Goal: Task Accomplishment & Management: Manage account settings

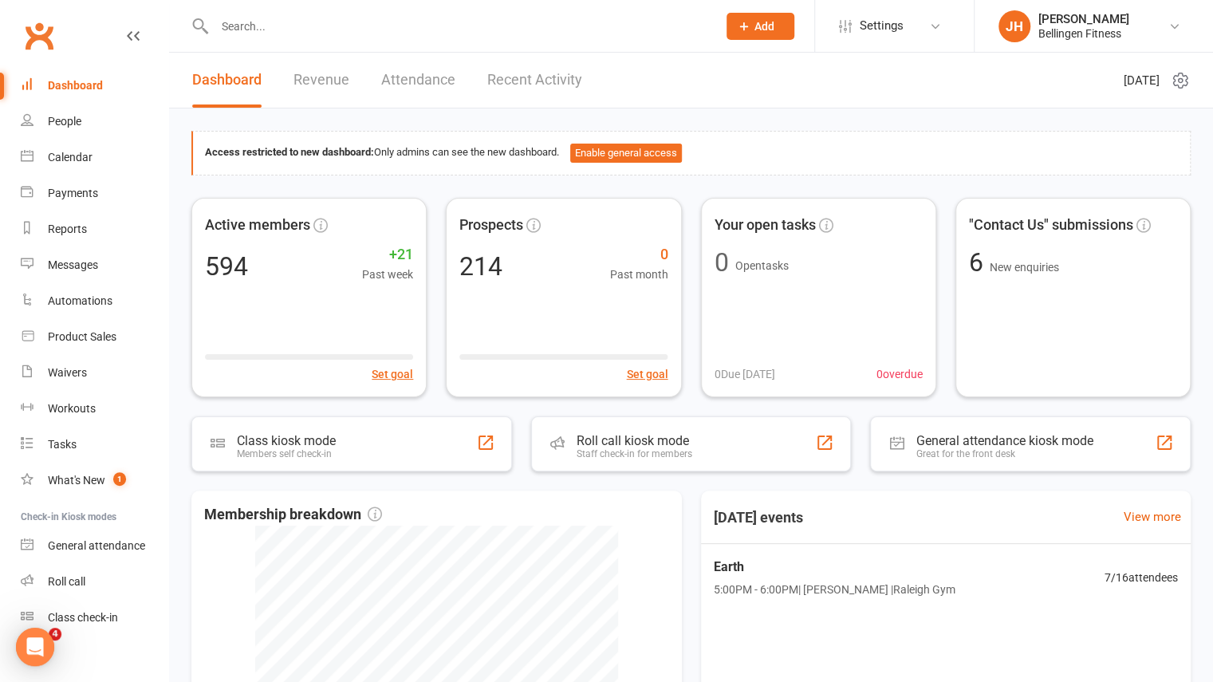
click at [304, 22] on input "text" at bounding box center [458, 26] width 496 height 22
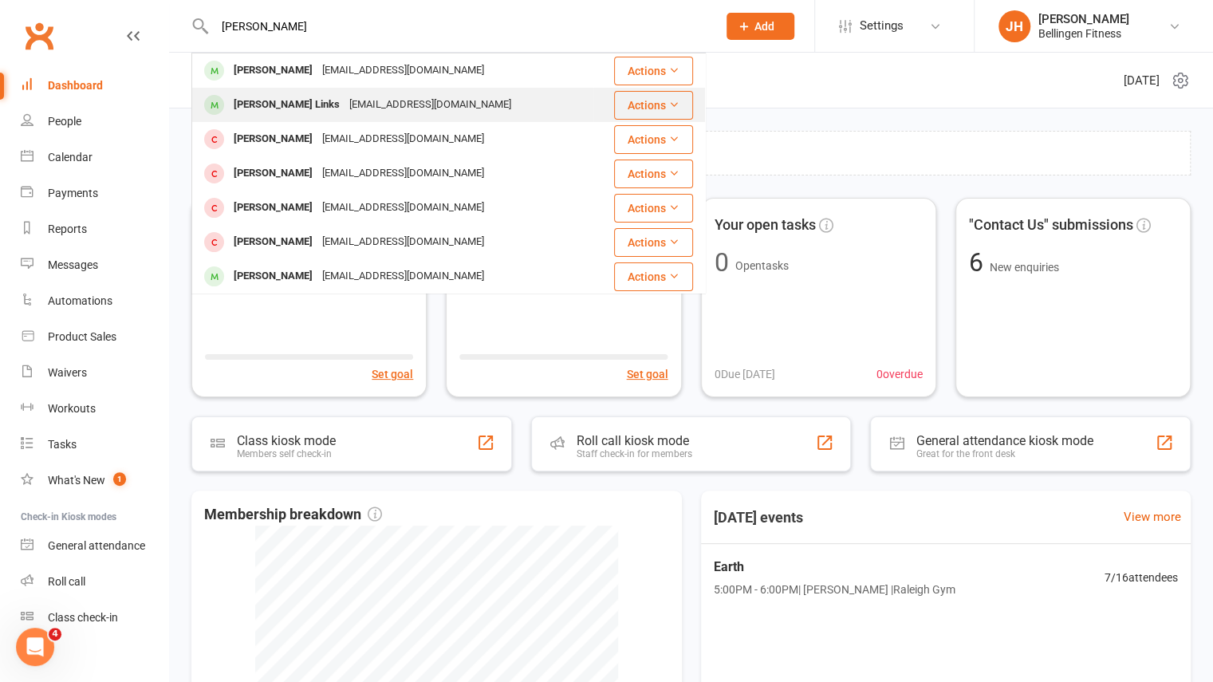
type input "kyle"
click at [345, 103] on div "doonksy@gmail.com" at bounding box center [430, 104] width 171 height 23
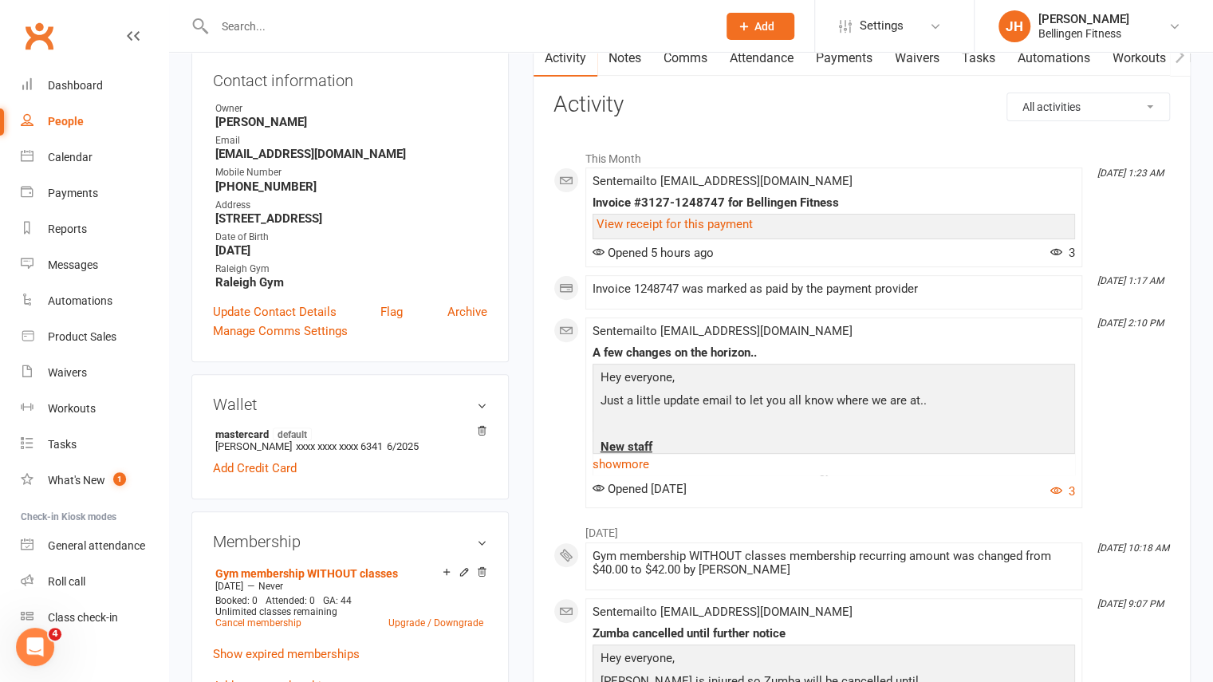
scroll to position [179, 0]
click at [461, 304] on link "Archive" at bounding box center [467, 310] width 40 height 19
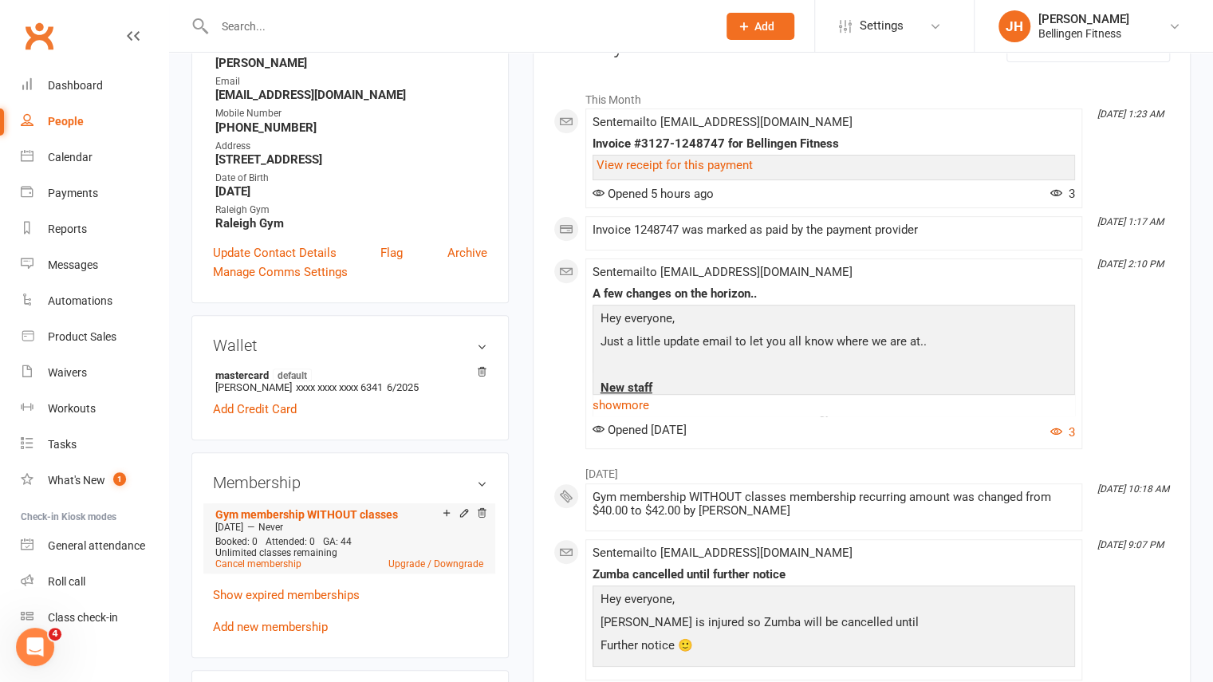
scroll to position [243, 0]
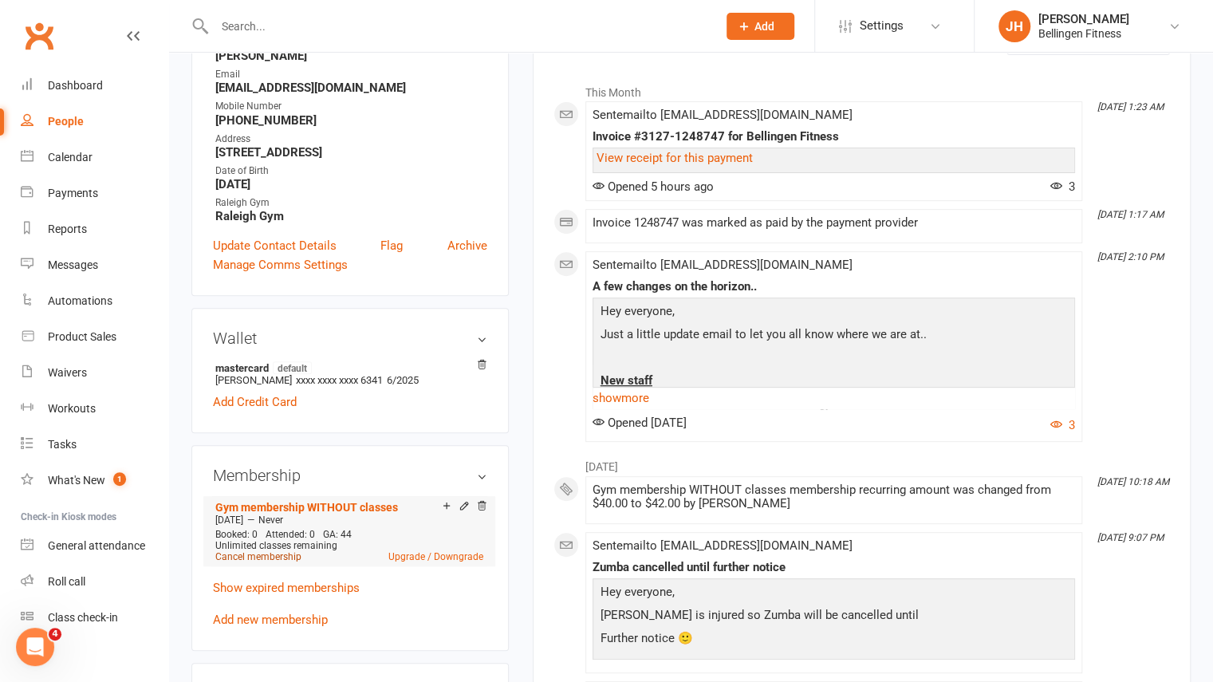
click at [295, 558] on link "Cancel membership" at bounding box center [258, 556] width 86 height 11
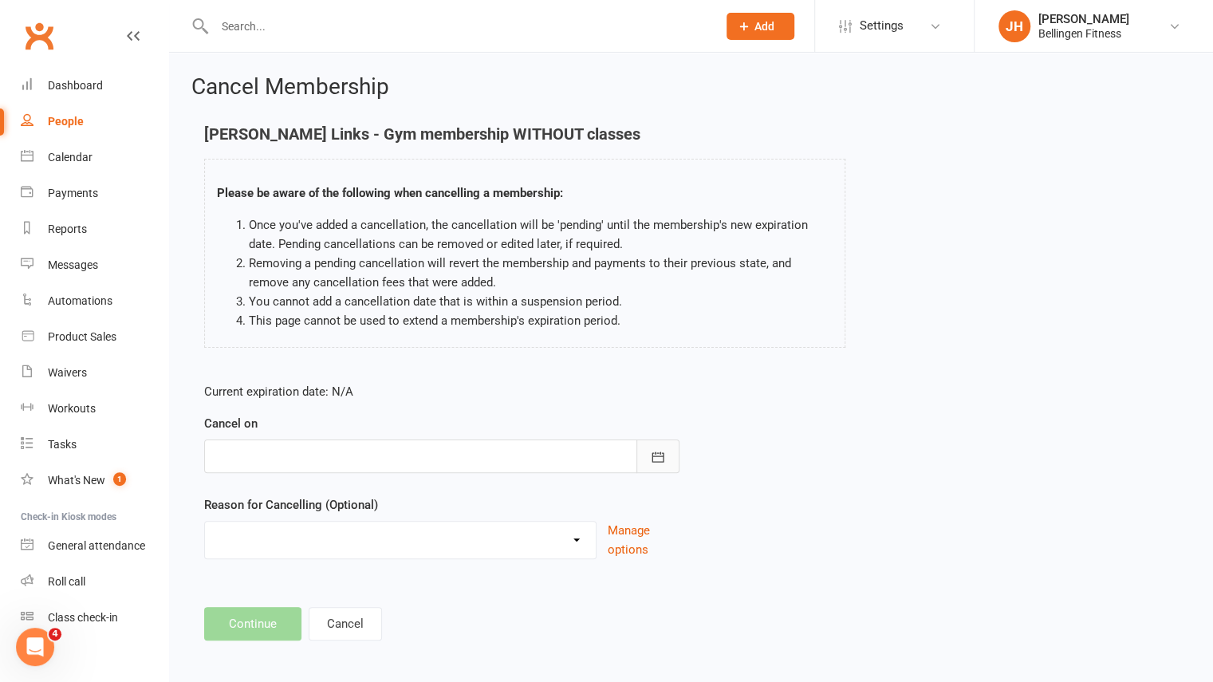
click at [656, 445] on button "button" at bounding box center [658, 456] width 43 height 34
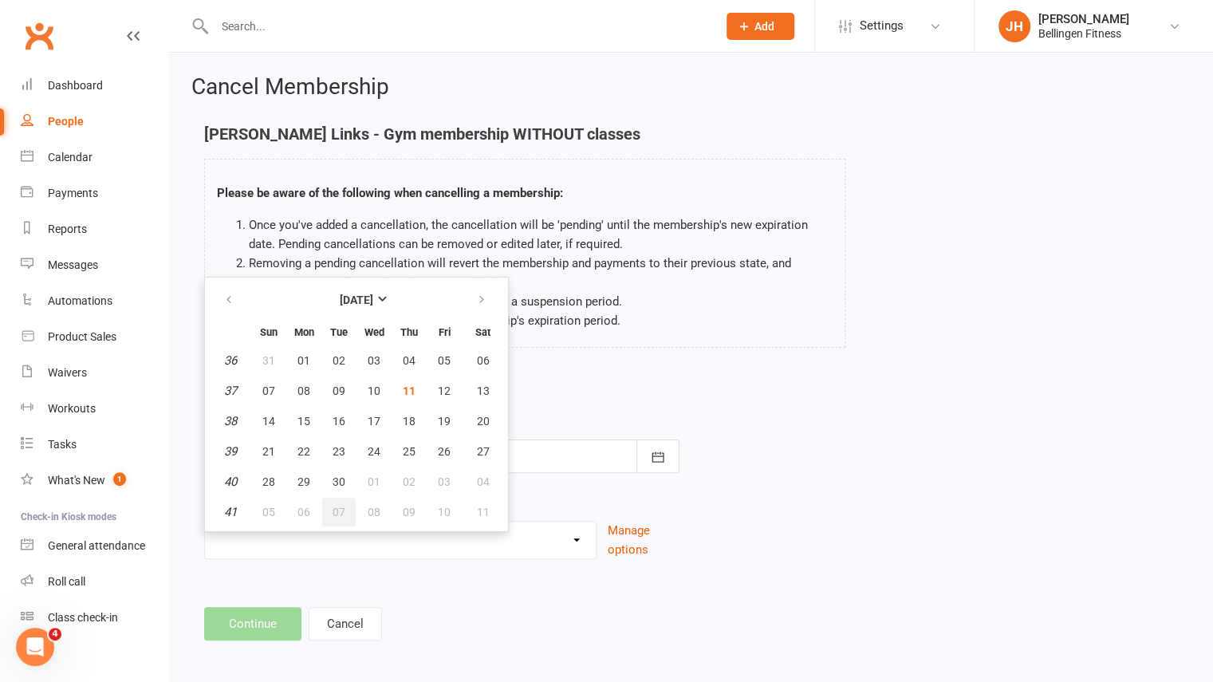
click at [329, 508] on button "07" at bounding box center [339, 512] width 34 height 29
type input "07 Oct 2025"
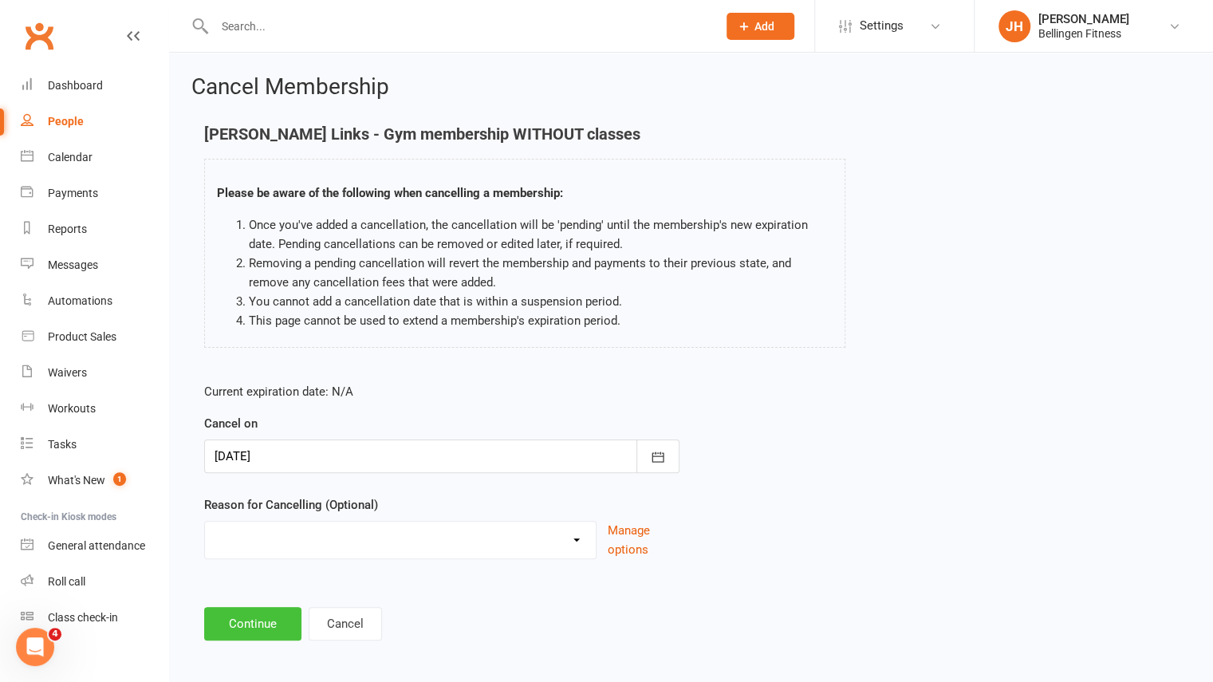
click at [275, 633] on button "Continue" at bounding box center [252, 624] width 97 height 34
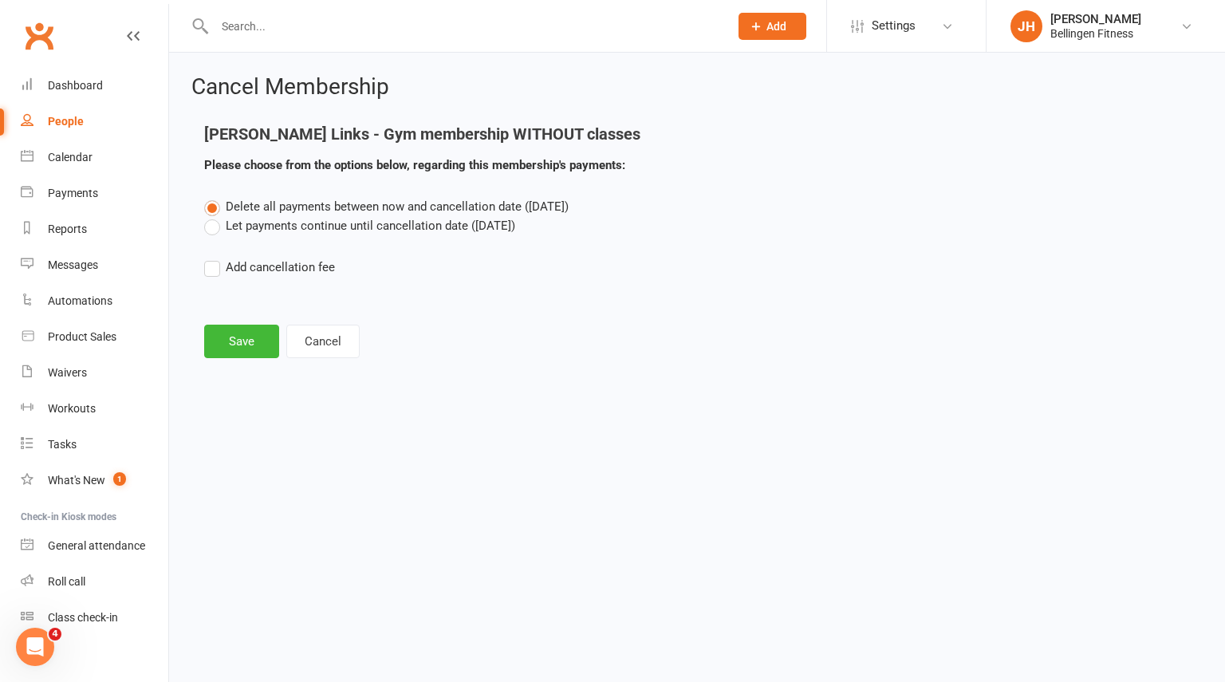
click at [254, 231] on label "Let payments continue until cancellation date (Oct 7, 2025)" at bounding box center [359, 225] width 311 height 19
click at [215, 216] on input "Let payments continue until cancellation date (Oct 7, 2025)" at bounding box center [209, 216] width 10 height 0
click at [250, 333] on button "Save" at bounding box center [241, 342] width 75 height 34
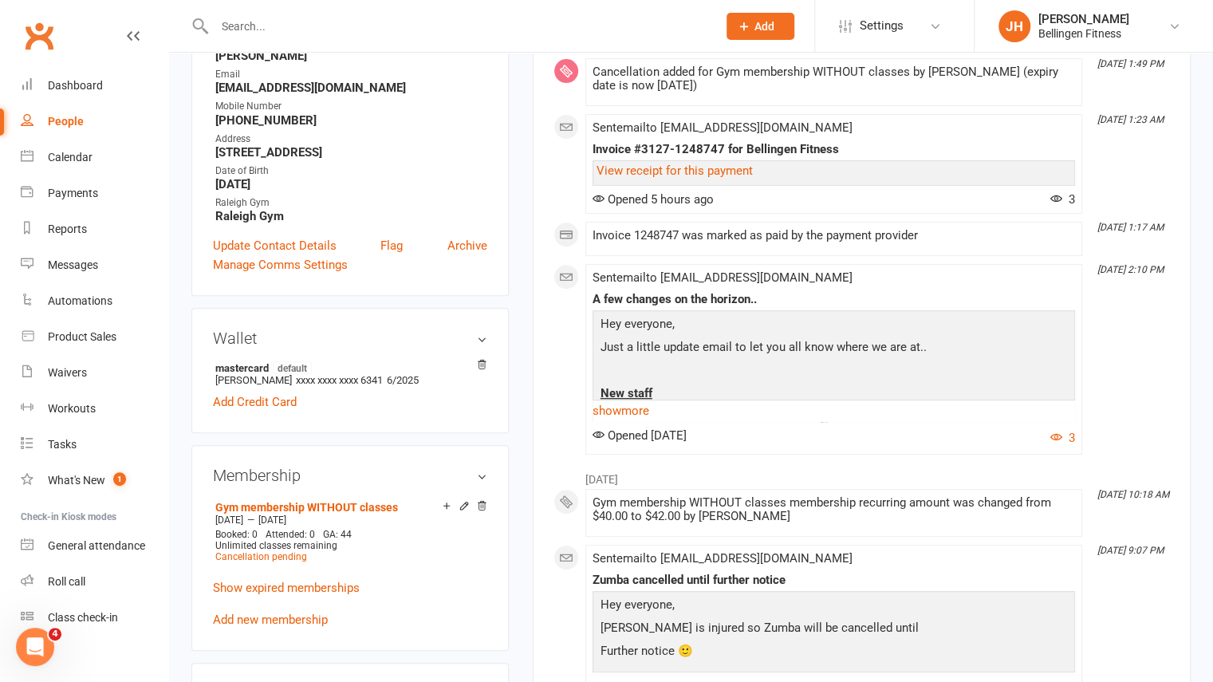
scroll to position [290, 0]
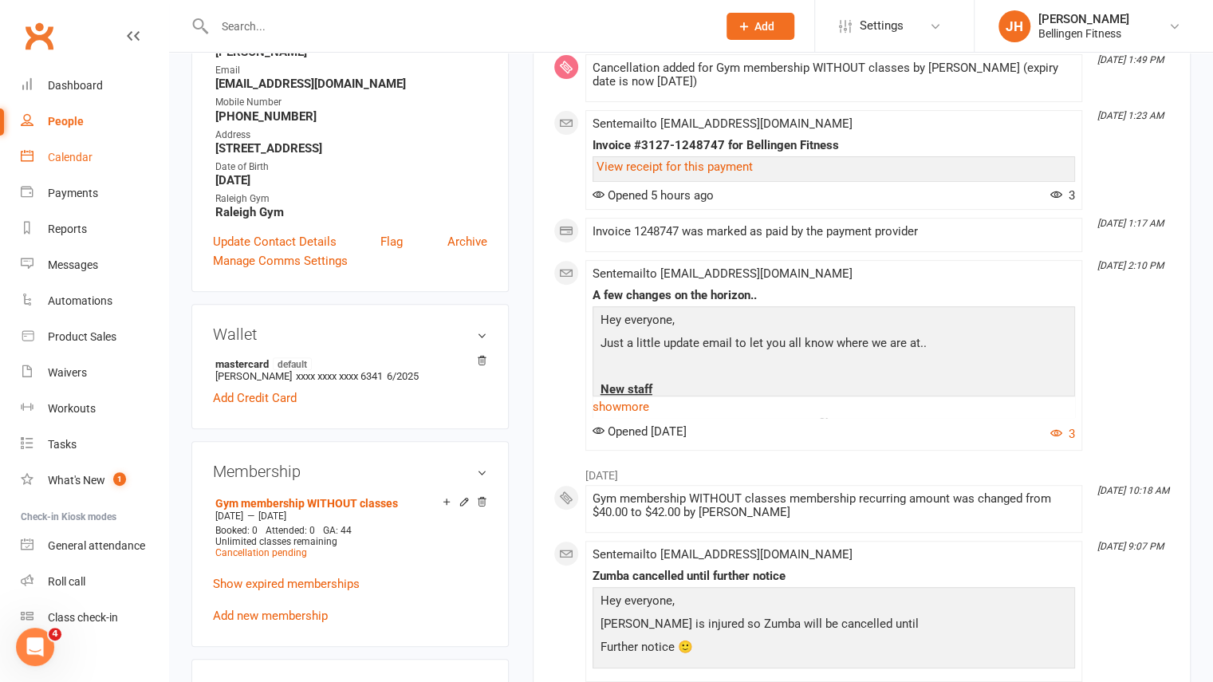
click at [64, 162] on div "Calendar" at bounding box center [70, 157] width 45 height 13
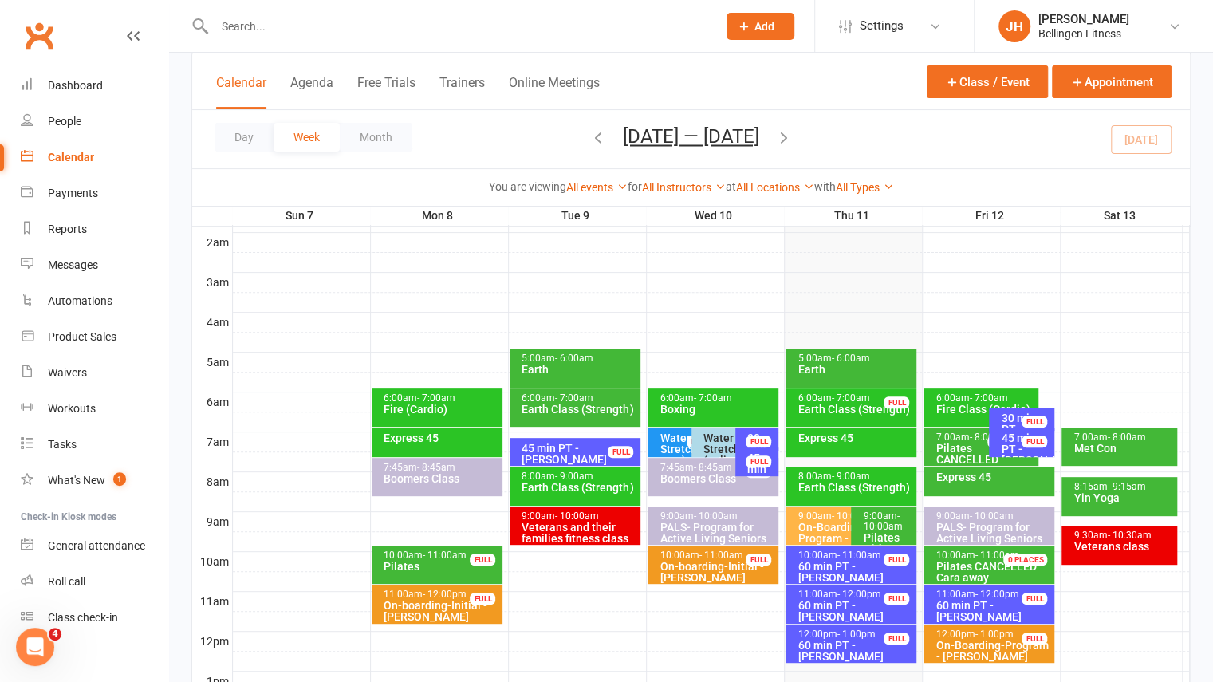
scroll to position [174, 0]
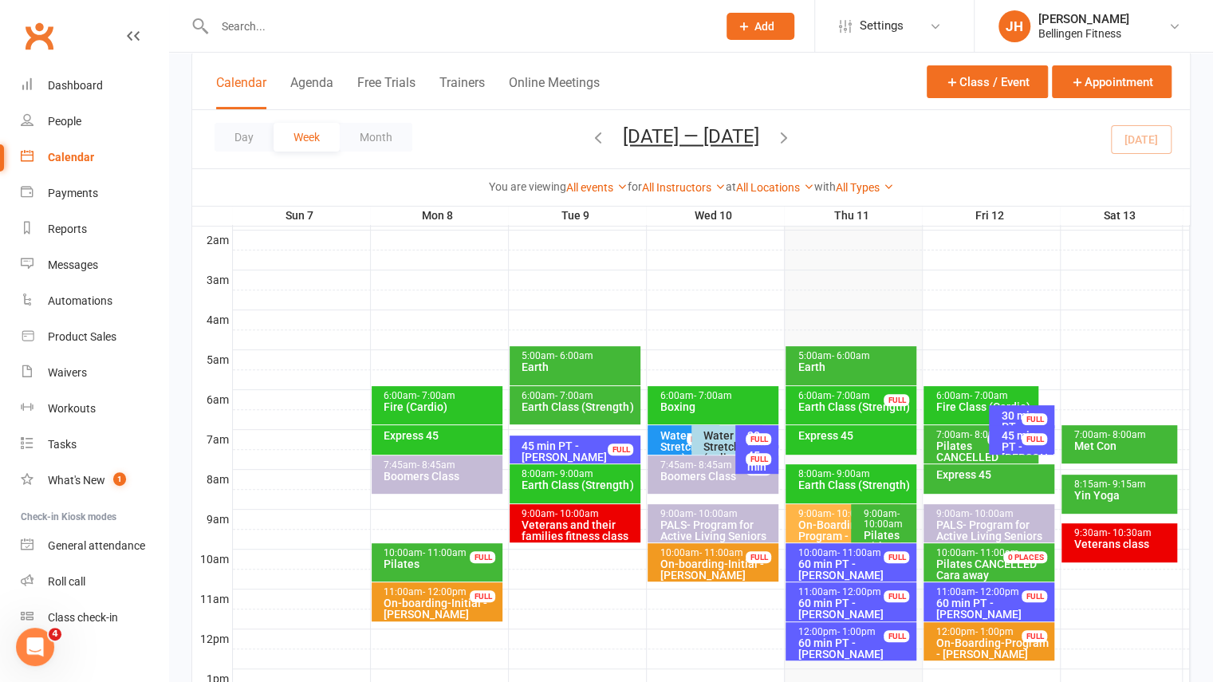
click at [978, 593] on span "- 12:00pm" at bounding box center [997, 591] width 44 height 11
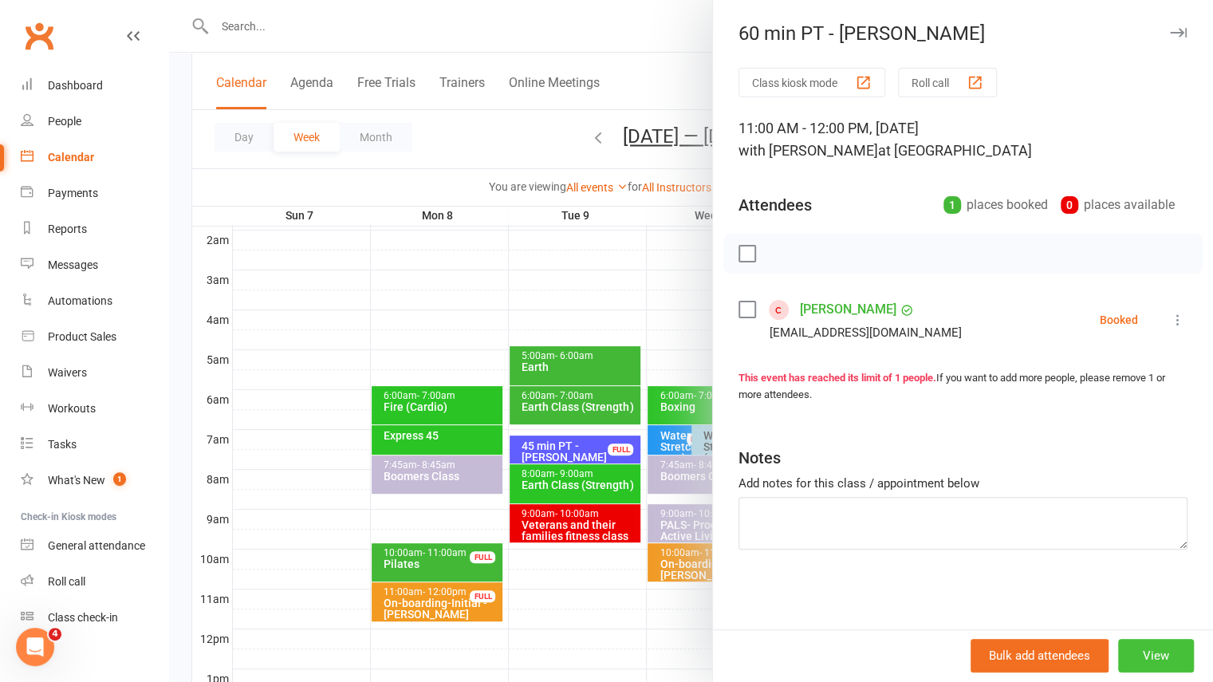
click at [1137, 666] on button "View" at bounding box center [1156, 656] width 76 height 34
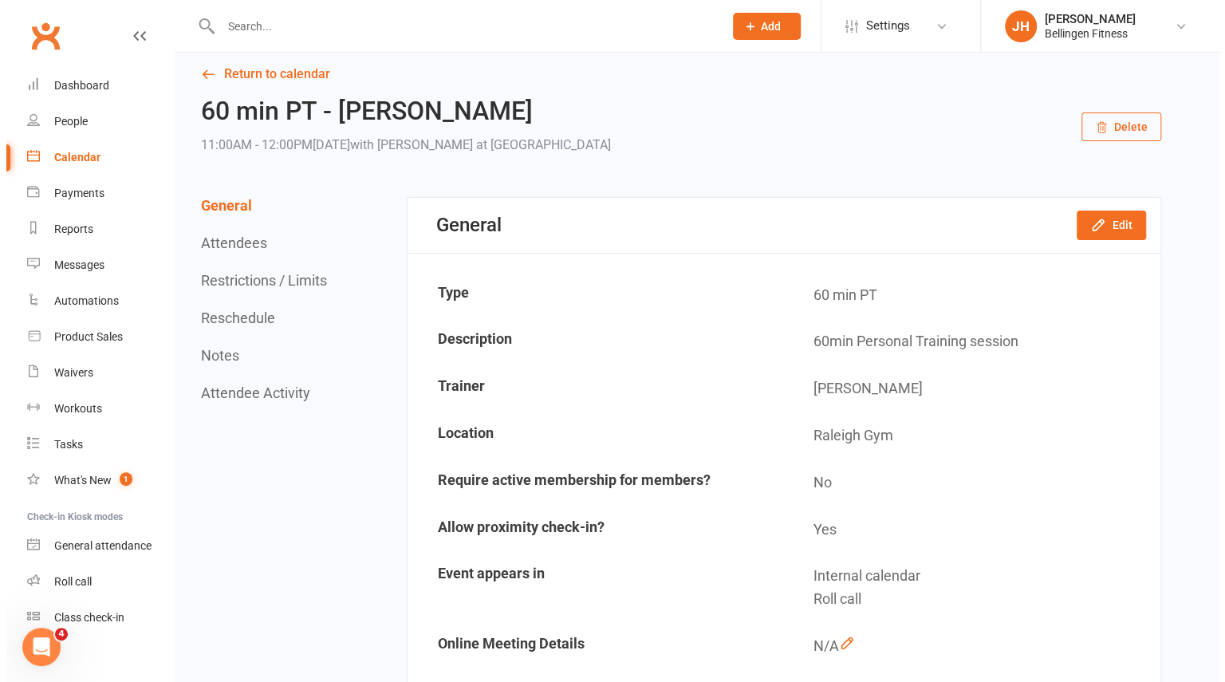
scroll to position [13, 0]
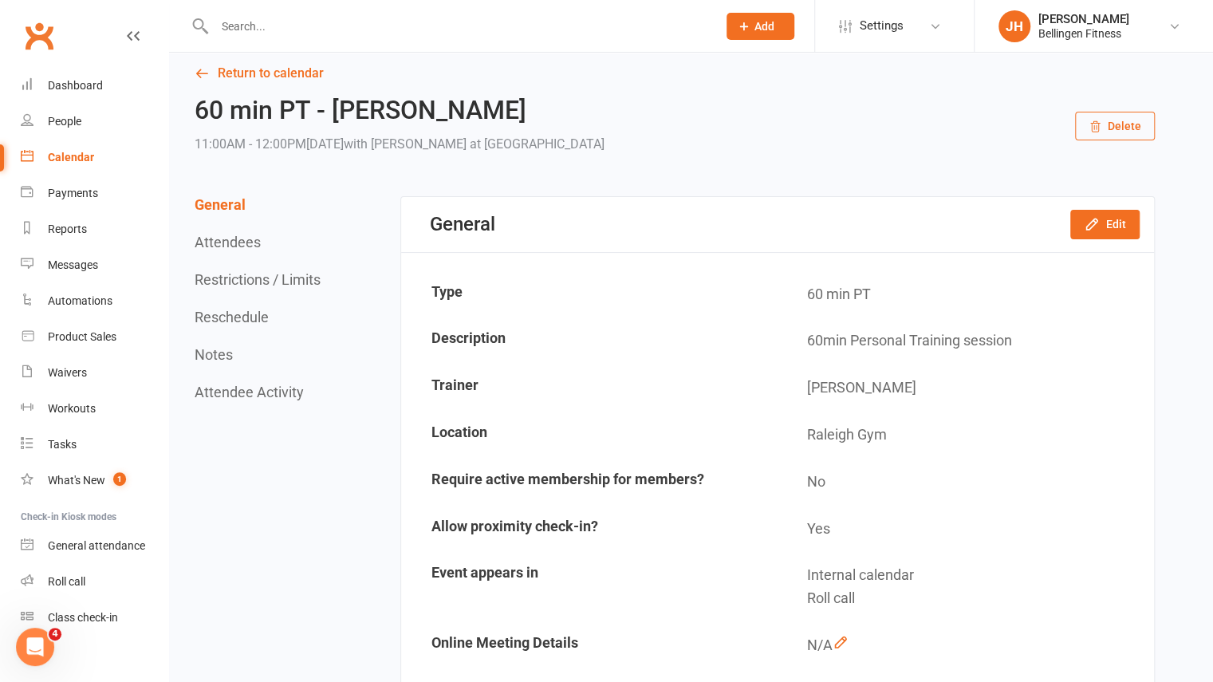
click at [1145, 118] on button "Delete" at bounding box center [1115, 126] width 80 height 29
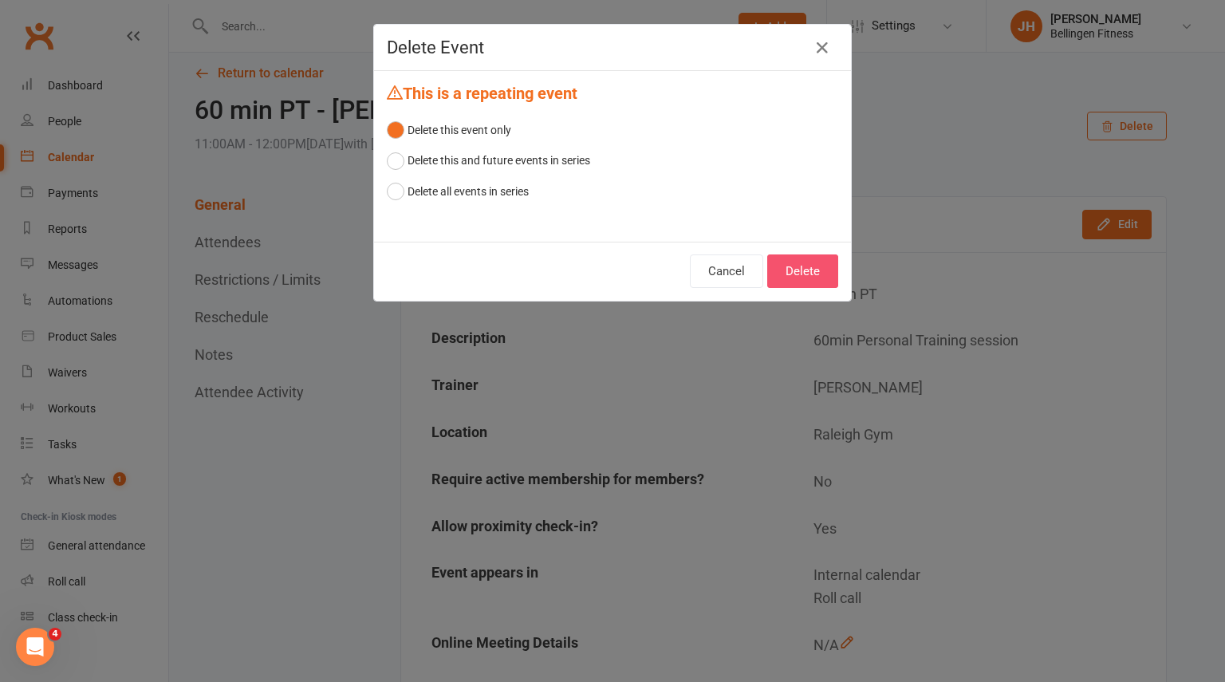
click at [790, 258] on button "Delete" at bounding box center [802, 271] width 71 height 34
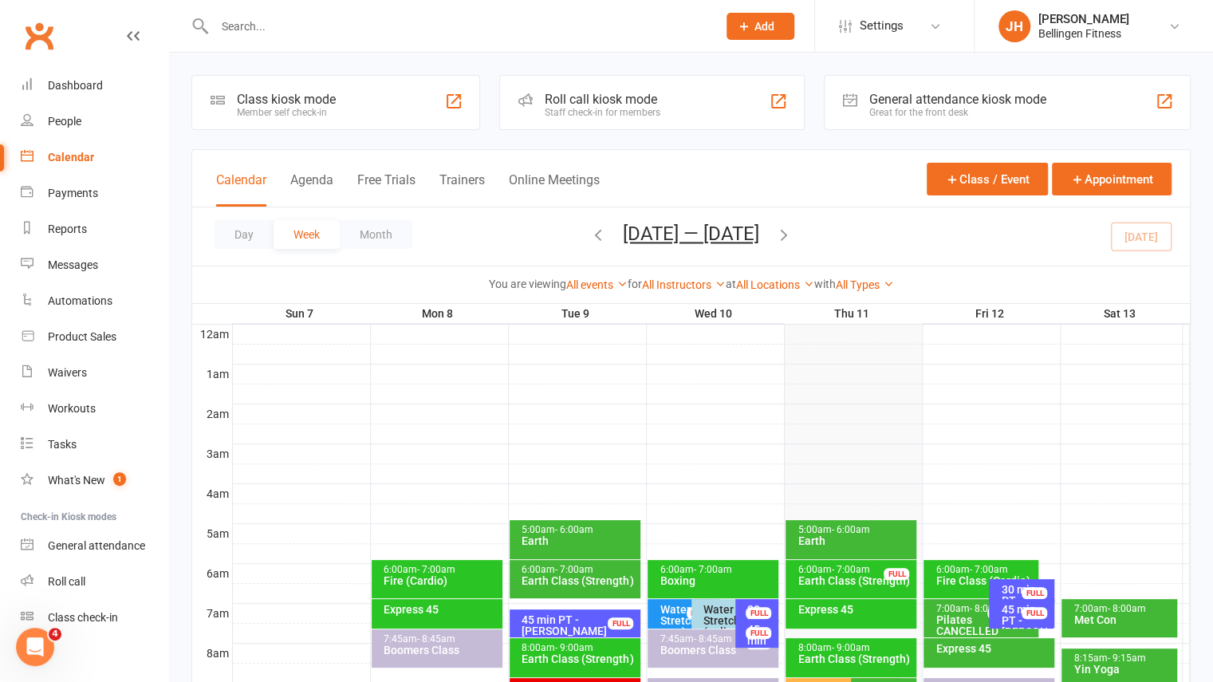
click at [786, 231] on icon "button" at bounding box center [784, 235] width 18 height 18
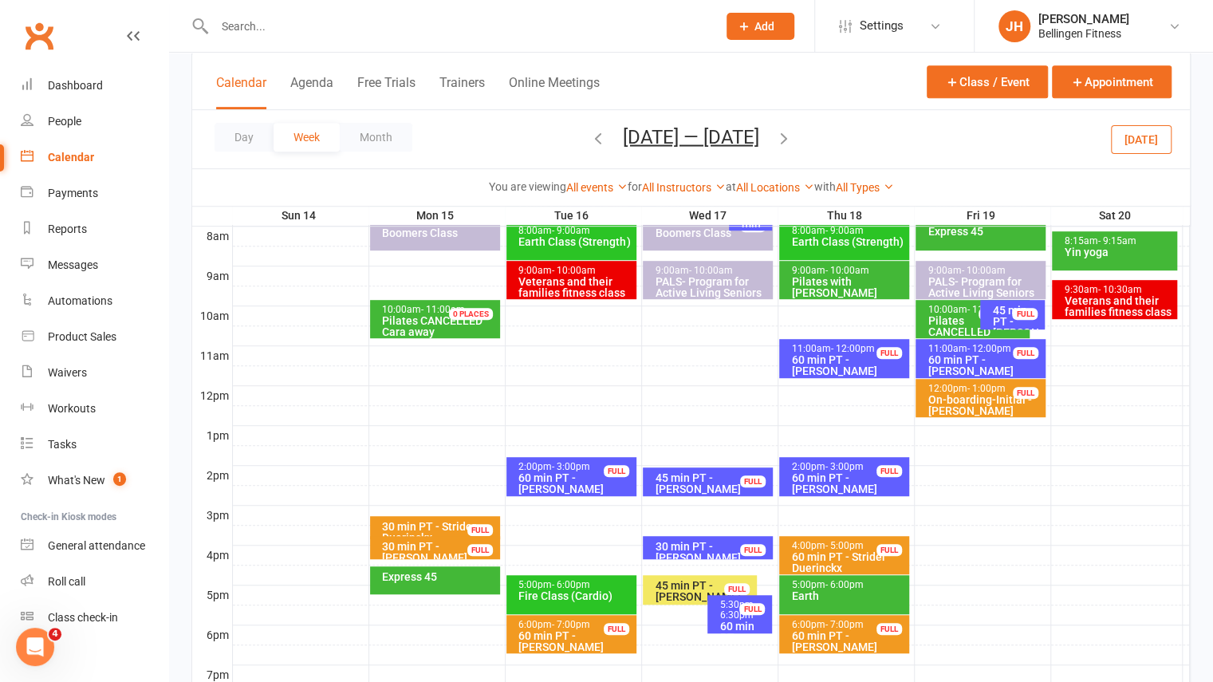
scroll to position [418, 0]
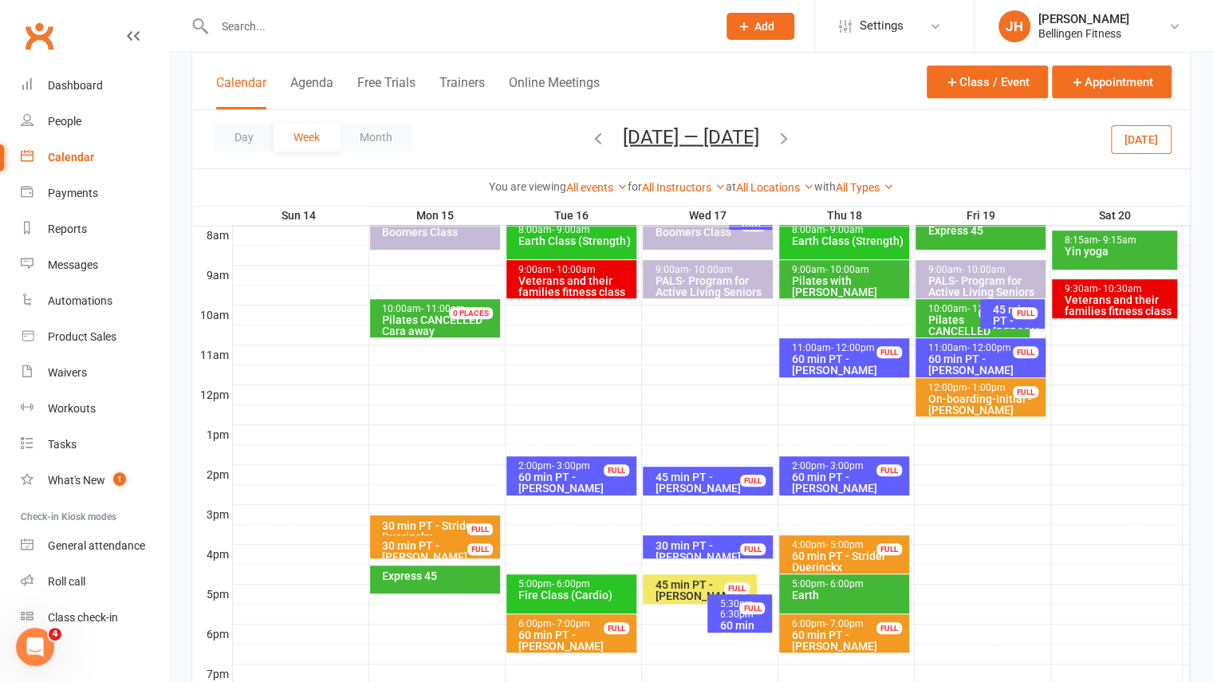
click at [546, 471] on div "60 min PT - Mia Iggulden" at bounding box center [575, 482] width 115 height 22
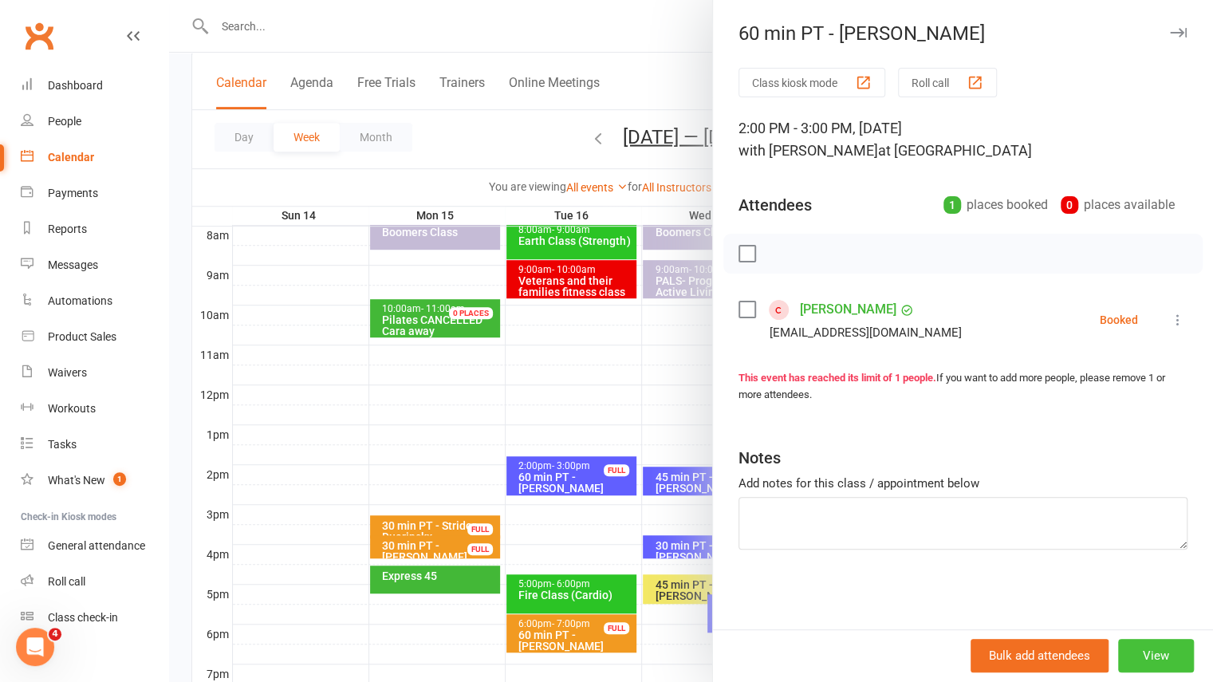
click at [1132, 652] on button "View" at bounding box center [1156, 656] width 76 height 34
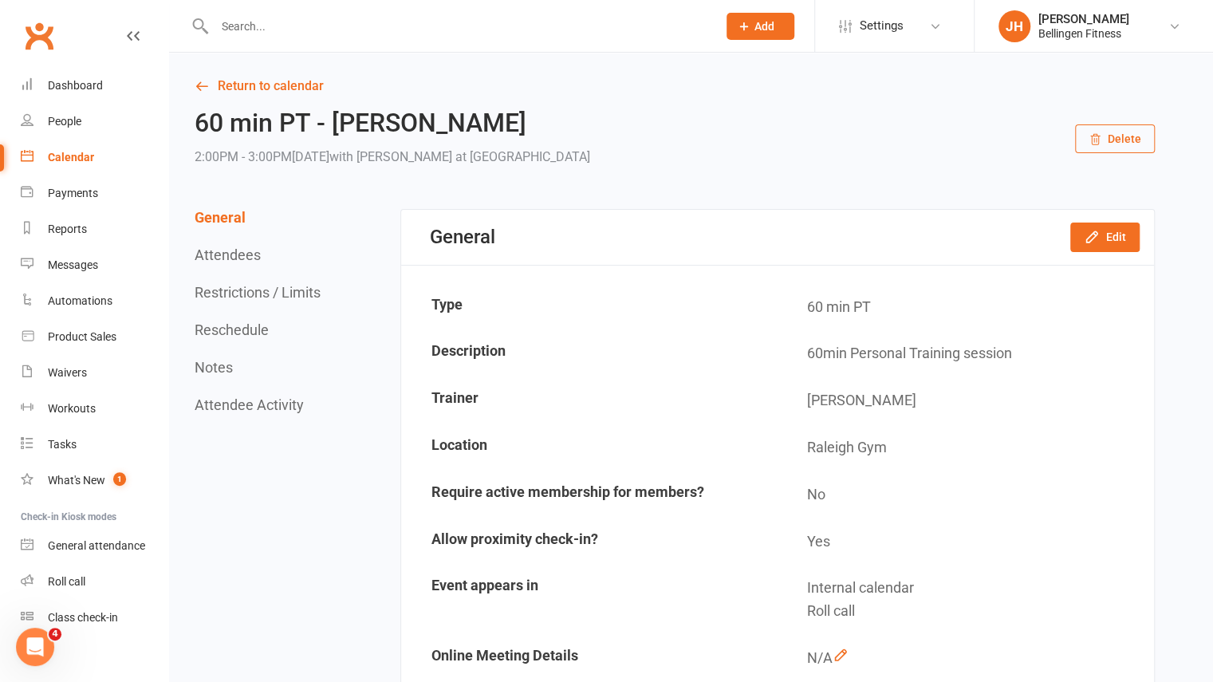
click at [1117, 139] on button "Delete" at bounding box center [1115, 138] width 80 height 29
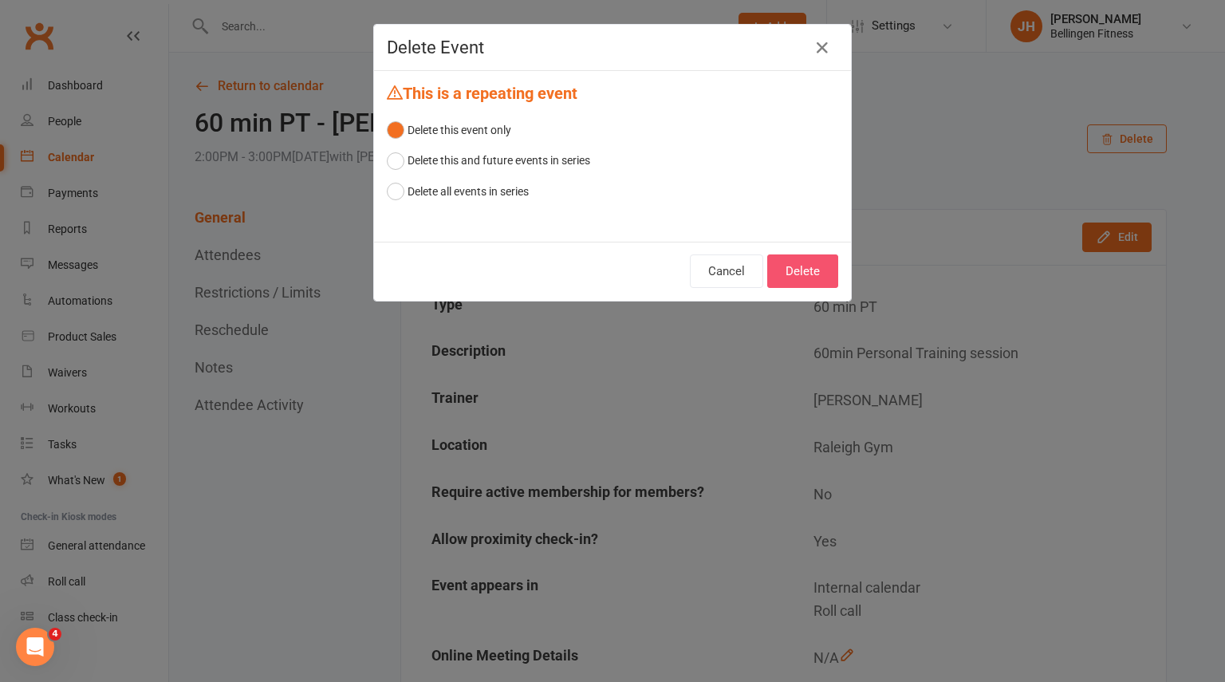
click at [794, 278] on button "Delete" at bounding box center [802, 271] width 71 height 34
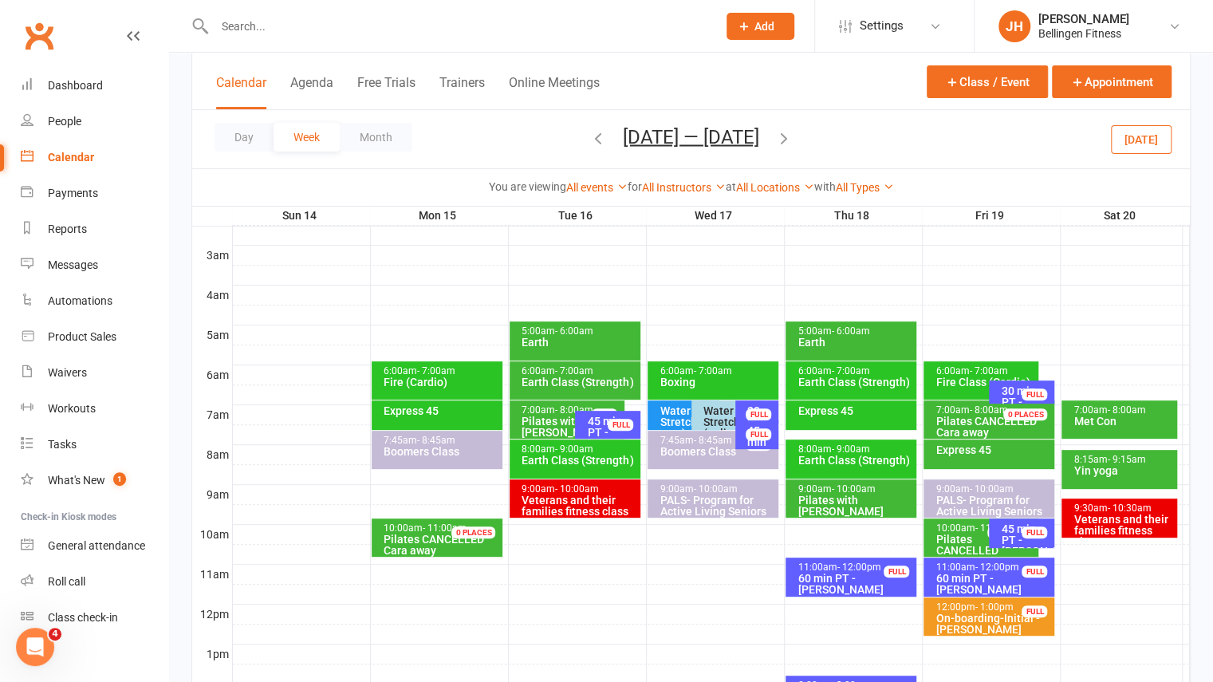
scroll to position [199, 0]
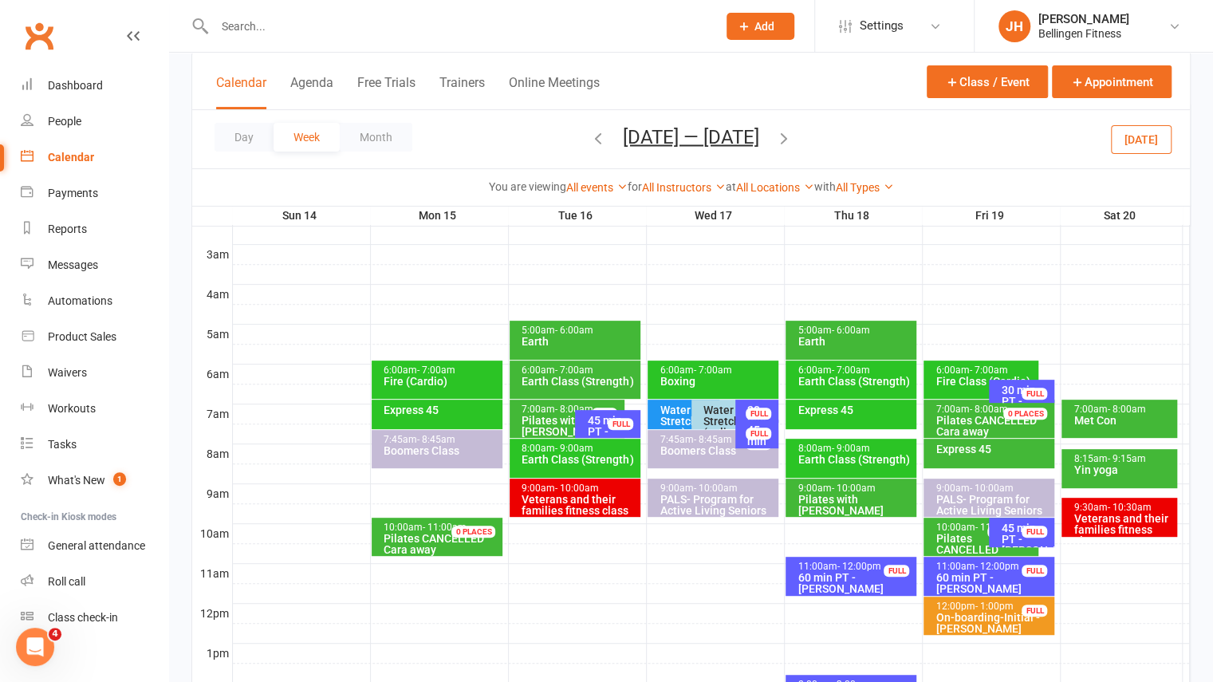
click at [538, 404] on div "7:00am - 8:00am" at bounding box center [571, 409] width 101 height 10
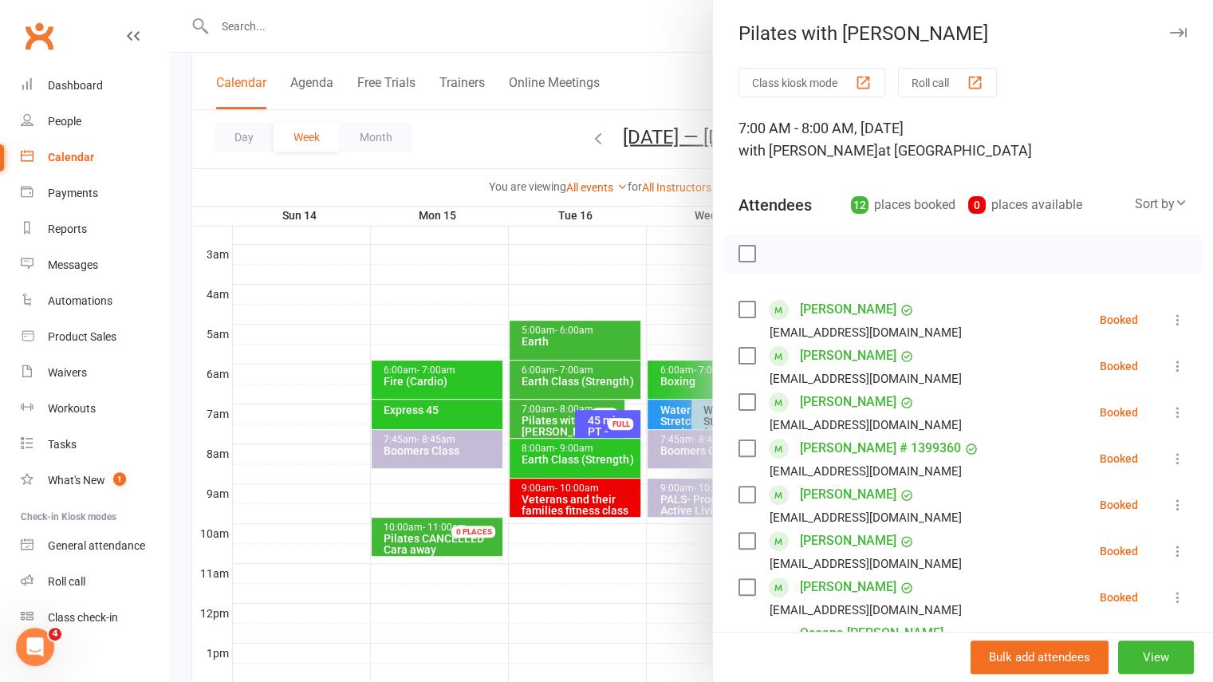
click at [1170, 31] on icon "button" at bounding box center [1178, 33] width 17 height 10
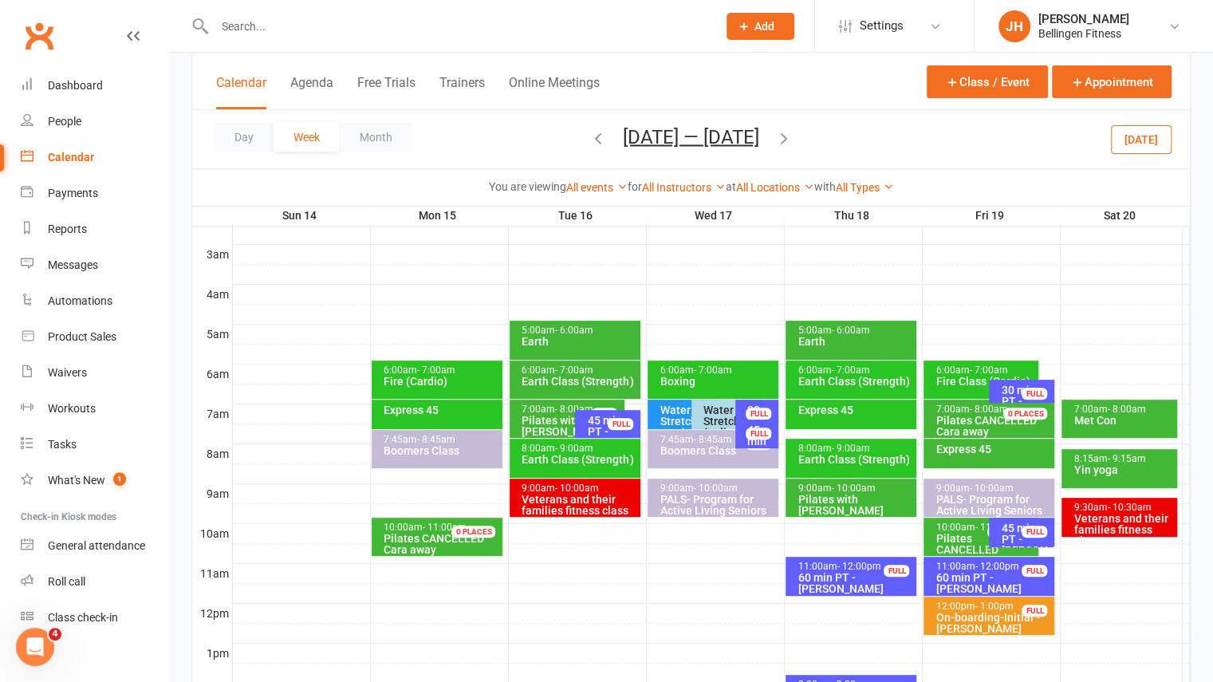
click at [839, 508] on div "9:00am - 10:00am Pilates with Terry" at bounding box center [851, 498] width 131 height 38
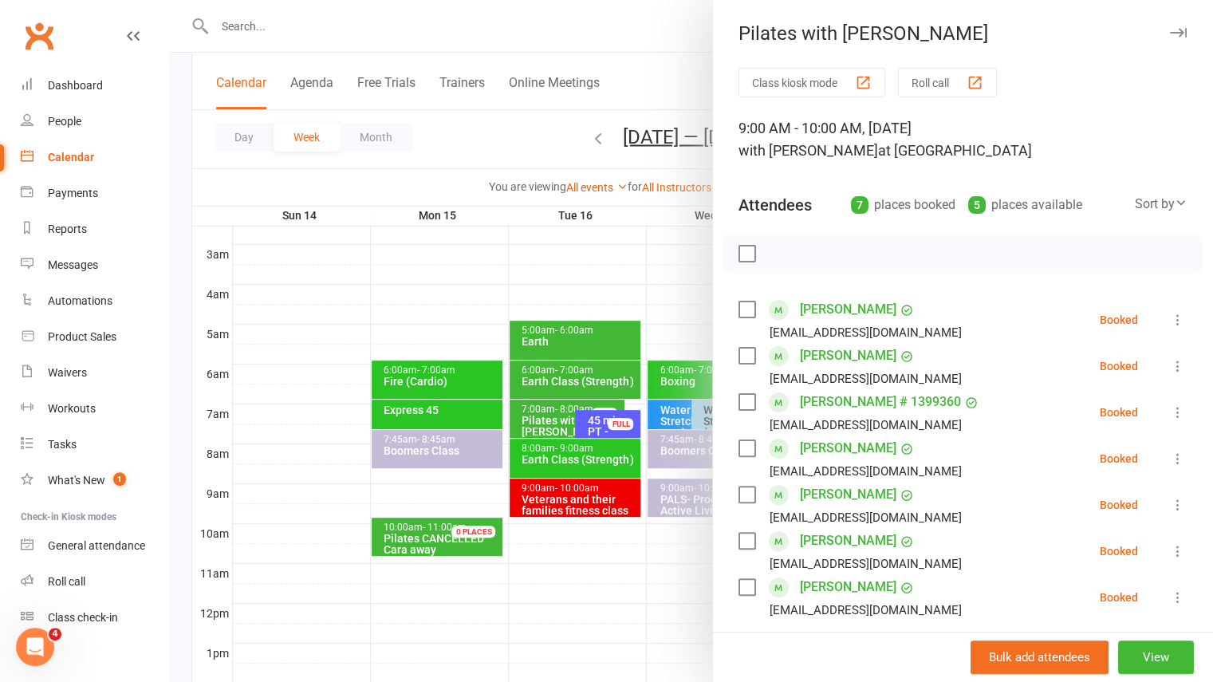
click at [1170, 35] on icon "button" at bounding box center [1178, 33] width 17 height 10
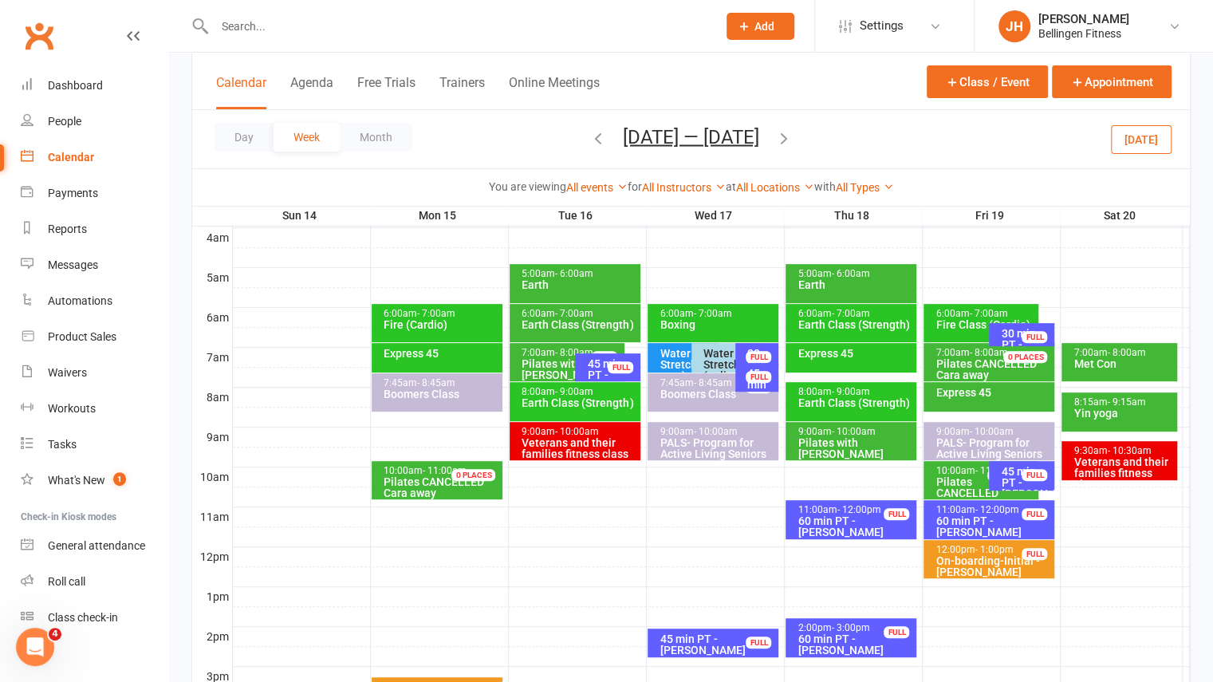
scroll to position [258, 0]
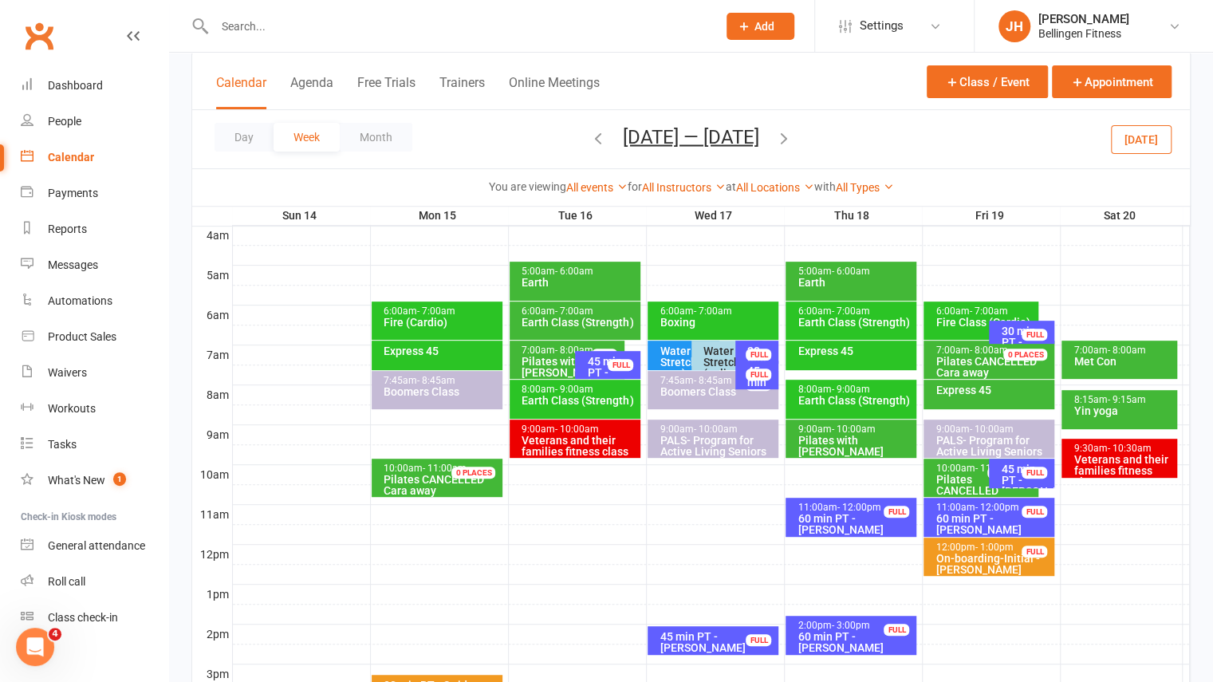
click at [792, 135] on icon "button" at bounding box center [784, 137] width 18 height 18
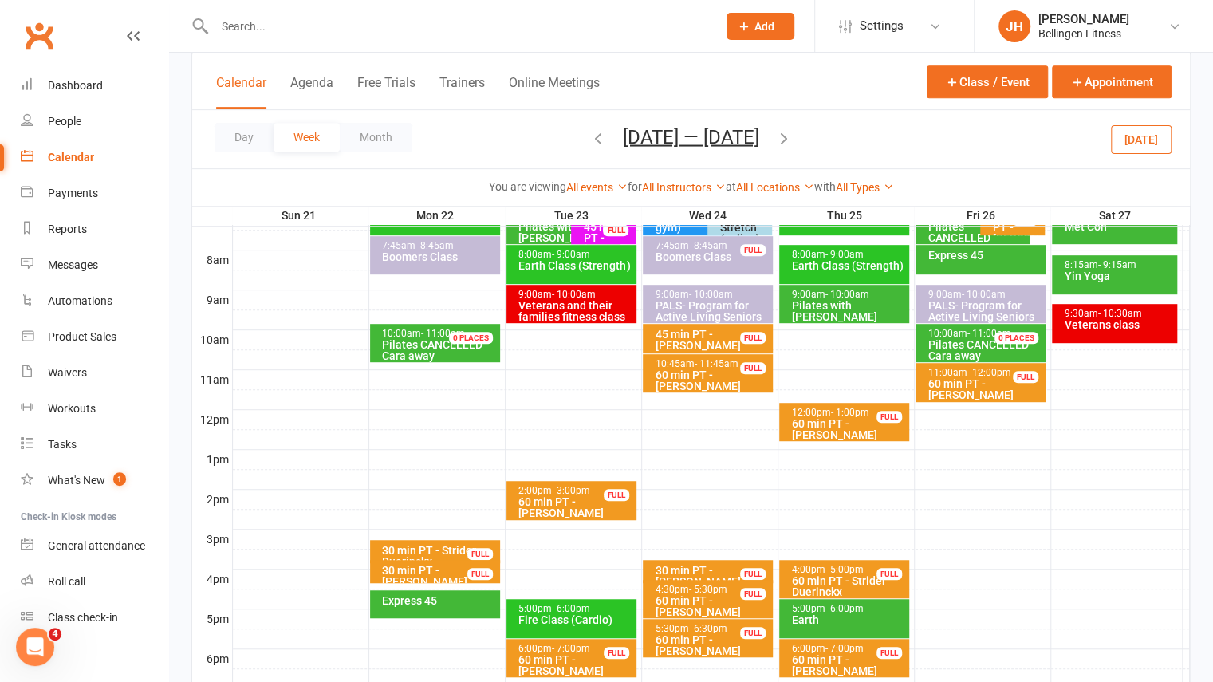
scroll to position [394, 0]
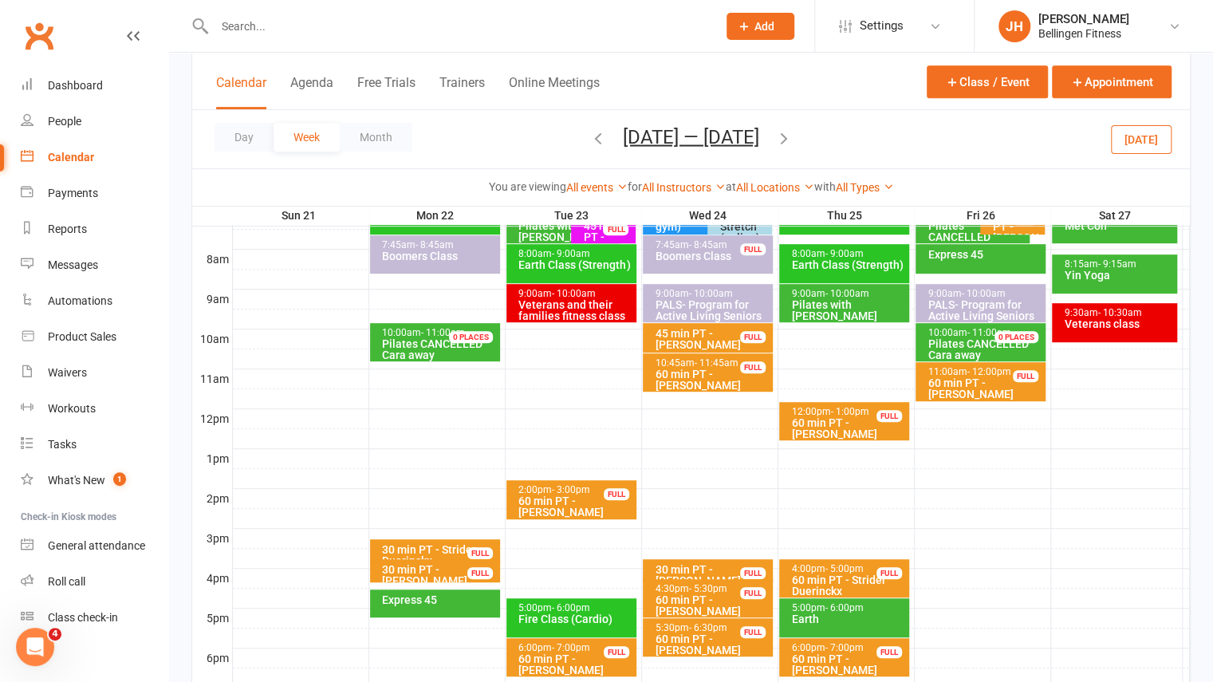
click at [724, 331] on div "45 min PT - Vince Grotte" at bounding box center [711, 339] width 115 height 22
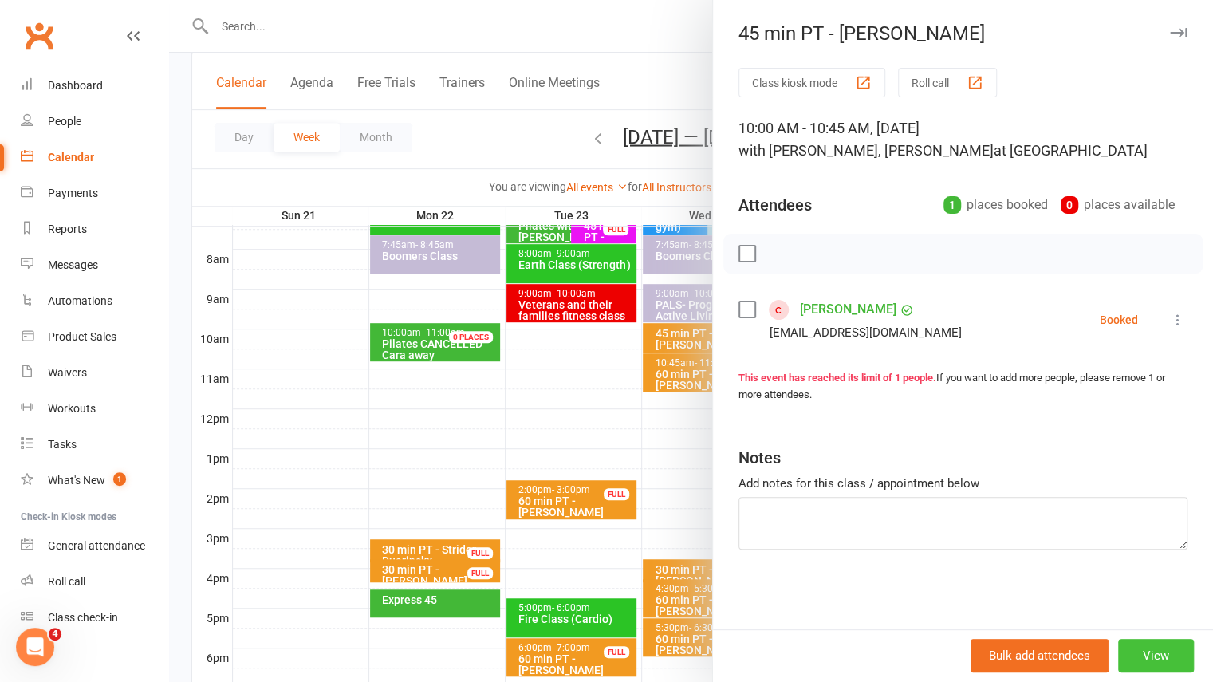
click at [1153, 656] on button "View" at bounding box center [1156, 656] width 76 height 34
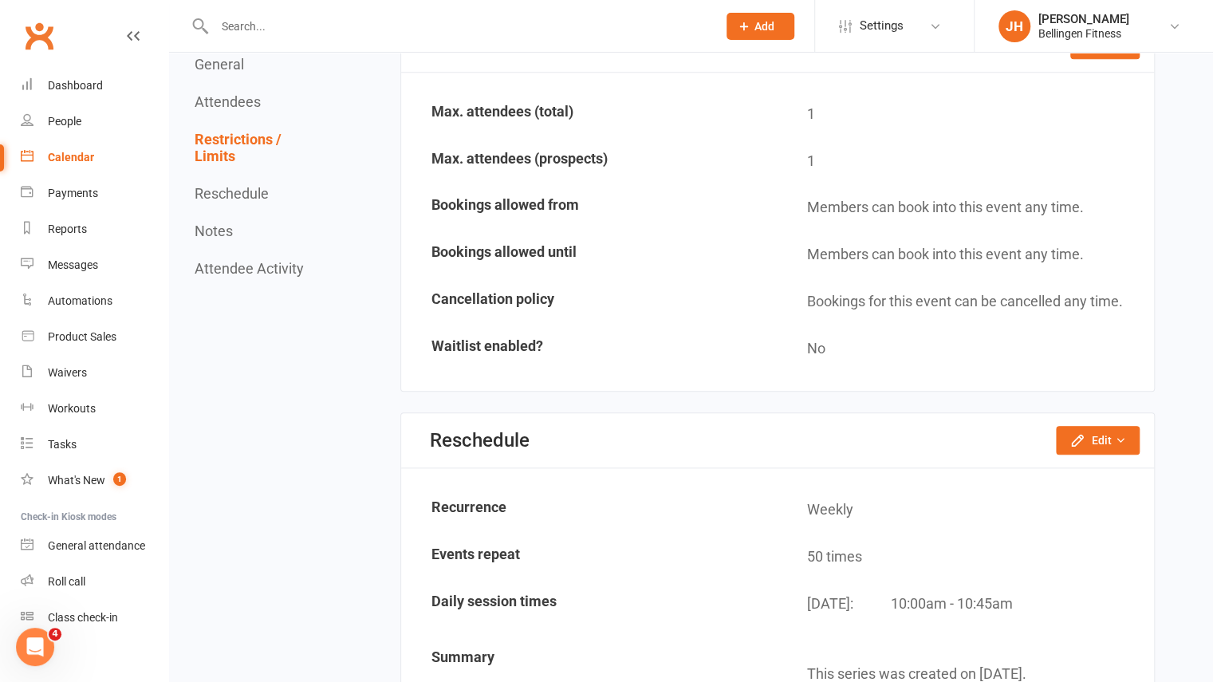
scroll to position [939, 0]
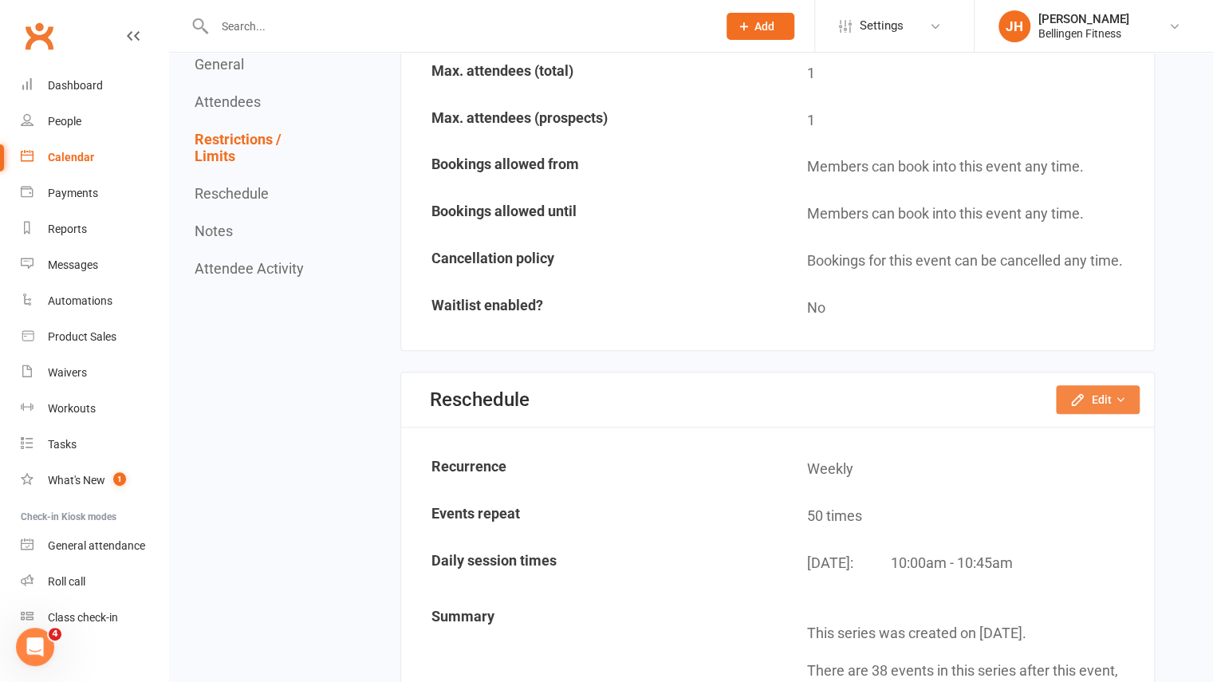
click at [1092, 392] on button "Edit" at bounding box center [1098, 399] width 84 height 29
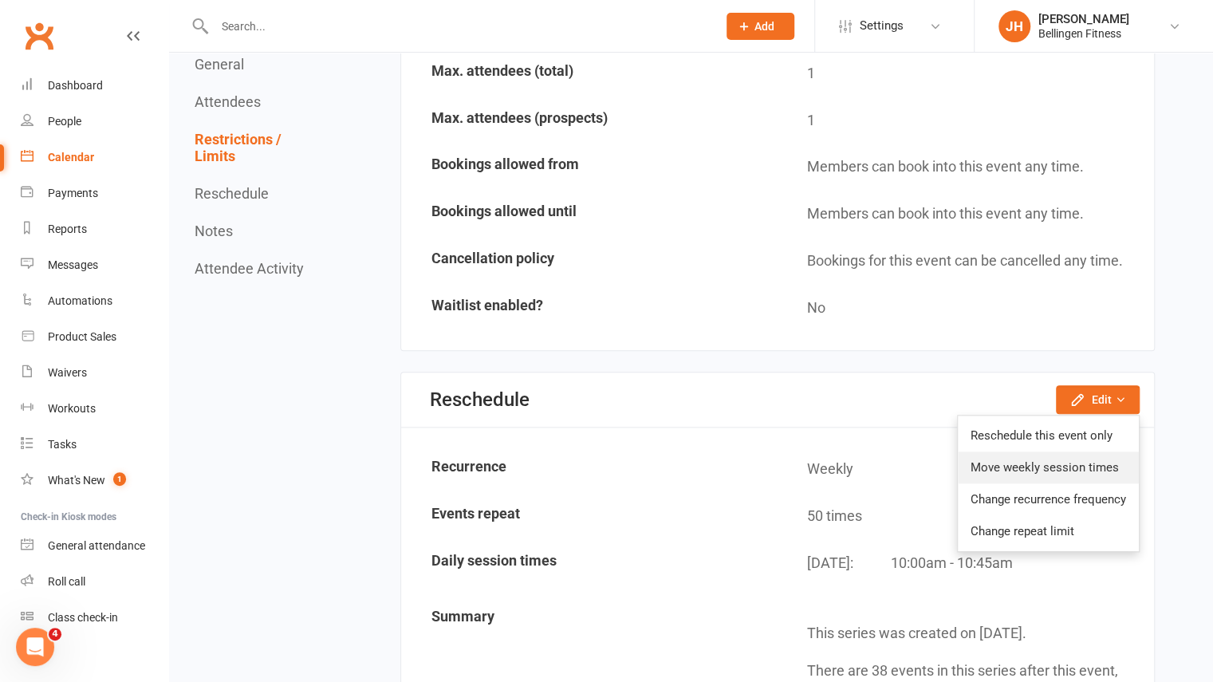
click at [1075, 467] on link "Move weekly session times" at bounding box center [1048, 467] width 181 height 32
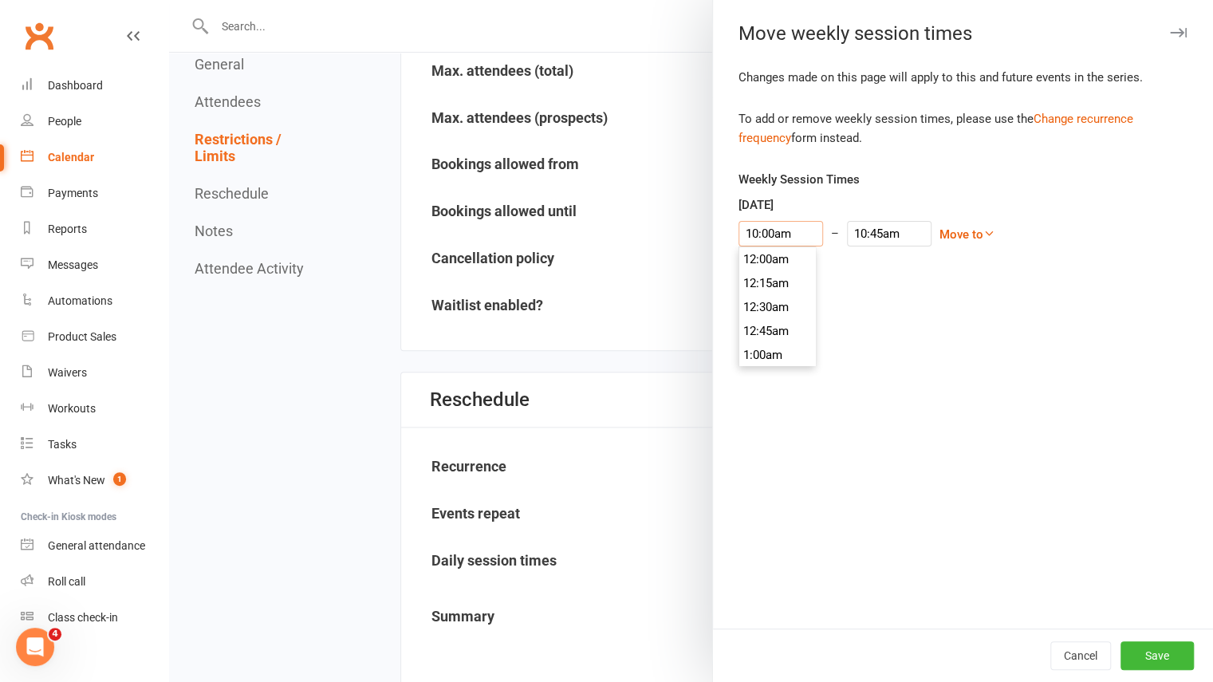
scroll to position [933, 0]
click at [785, 227] on input "10:00am" at bounding box center [781, 234] width 85 height 26
type input "9:00am"
type input "9:45am"
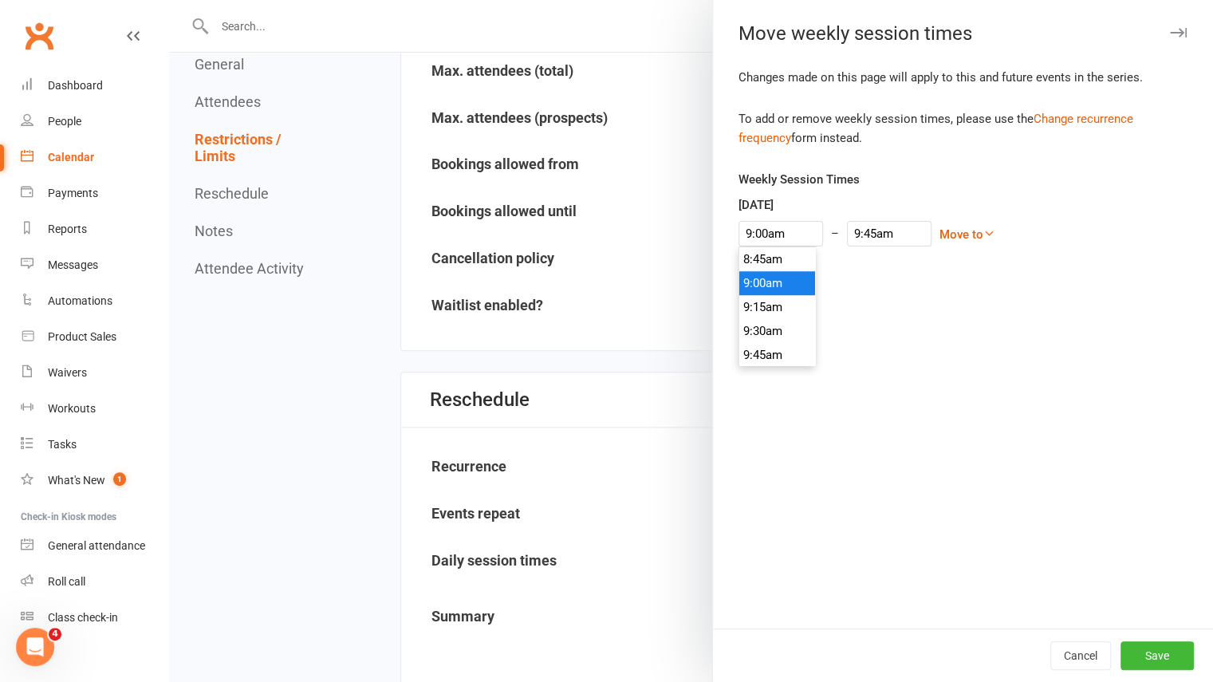
click at [776, 275] on li "9:00am" at bounding box center [777, 283] width 77 height 24
click at [1145, 658] on button "Save" at bounding box center [1157, 655] width 73 height 29
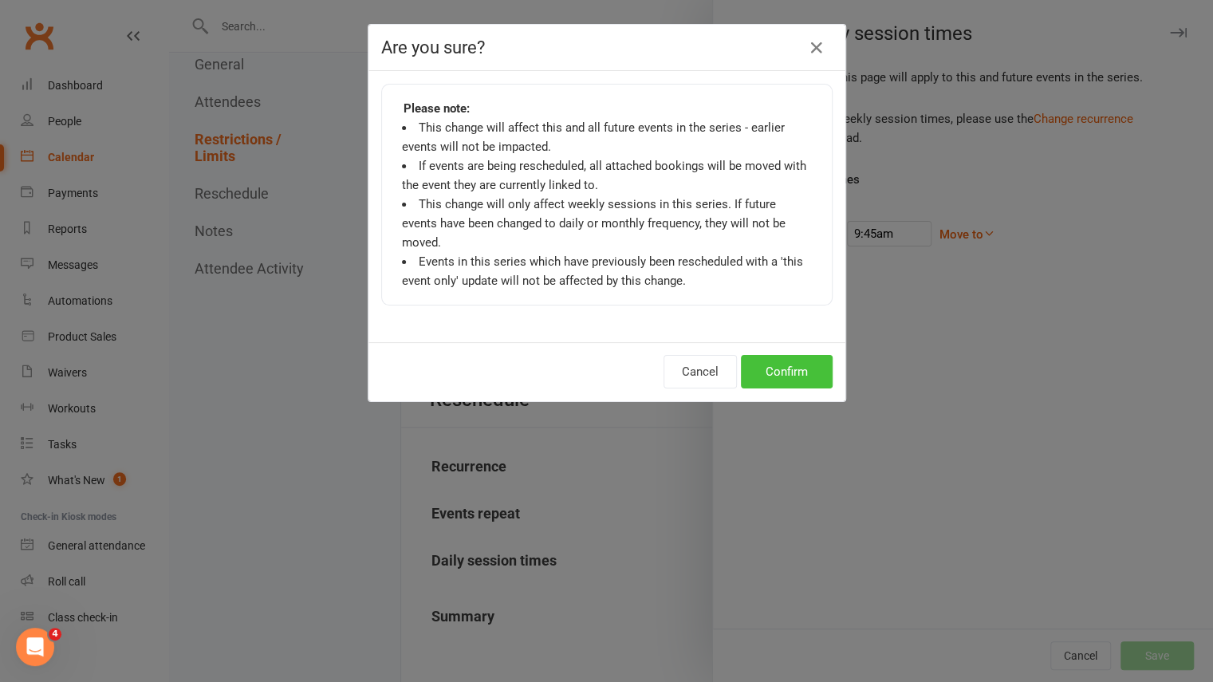
click at [788, 355] on button "Confirm" at bounding box center [787, 372] width 92 height 34
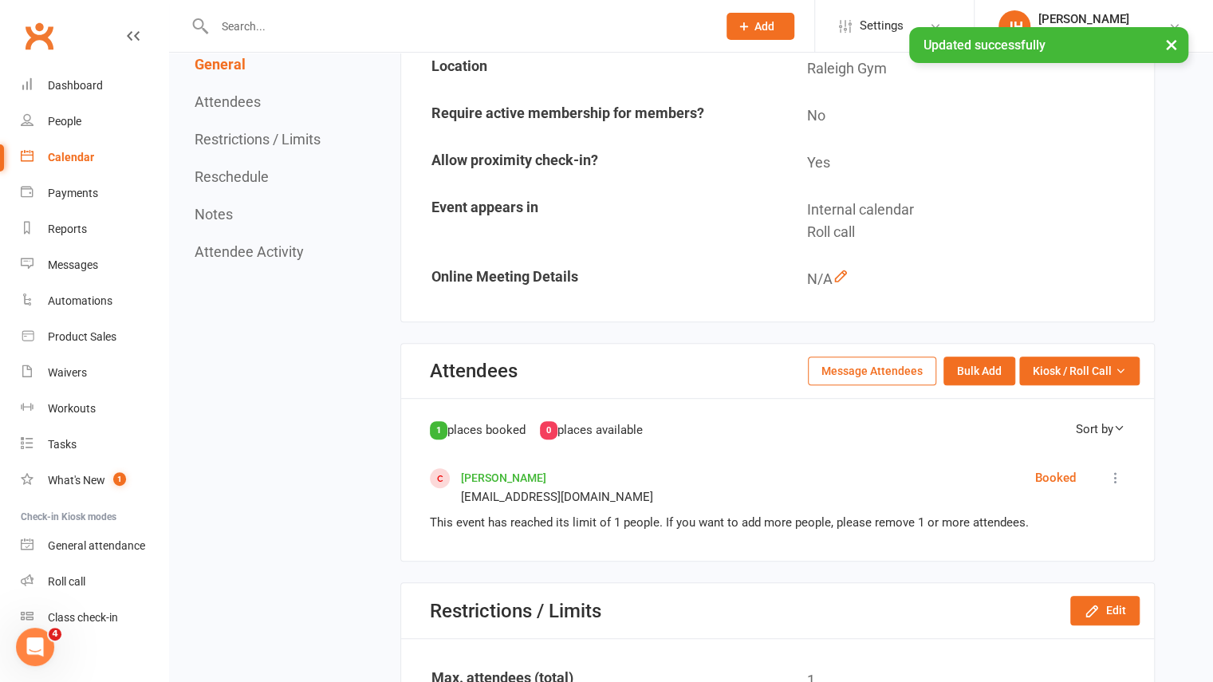
scroll to position [0, 0]
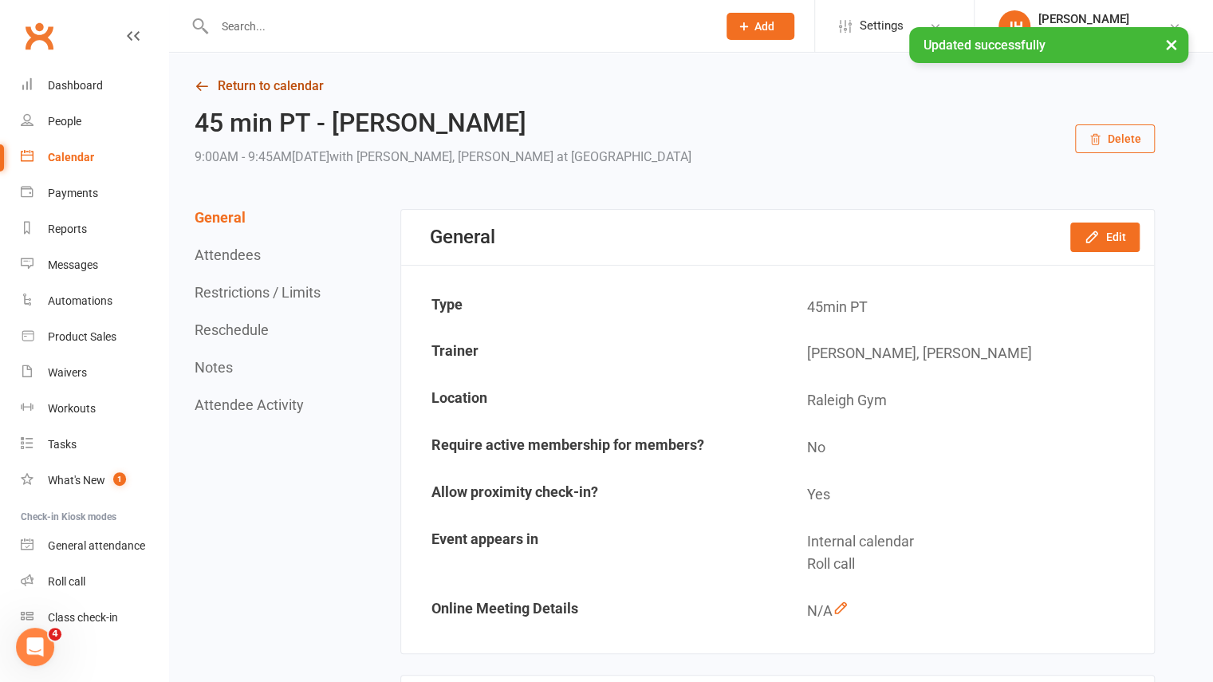
click at [281, 89] on link "Return to calendar" at bounding box center [675, 86] width 960 height 22
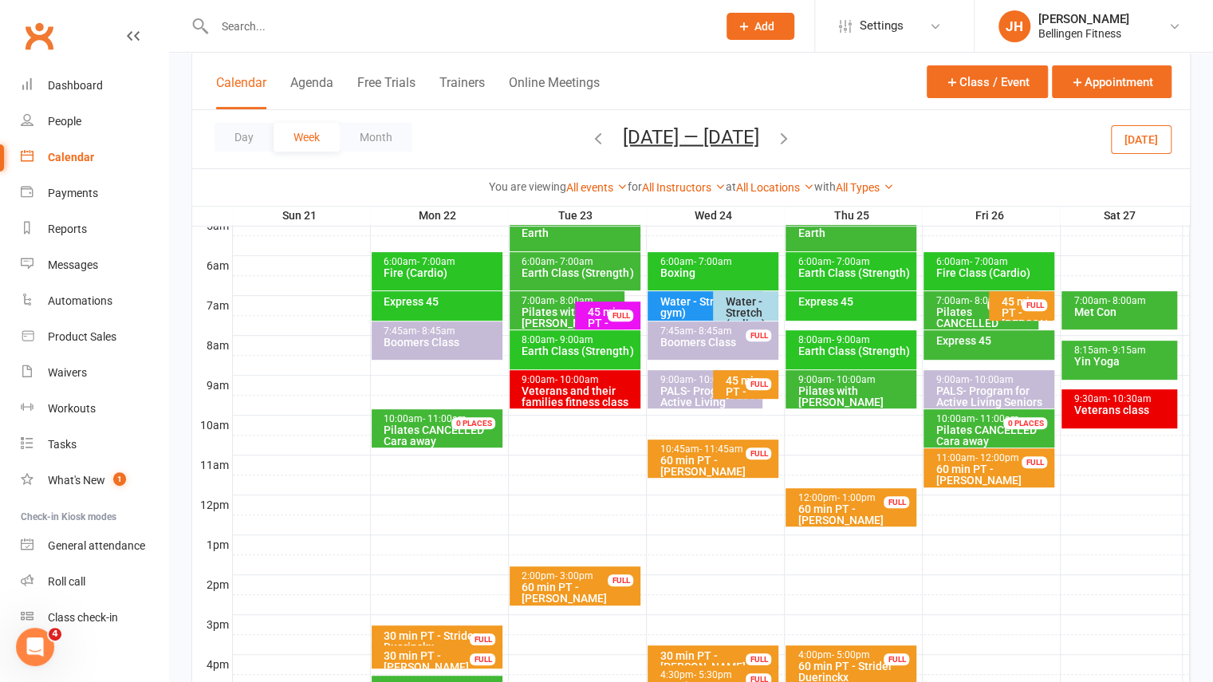
scroll to position [309, 0]
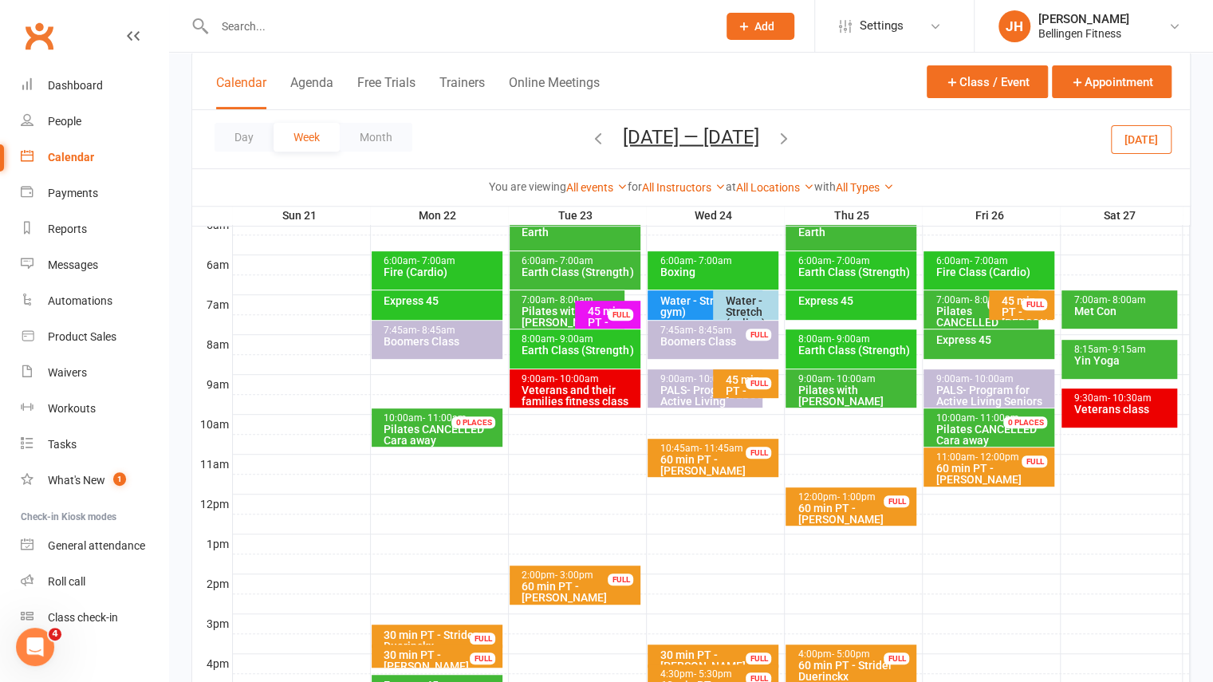
click at [972, 343] on div "Express 45" at bounding box center [993, 339] width 116 height 11
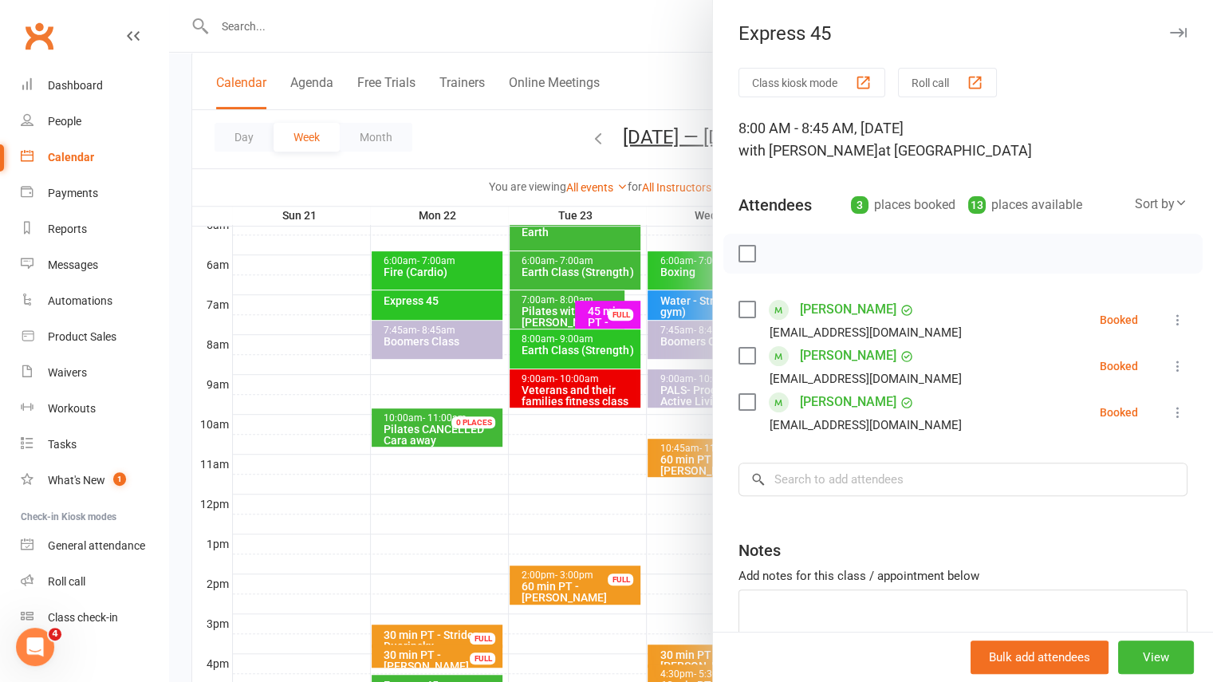
click at [1170, 32] on icon "button" at bounding box center [1178, 33] width 17 height 10
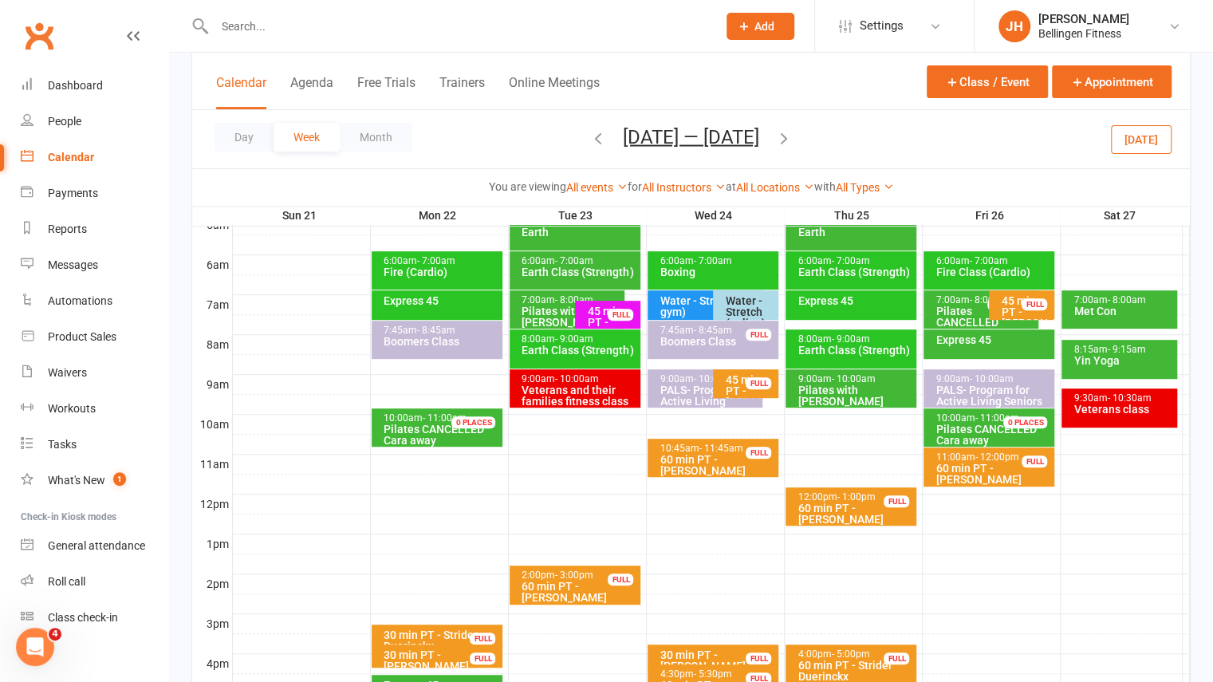
click at [1001, 400] on div "PALS- Program for Active Living Seniors" at bounding box center [993, 395] width 116 height 22
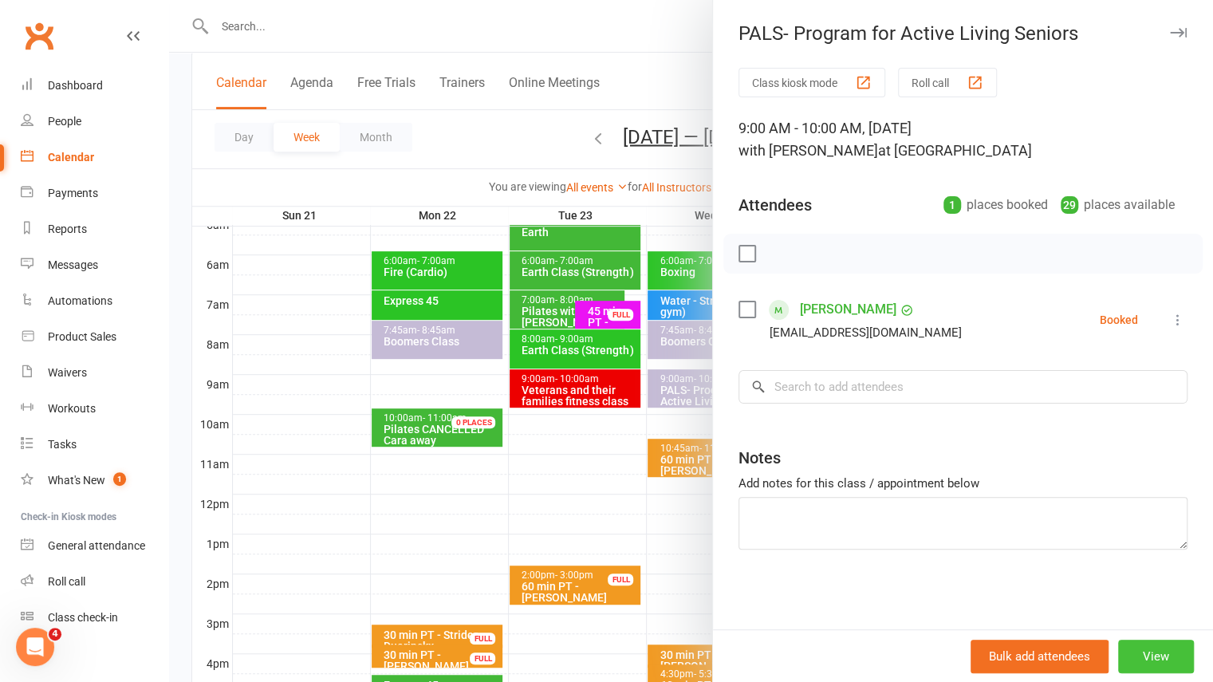
click at [1141, 667] on button "View" at bounding box center [1156, 657] width 76 height 34
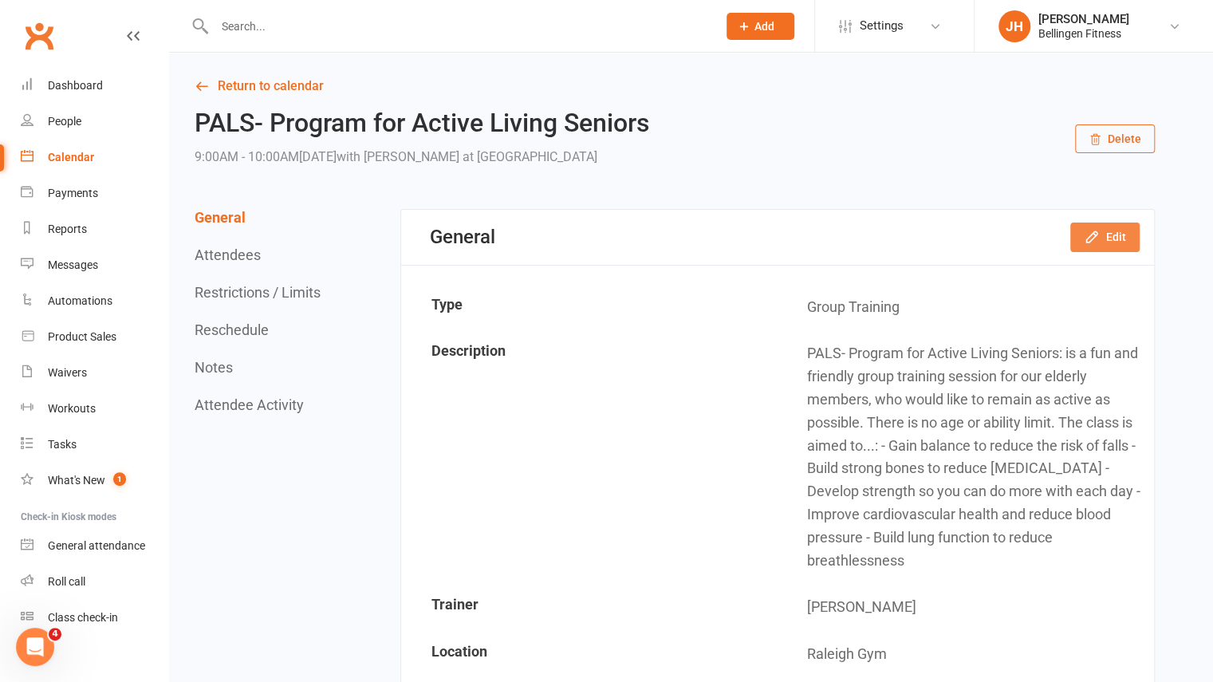
click at [1110, 234] on button "Edit" at bounding box center [1104, 237] width 69 height 29
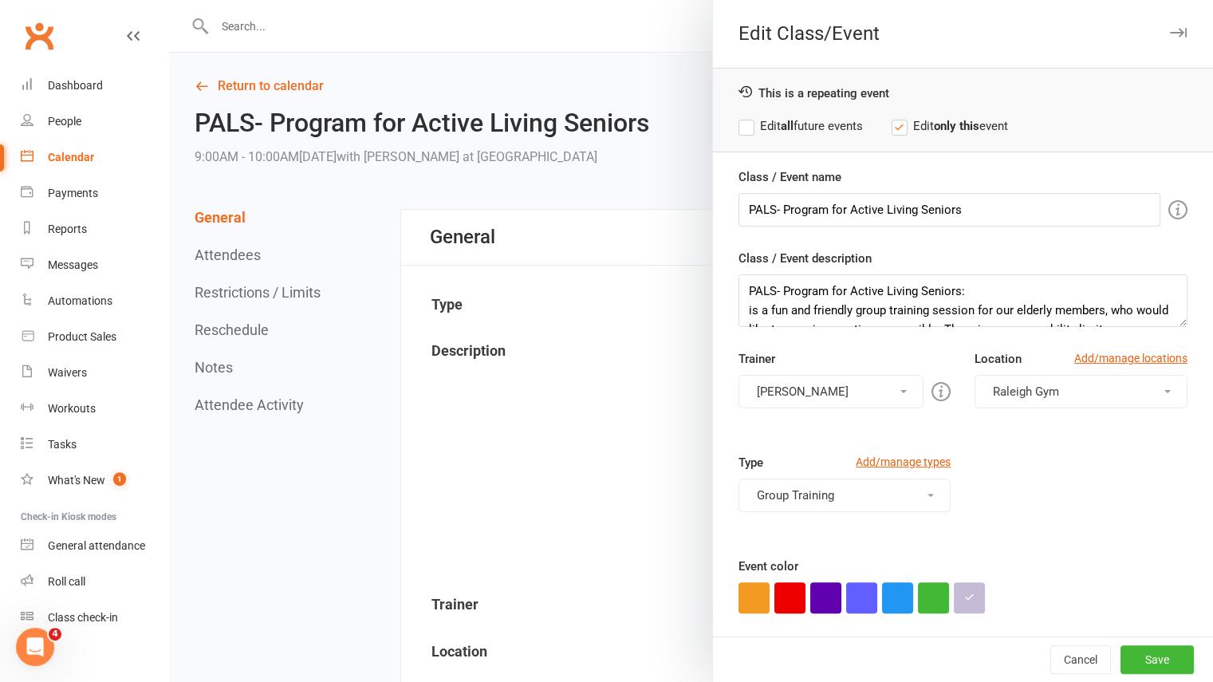
click at [889, 387] on button "Honie Killian" at bounding box center [832, 392] width 186 height 34
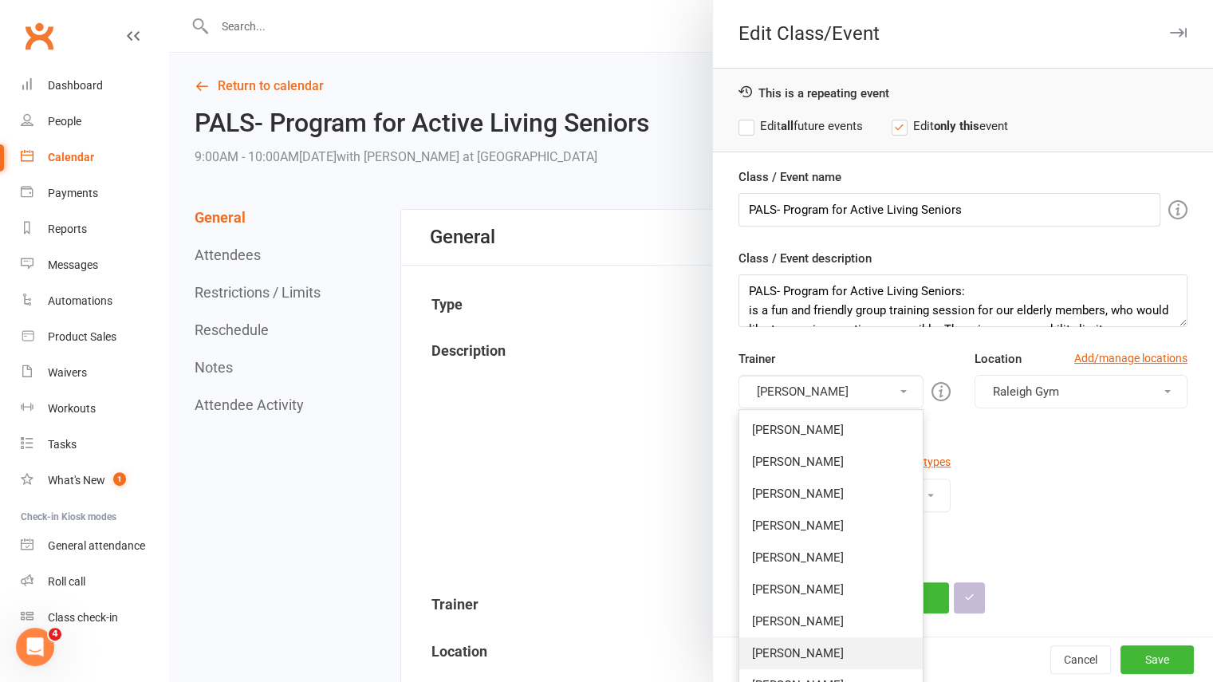
click at [774, 650] on link "[PERSON_NAME]" at bounding box center [831, 653] width 184 height 32
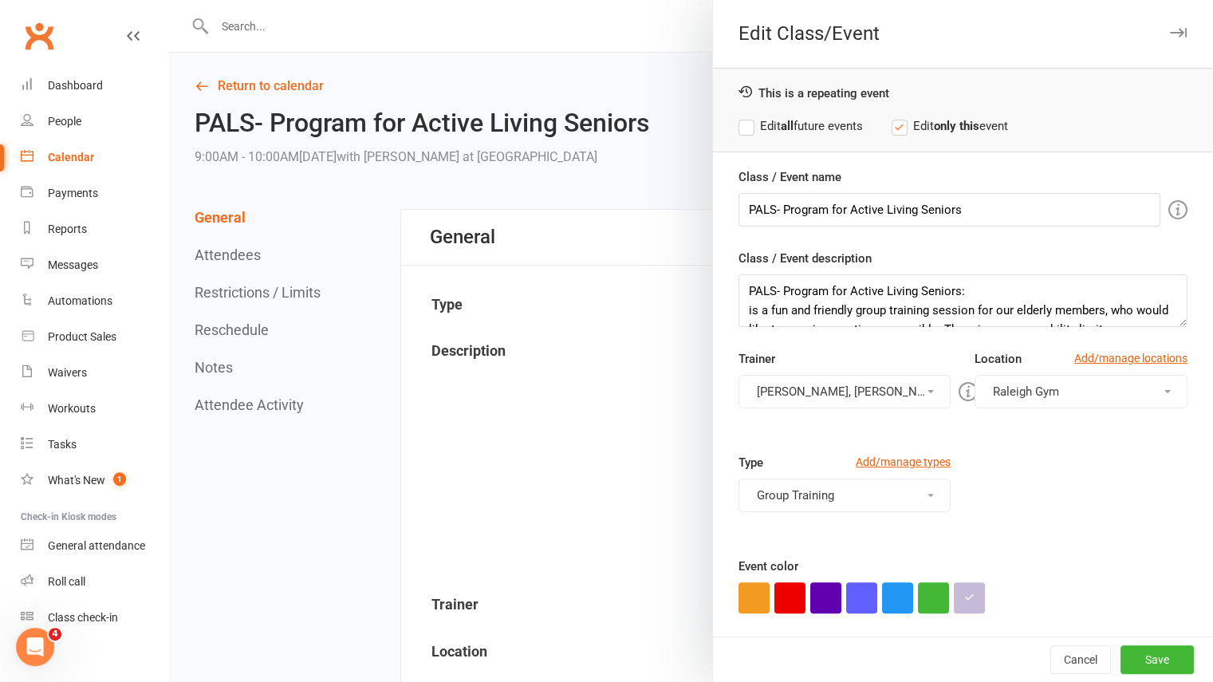
click at [819, 397] on button "Honie Killian, Tom Howarth" at bounding box center [845, 392] width 213 height 34
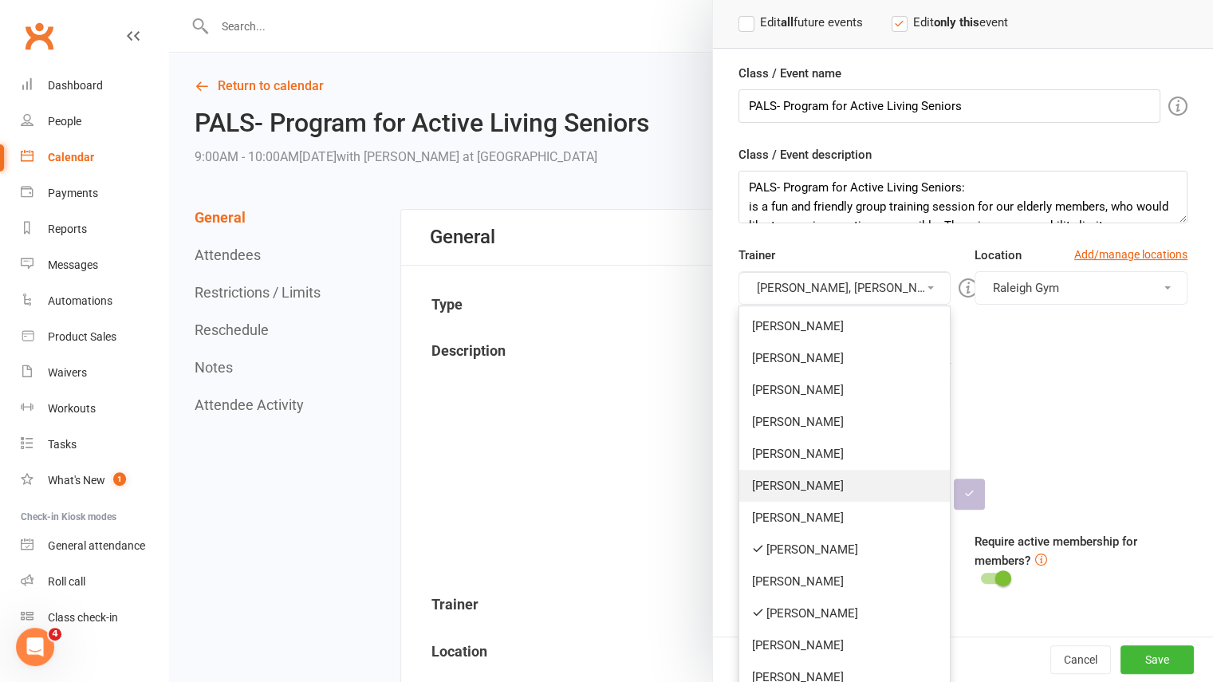
scroll to position [104, 0]
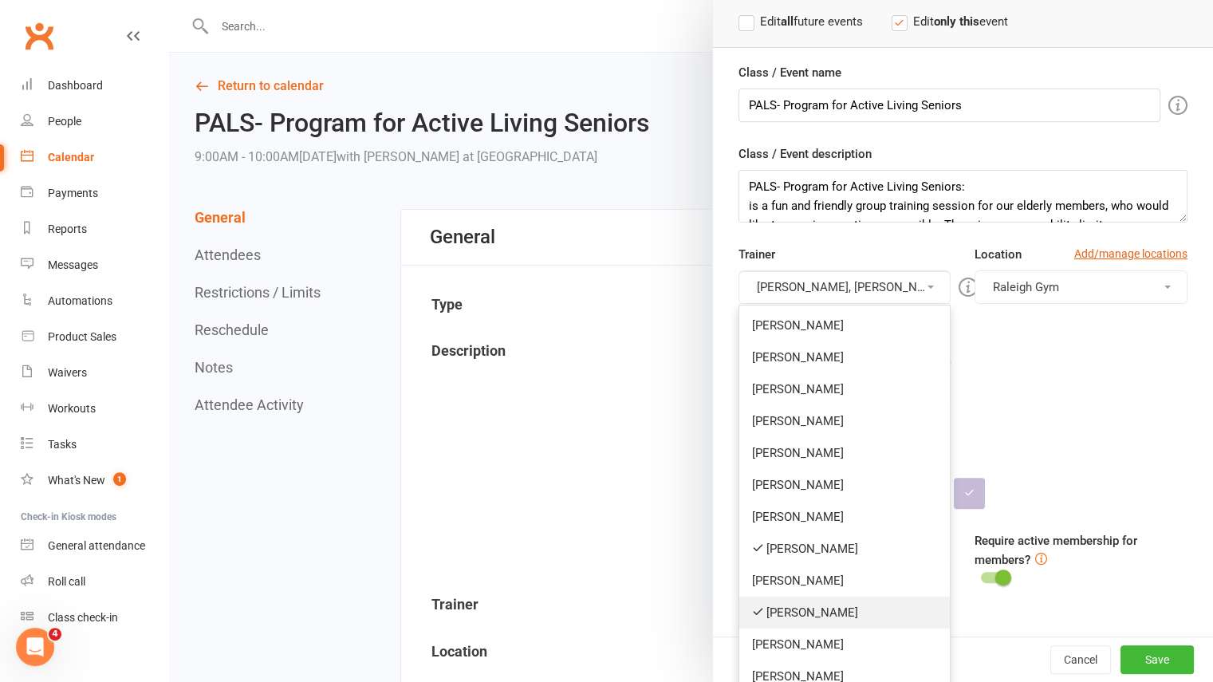
click at [794, 602] on link "Honie Killian" at bounding box center [844, 613] width 211 height 32
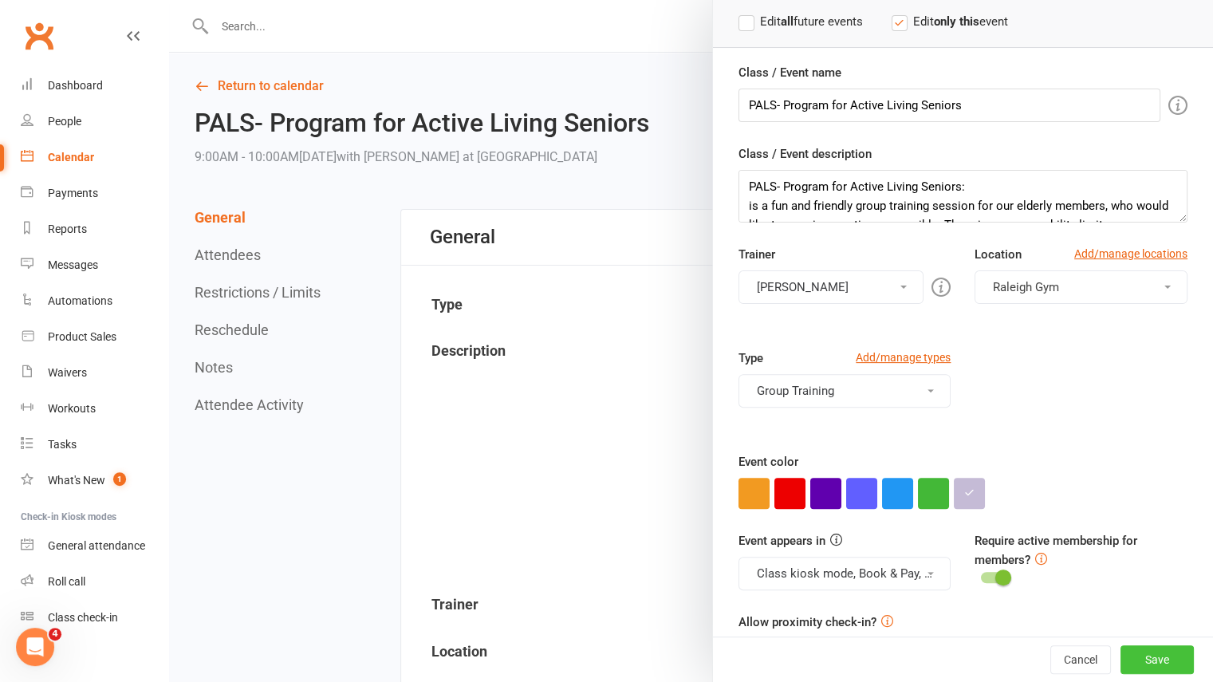
click at [1121, 645] on button "Save" at bounding box center [1157, 659] width 73 height 29
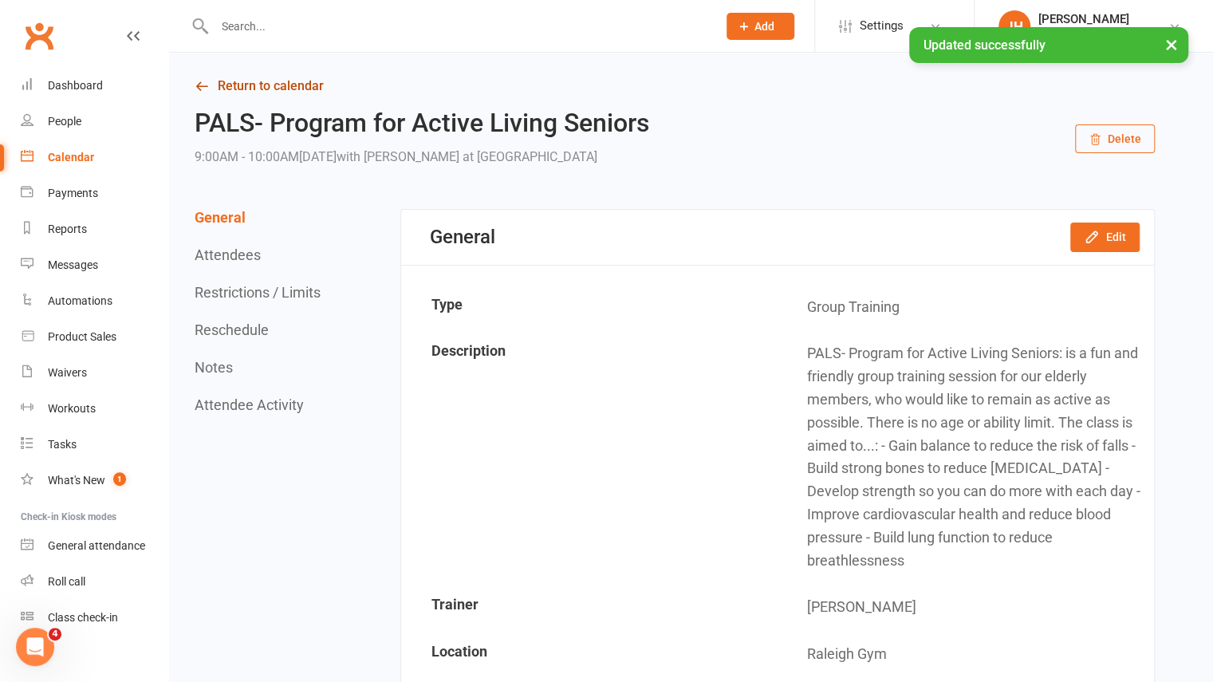
click at [241, 85] on link "Return to calendar" at bounding box center [675, 86] width 960 height 22
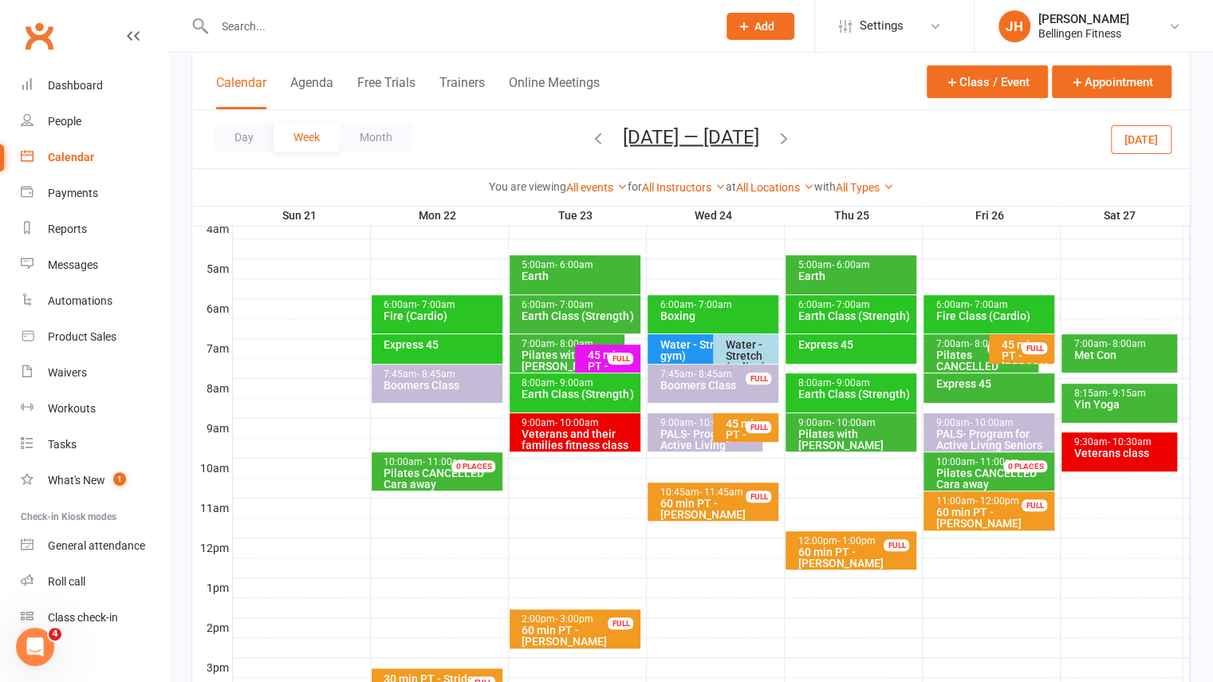
scroll to position [264, 0]
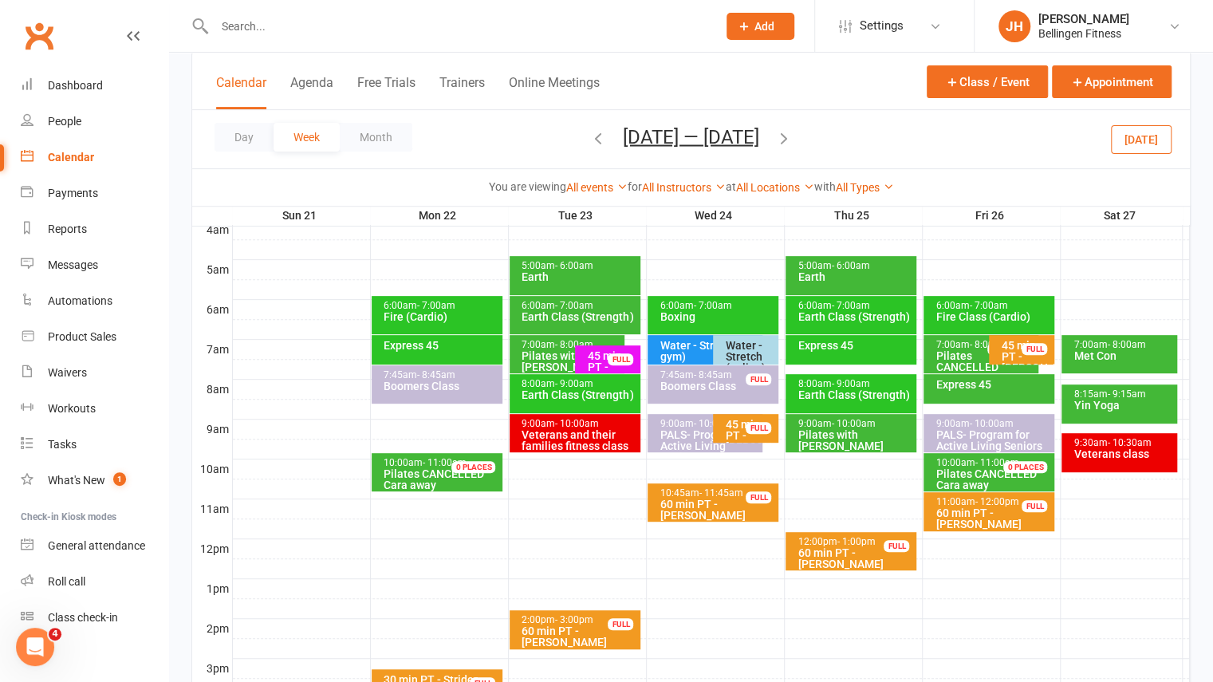
click at [703, 385] on div "Boomers Class" at bounding box center [717, 385] width 116 height 11
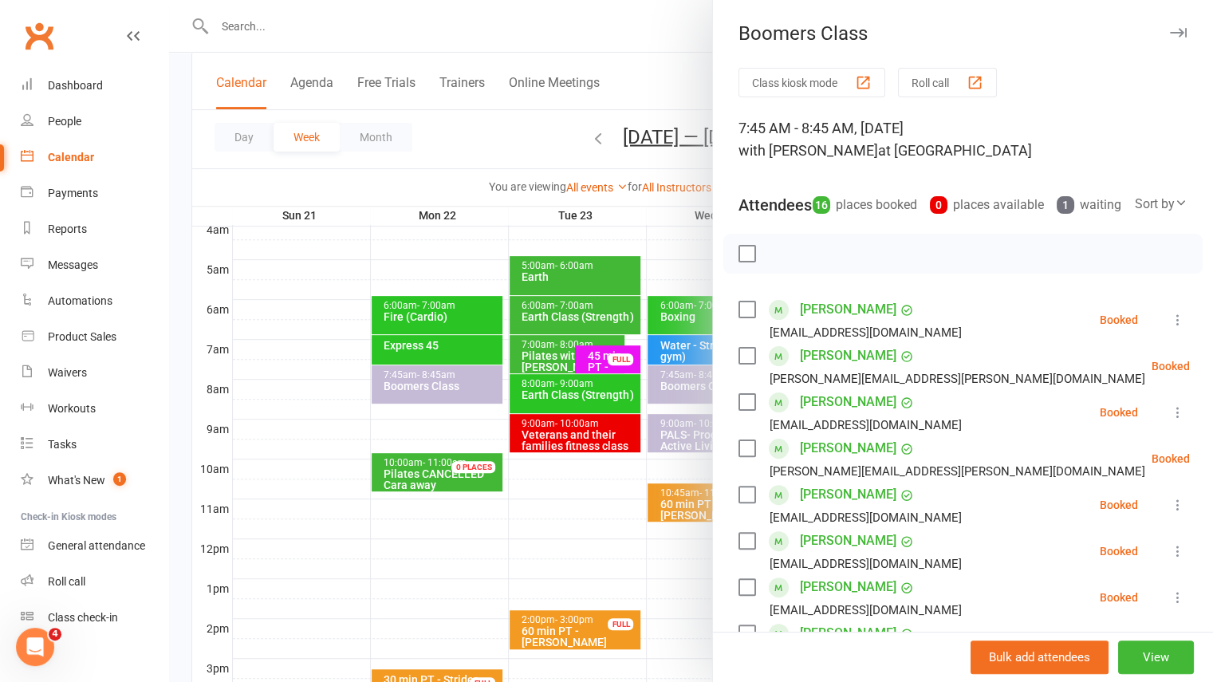
click at [126, 680] on nav "Clubworx Dashboard People Calendar Payments Reports Messages Automations Produc…" at bounding box center [84, 345] width 169 height 682
click at [1170, 33] on icon "button" at bounding box center [1178, 33] width 17 height 10
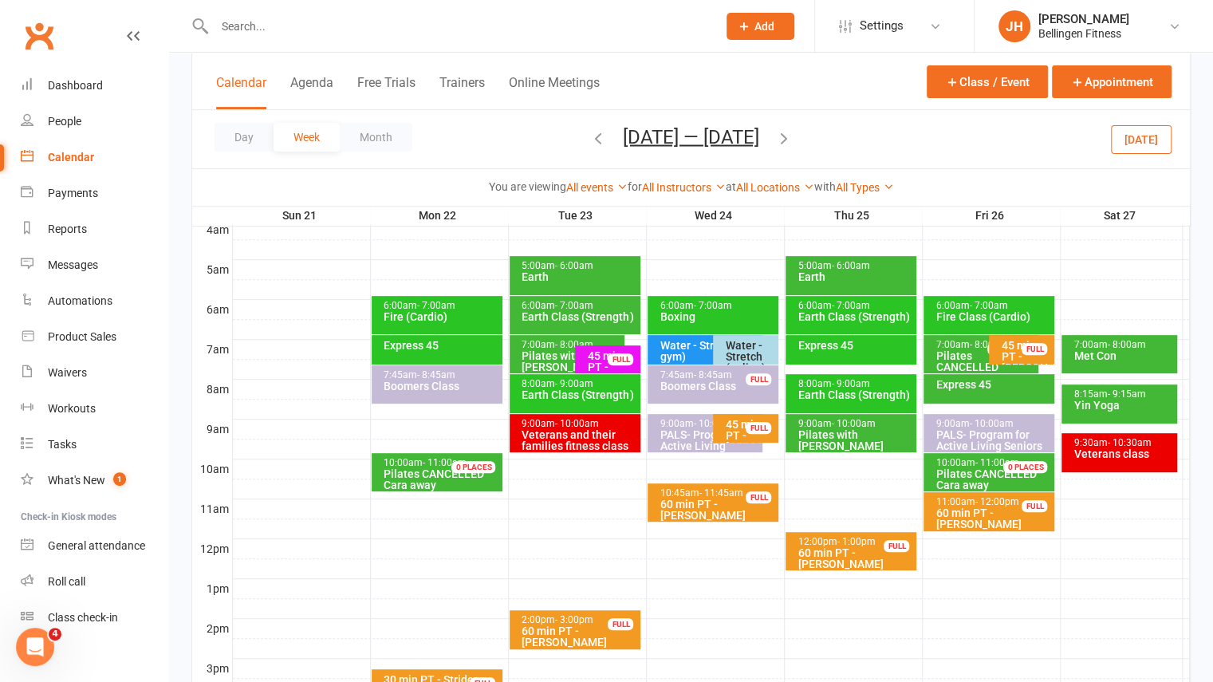
click at [1102, 350] on div "Met Con" at bounding box center [1123, 355] width 101 height 11
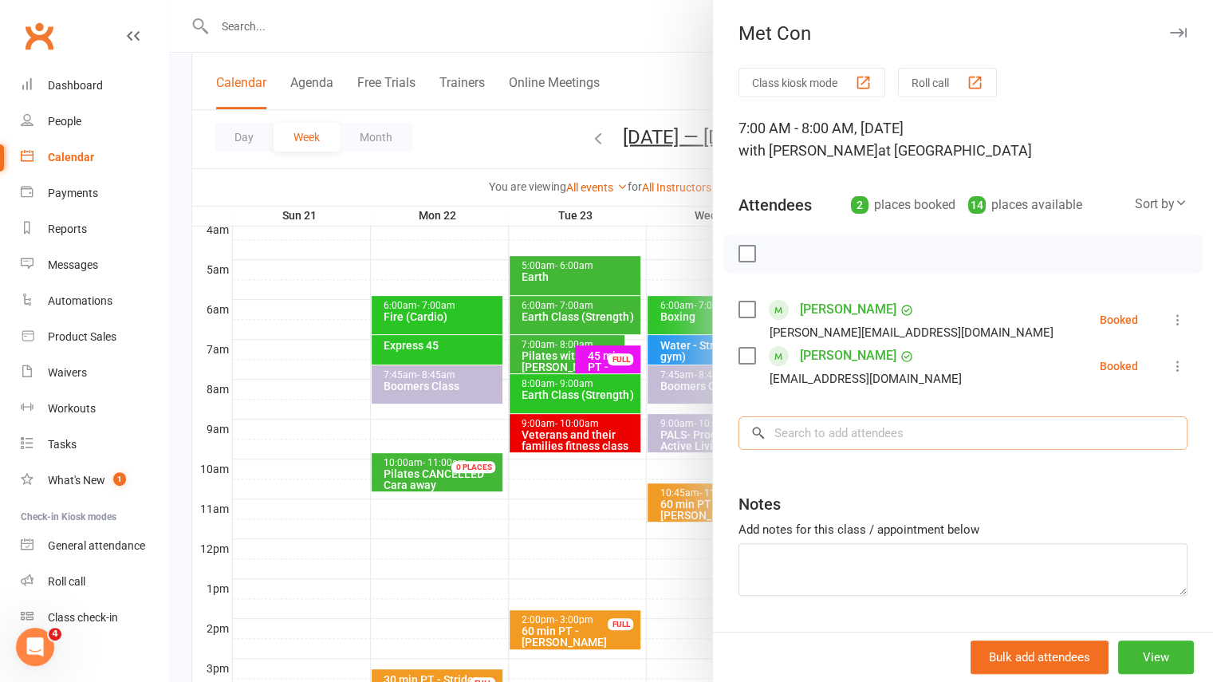
drag, startPoint x: 1102, startPoint y: 350, endPoint x: 1144, endPoint y: 424, distance: 85.4
click at [1144, 424] on input "search" at bounding box center [963, 433] width 449 height 34
click at [943, 500] on div "Notes" at bounding box center [963, 500] width 449 height 39
click at [1128, 658] on button "View" at bounding box center [1156, 658] width 76 height 34
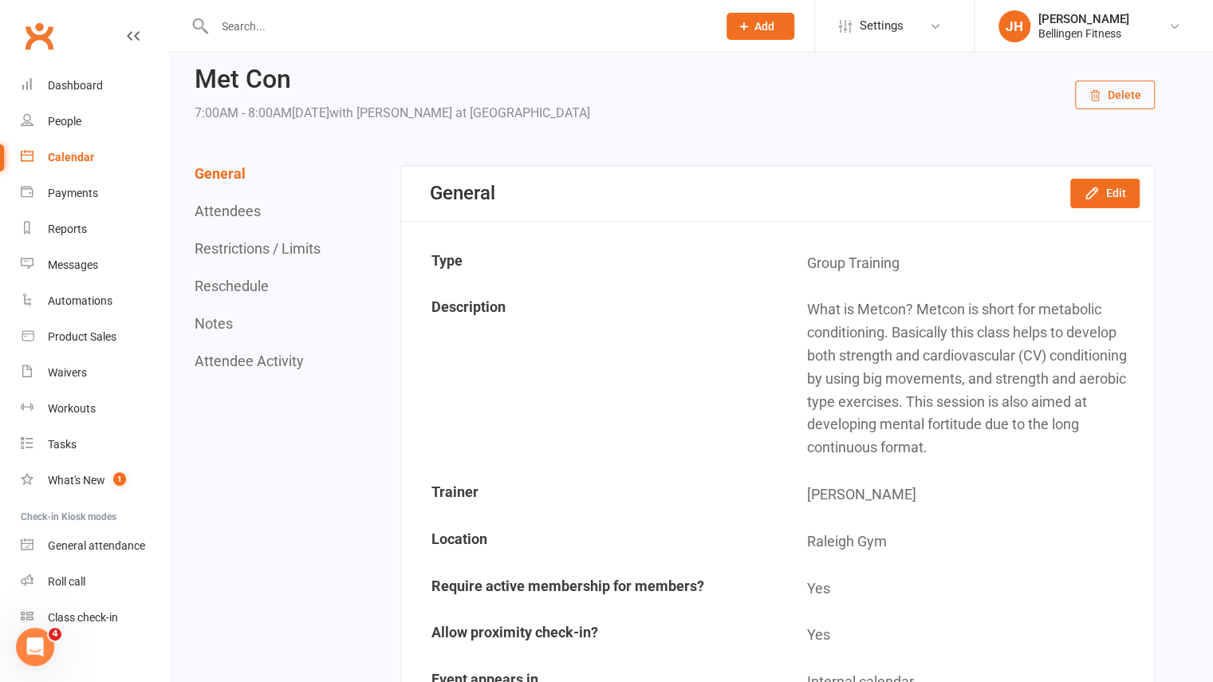
scroll to position [45, 0]
click at [1117, 189] on button "Edit" at bounding box center [1104, 191] width 69 height 29
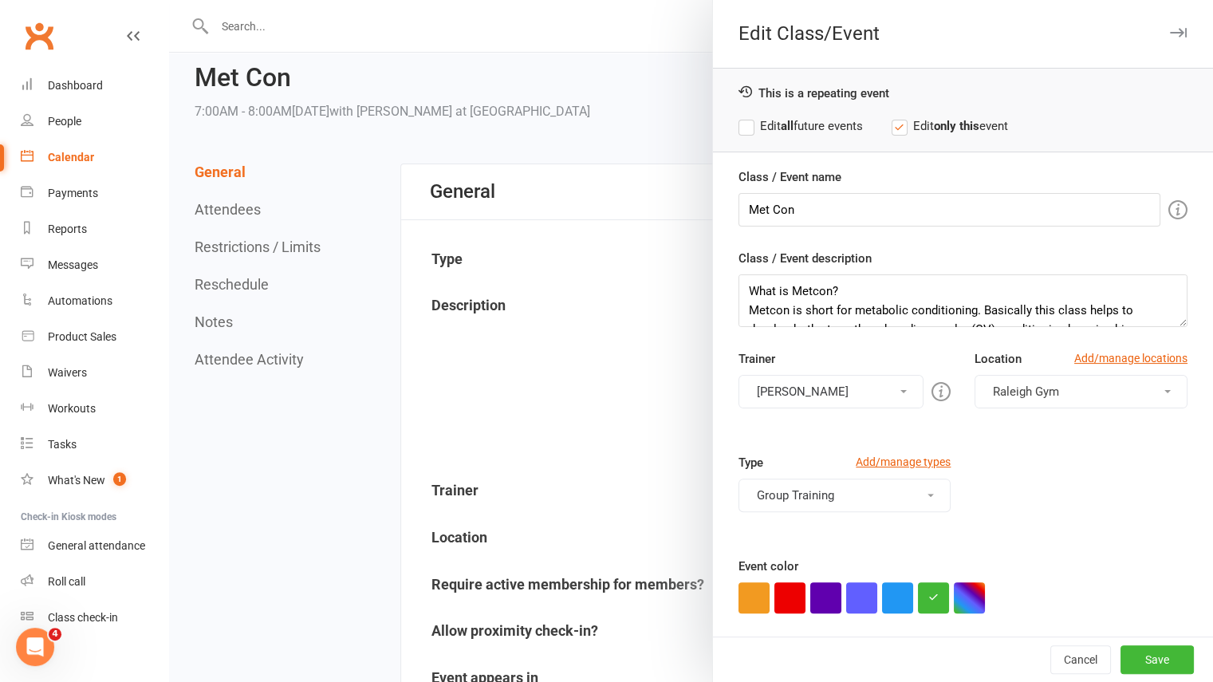
click at [739, 128] on label "Edit all future events" at bounding box center [801, 125] width 124 height 19
click at [838, 398] on button "Jess Howarth" at bounding box center [832, 392] width 186 height 34
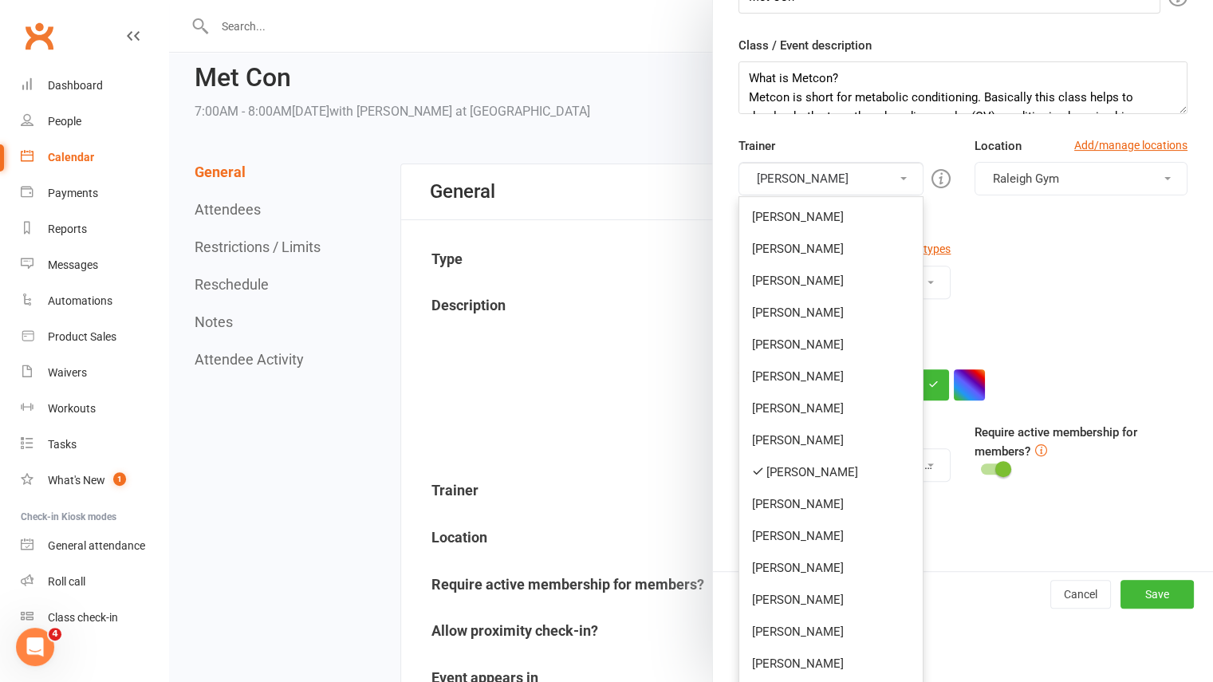
scroll to position [276, 0]
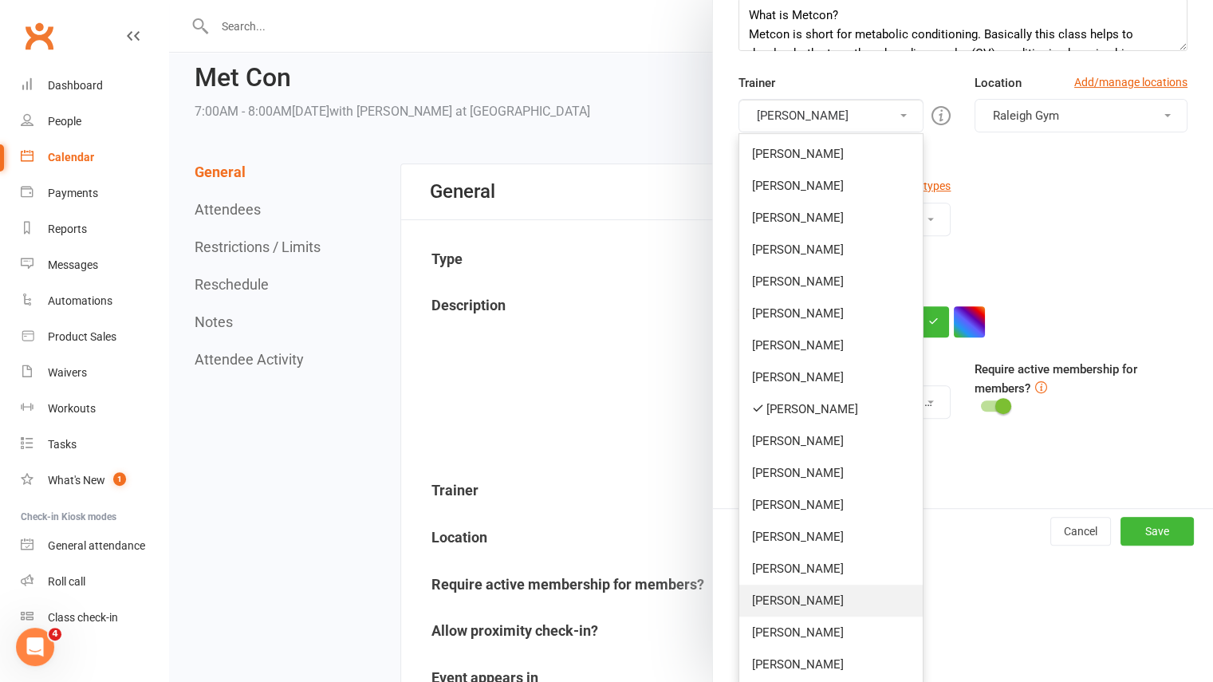
click at [847, 610] on link "Ellyanah Powell" at bounding box center [831, 601] width 184 height 32
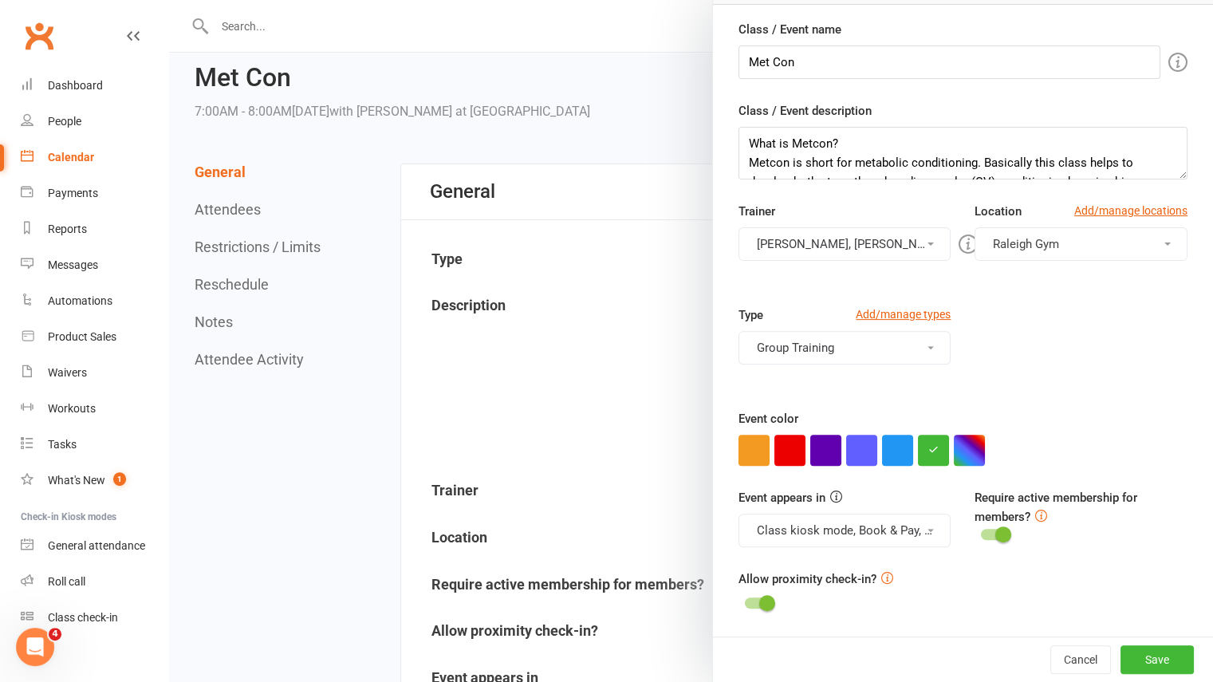
scroll to position [144, 0]
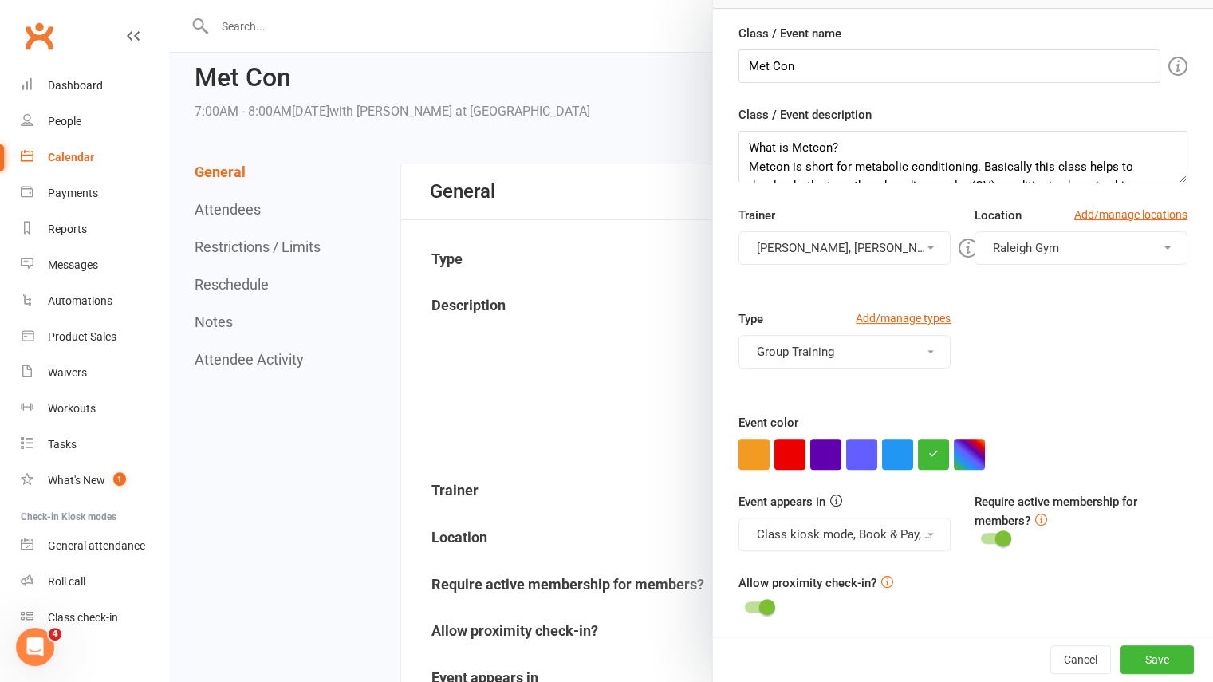
click at [875, 249] on button "Jess Howarth, Ellyanah Powell" at bounding box center [845, 248] width 213 height 34
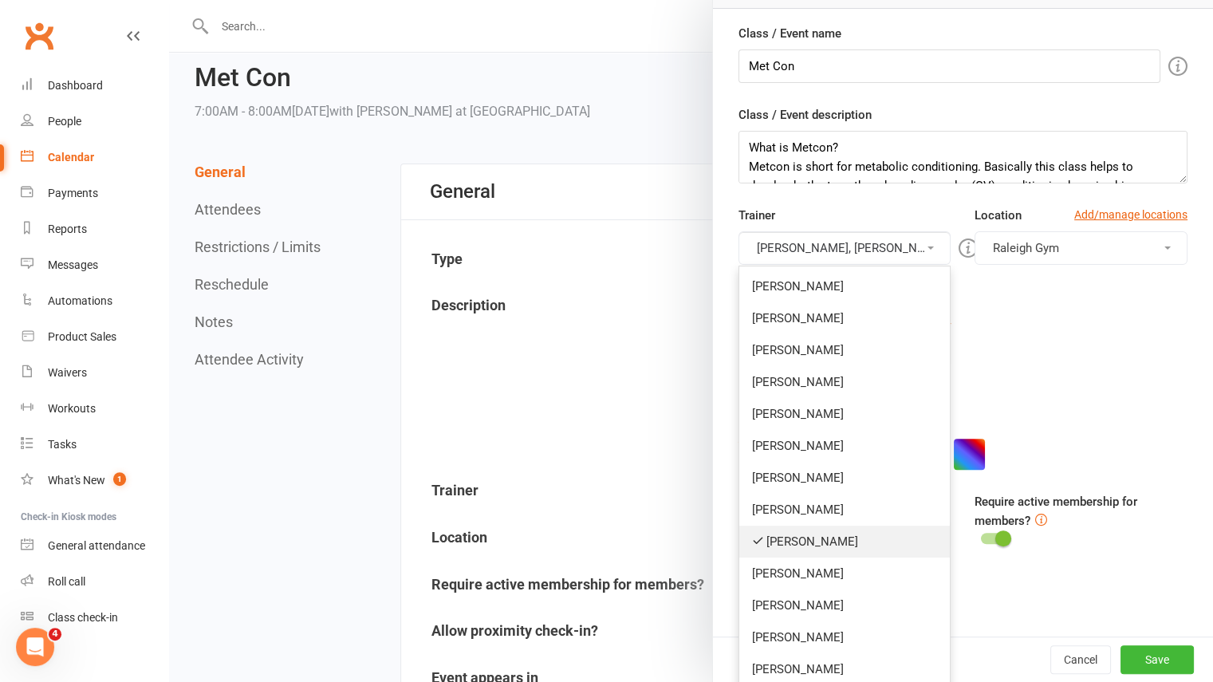
click at [793, 546] on link "Jess Howarth" at bounding box center [844, 542] width 211 height 32
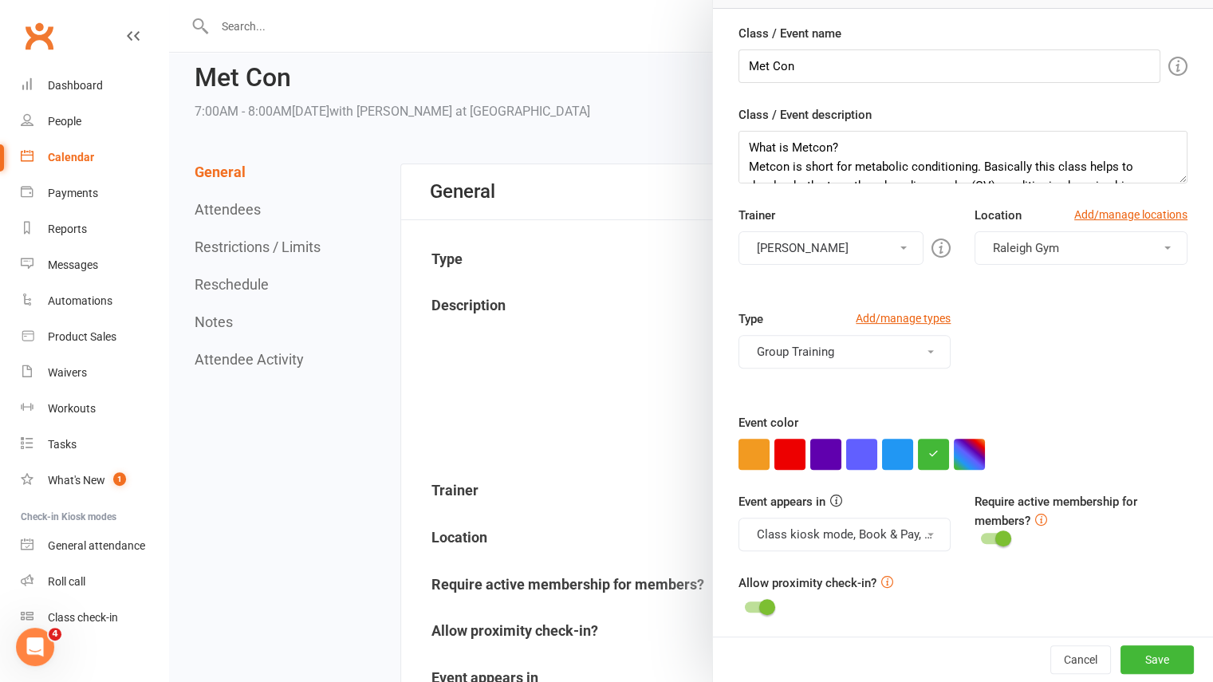
click at [1039, 338] on div "Type Add/manage types Group Training 30min PT 45min PT 60 min PT Abi free Free …" at bounding box center [963, 361] width 473 height 104
click at [1138, 658] on button "Save" at bounding box center [1157, 659] width 73 height 29
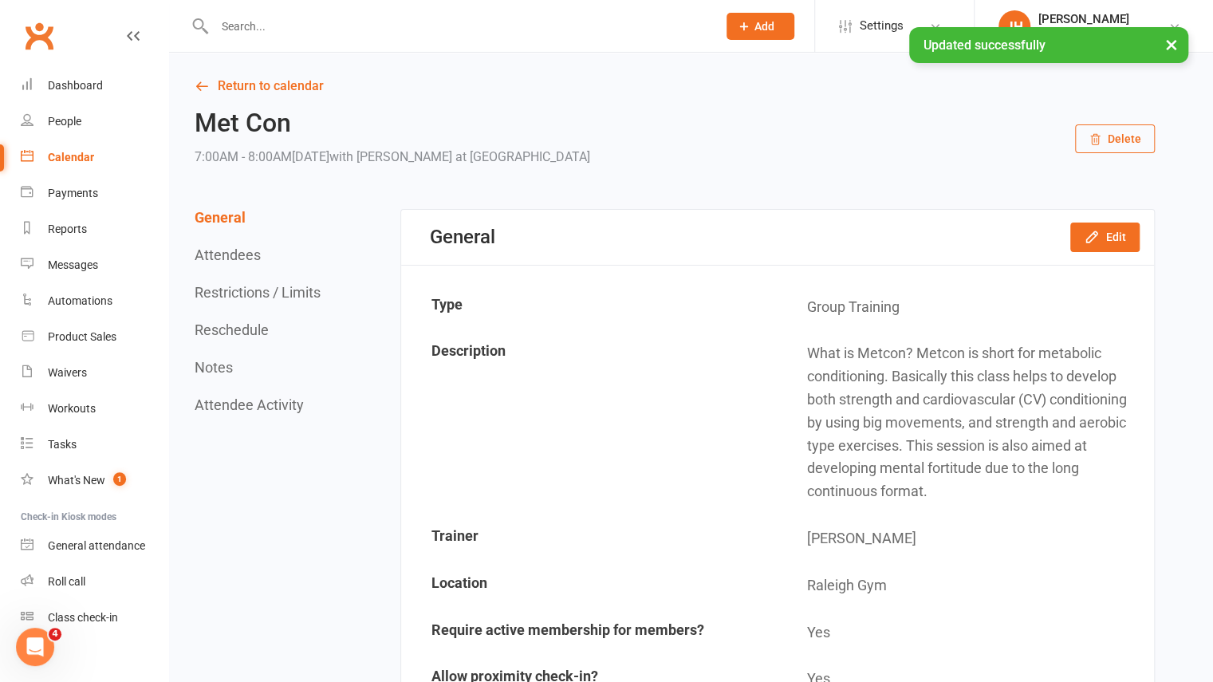
scroll to position [2, 0]
click at [266, 81] on link "Return to calendar" at bounding box center [675, 84] width 960 height 22
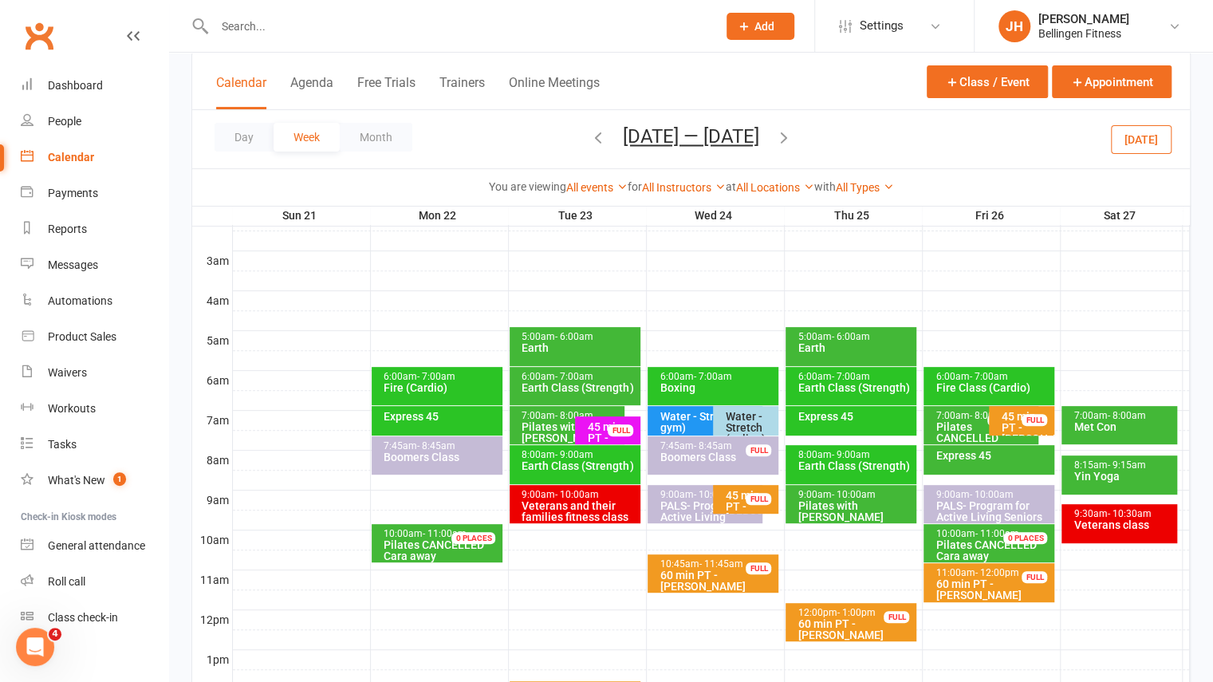
scroll to position [195, 0]
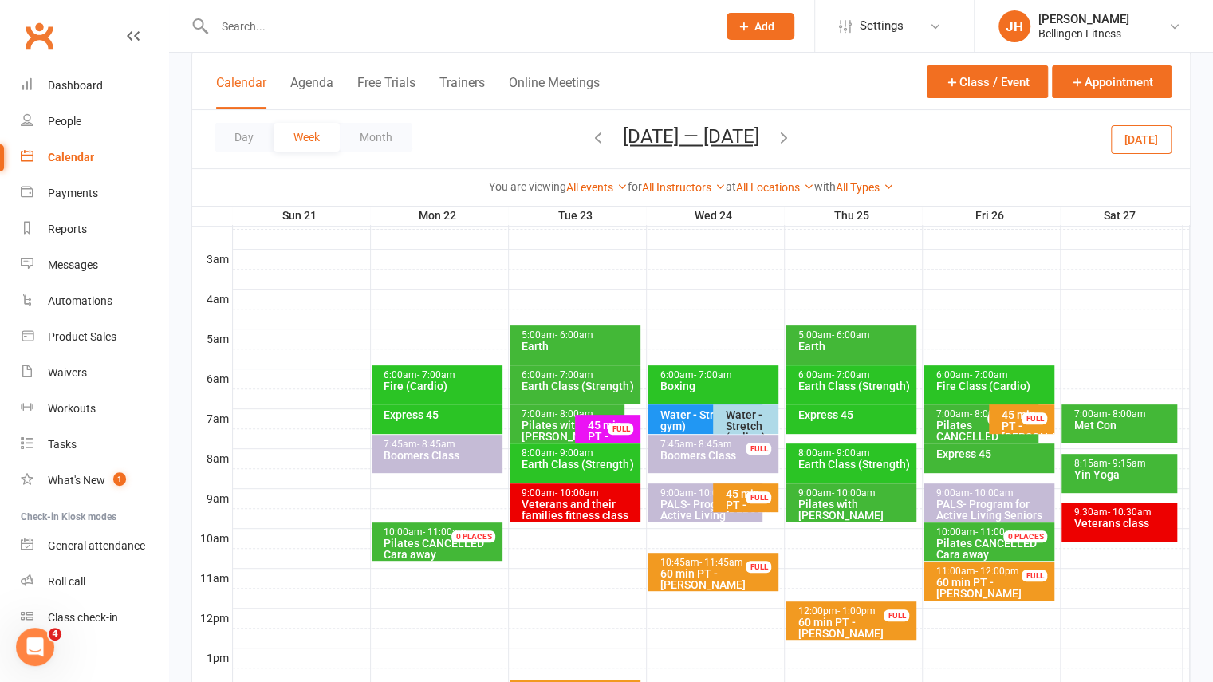
click at [1139, 518] on div "Veterans class" at bounding box center [1123, 523] width 101 height 11
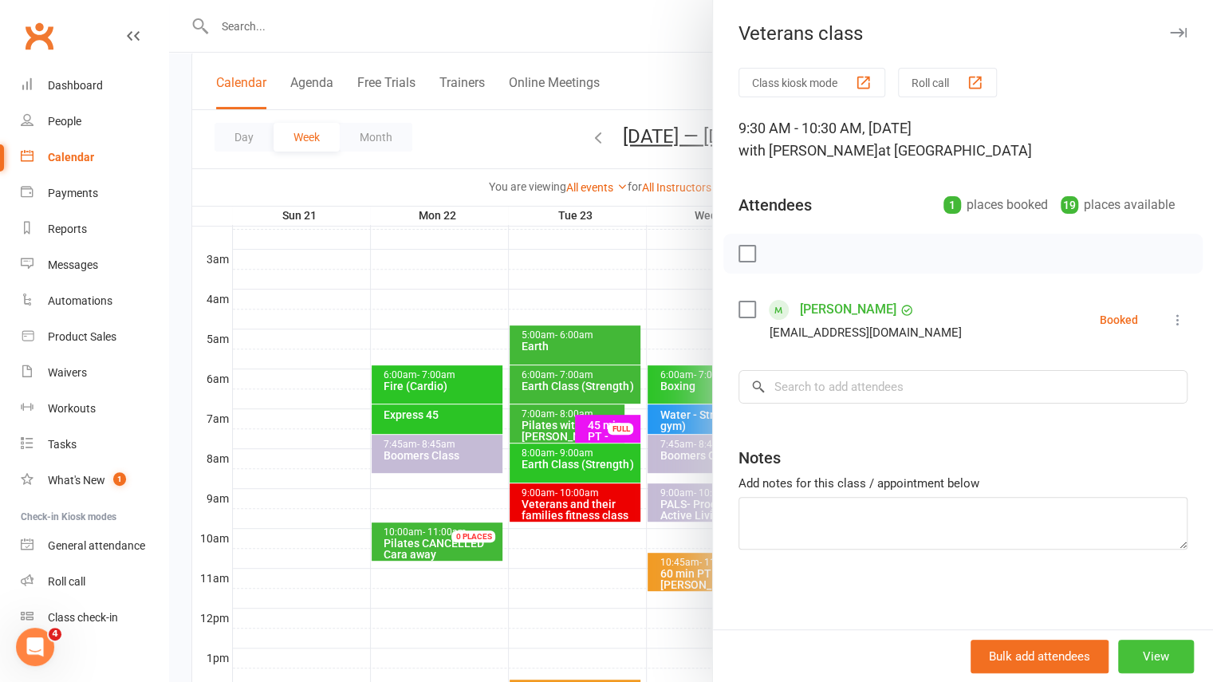
click at [1144, 653] on button "View" at bounding box center [1156, 657] width 76 height 34
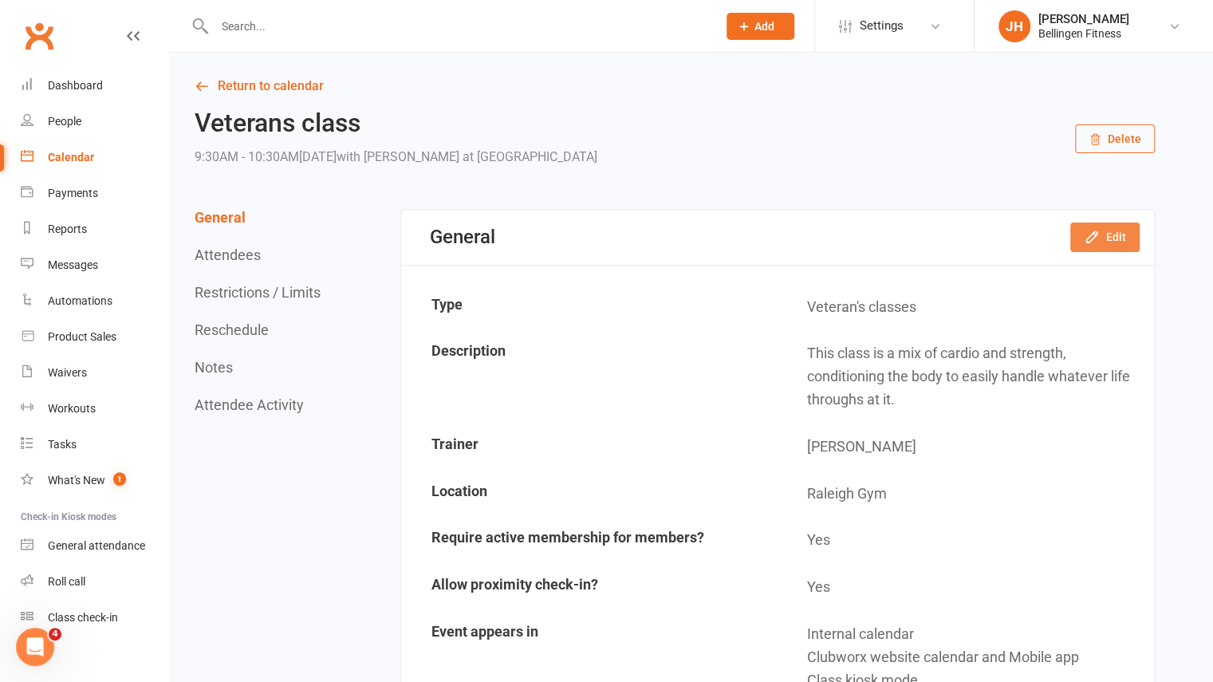
click at [1092, 242] on icon "button" at bounding box center [1092, 237] width 16 height 16
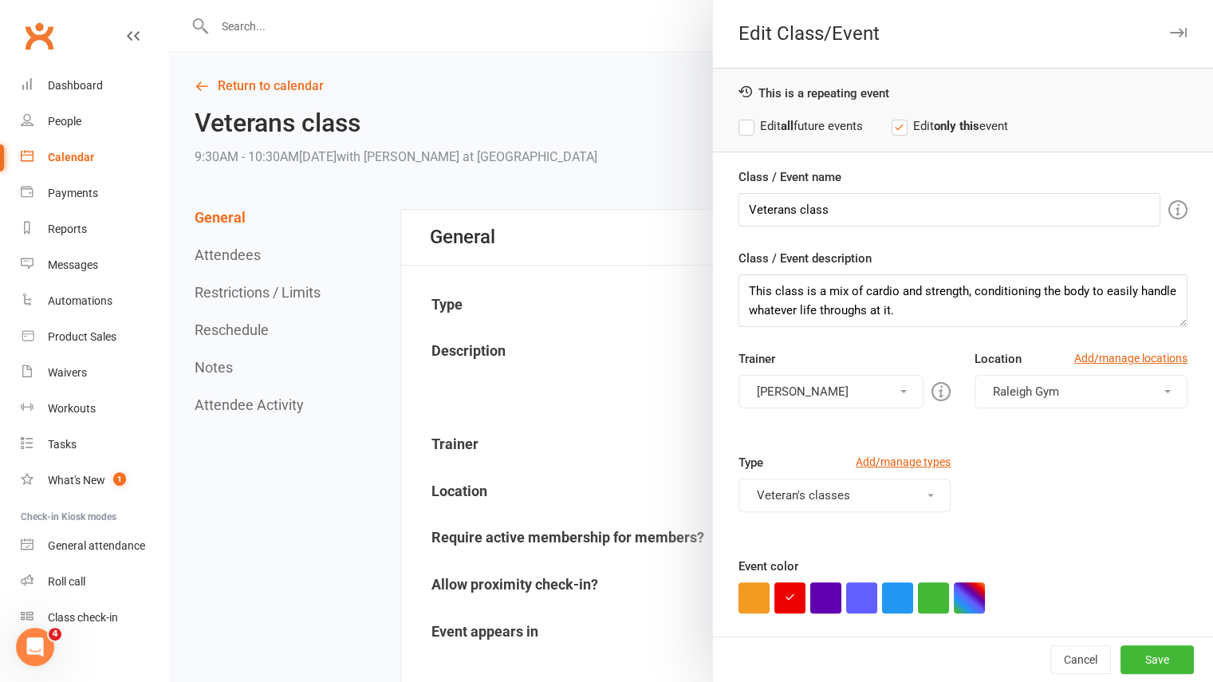
click at [781, 123] on strong "all" at bounding box center [787, 126] width 13 height 14
click at [857, 387] on button "Jess Howarth" at bounding box center [832, 392] width 186 height 34
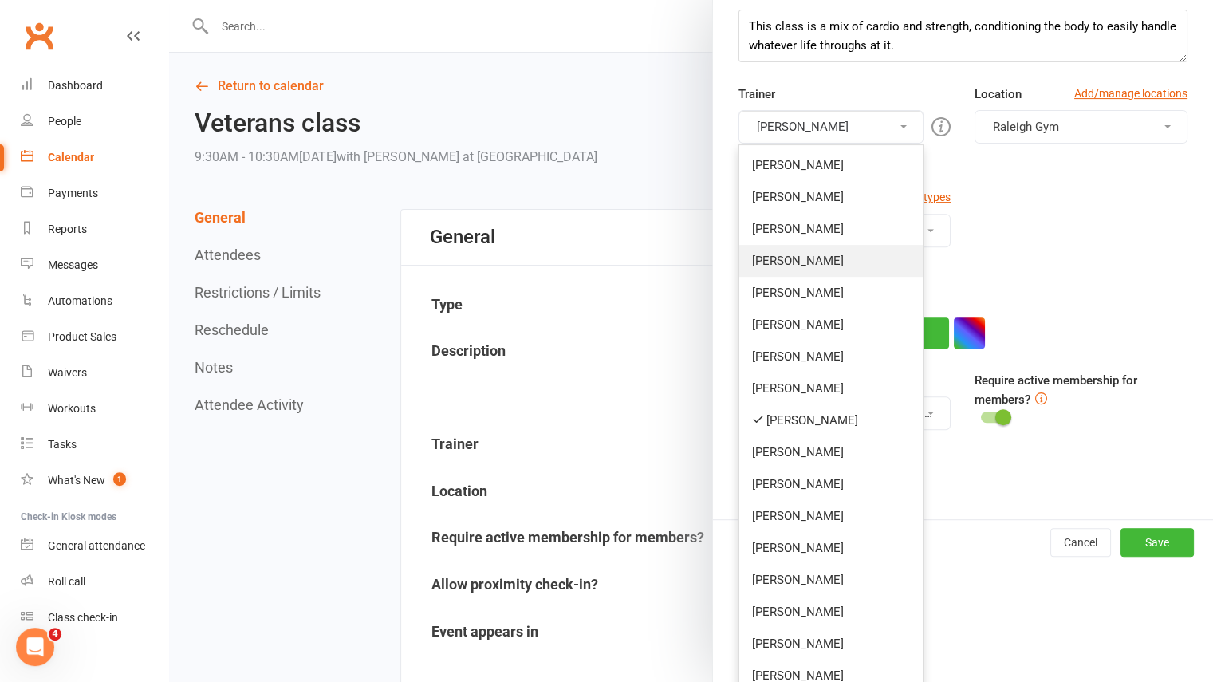
scroll to position [276, 0]
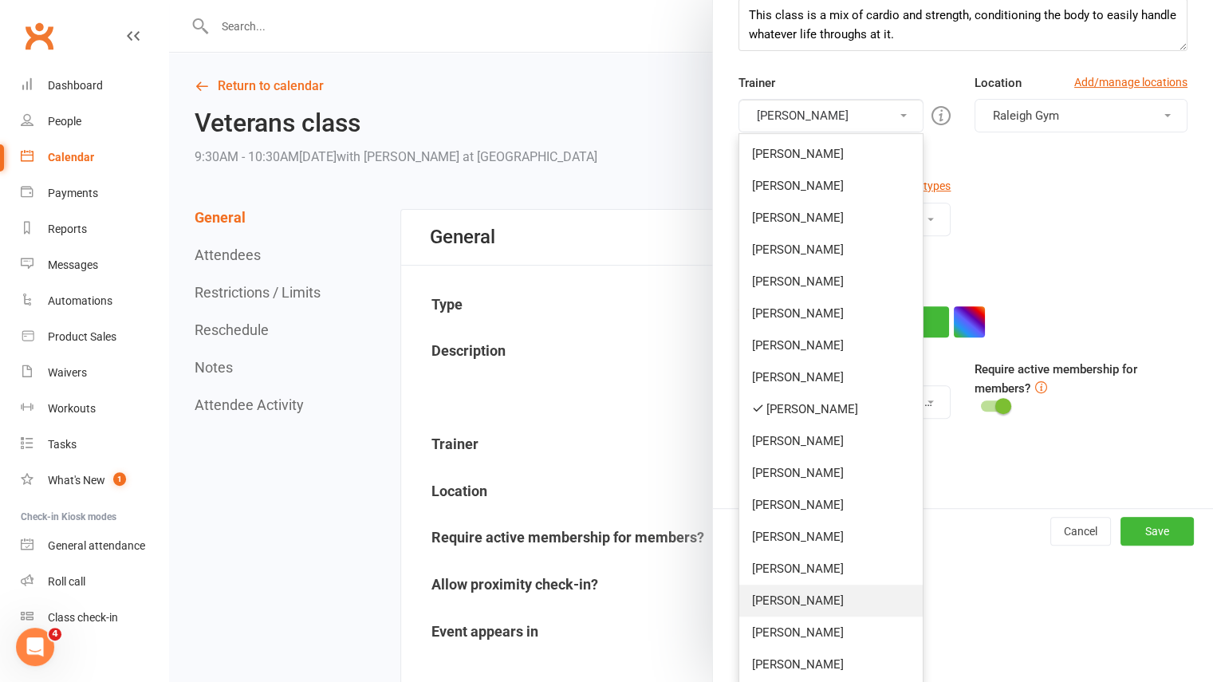
click at [793, 601] on link "Ellyanah Powell" at bounding box center [831, 601] width 184 height 32
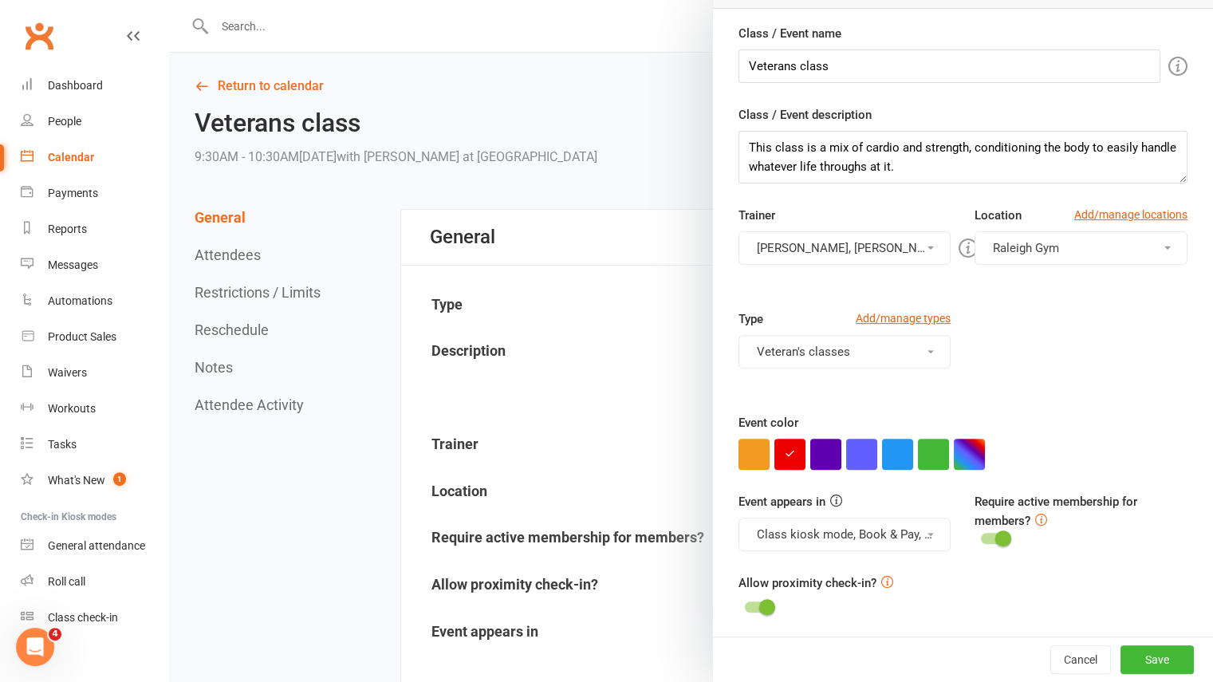
click at [787, 243] on button "Jess Howarth, Ellyanah Powell" at bounding box center [845, 248] width 213 height 34
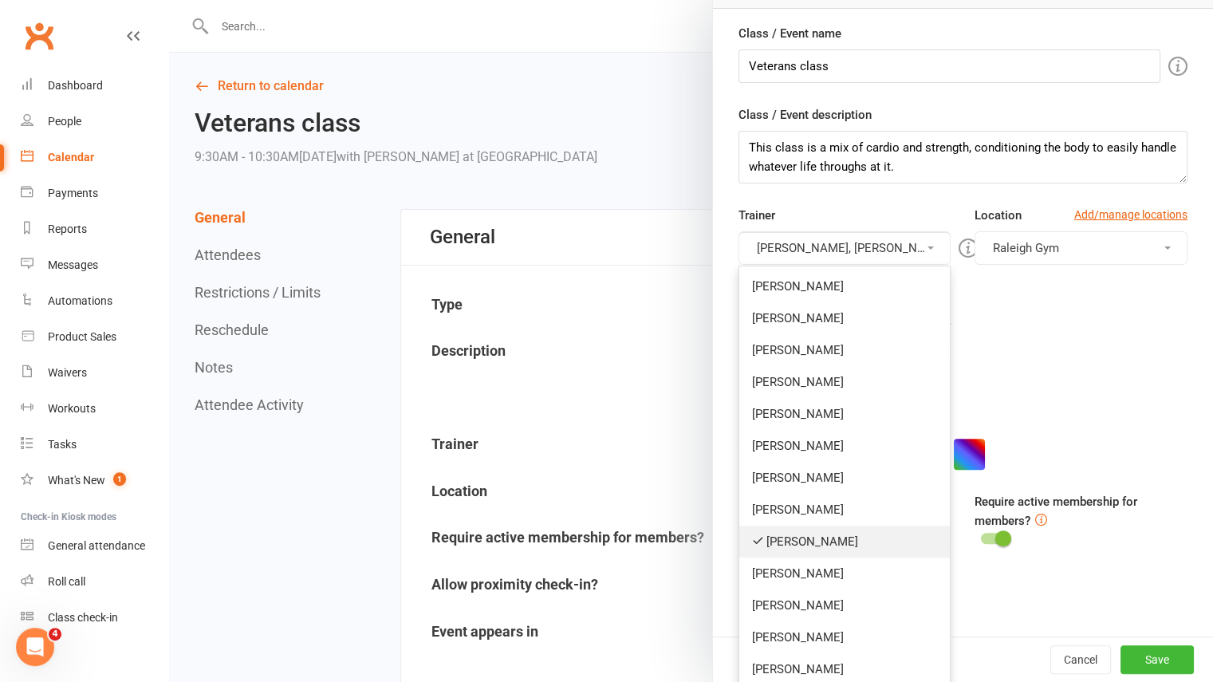
click at [782, 530] on link "Jess Howarth" at bounding box center [844, 542] width 211 height 32
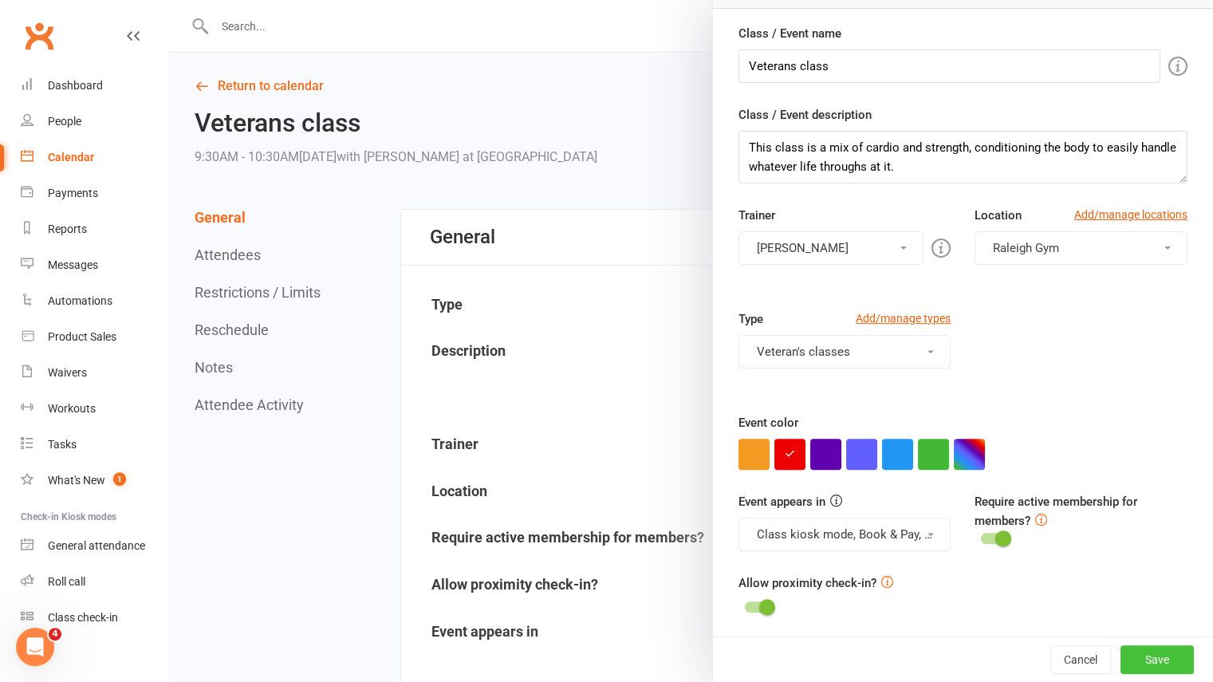
click at [1121, 663] on button "Save" at bounding box center [1157, 659] width 73 height 29
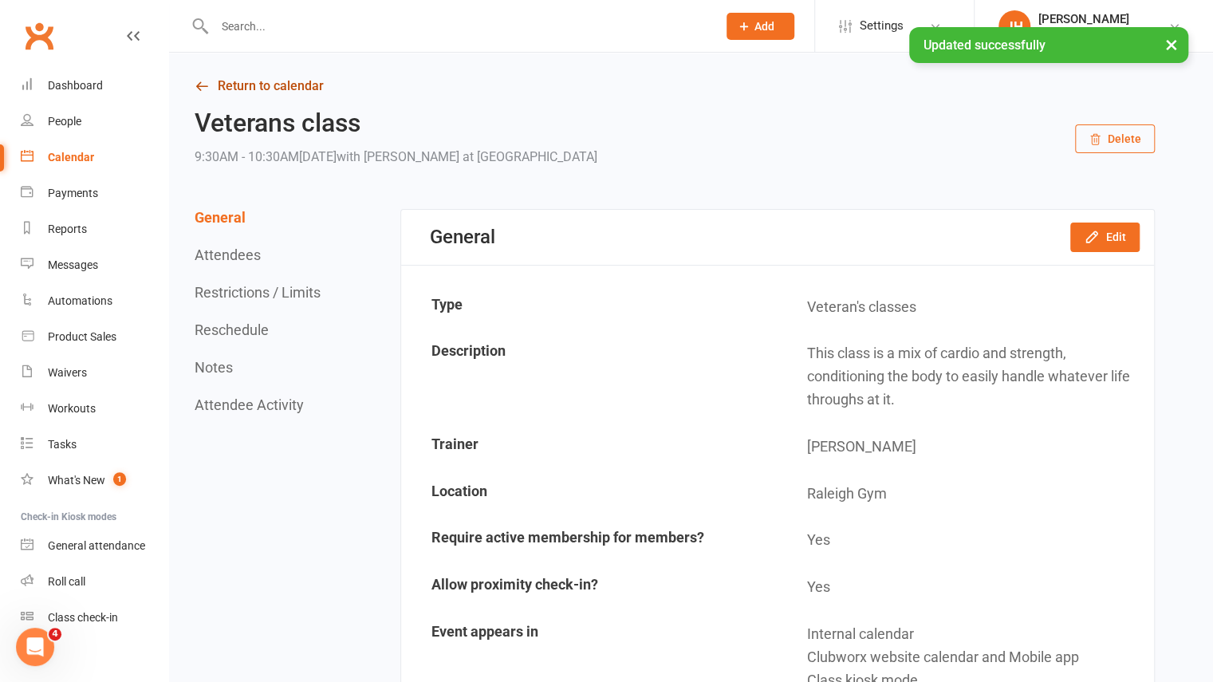
click at [254, 77] on link "Return to calendar" at bounding box center [675, 86] width 960 height 22
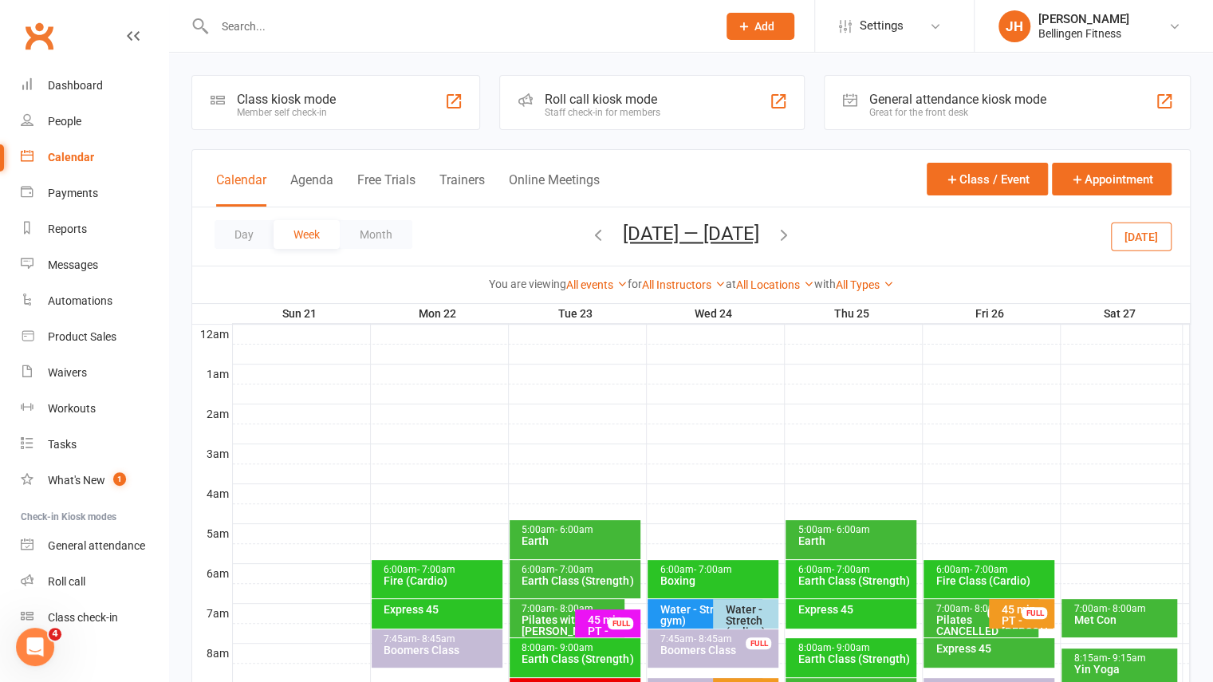
click at [793, 242] on button "button" at bounding box center [784, 237] width 18 height 28
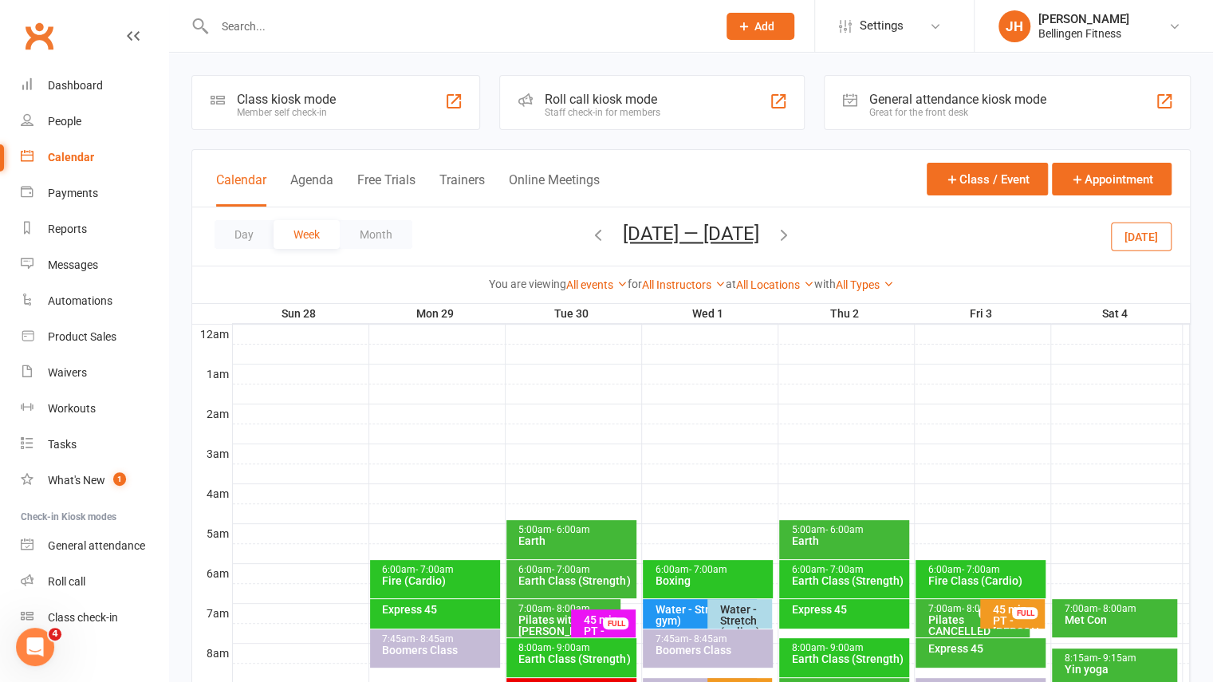
click at [589, 232] on icon "button" at bounding box center [598, 235] width 18 height 18
click at [595, 237] on icon "button" at bounding box center [598, 235] width 18 height 18
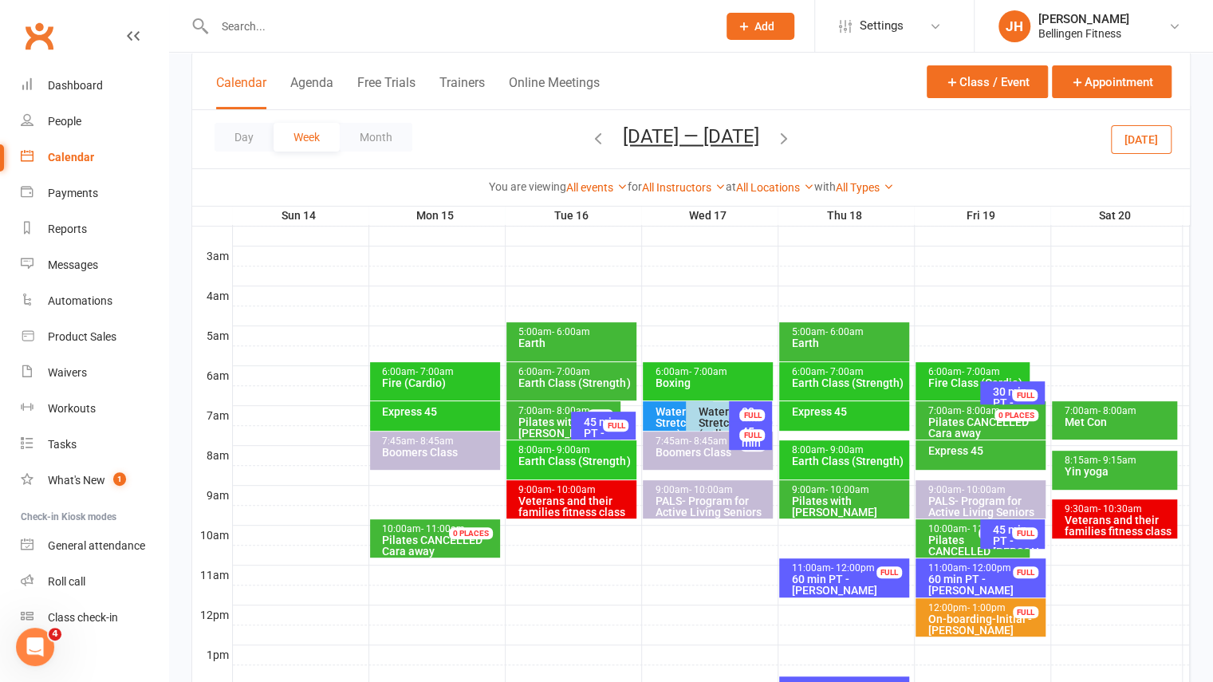
scroll to position [199, 0]
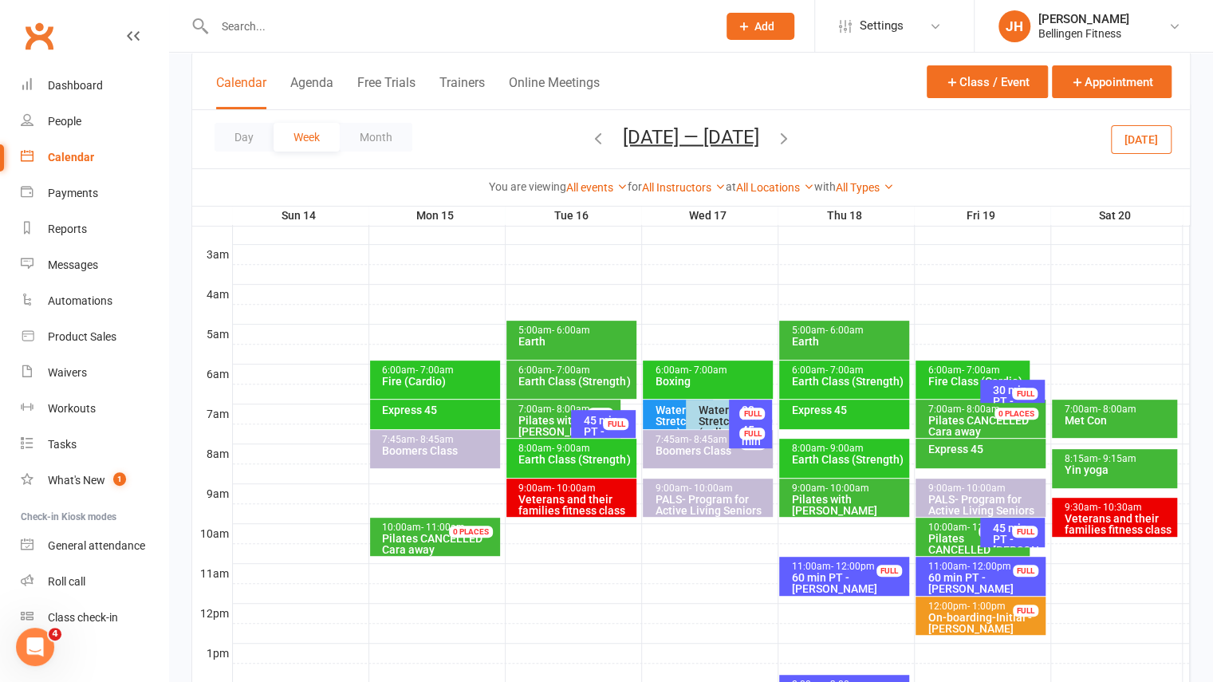
click at [1116, 420] on div "Met Con" at bounding box center [1118, 420] width 111 height 11
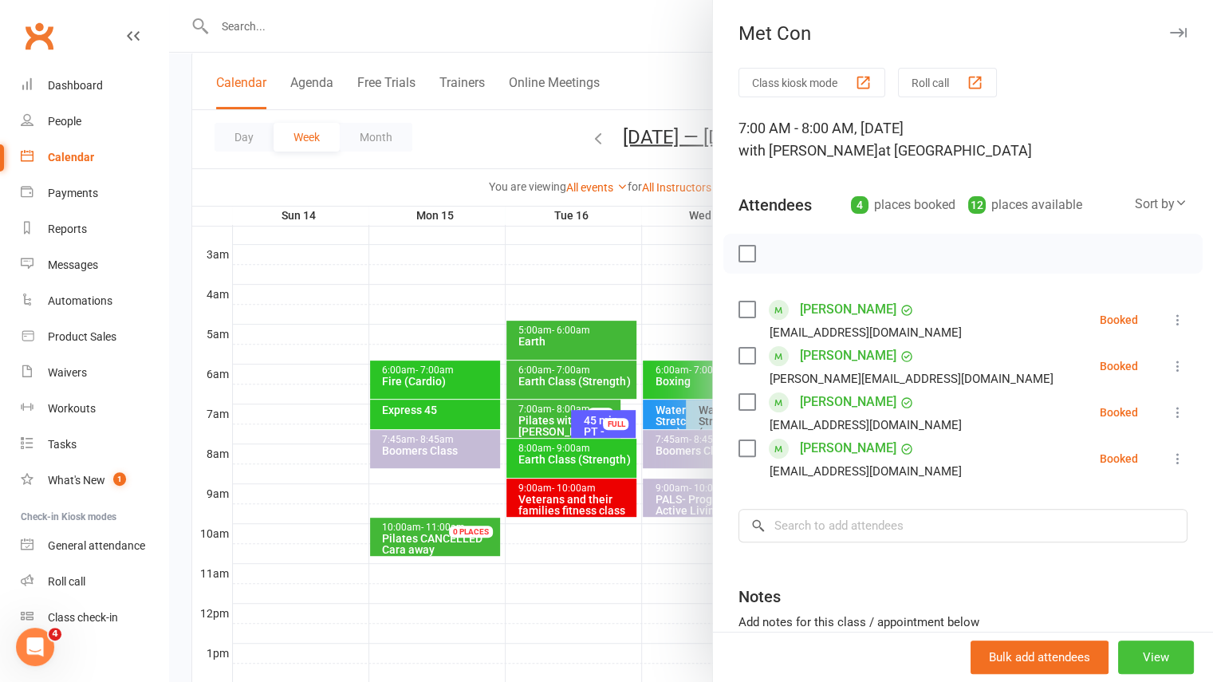
click at [1133, 663] on button "View" at bounding box center [1156, 658] width 76 height 34
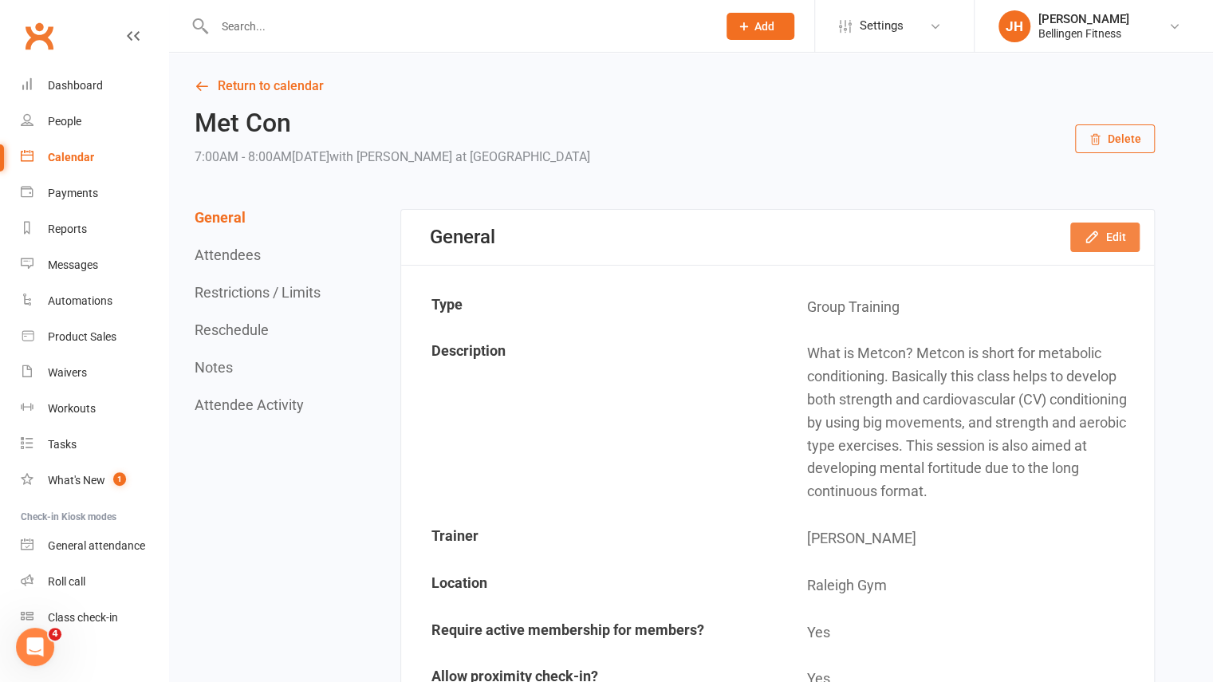
click at [1117, 246] on button "Edit" at bounding box center [1104, 237] width 69 height 29
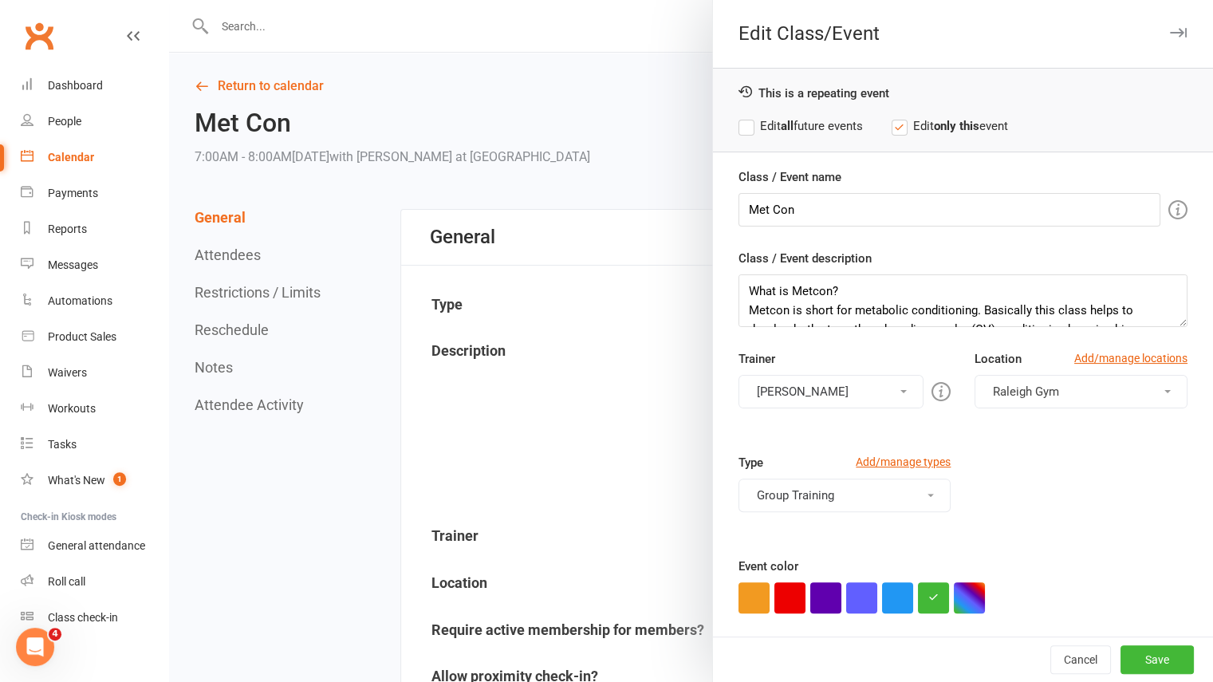
click at [863, 392] on button "[PERSON_NAME]" at bounding box center [832, 392] width 186 height 34
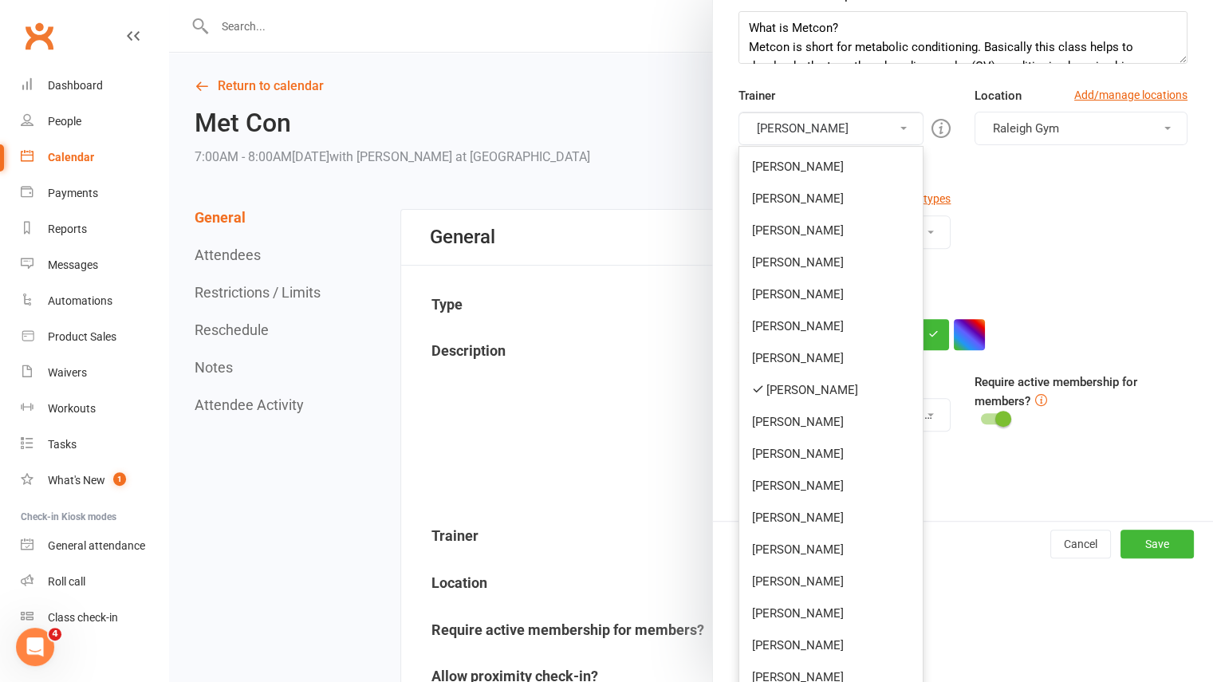
click at [863, 392] on link "[PERSON_NAME]" at bounding box center [831, 390] width 184 height 32
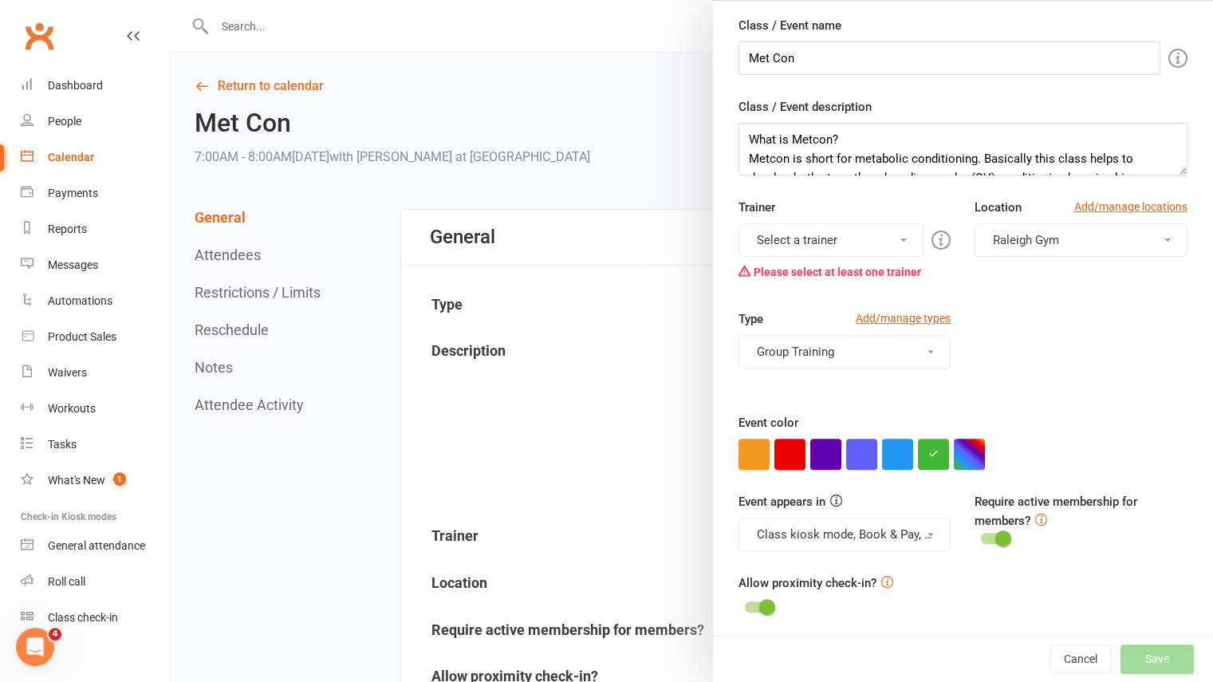
click at [820, 241] on button "Select a trainer" at bounding box center [832, 240] width 186 height 34
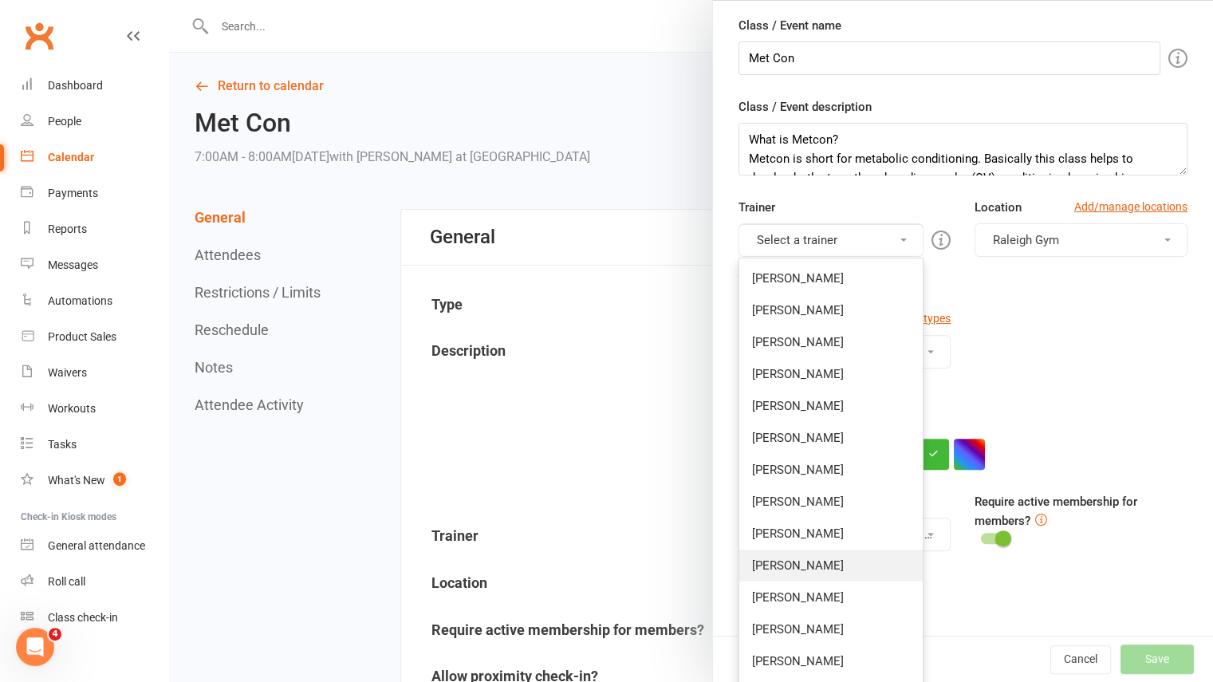
click at [789, 553] on link "Honie Killian" at bounding box center [831, 566] width 184 height 32
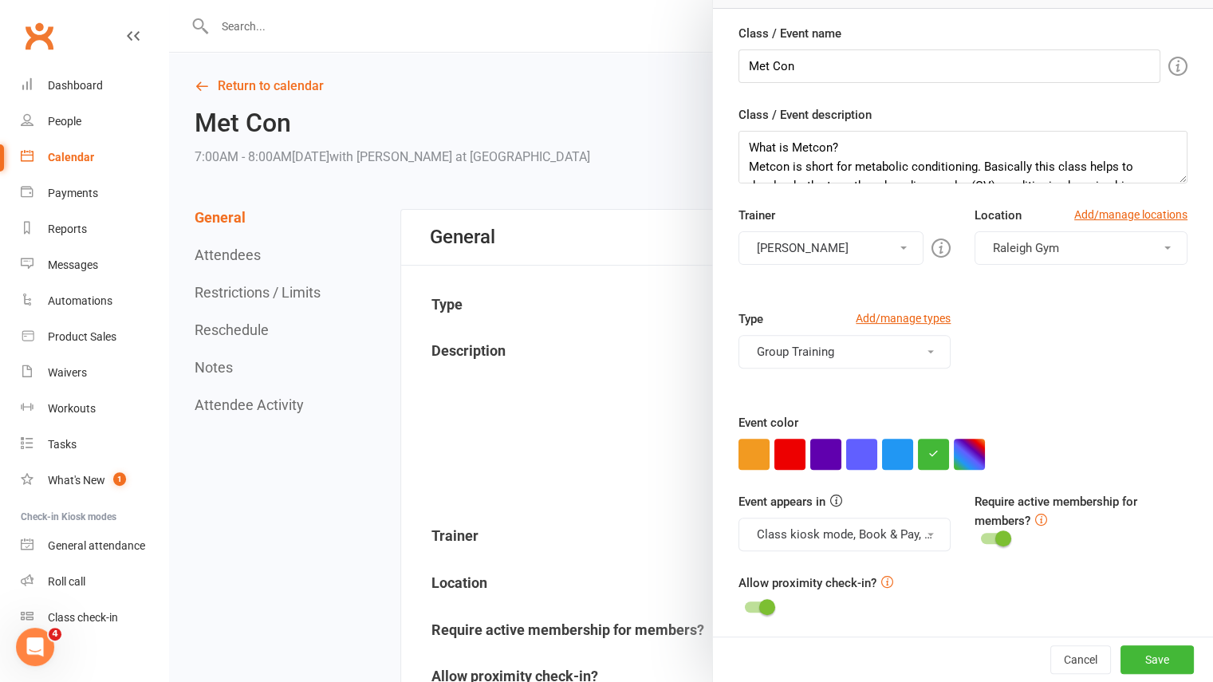
scroll to position [0, 0]
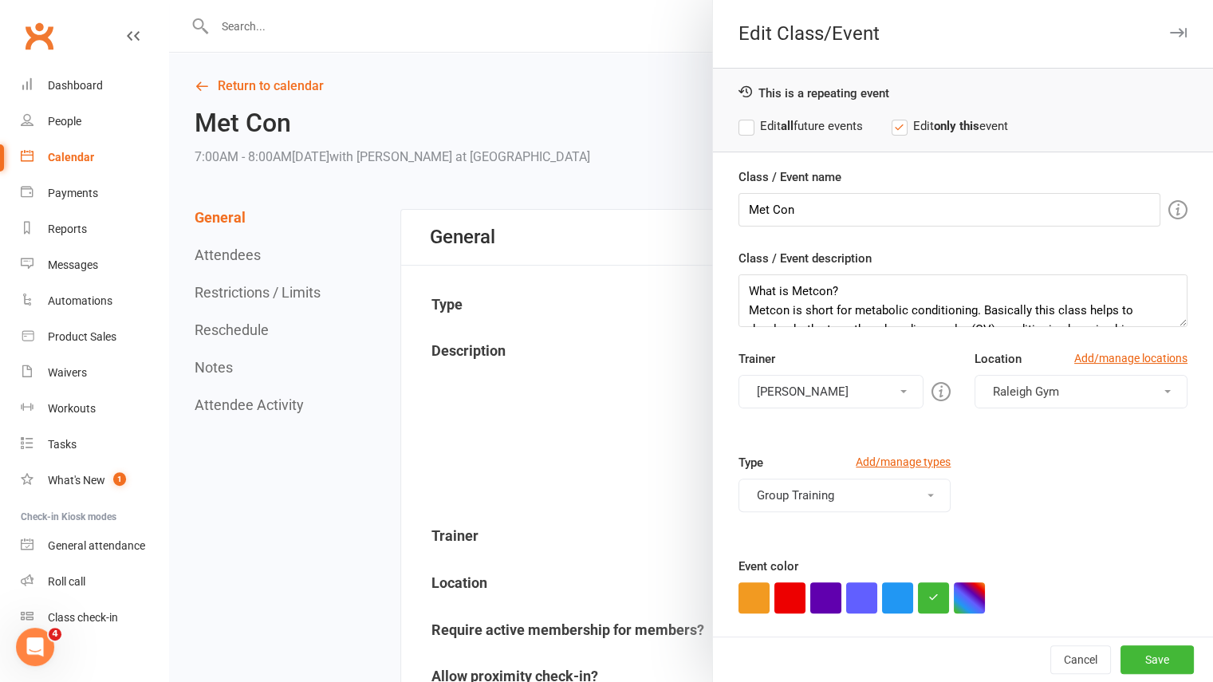
click at [751, 130] on label "Edit all future events" at bounding box center [801, 125] width 124 height 19
click at [1154, 666] on button "Save" at bounding box center [1157, 659] width 73 height 29
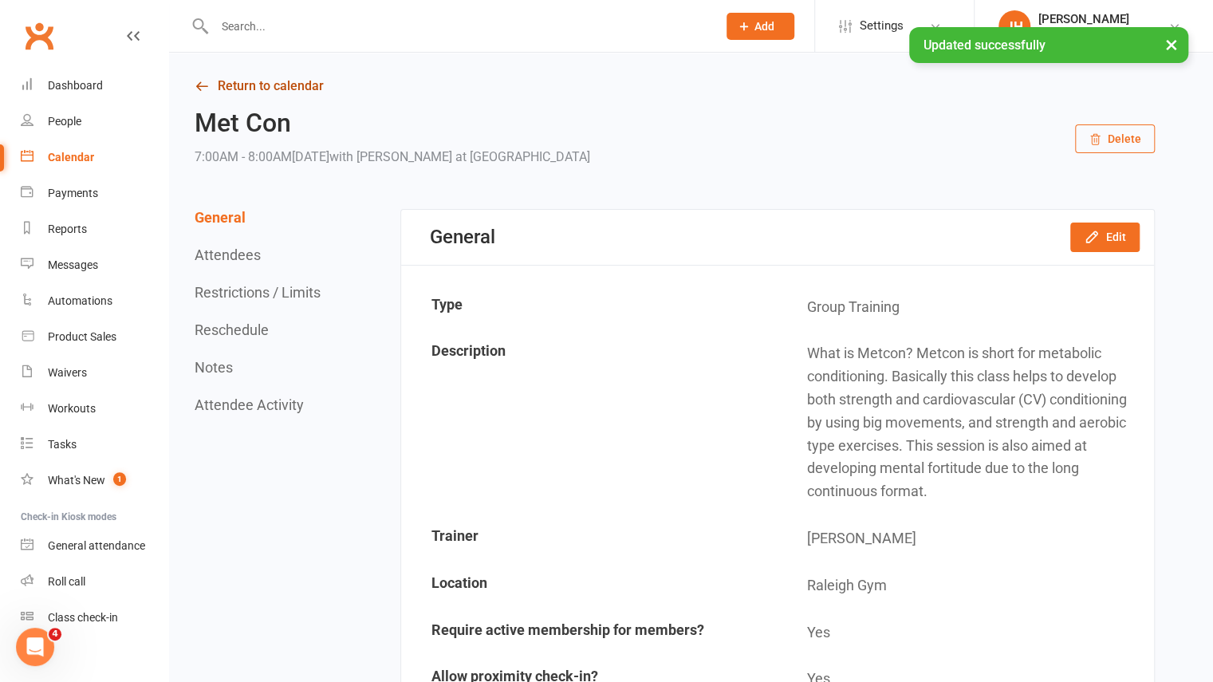
click at [262, 92] on link "Return to calendar" at bounding box center [675, 86] width 960 height 22
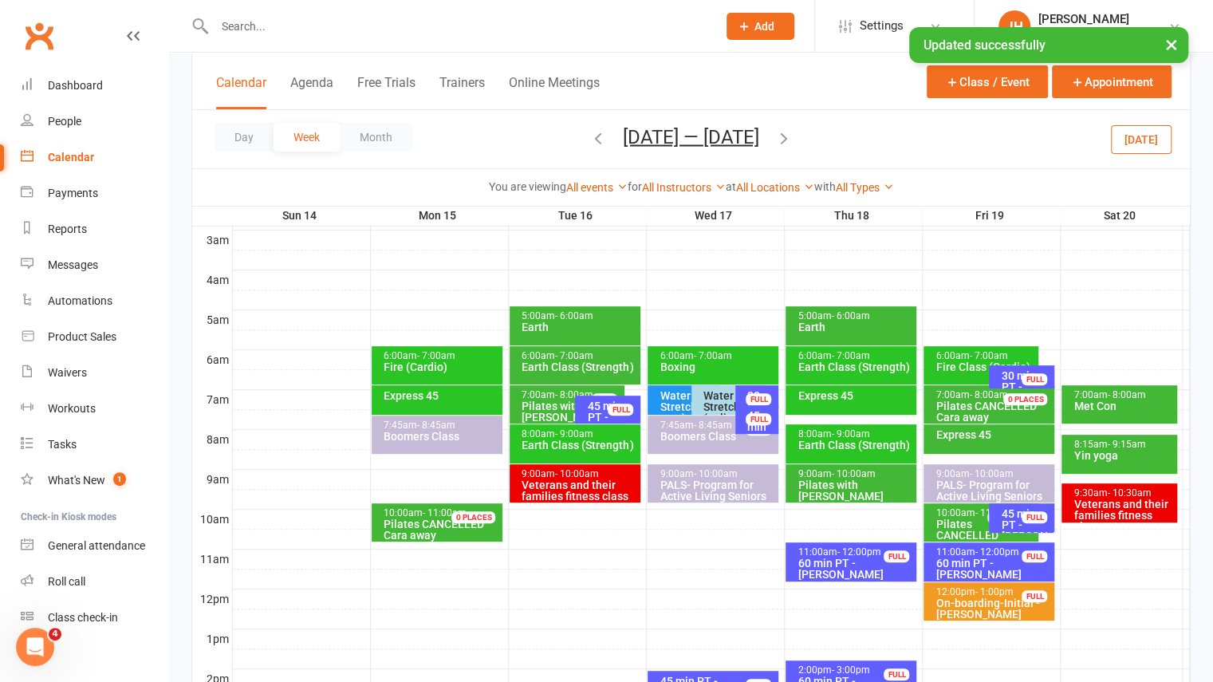
scroll to position [219, 0]
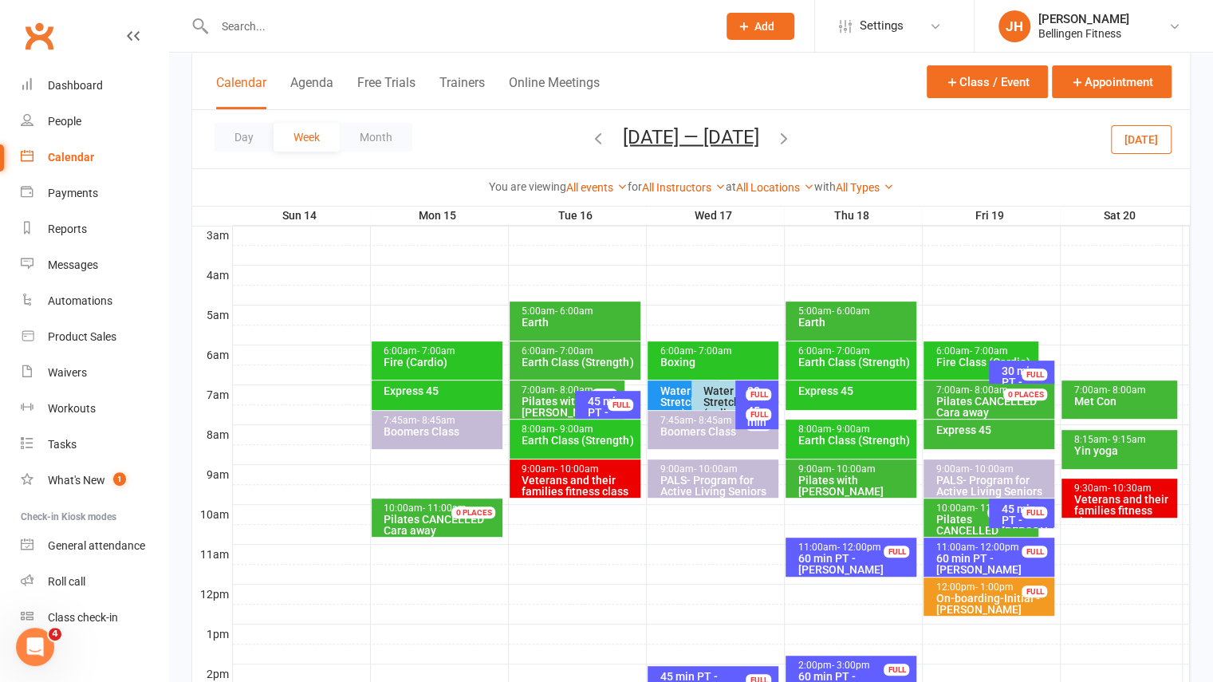
click at [1120, 500] on div "Veterans and their families fitness class" at bounding box center [1123, 511] width 101 height 34
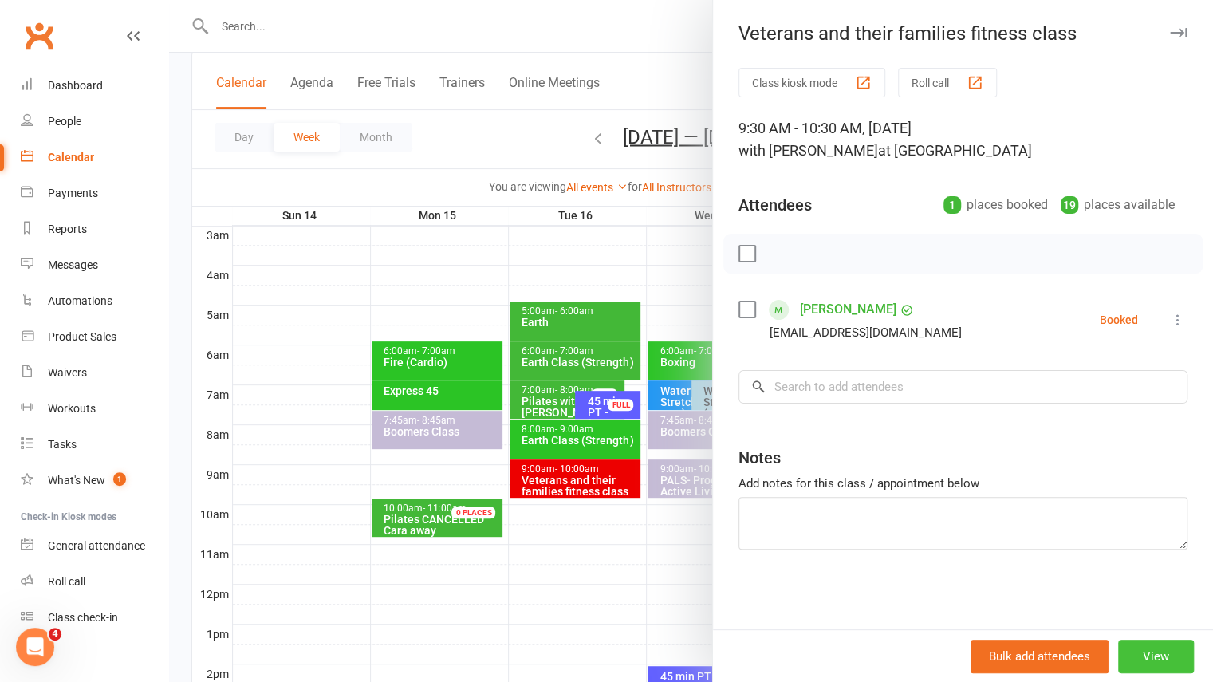
click at [1146, 651] on button "View" at bounding box center [1156, 657] width 76 height 34
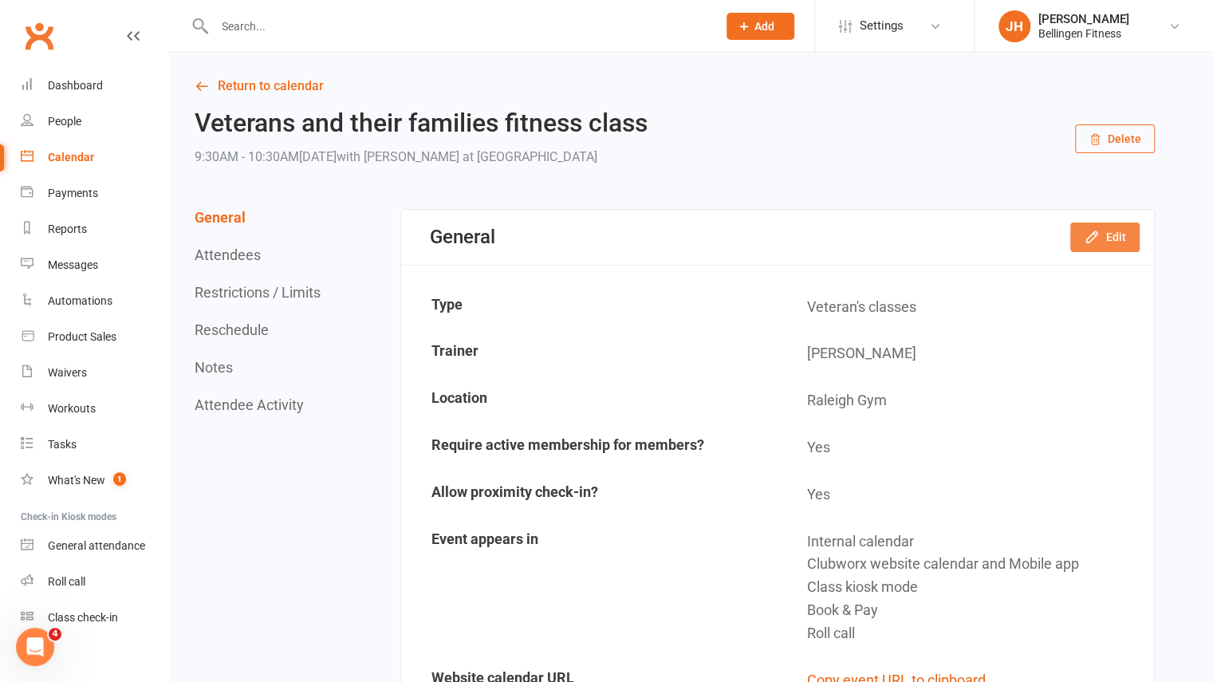
click at [1102, 243] on button "Edit" at bounding box center [1104, 237] width 69 height 29
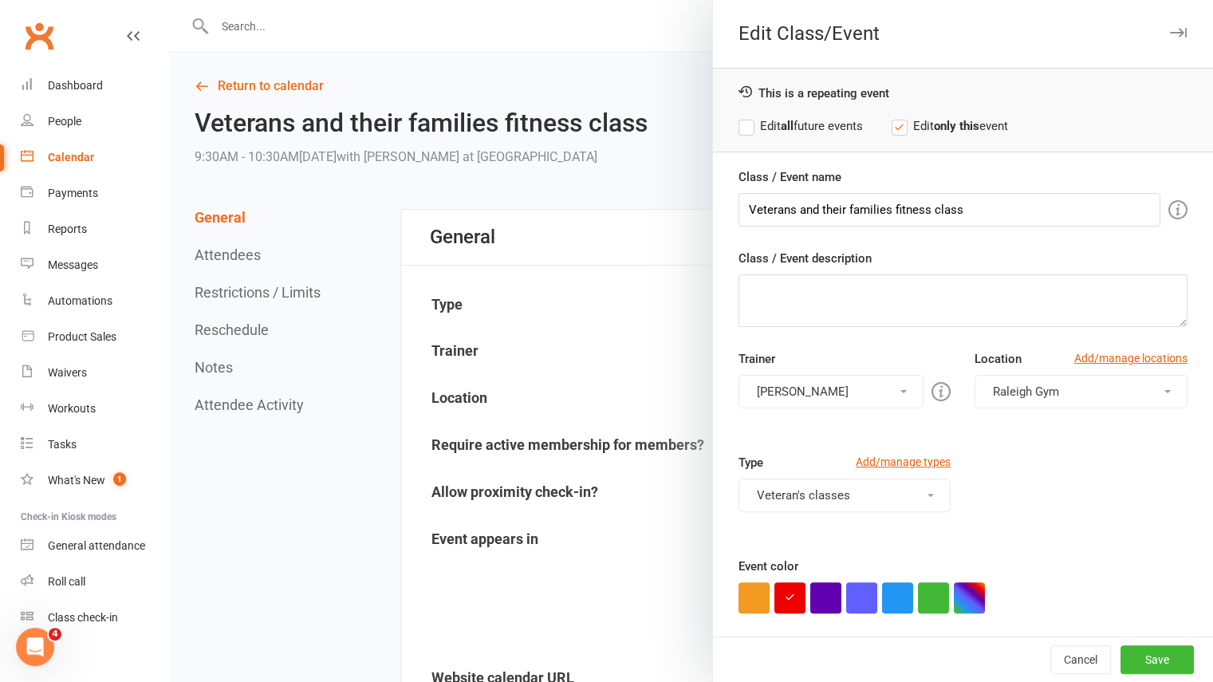
click at [835, 127] on label "Edit all future events" at bounding box center [801, 125] width 124 height 19
click at [857, 394] on button "[PERSON_NAME]" at bounding box center [832, 392] width 186 height 34
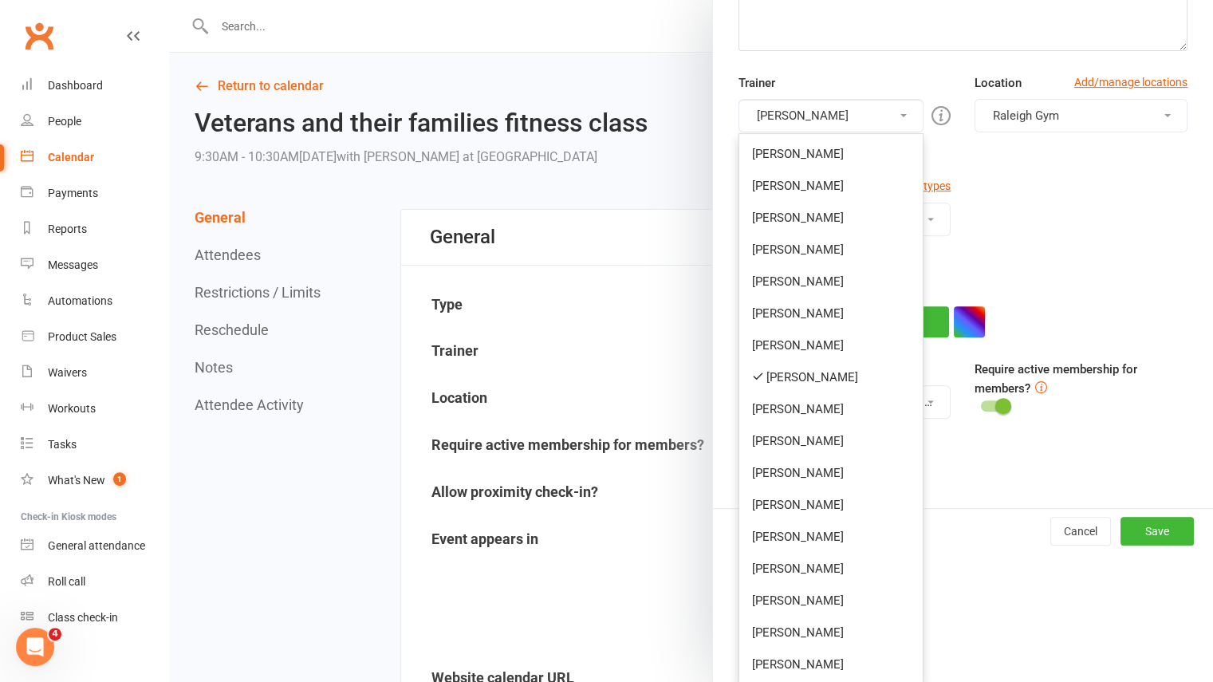
scroll to position [276, 0]
click at [839, 380] on link "[PERSON_NAME]" at bounding box center [831, 377] width 184 height 32
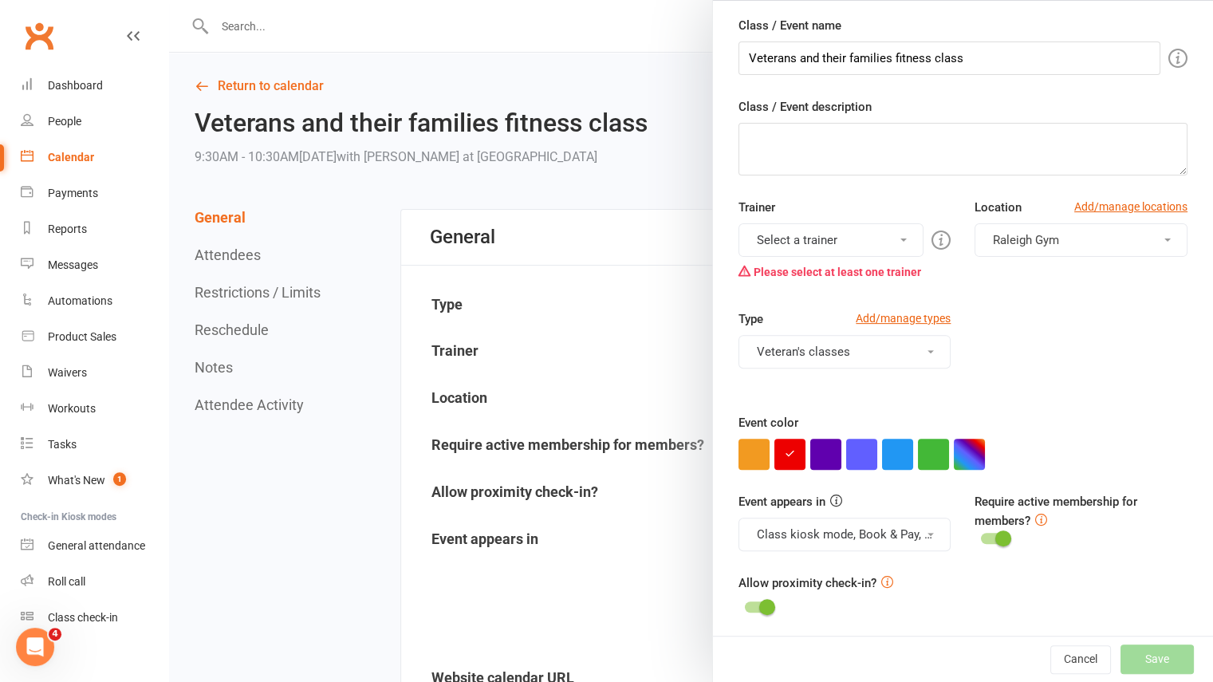
click at [822, 237] on button "Select a trainer" at bounding box center [832, 240] width 186 height 34
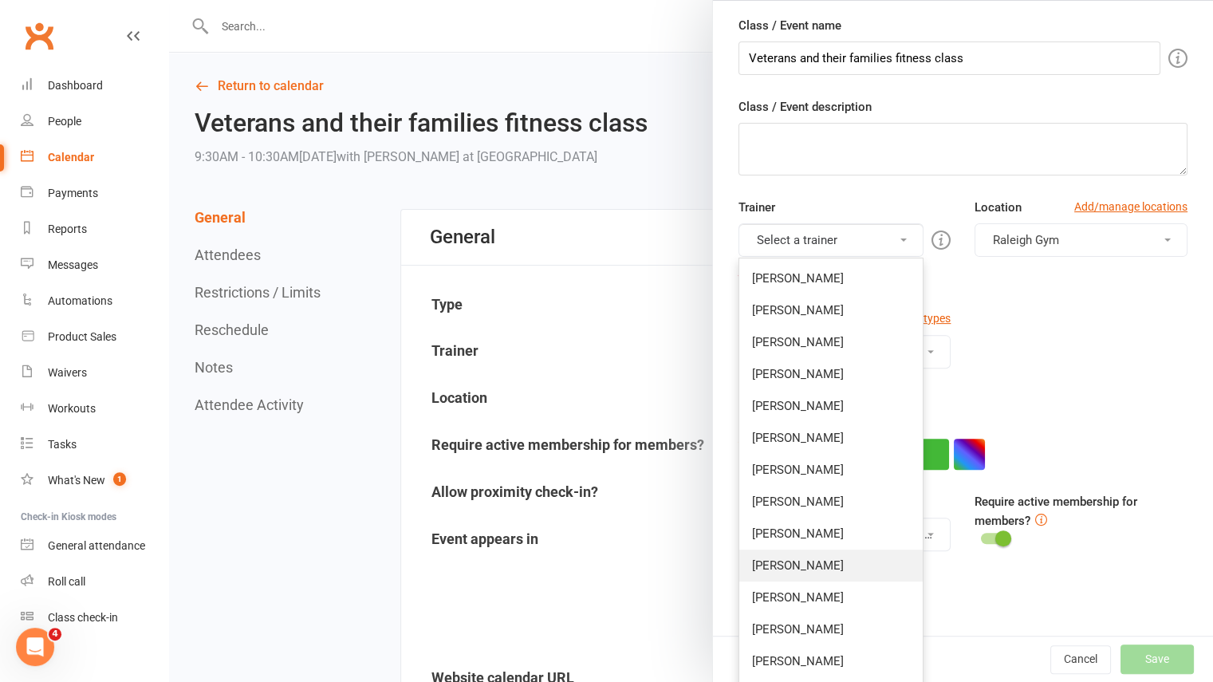
click at [806, 560] on link "Honie Killian" at bounding box center [831, 566] width 184 height 32
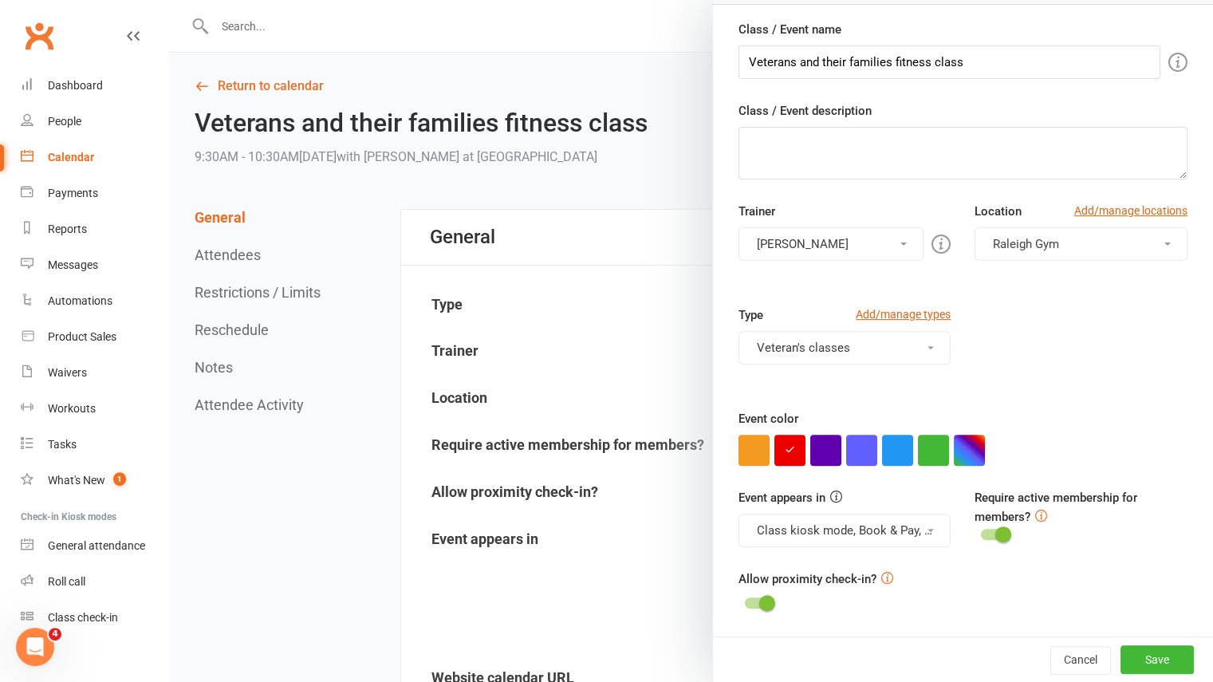
scroll to position [144, 0]
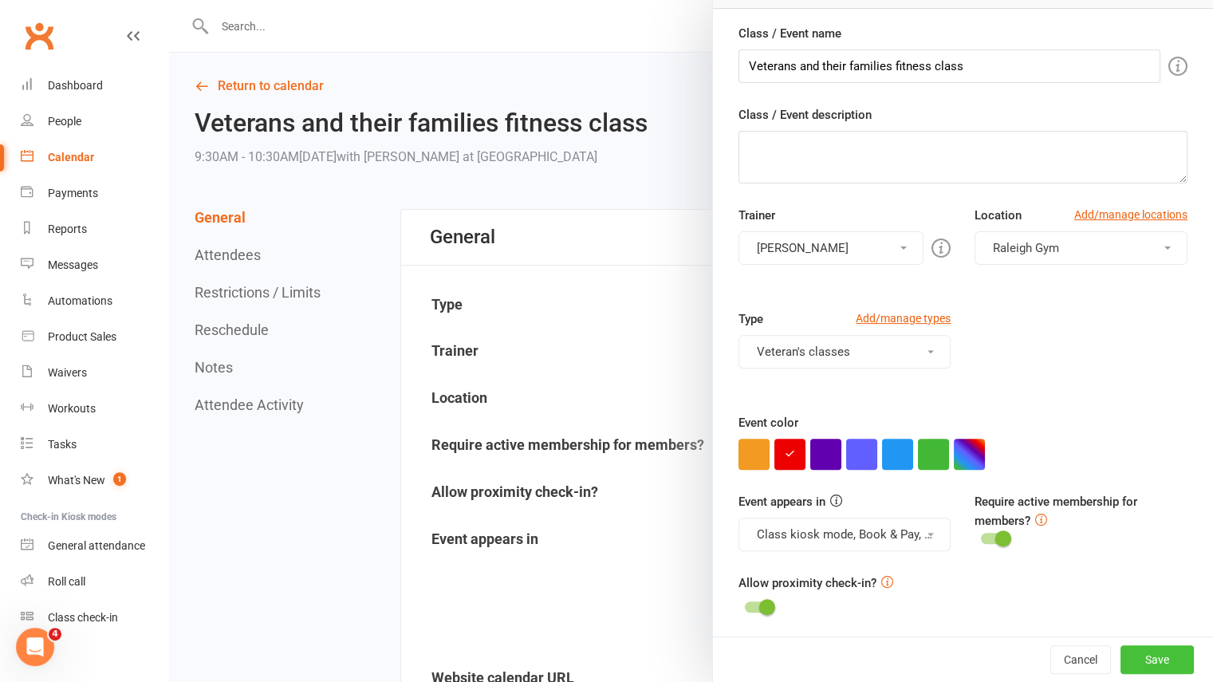
click at [1144, 669] on button "Save" at bounding box center [1157, 659] width 73 height 29
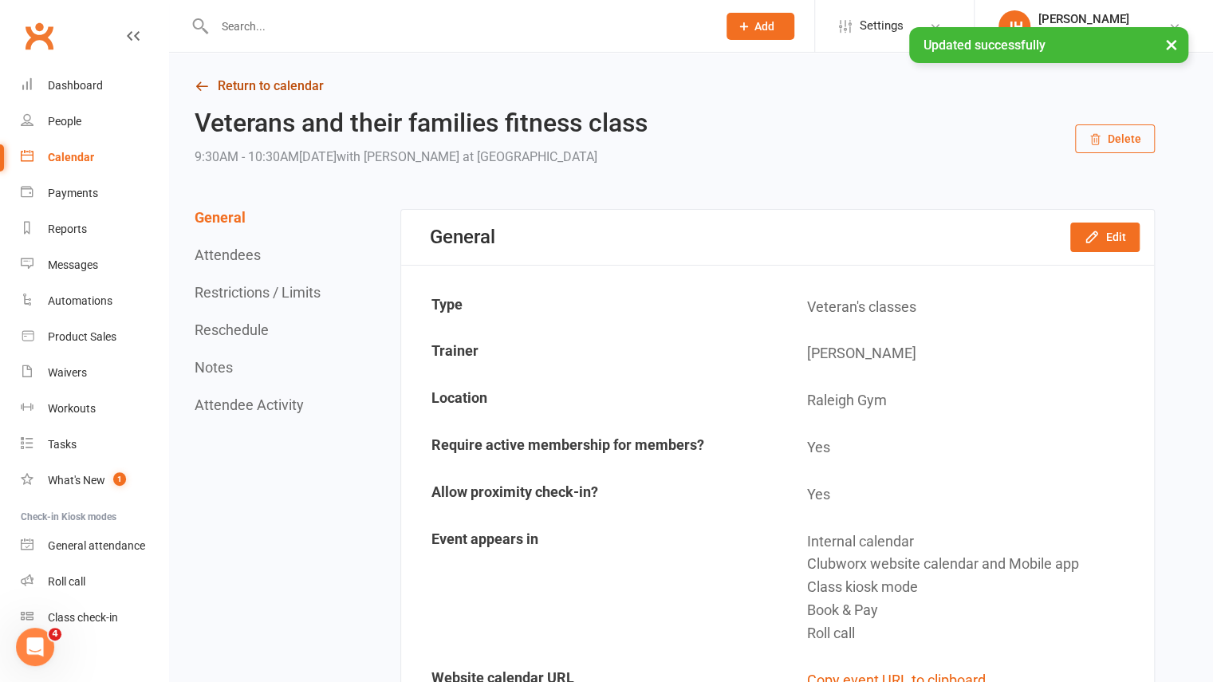
click at [290, 83] on link "Return to calendar" at bounding box center [675, 86] width 960 height 22
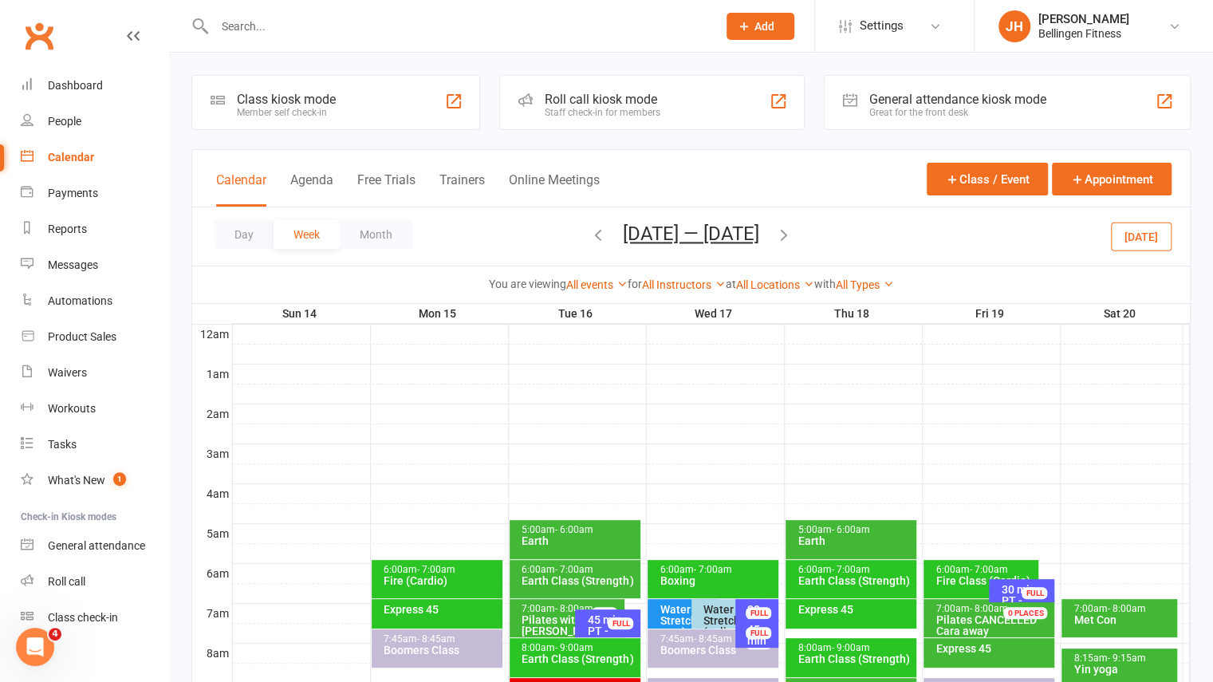
click at [790, 234] on icon "button" at bounding box center [784, 235] width 18 height 18
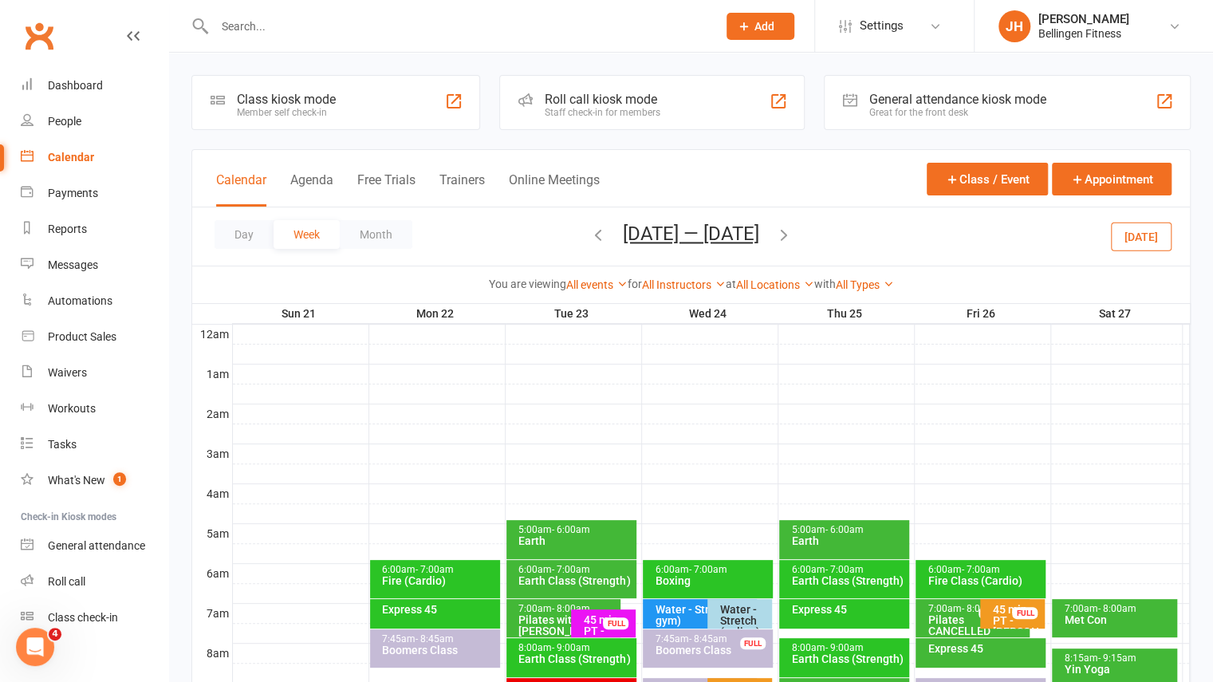
click at [790, 234] on icon "button" at bounding box center [784, 235] width 18 height 18
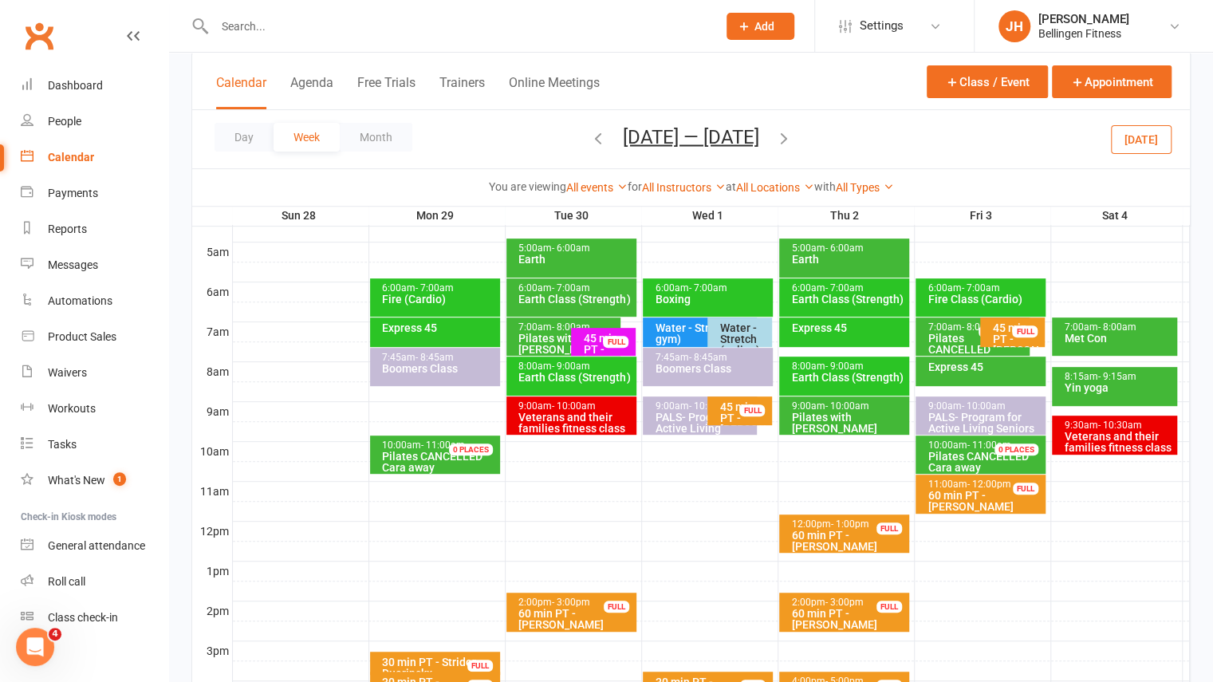
scroll to position [282, 0]
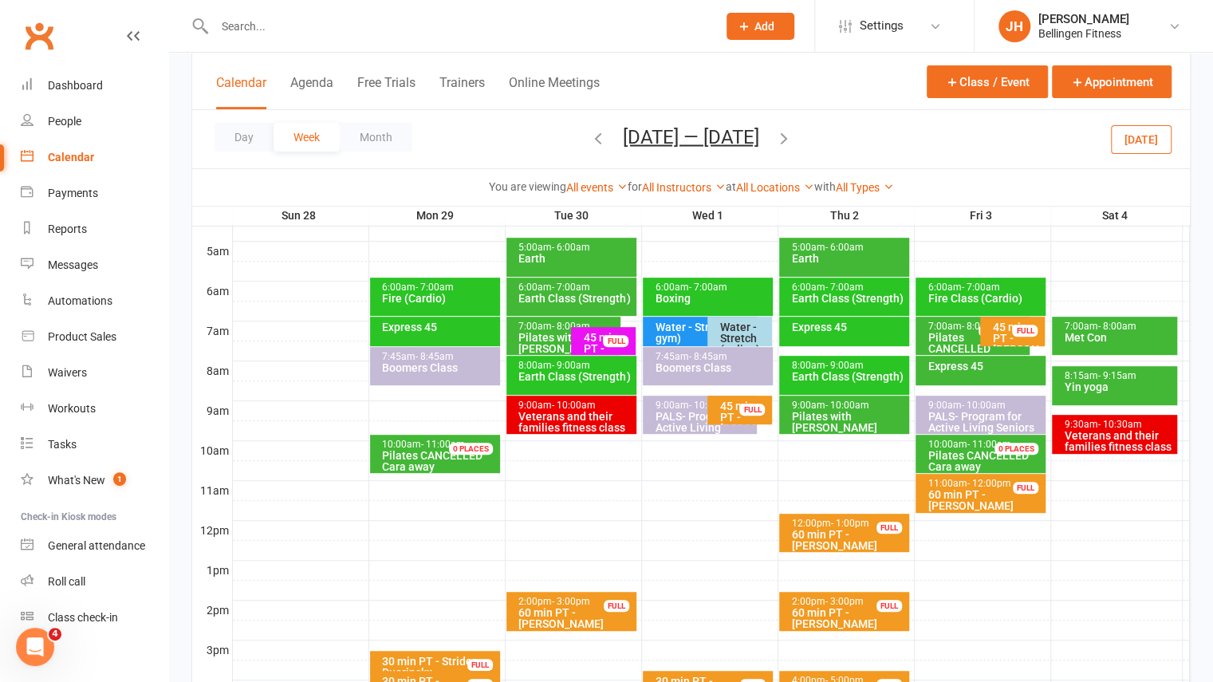
click at [1087, 318] on div "7:00am - 8:00am Met Con" at bounding box center [1114, 336] width 125 height 38
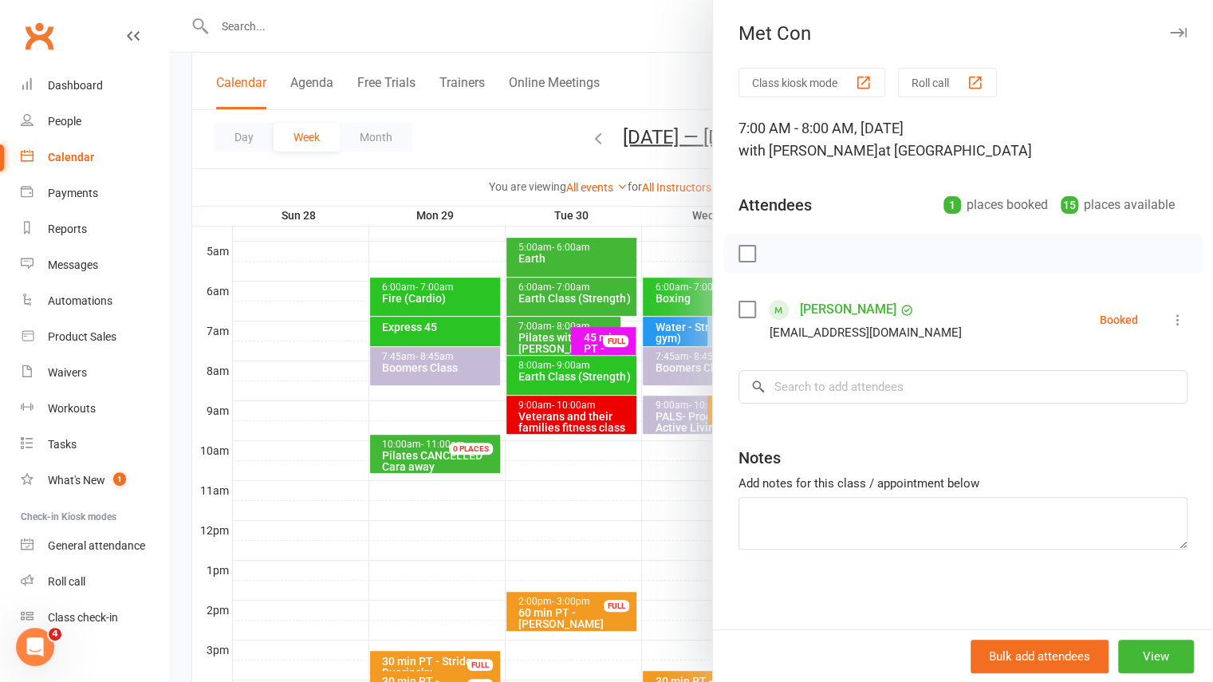
click at [1170, 30] on icon "button" at bounding box center [1178, 33] width 17 height 10
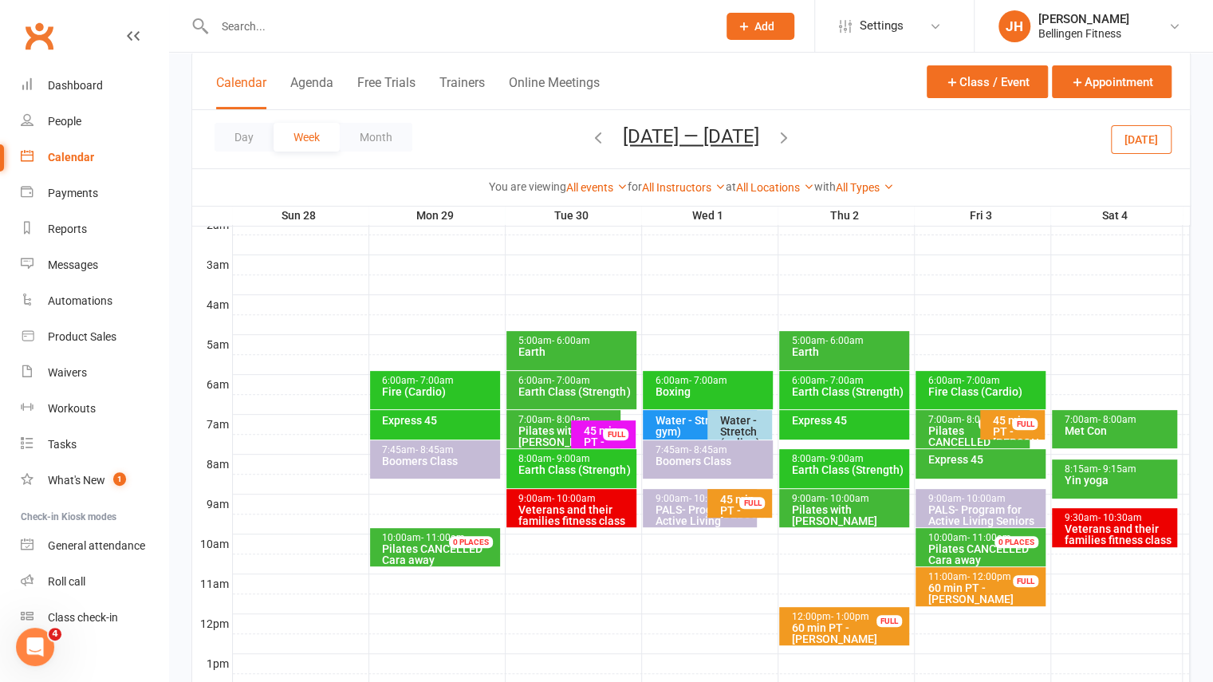
scroll to position [176, 0]
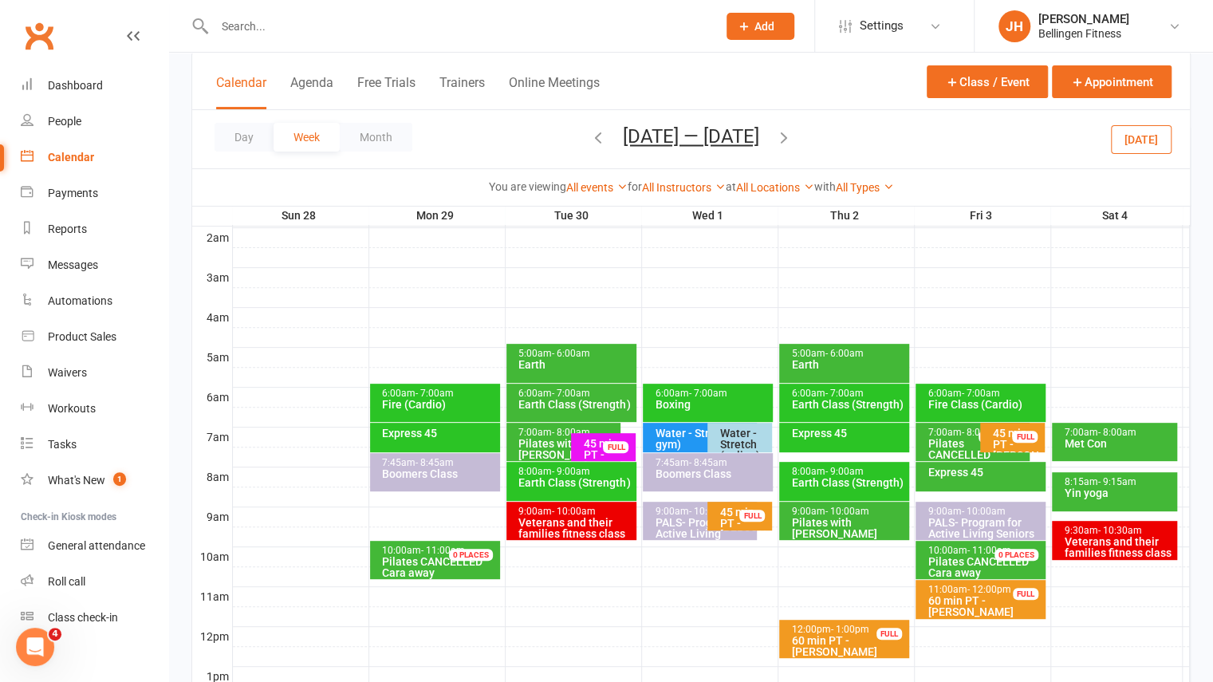
click at [589, 144] on icon "button" at bounding box center [598, 137] width 18 height 18
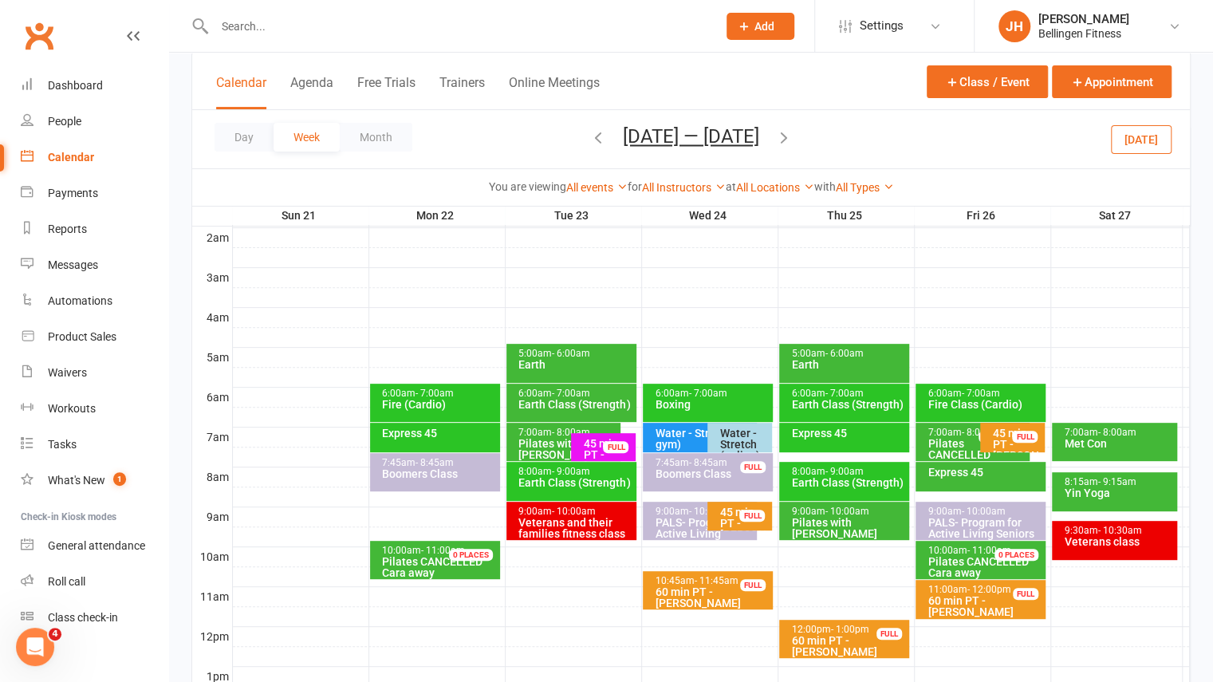
click at [589, 144] on icon "button" at bounding box center [598, 137] width 18 height 18
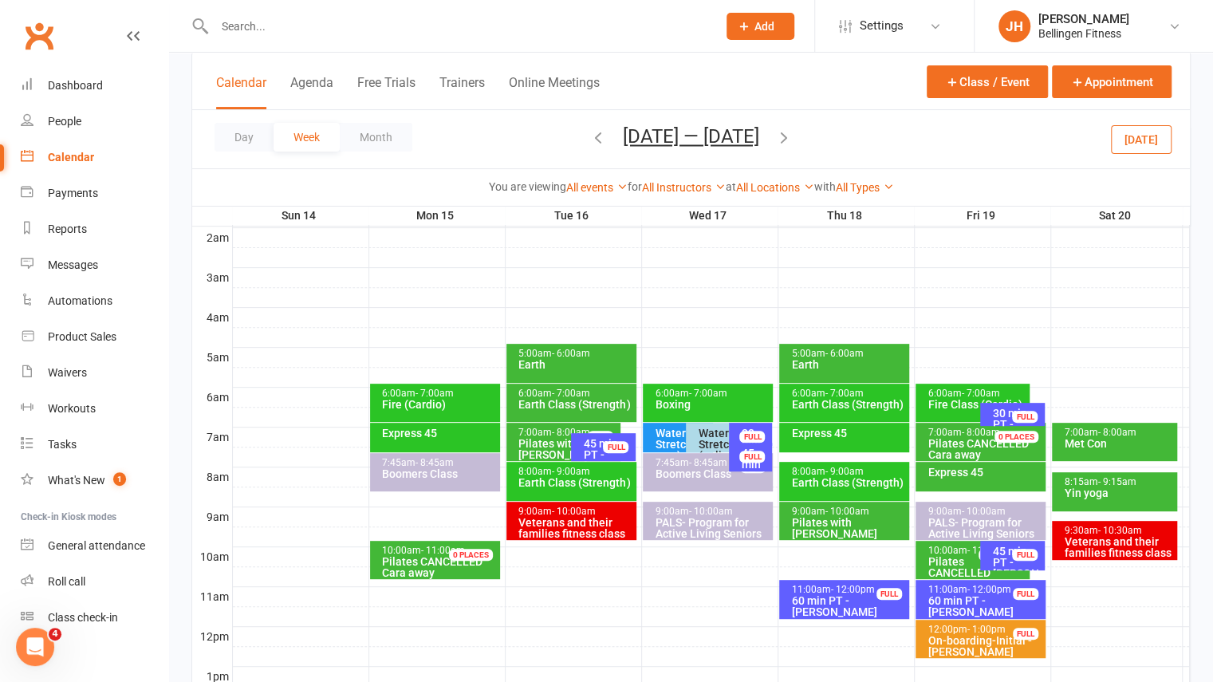
click at [788, 140] on icon "button" at bounding box center [784, 137] width 18 height 18
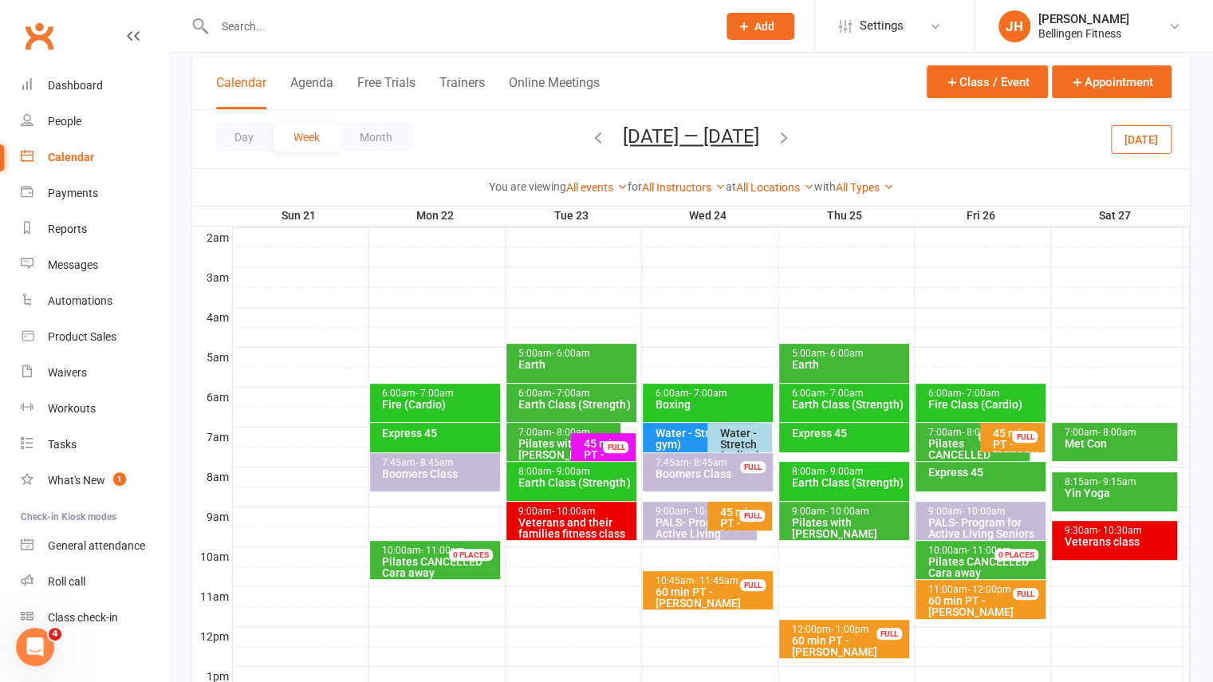
click at [775, 430] on div at bounding box center [711, 437] width 957 height 19
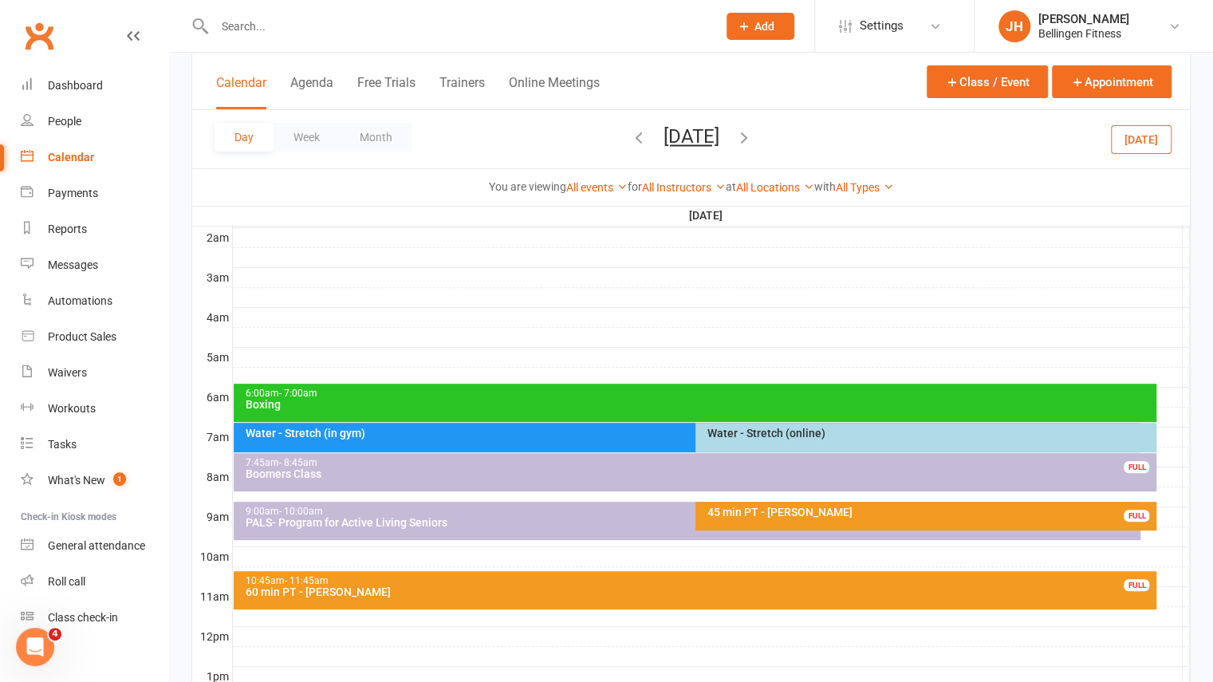
click at [1173, 434] on div at bounding box center [711, 437] width 957 height 19
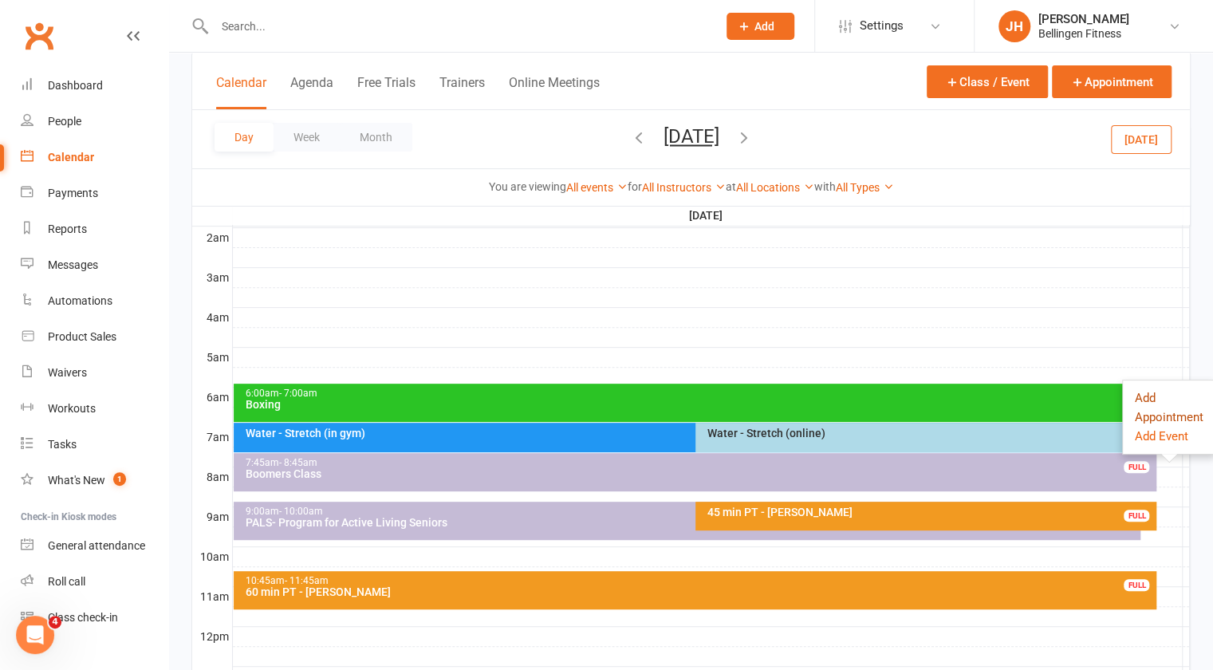
click at [1145, 420] on button "Add Appointment" at bounding box center [1169, 407] width 69 height 38
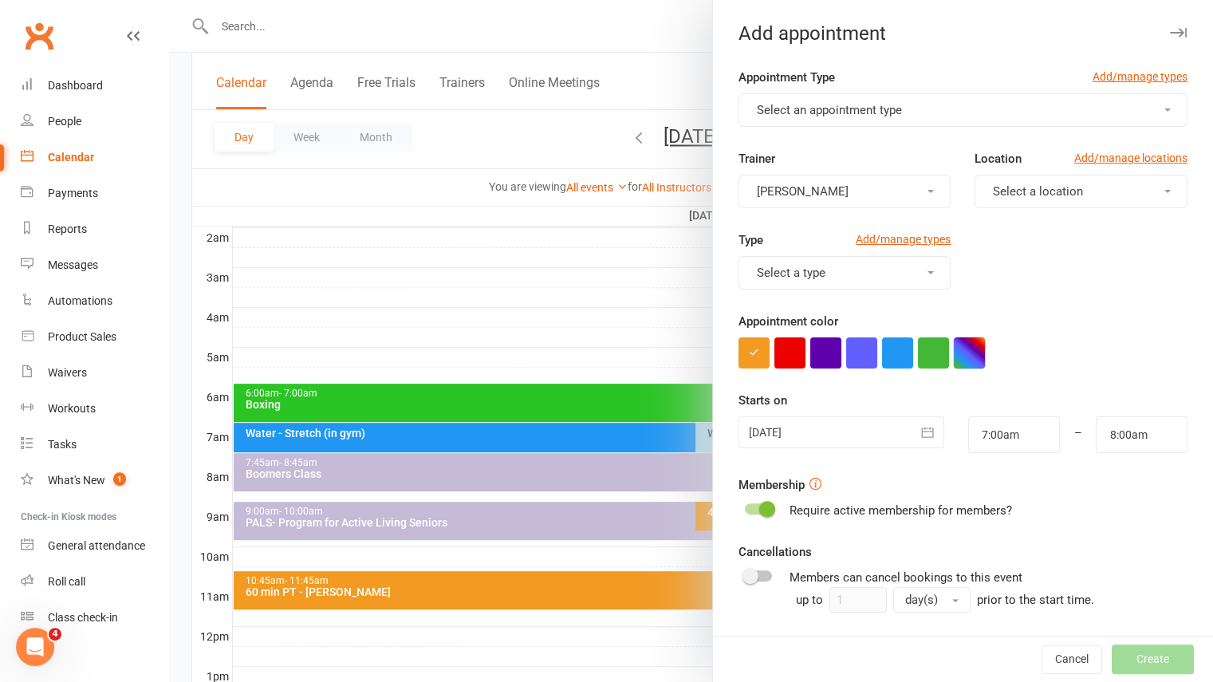
click at [973, 360] on button "button" at bounding box center [969, 352] width 31 height 31
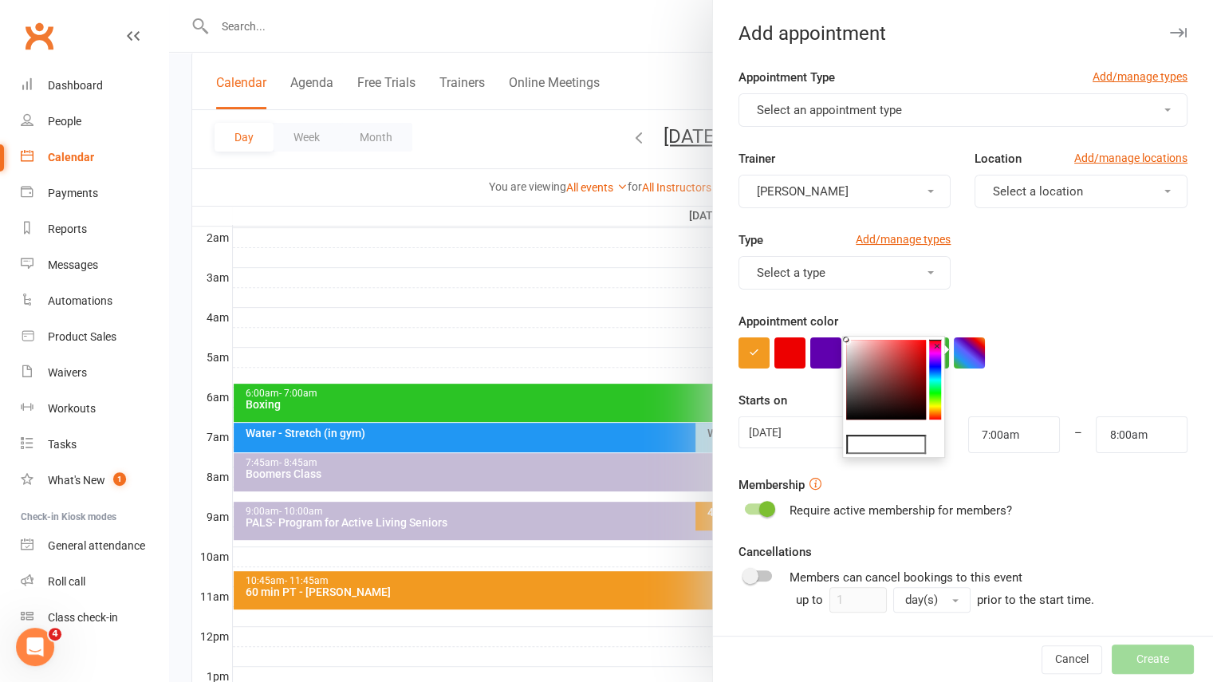
click at [936, 350] on button "×" at bounding box center [937, 346] width 16 height 21
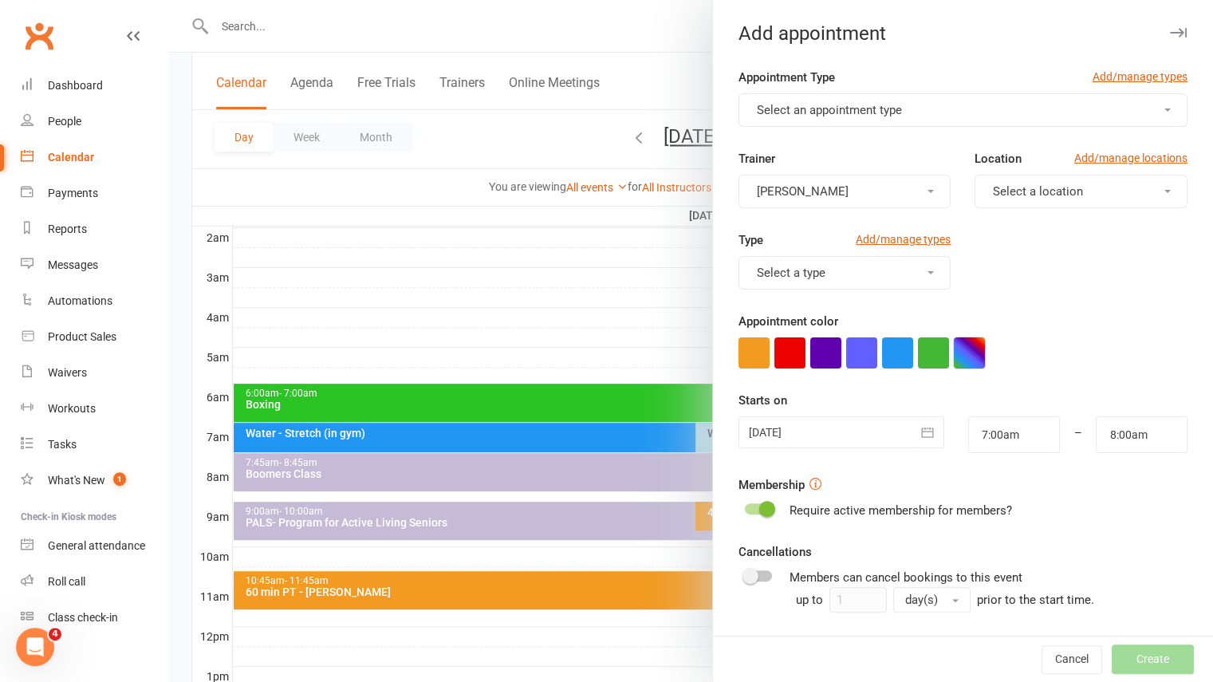
click at [959, 353] on button "button" at bounding box center [969, 352] width 31 height 31
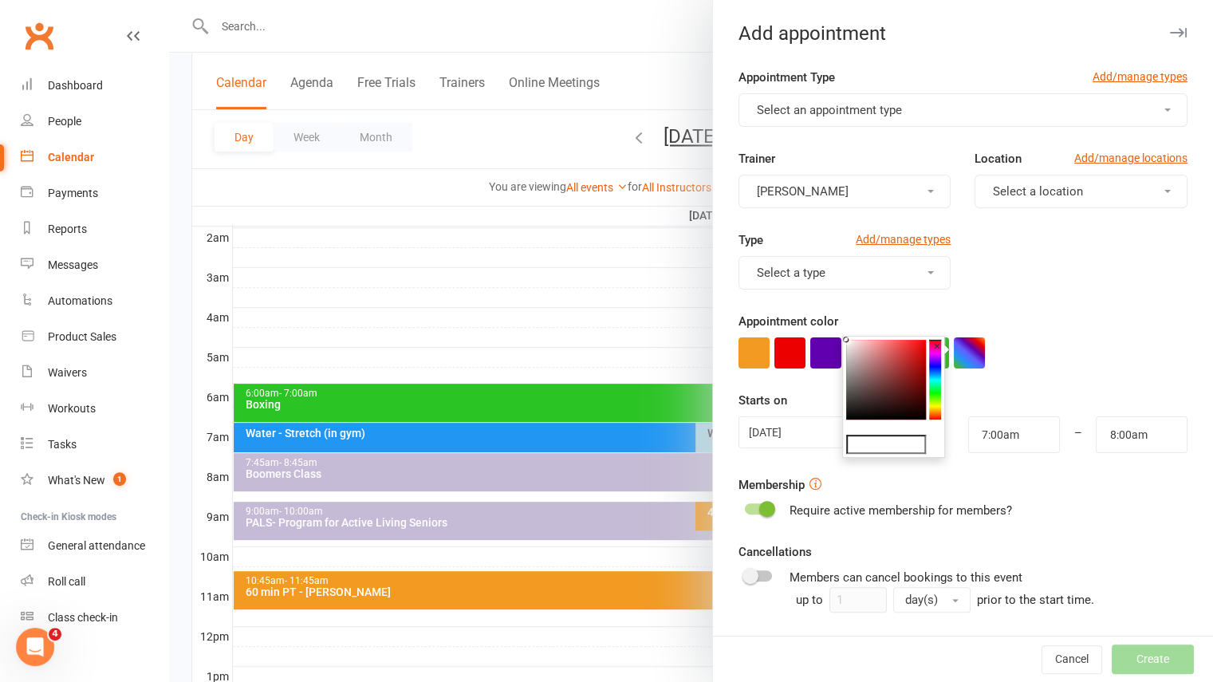
click at [936, 353] on button "×" at bounding box center [937, 346] width 16 height 21
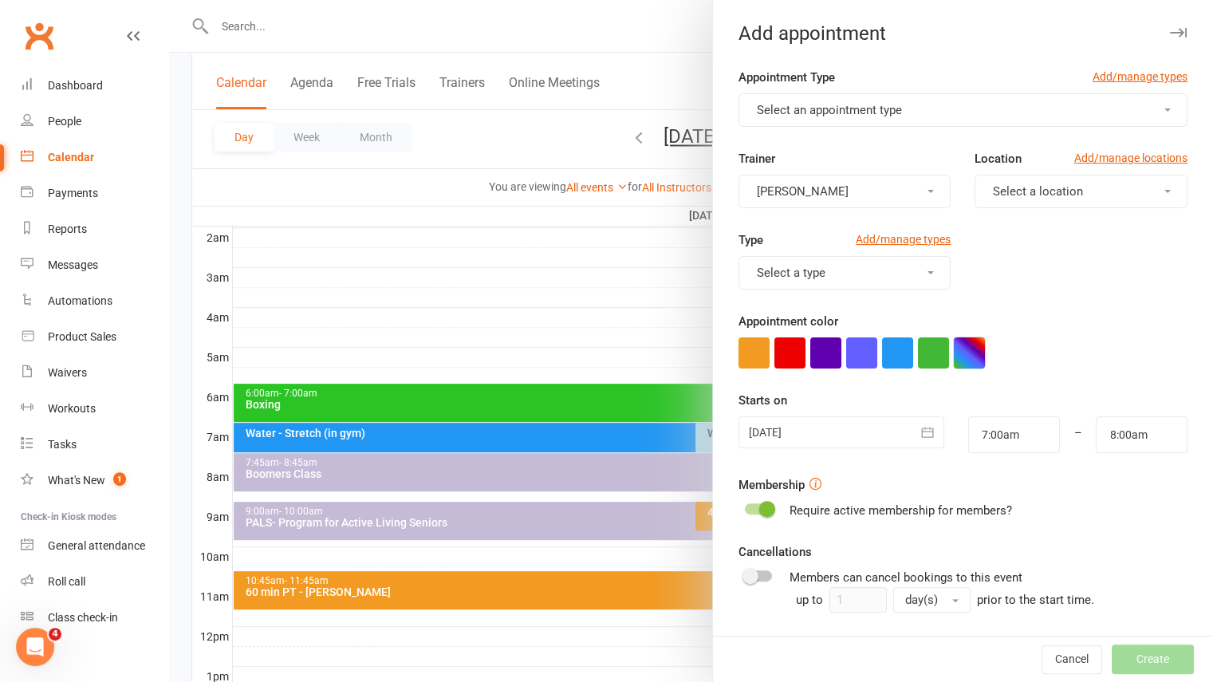
click at [954, 356] on button "button" at bounding box center [969, 352] width 31 height 31
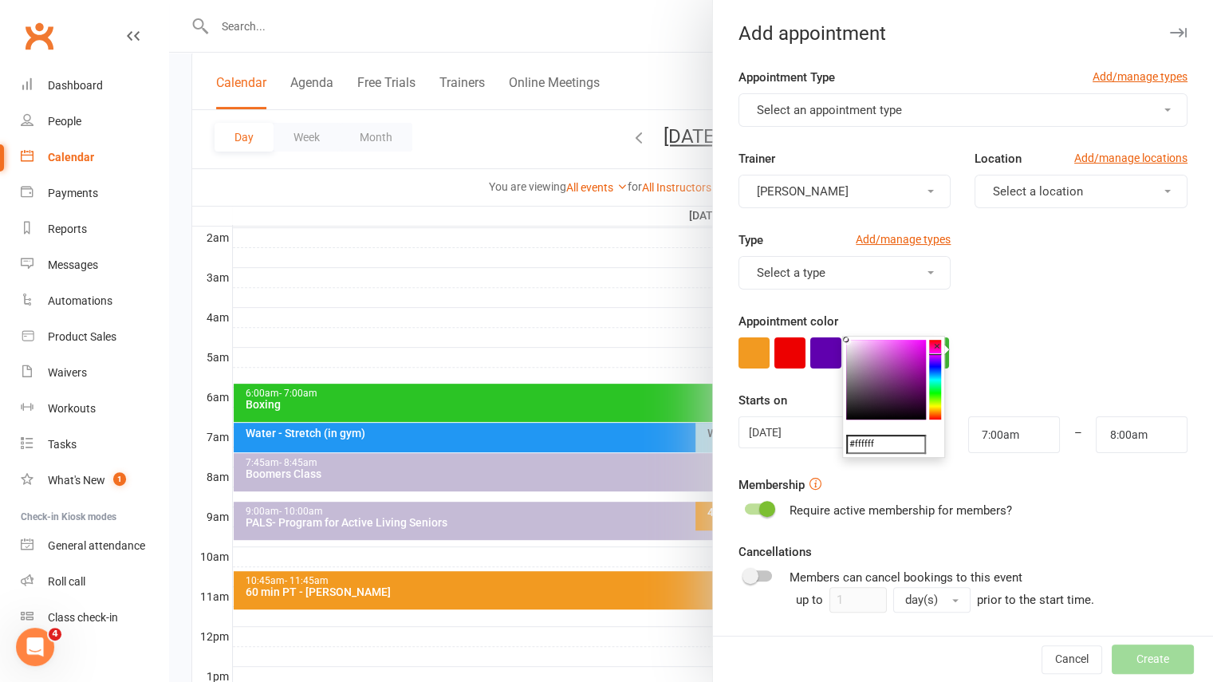
drag, startPoint x: 936, startPoint y: 376, endPoint x: 932, endPoint y: 353, distance: 22.6
click at [932, 353] on div "#ffffff ×" at bounding box center [893, 397] width 103 height 122
click at [909, 347] on colorpicker-saturation at bounding box center [886, 380] width 80 height 80
type input "#e033e7"
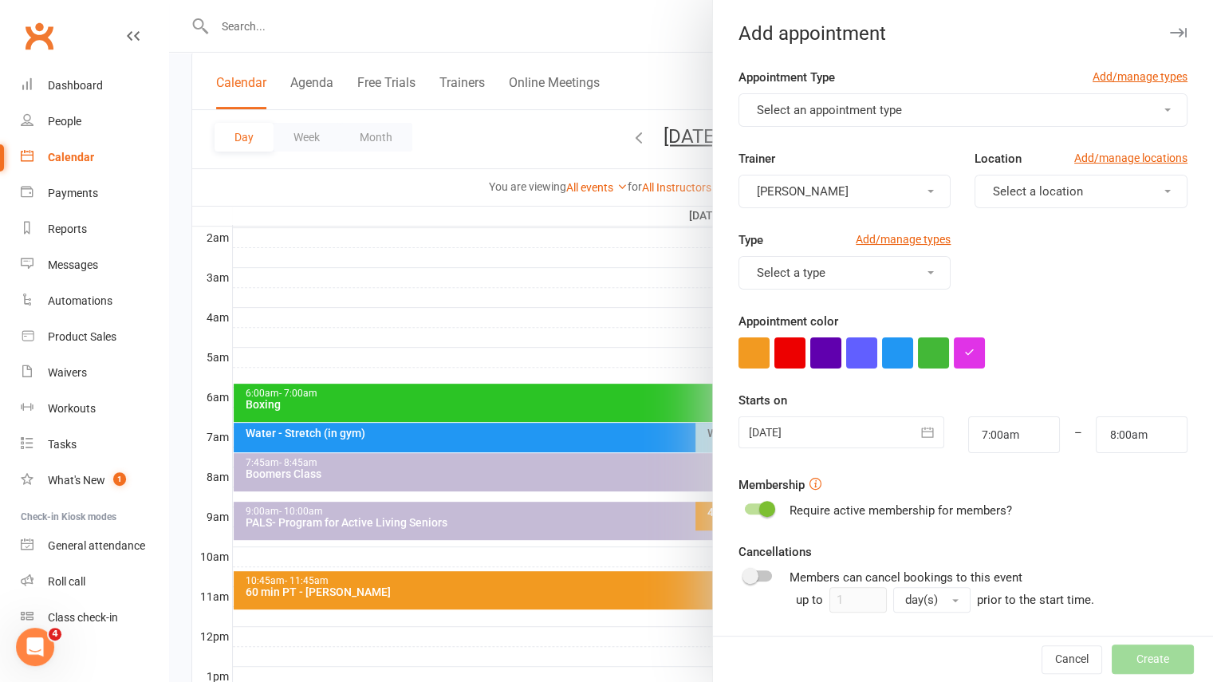
click at [1061, 341] on div at bounding box center [963, 352] width 449 height 31
click at [876, 117] on button "Select an appointment type" at bounding box center [963, 110] width 449 height 34
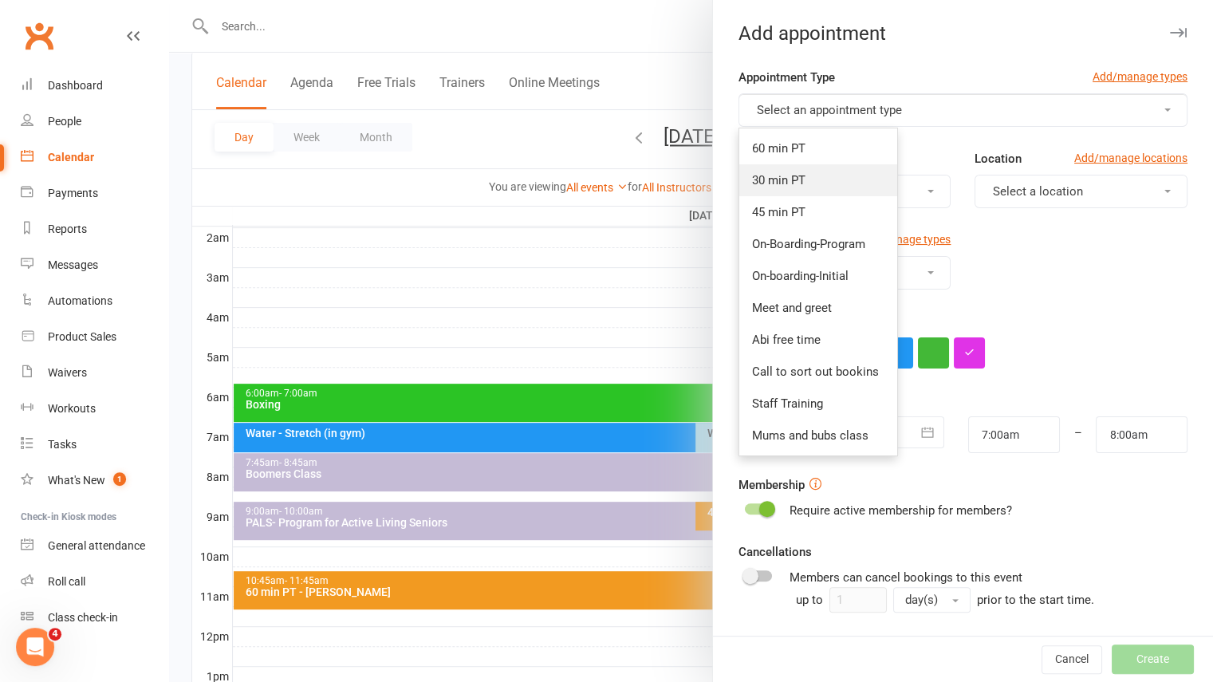
click at [825, 172] on link "30 min PT" at bounding box center [818, 180] width 158 height 32
type input "7:30am"
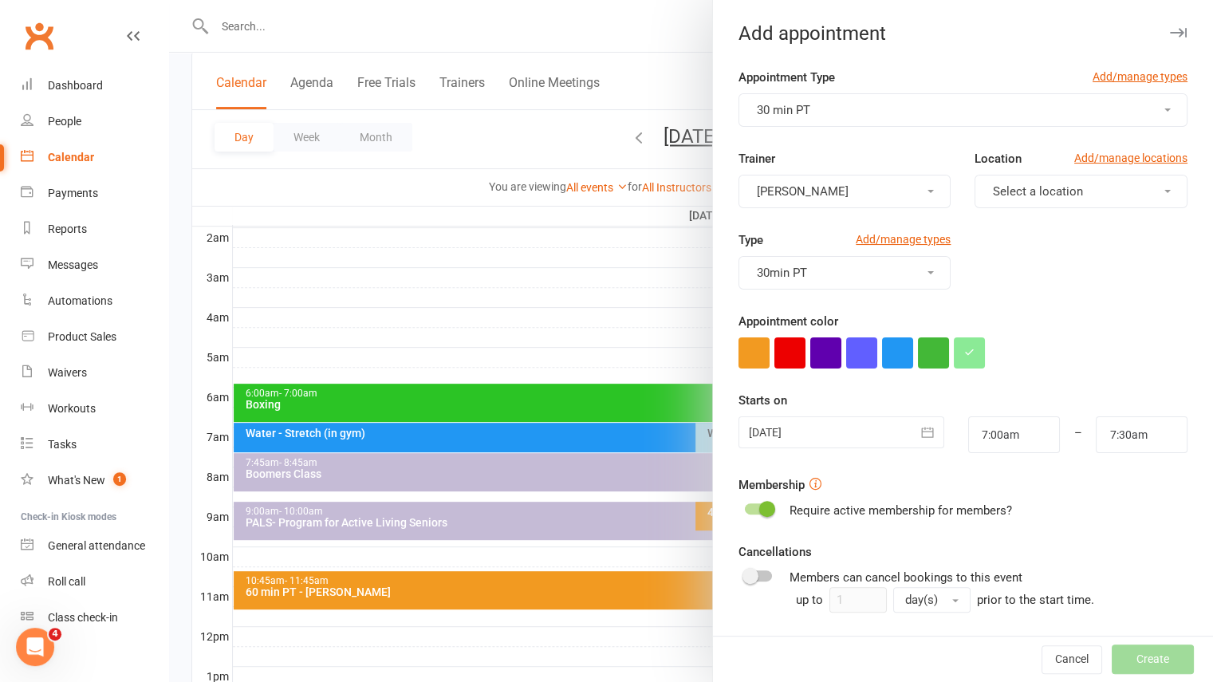
click at [823, 187] on button "Jess Howarth" at bounding box center [845, 192] width 213 height 34
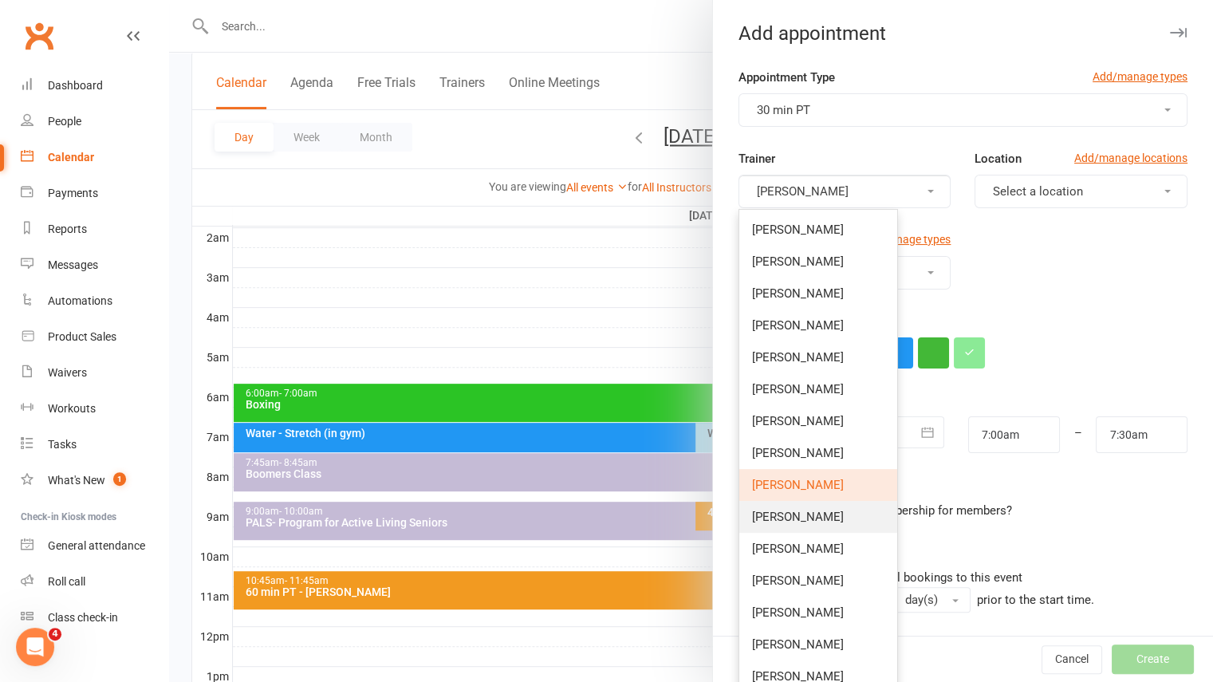
click at [794, 526] on link "Honie Killian" at bounding box center [818, 517] width 158 height 32
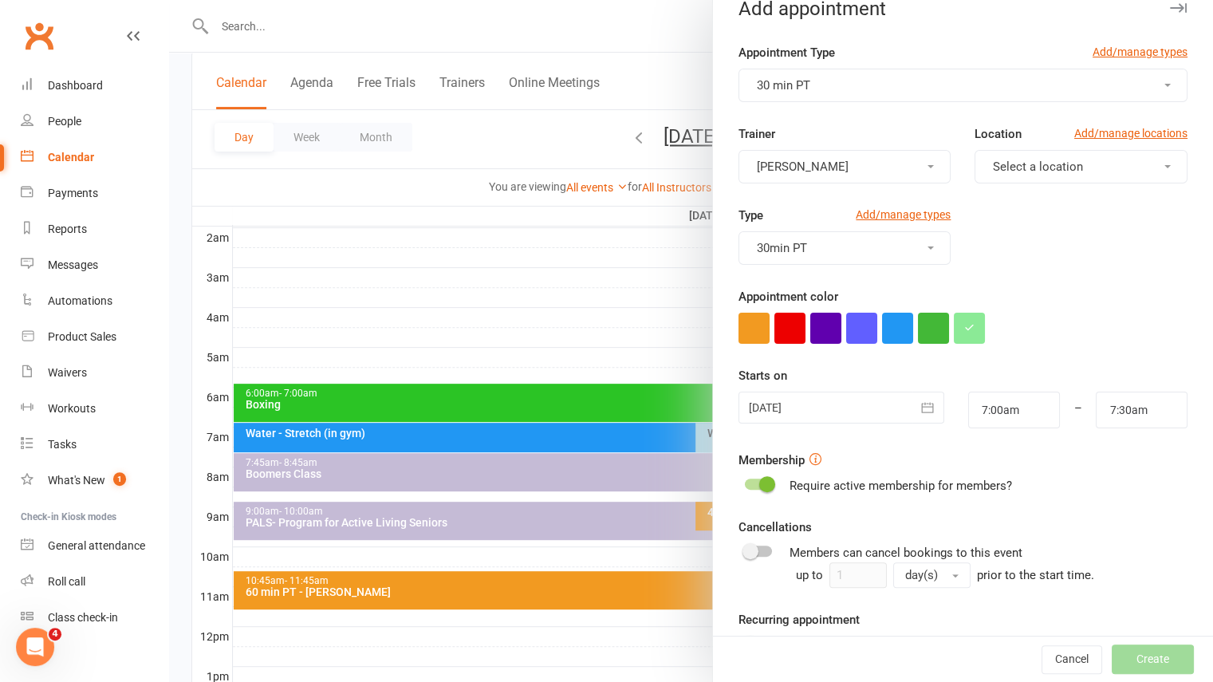
scroll to position [28, 0]
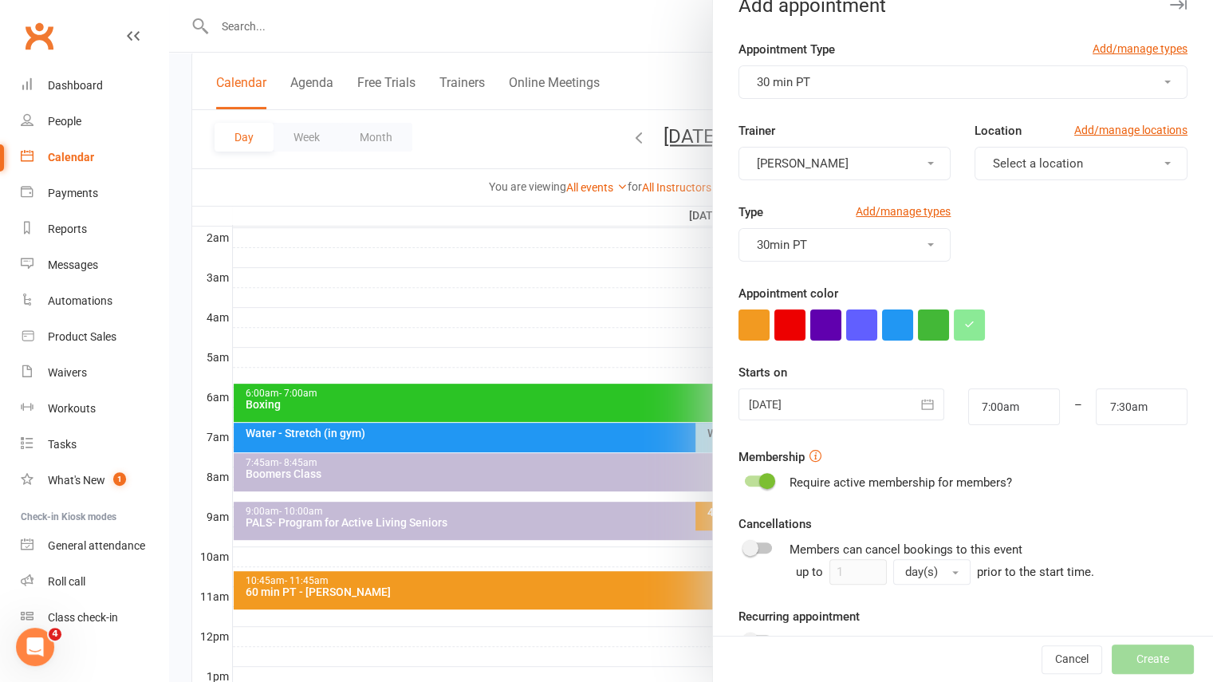
click at [1034, 154] on button "Select a location" at bounding box center [1081, 164] width 213 height 34
click at [1008, 236] on span "Raleigh Gym" at bounding box center [1021, 234] width 66 height 14
click at [1023, 269] on div "Type Add/manage types 30min PT" at bounding box center [963, 243] width 473 height 81
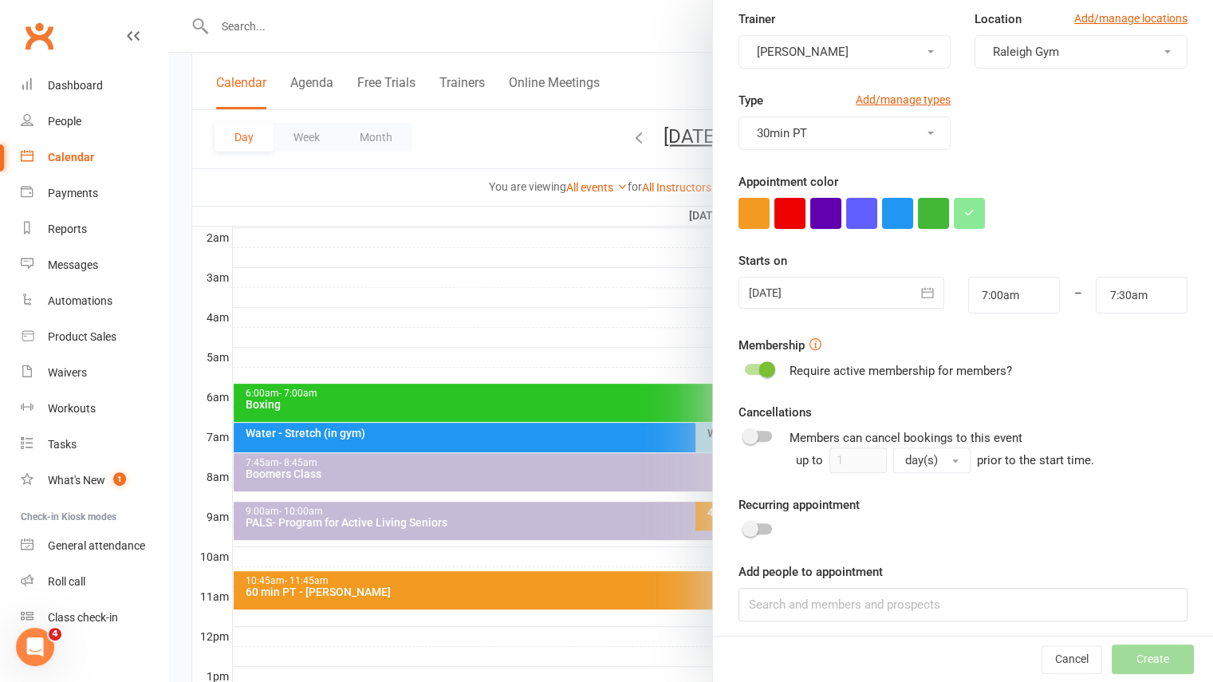
scroll to position [144, 0]
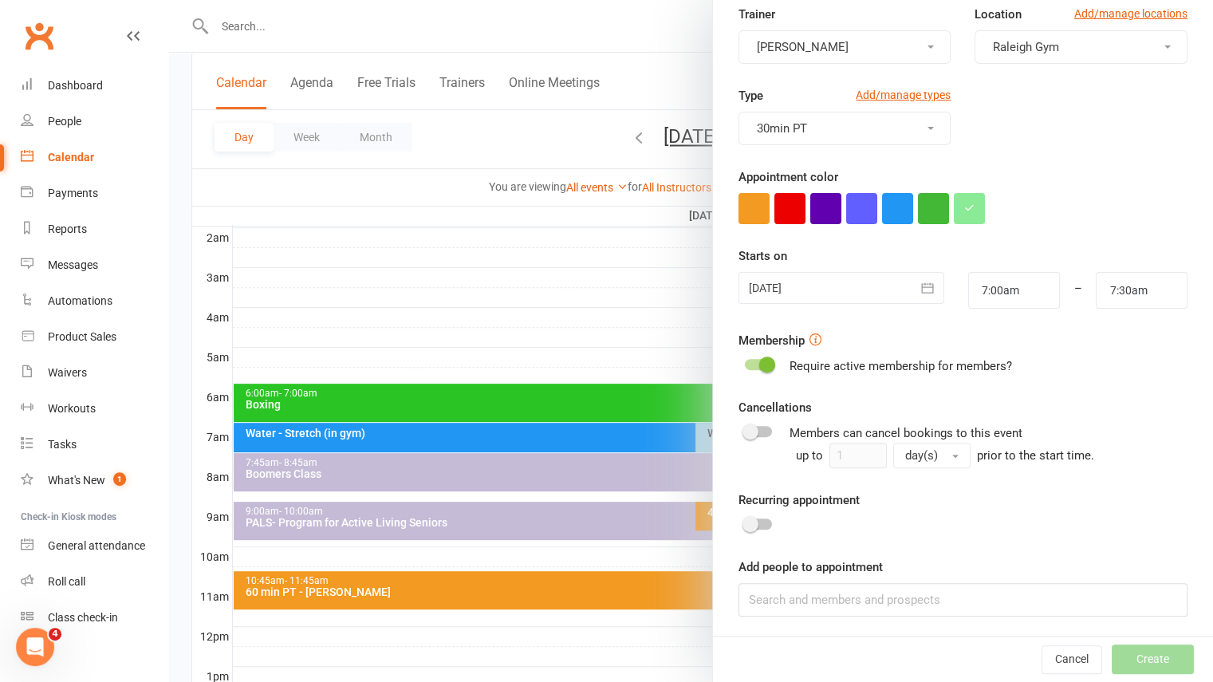
click at [756, 522] on div at bounding box center [758, 523] width 27 height 11
click at [745, 522] on input "checkbox" at bounding box center [745, 522] width 0 height 0
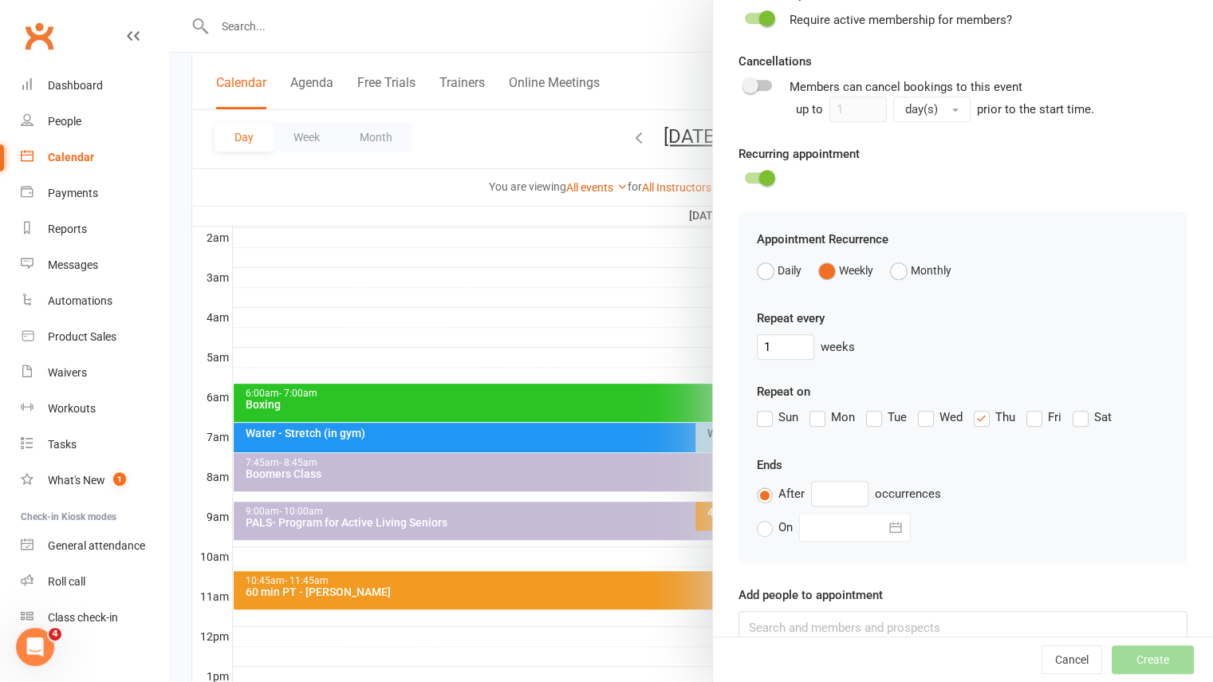
scroll to position [491, 0]
click at [925, 414] on label "Wed" at bounding box center [940, 416] width 45 height 19
click at [925, 407] on input "Wed" at bounding box center [923, 407] width 10 height 0
click at [974, 419] on label "Thu" at bounding box center [994, 416] width 41 height 19
click at [974, 407] on input "Thu" at bounding box center [979, 407] width 10 height 0
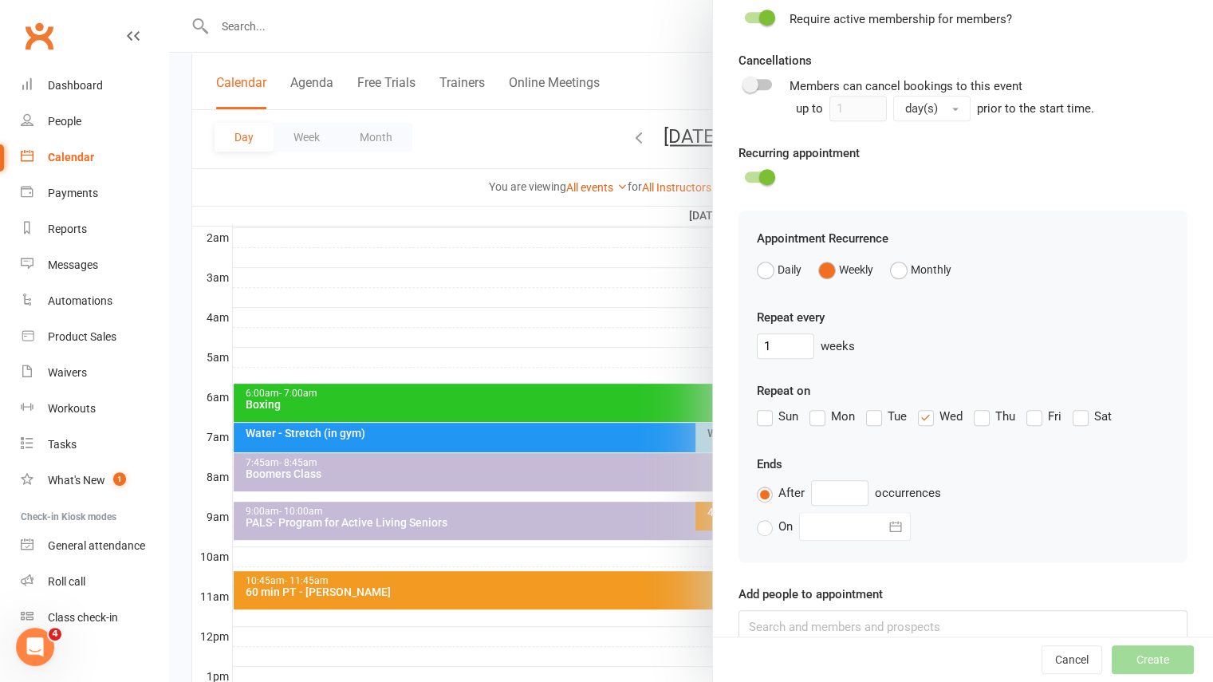
click at [1029, 419] on label "Fri" at bounding box center [1044, 416] width 35 height 19
click at [1029, 407] on input "Fri" at bounding box center [1032, 407] width 10 height 0
click at [835, 491] on input "text" at bounding box center [839, 493] width 57 height 26
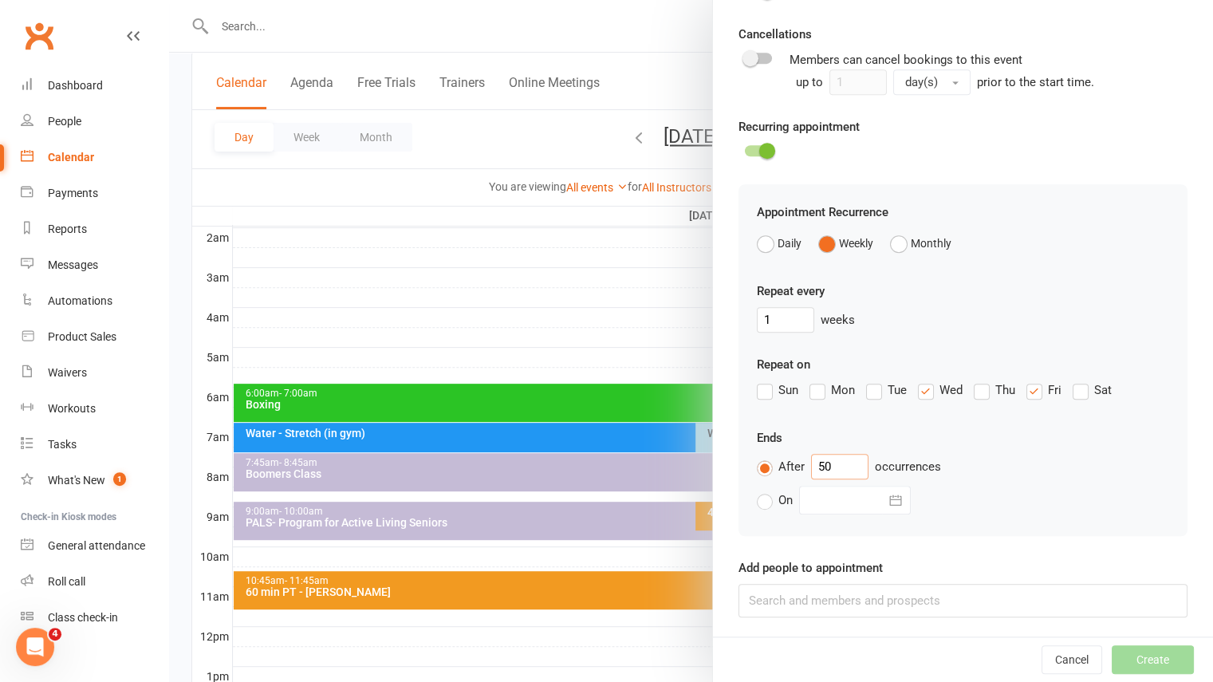
type input "50"
click at [788, 609] on input at bounding box center [963, 601] width 449 height 34
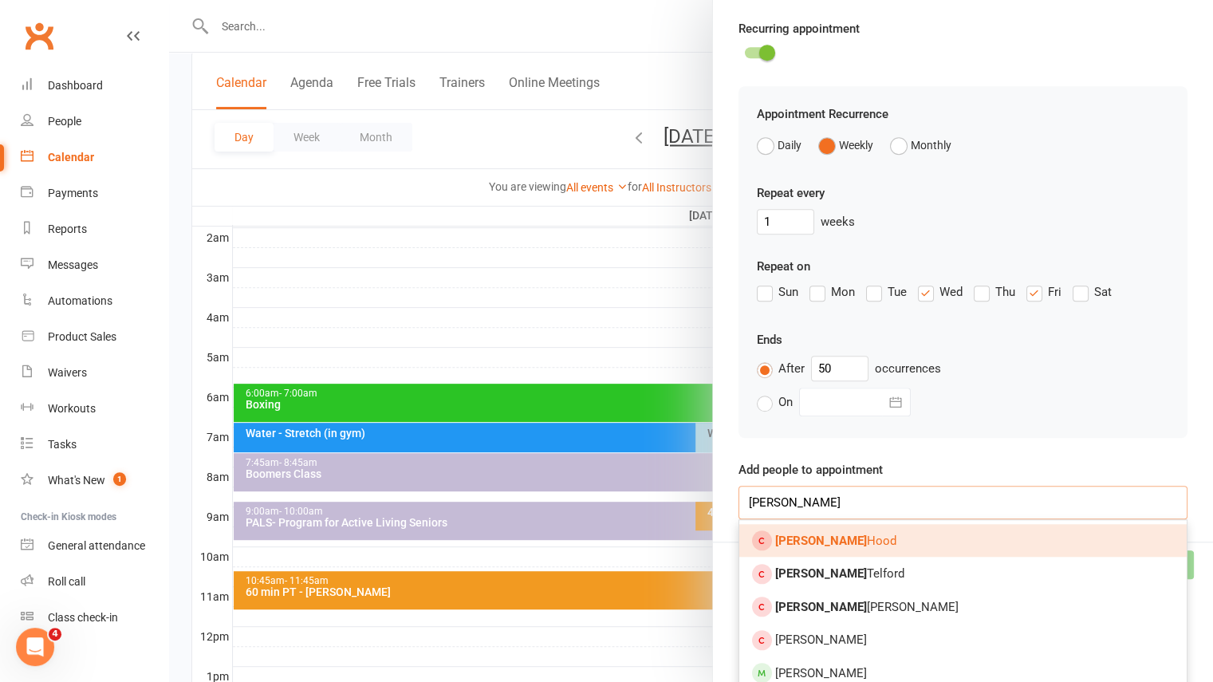
scroll to position [617, 0]
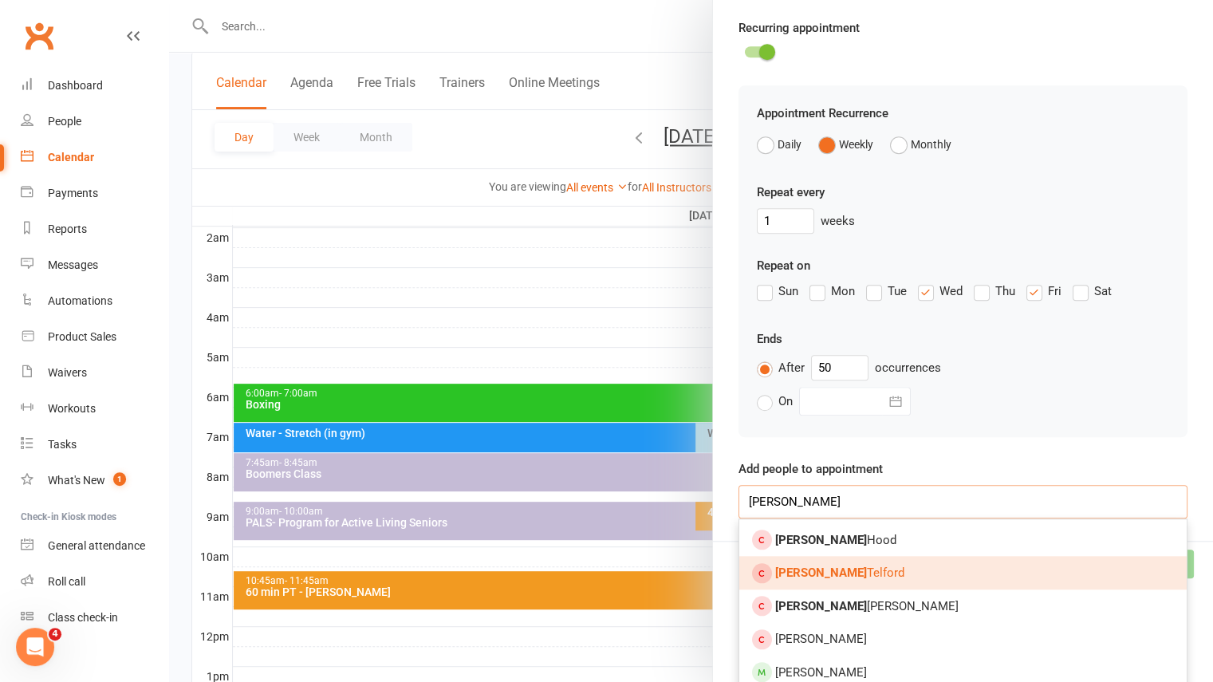
type input "annette"
click at [781, 575] on strong "Annette" at bounding box center [821, 573] width 92 height 14
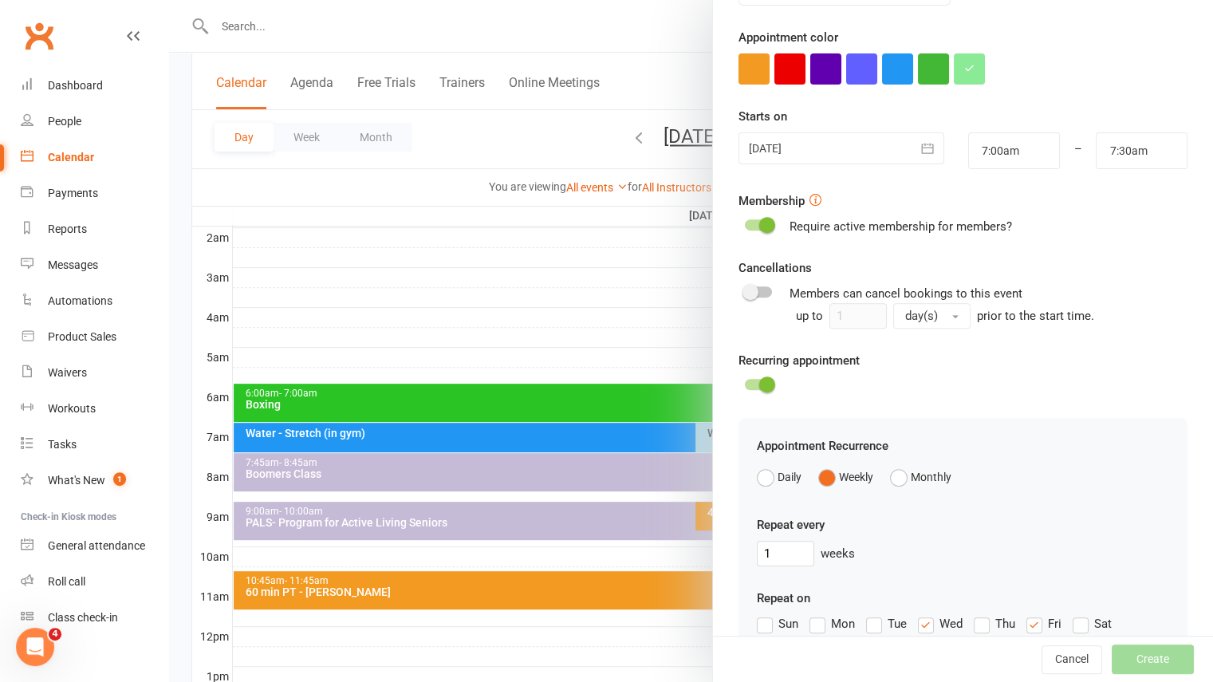
scroll to position [264, 0]
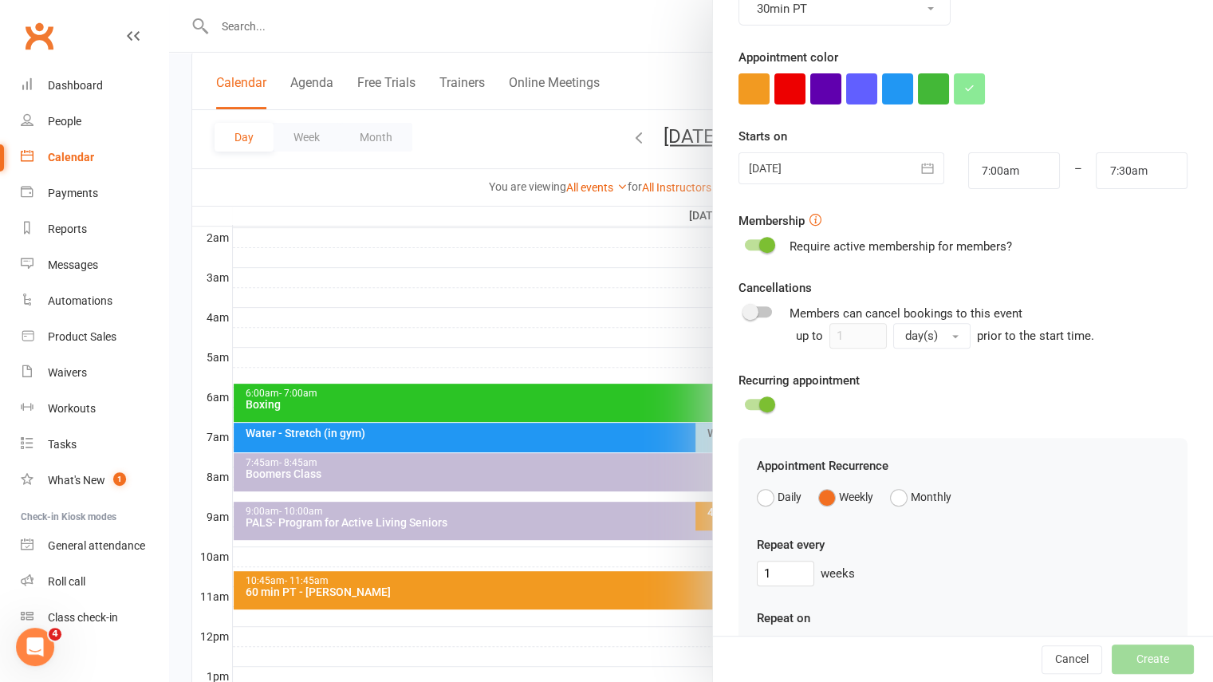
click at [762, 238] on span at bounding box center [767, 245] width 16 height 16
click at [745, 242] on input "checkbox" at bounding box center [745, 242] width 0 height 0
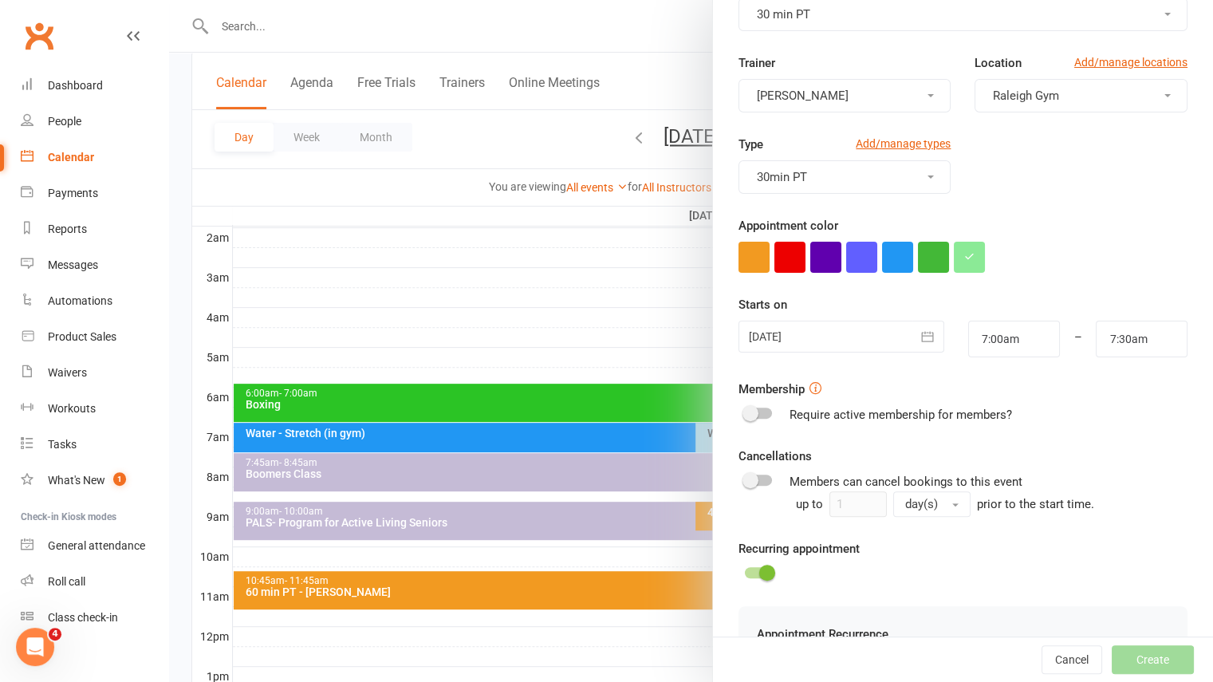
scroll to position [87, 0]
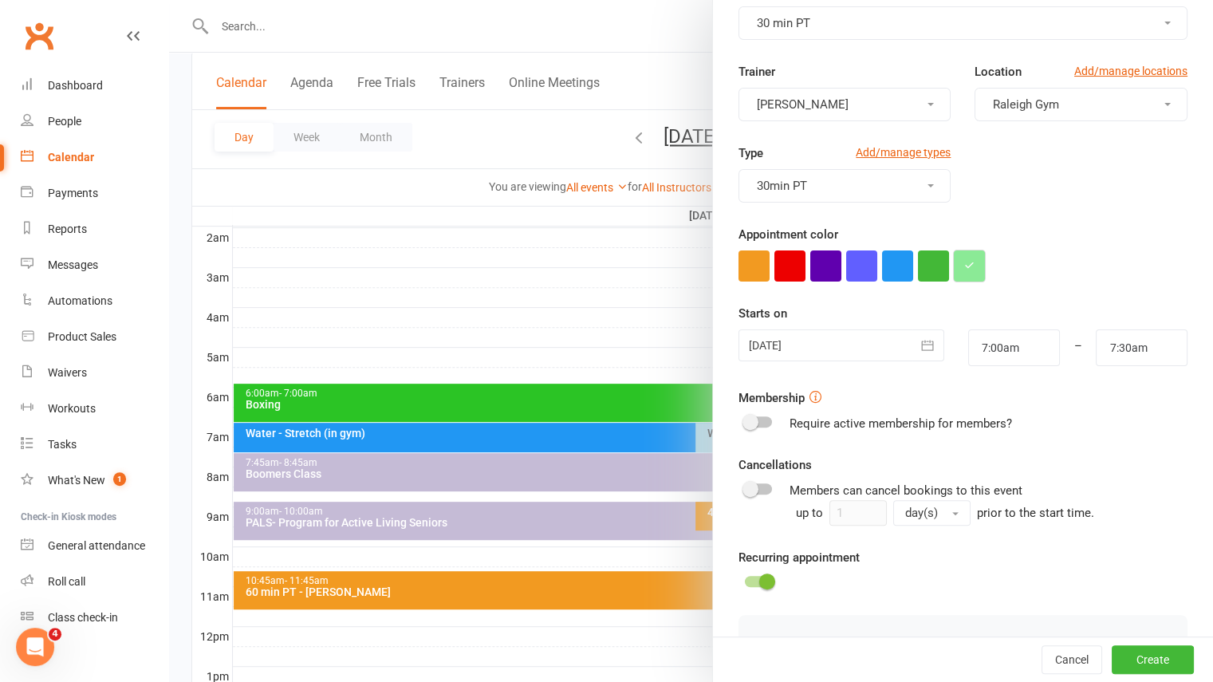
click at [970, 278] on button "button" at bounding box center [969, 265] width 31 height 31
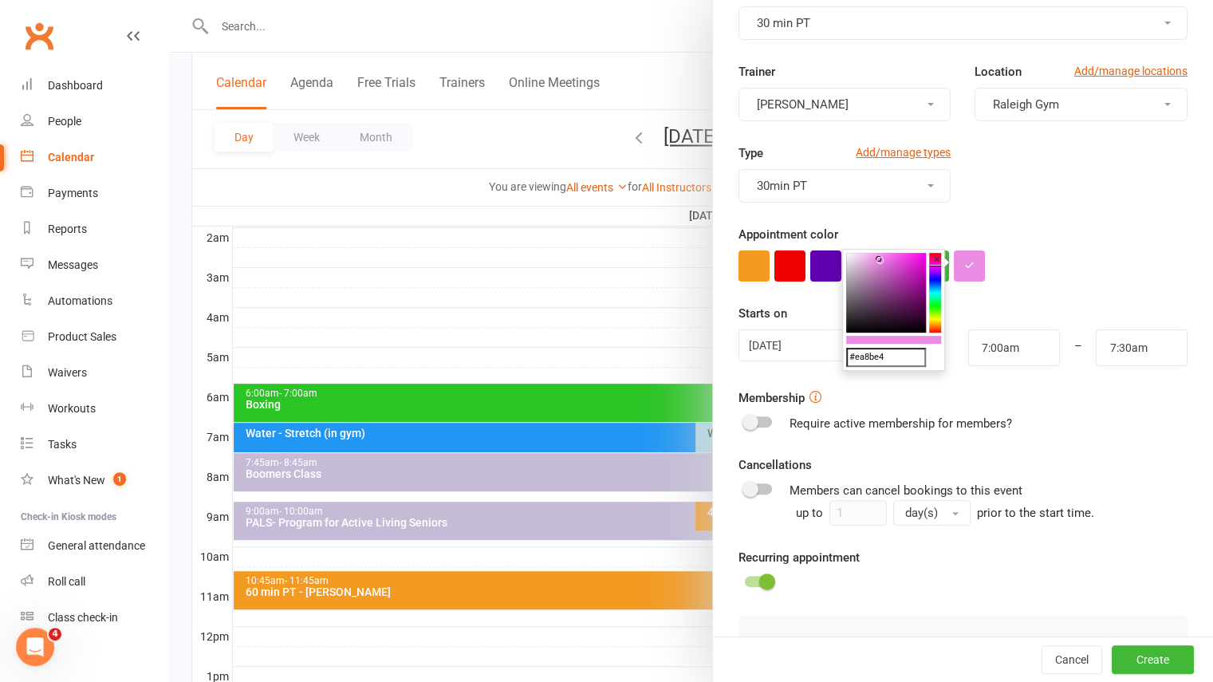
drag, startPoint x: 938, startPoint y: 302, endPoint x: 936, endPoint y: 266, distance: 36.7
click at [936, 266] on div "#ea8be4 ×" at bounding box center [893, 310] width 103 height 122
click at [914, 258] on colorpicker-saturation at bounding box center [886, 293] width 80 height 80
type input "#eb23df"
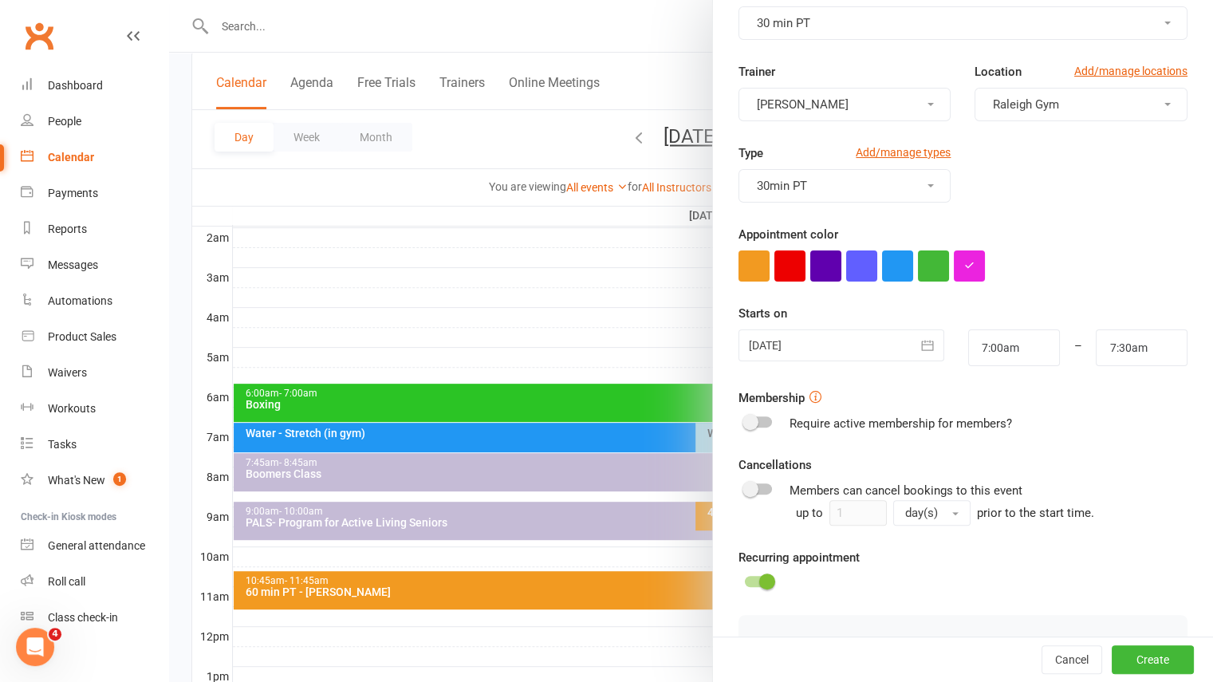
click at [965, 216] on div "Type Add/manage types 30min PT" at bounding box center [963, 184] width 473 height 81
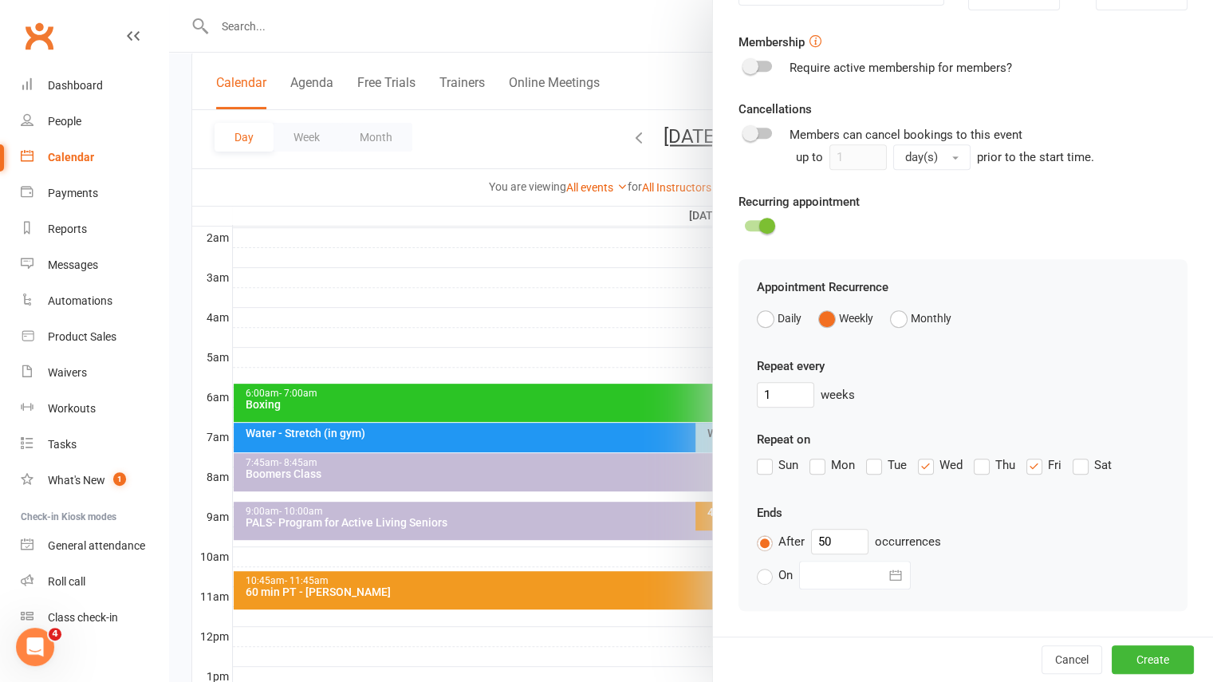
scroll to position [563, 0]
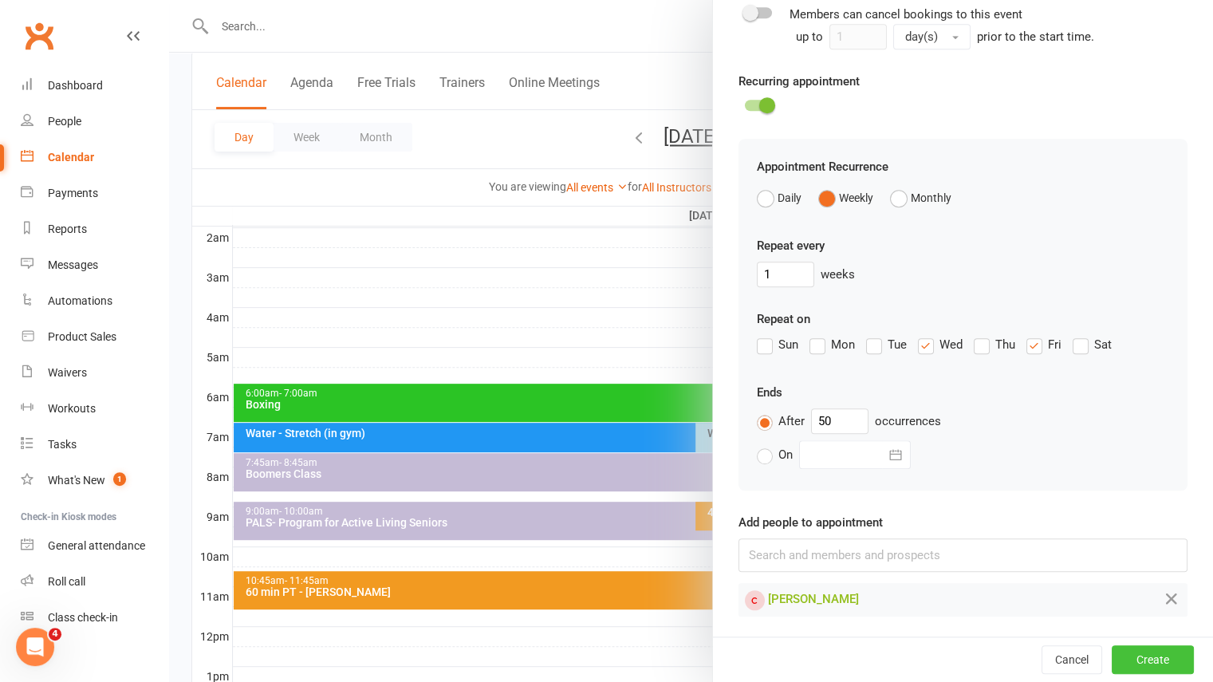
click at [1128, 673] on button "Create" at bounding box center [1153, 659] width 82 height 29
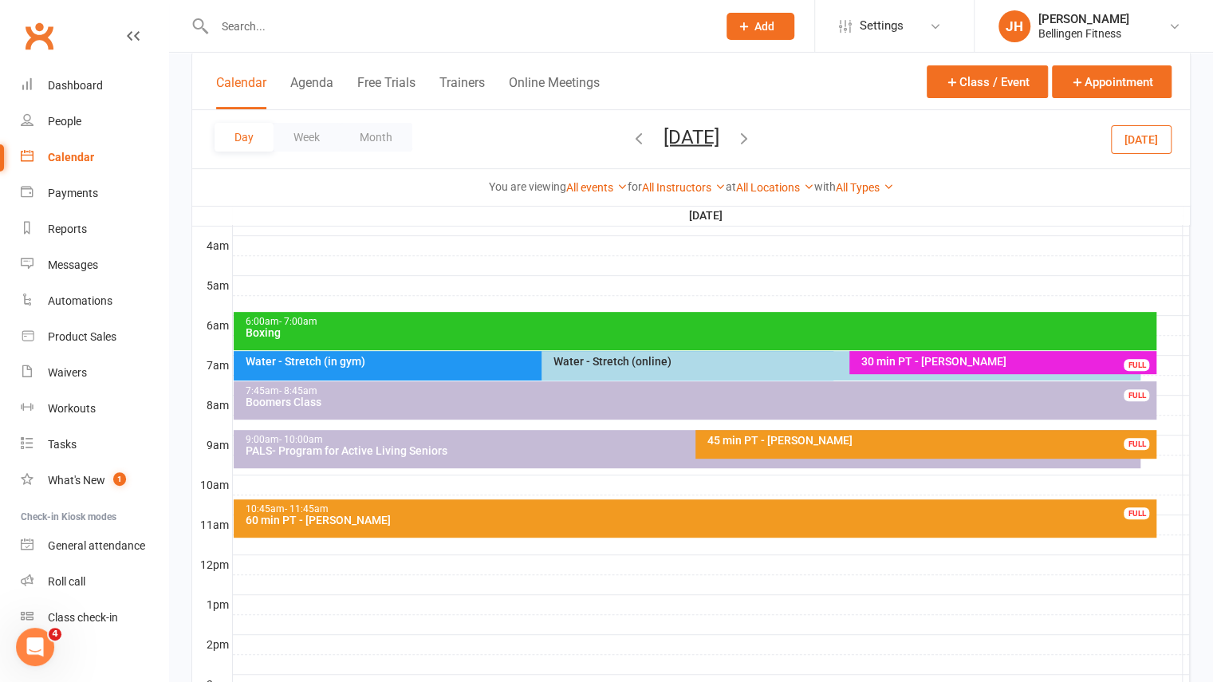
scroll to position [250, 0]
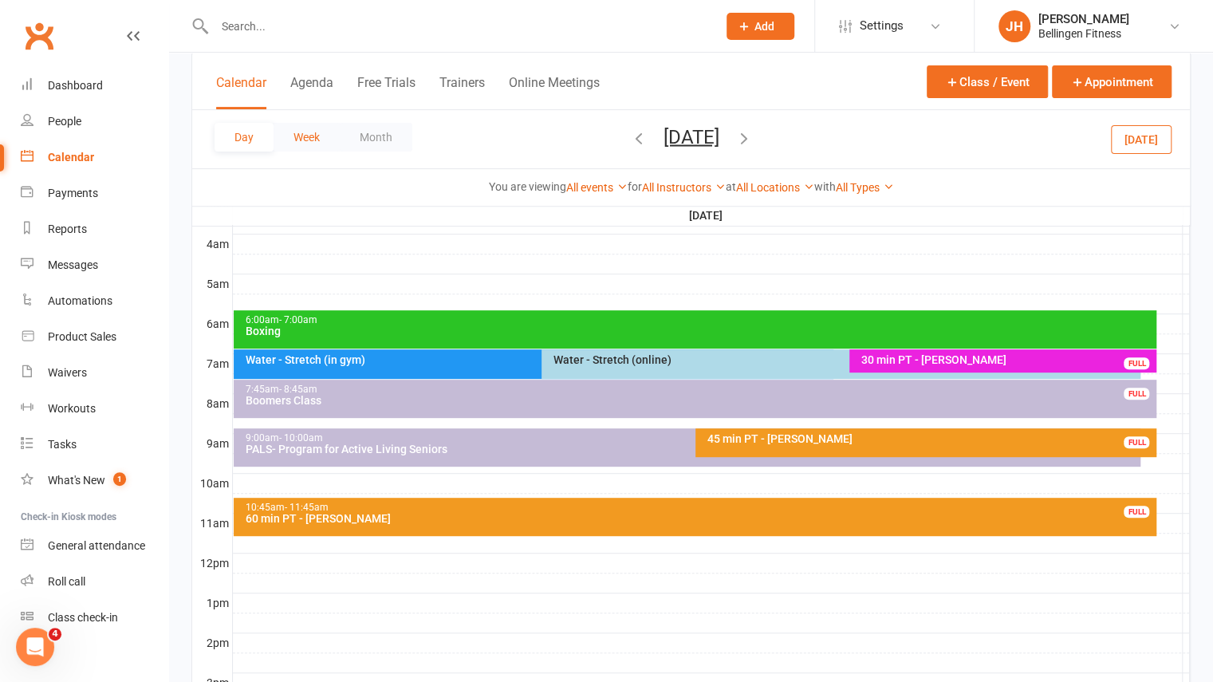
click at [301, 134] on button "Week" at bounding box center [307, 137] width 66 height 29
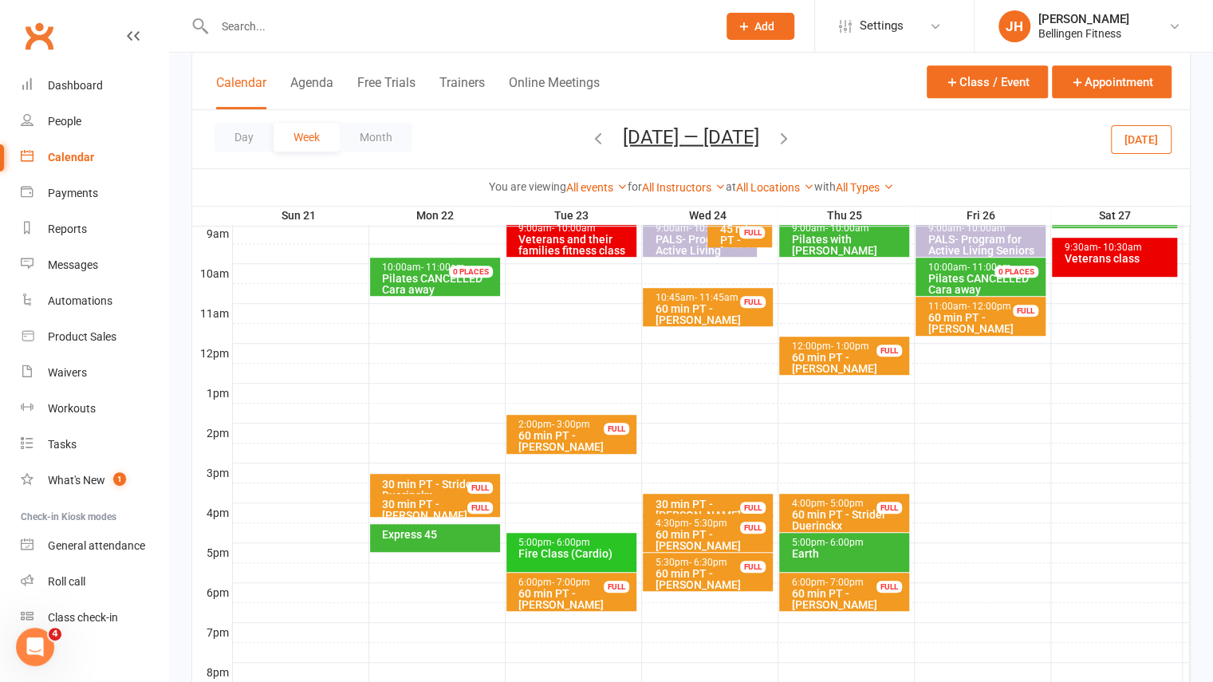
scroll to position [465, 0]
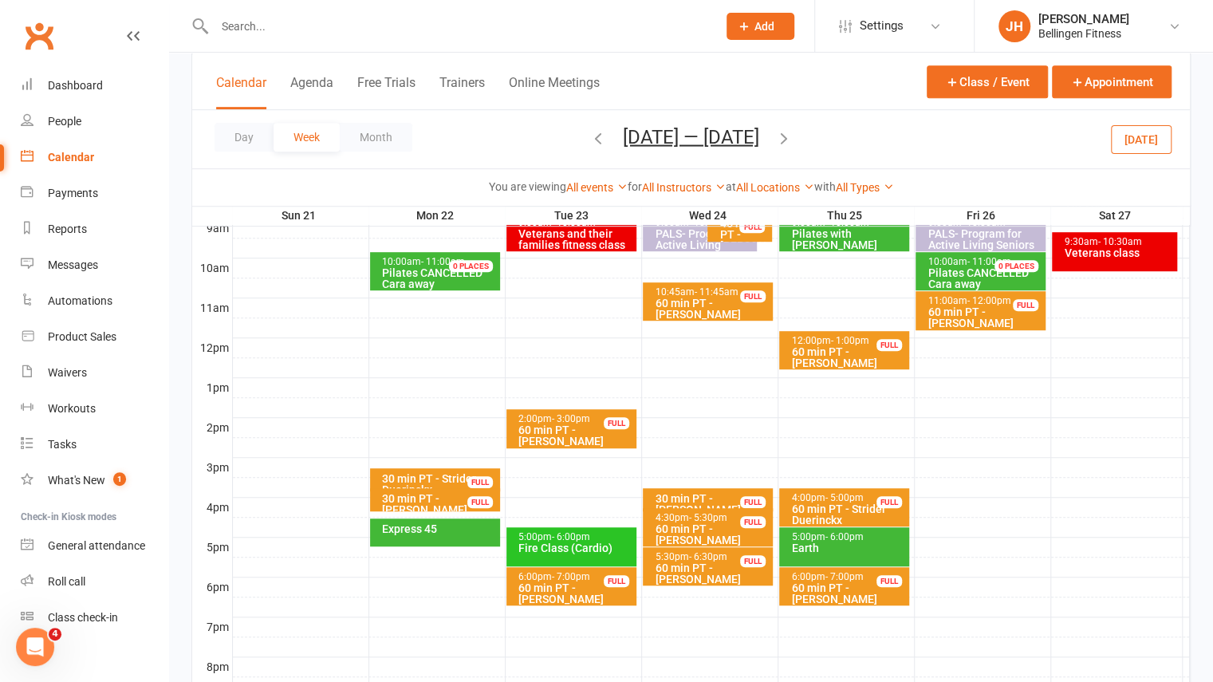
click at [727, 307] on div "60 min PT - Ingrid Behage" at bounding box center [711, 309] width 115 height 22
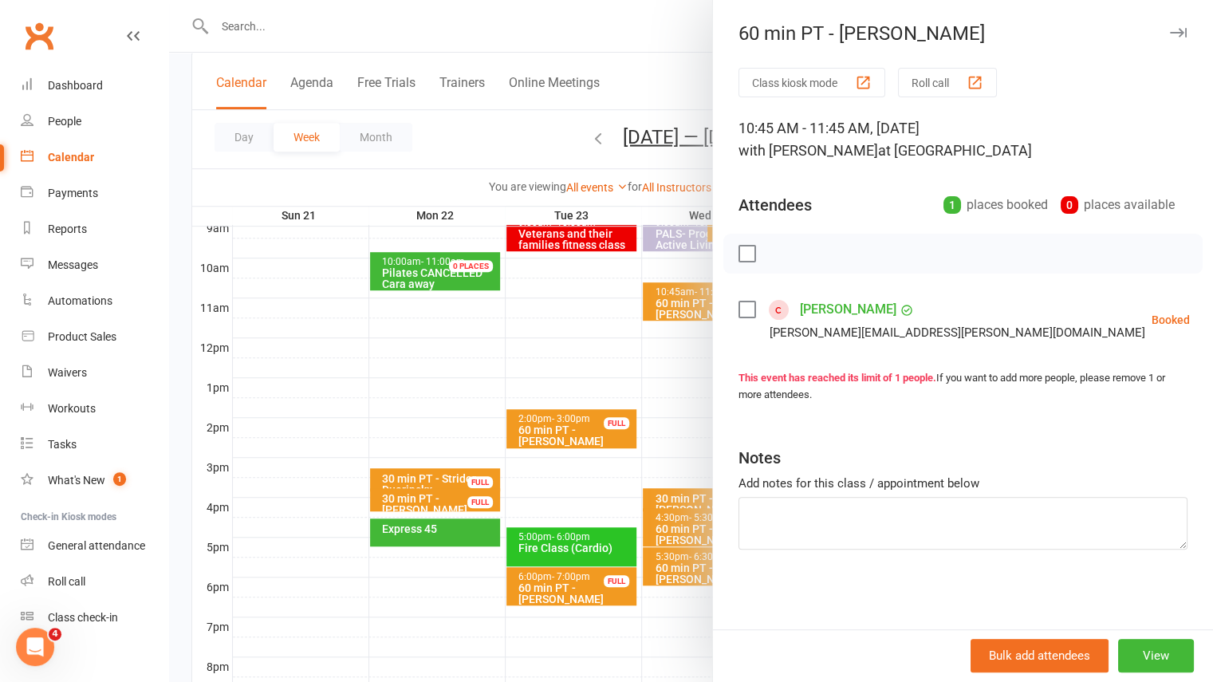
click at [1170, 33] on icon "button" at bounding box center [1178, 33] width 17 height 10
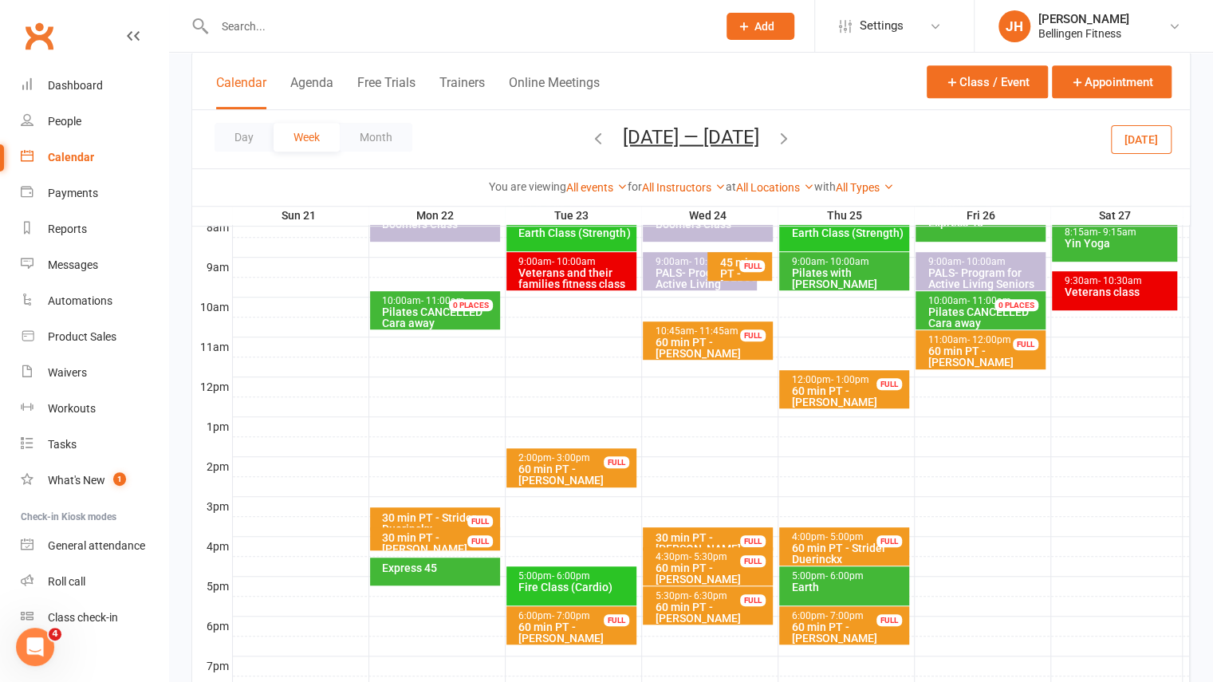
scroll to position [425, 0]
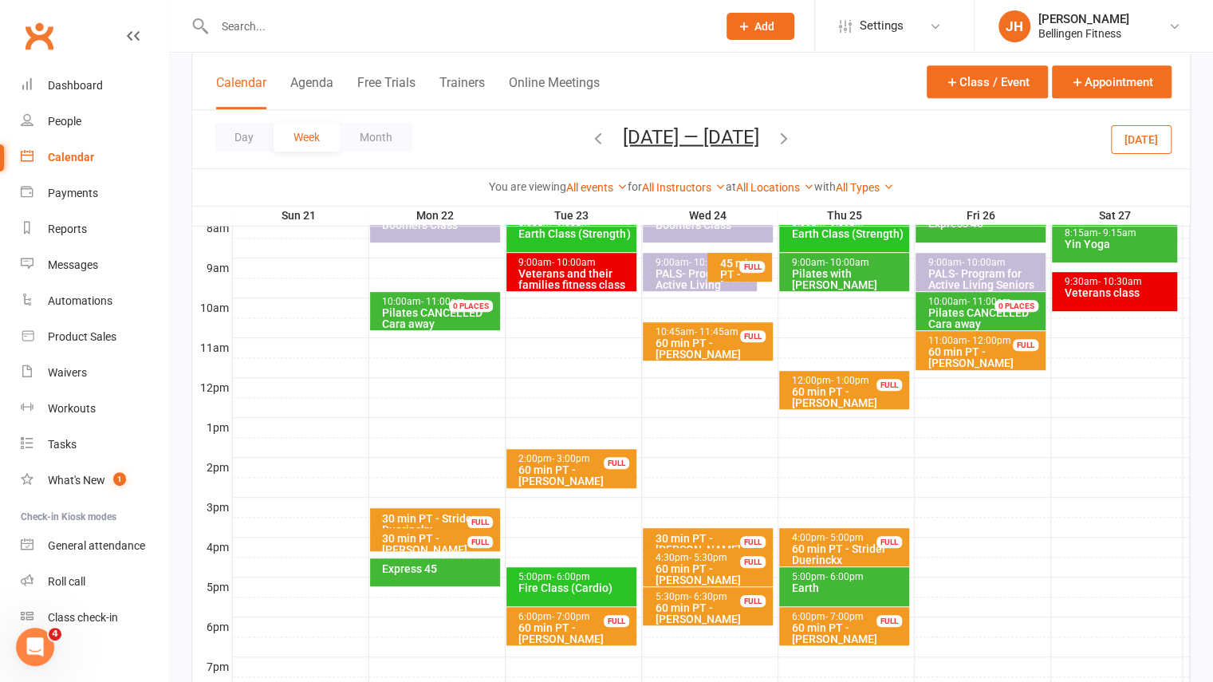
click at [790, 134] on icon "button" at bounding box center [784, 137] width 18 height 18
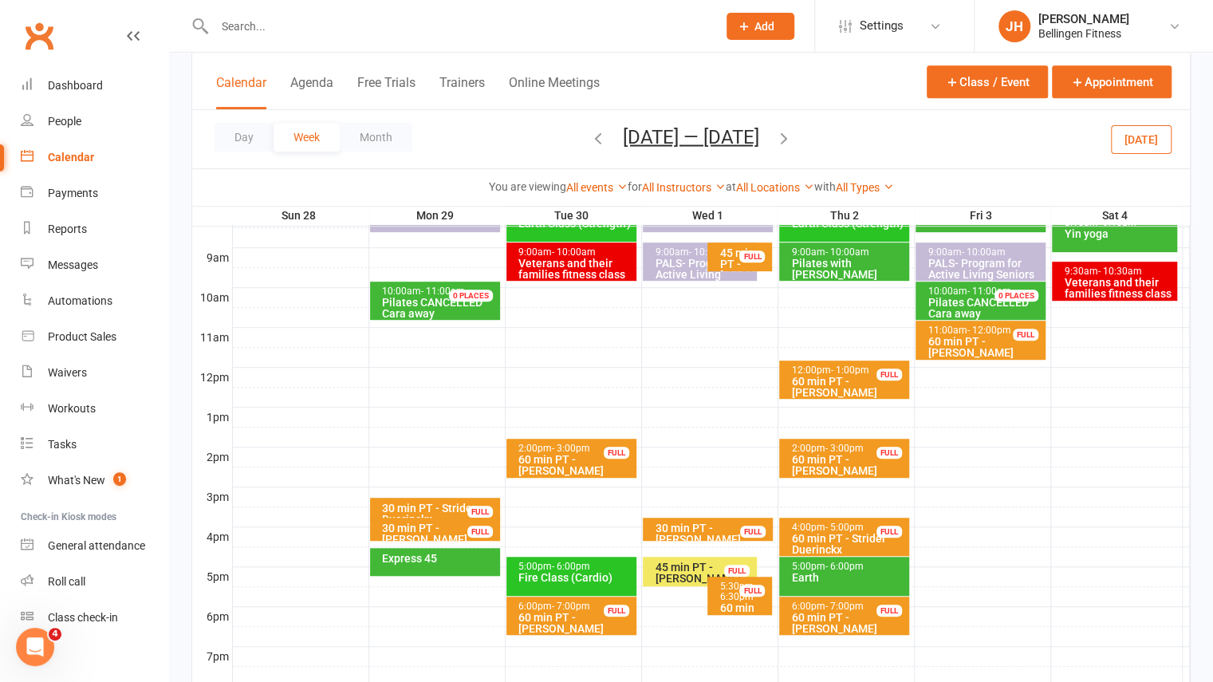
scroll to position [436, 0]
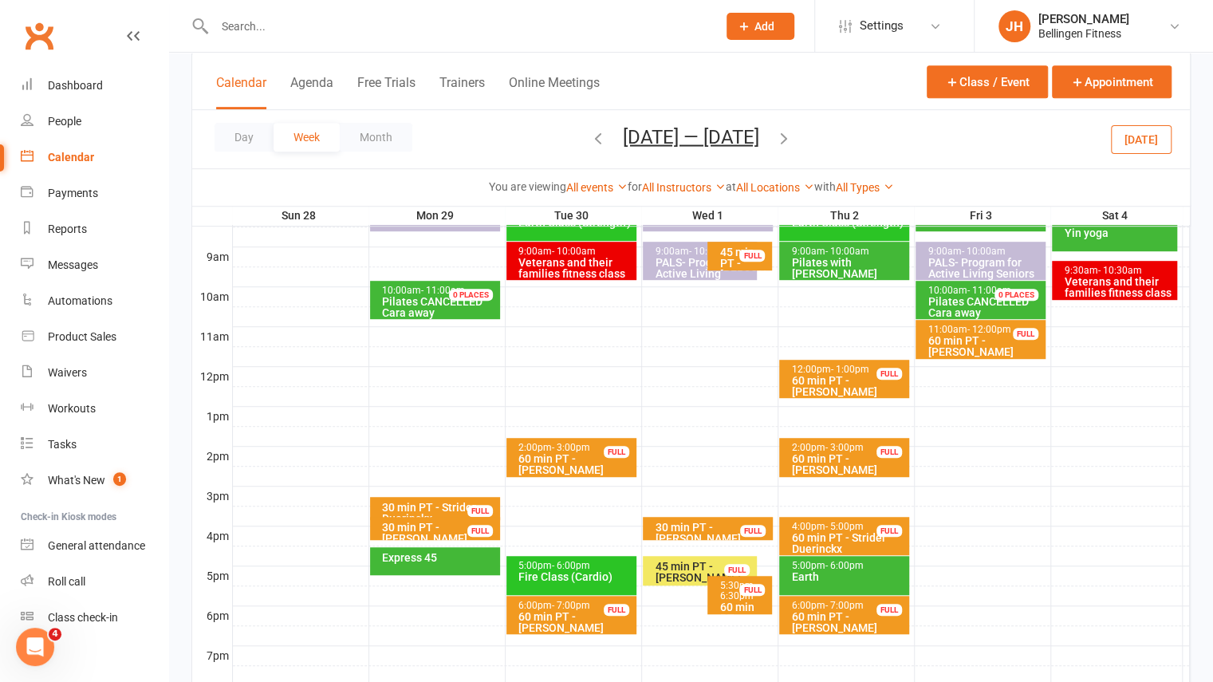
click at [578, 583] on div "5:00pm - 6:00pm Fire Class (Cardio)" at bounding box center [570, 575] width 129 height 39
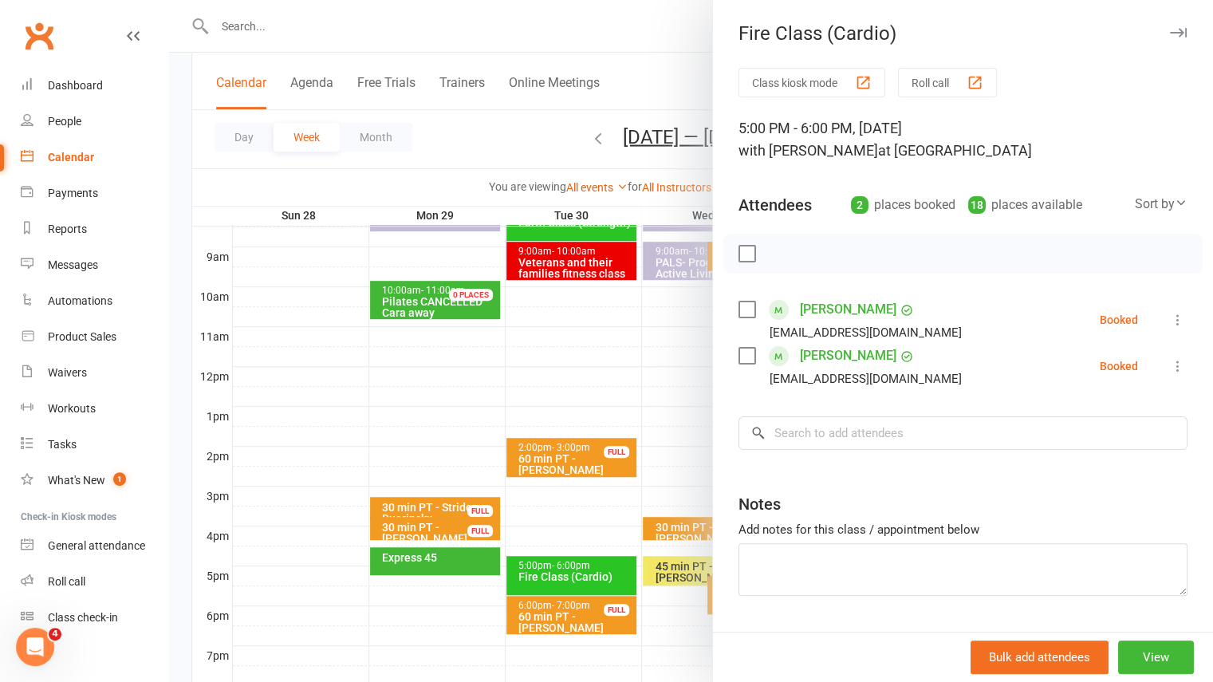
click at [1169, 40] on button "button" at bounding box center [1178, 32] width 19 height 19
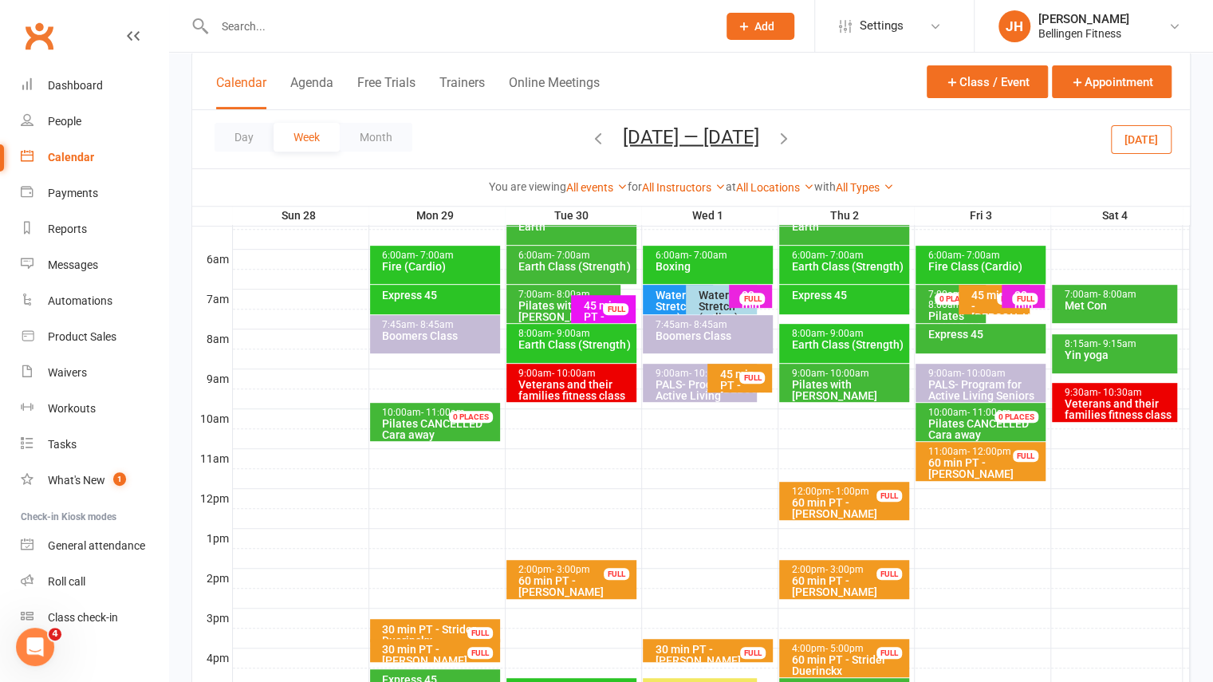
scroll to position [247, 0]
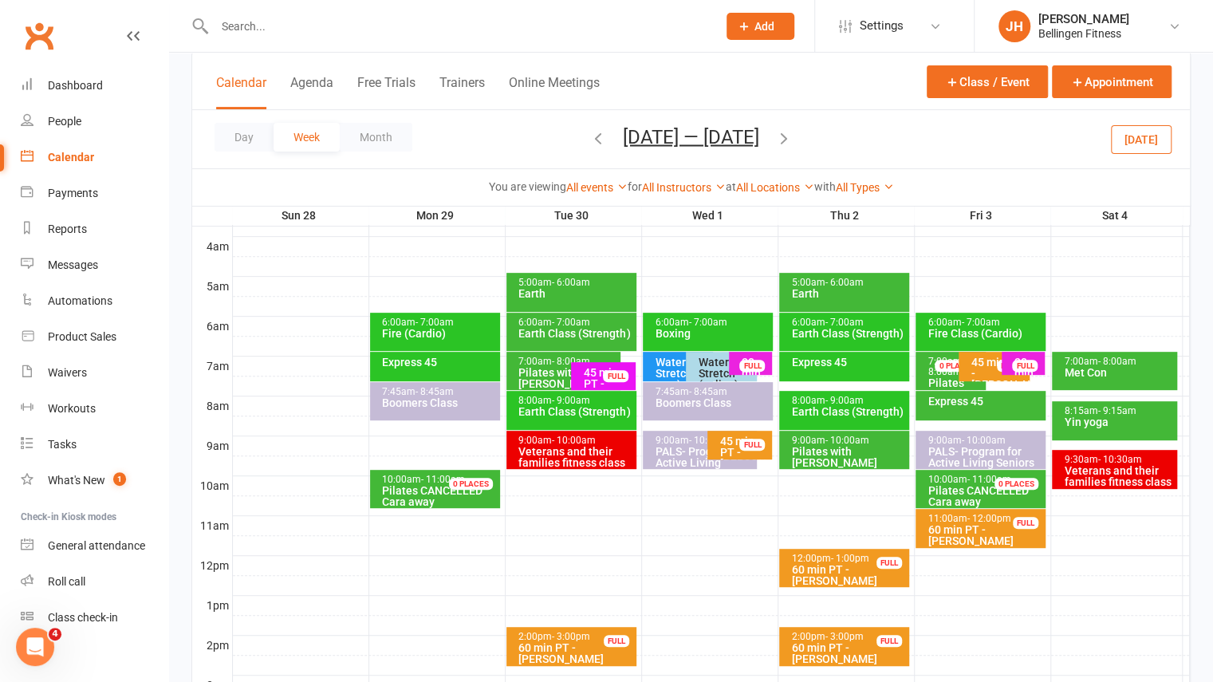
click at [793, 139] on icon "button" at bounding box center [784, 137] width 18 height 18
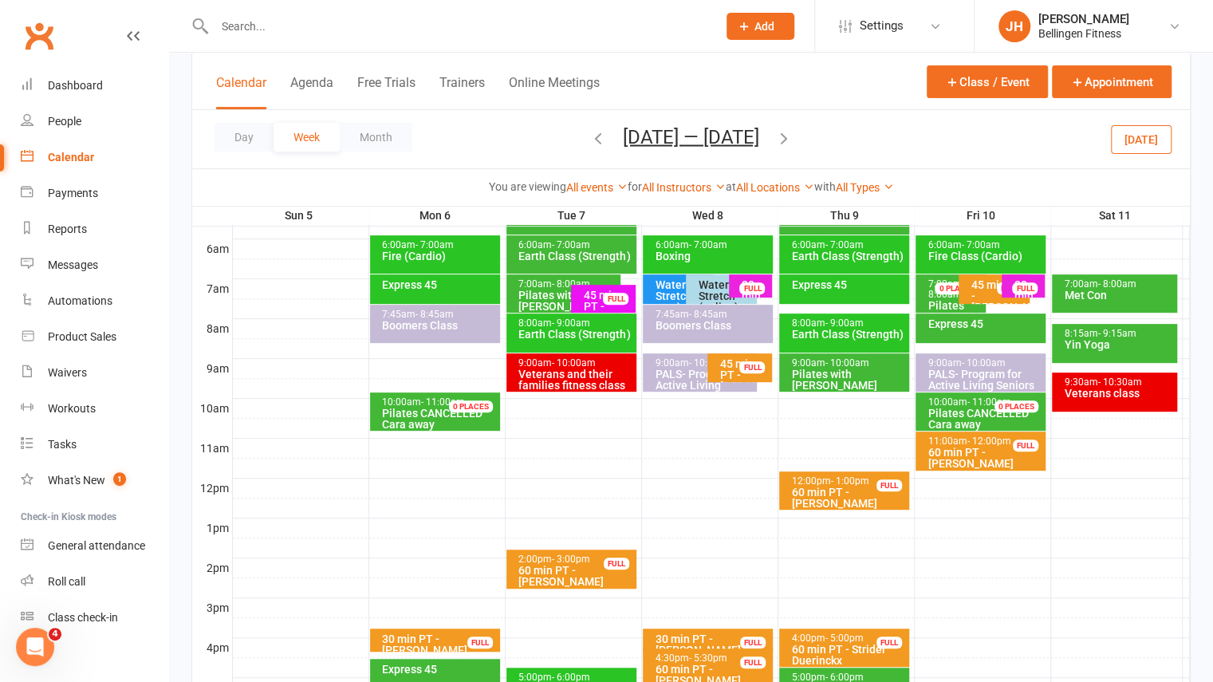
scroll to position [324, 0]
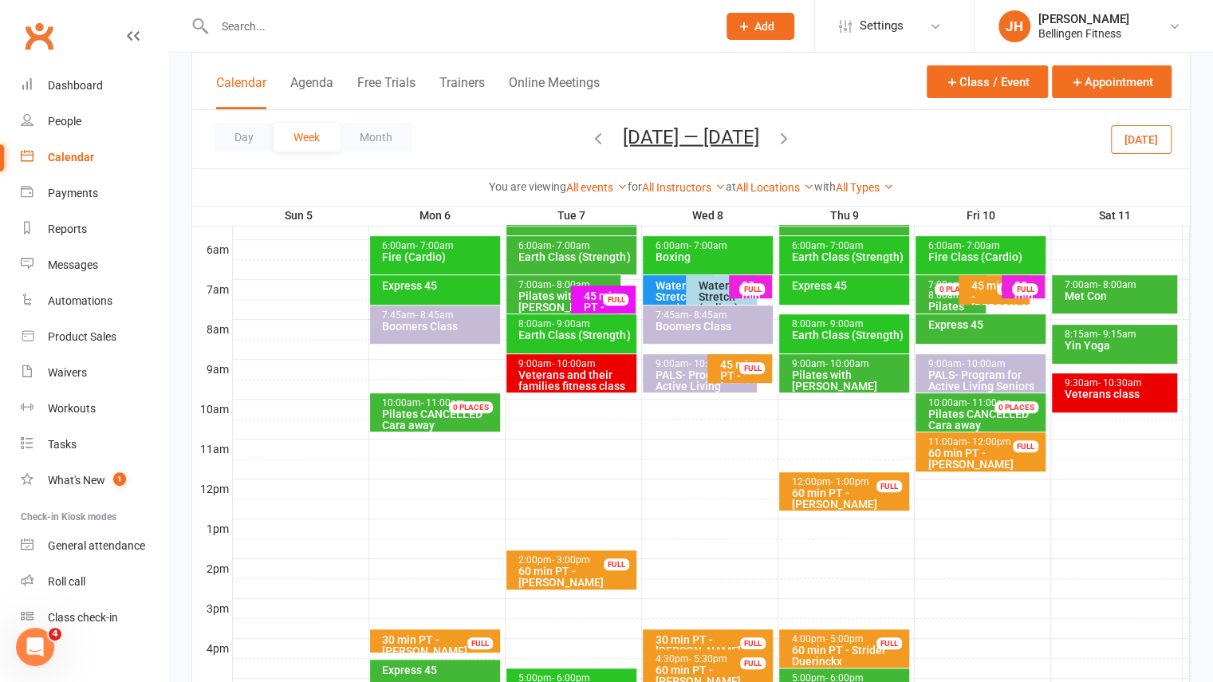
click at [593, 141] on icon "button" at bounding box center [598, 137] width 18 height 18
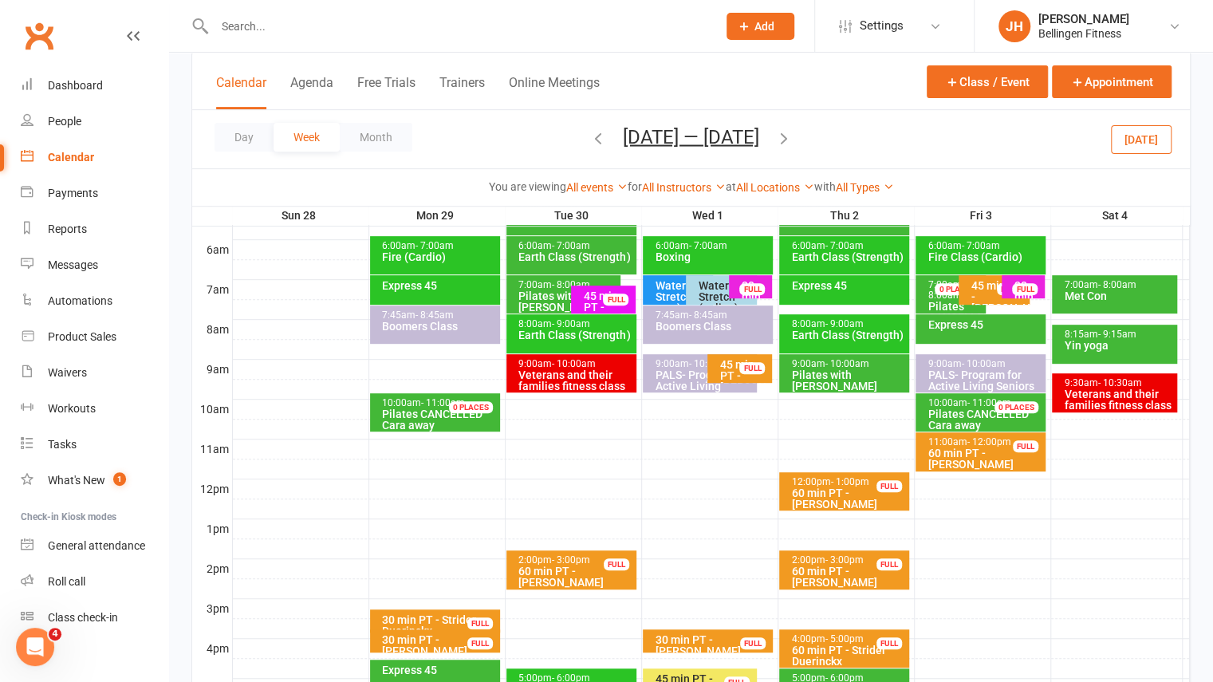
click at [589, 136] on icon "button" at bounding box center [598, 137] width 18 height 18
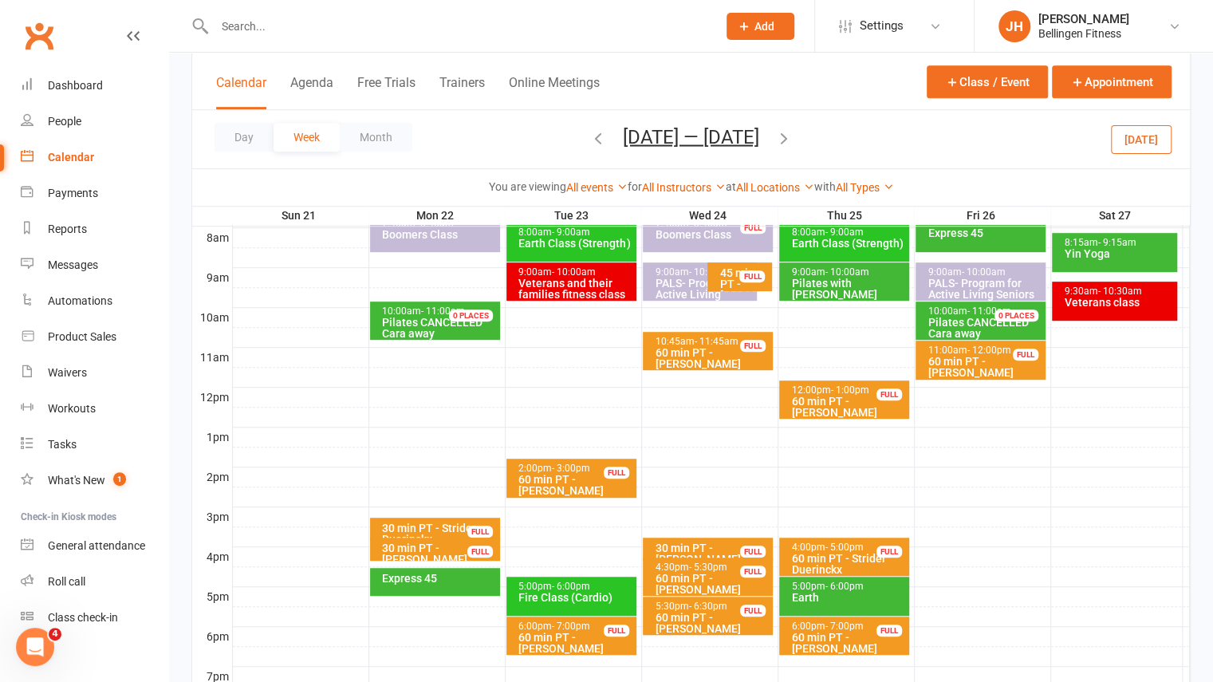
scroll to position [416, 0]
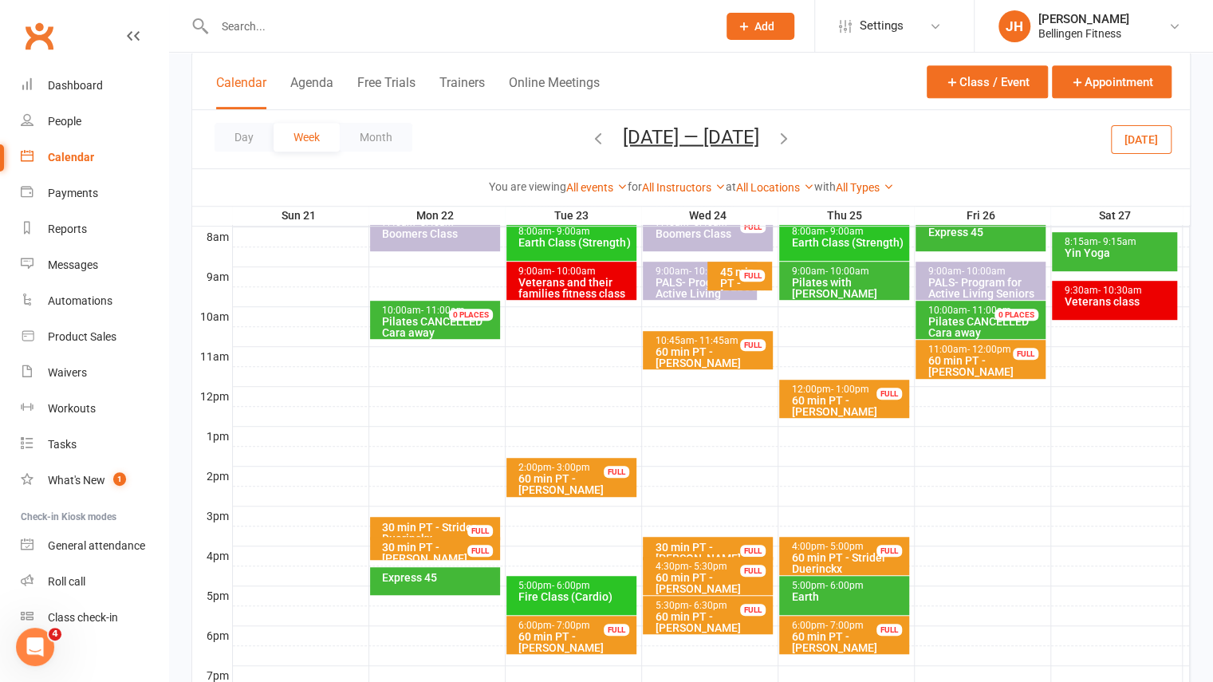
click at [237, 31] on input "text" at bounding box center [458, 26] width 496 height 22
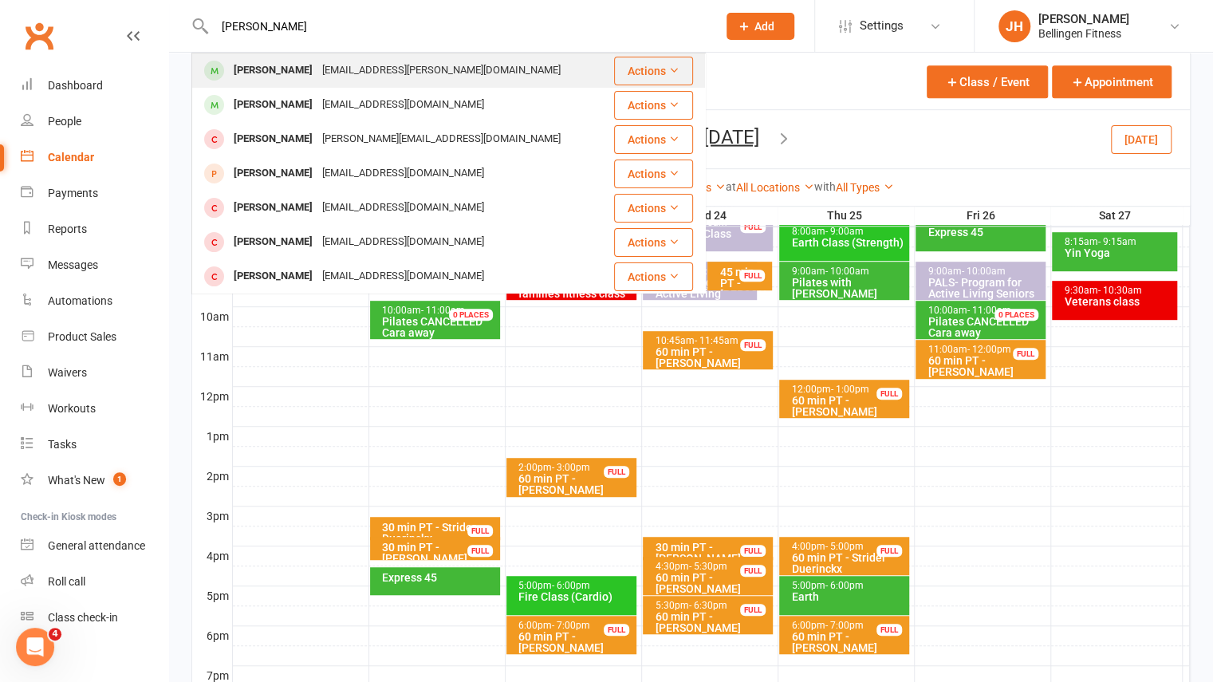
type input "mick short"
click at [268, 63] on div "michael Short" at bounding box center [273, 70] width 89 height 23
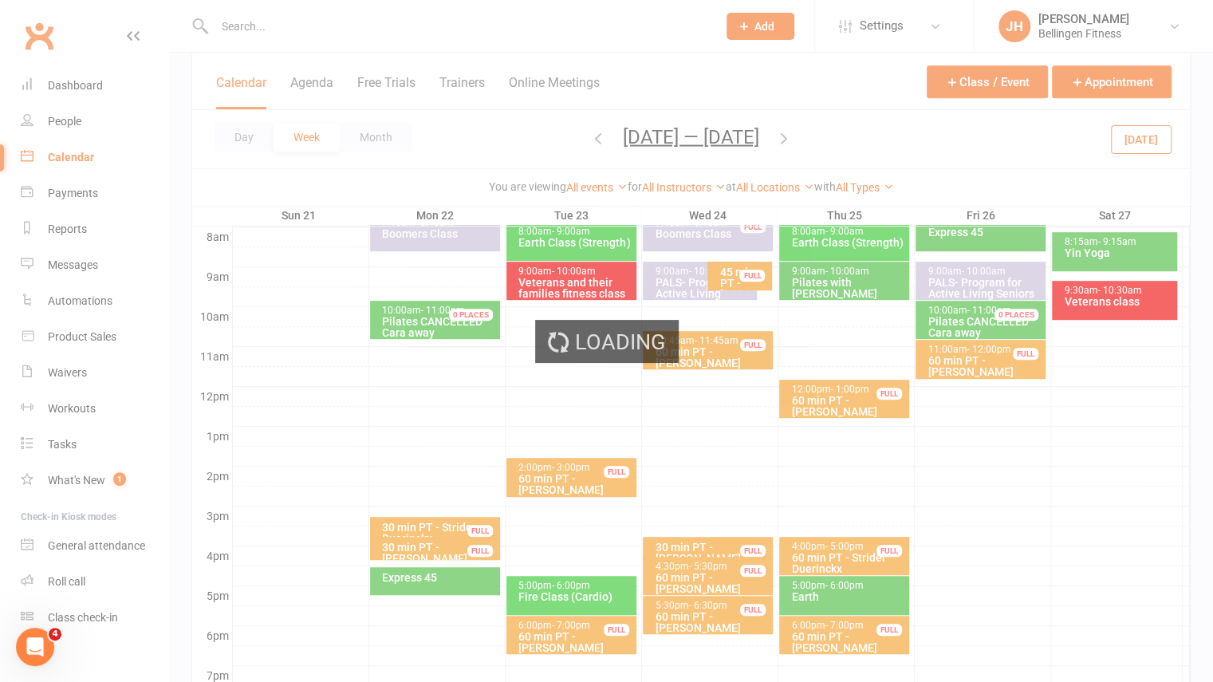
click at [268, 63] on div "Loading" at bounding box center [606, 341] width 1213 height 682
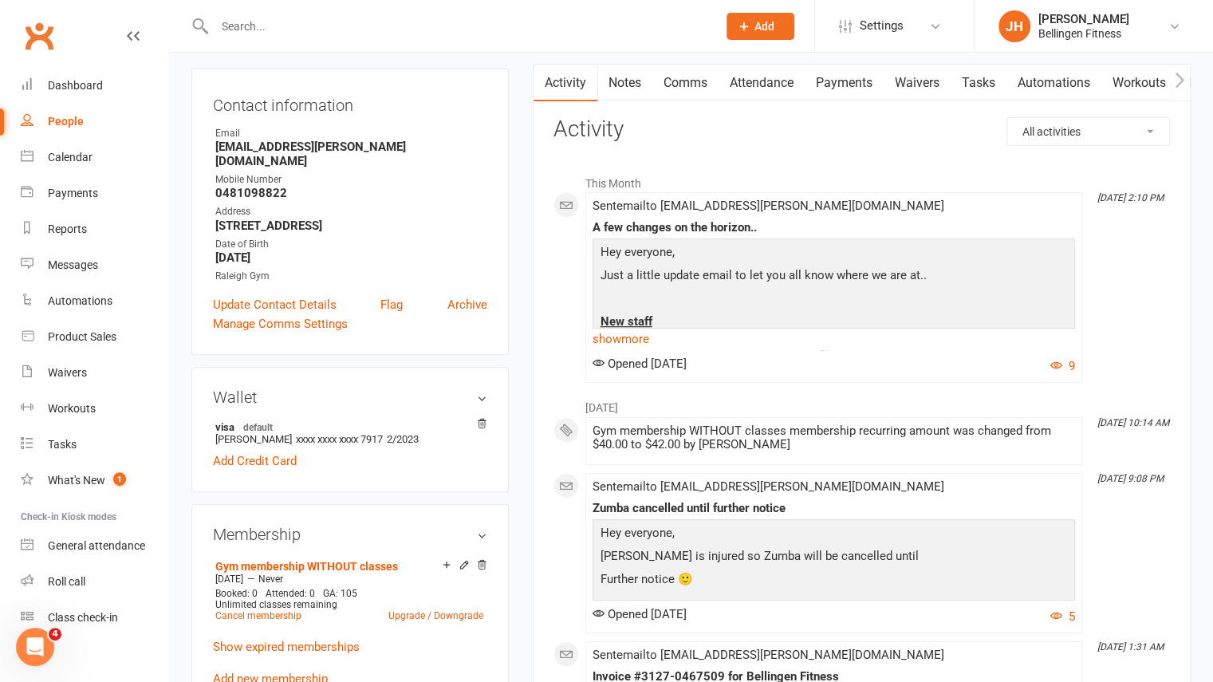
scroll to position [158, 0]
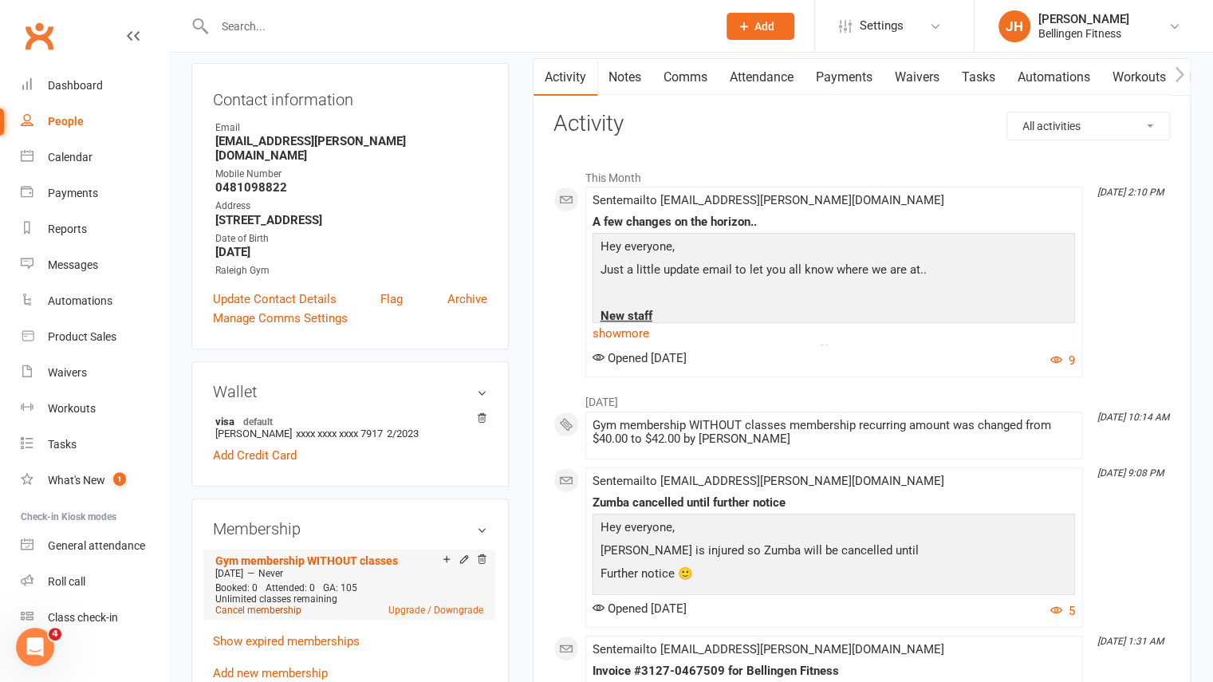
click at [292, 605] on link "Cancel membership" at bounding box center [258, 610] width 86 height 11
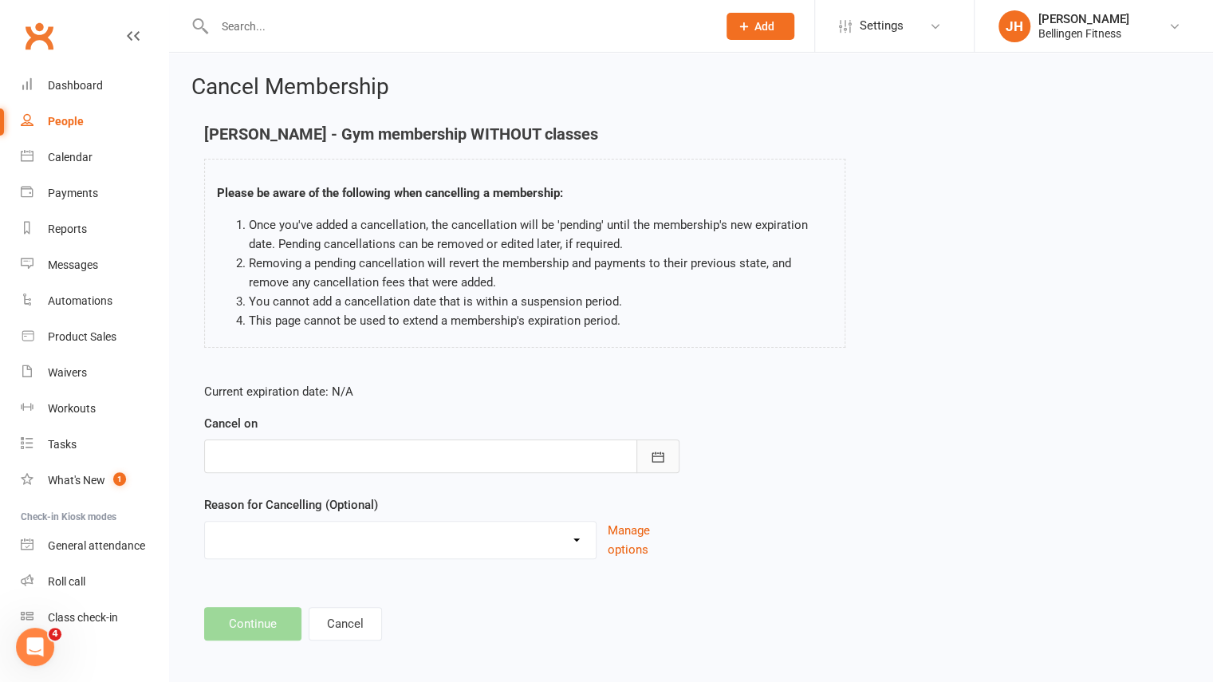
click at [650, 455] on icon "button" at bounding box center [658, 457] width 16 height 16
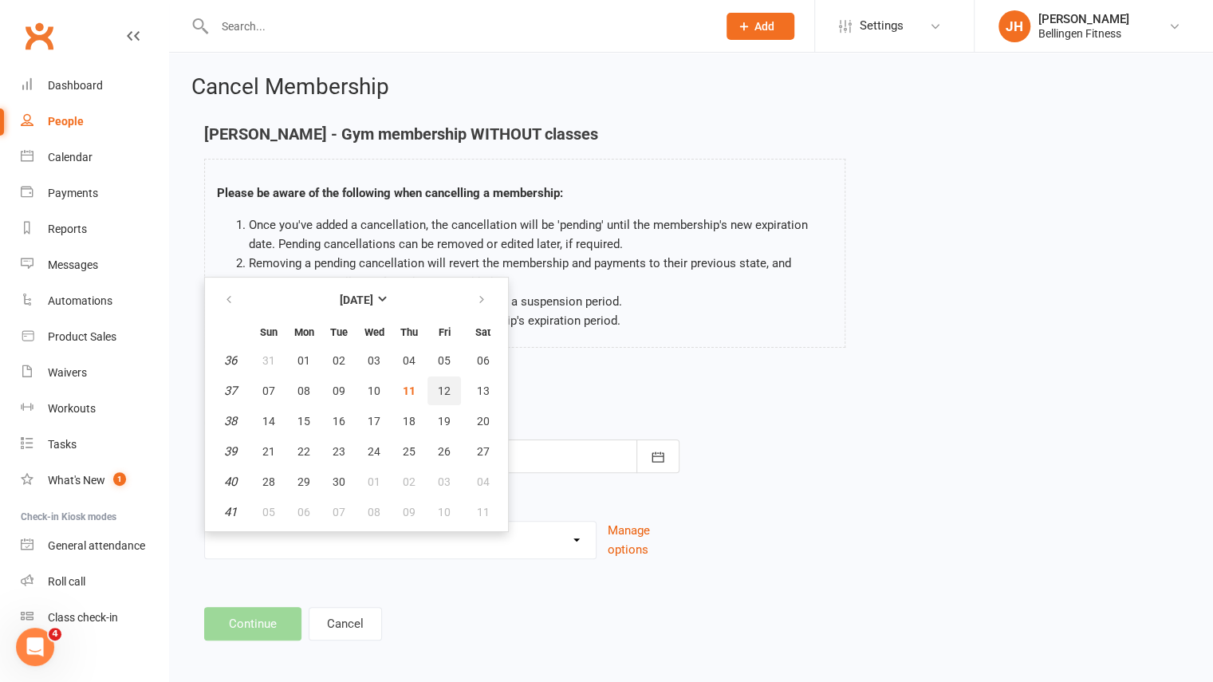
click at [440, 391] on span "12" at bounding box center [444, 390] width 13 height 13
type input "12 Sep 2025"
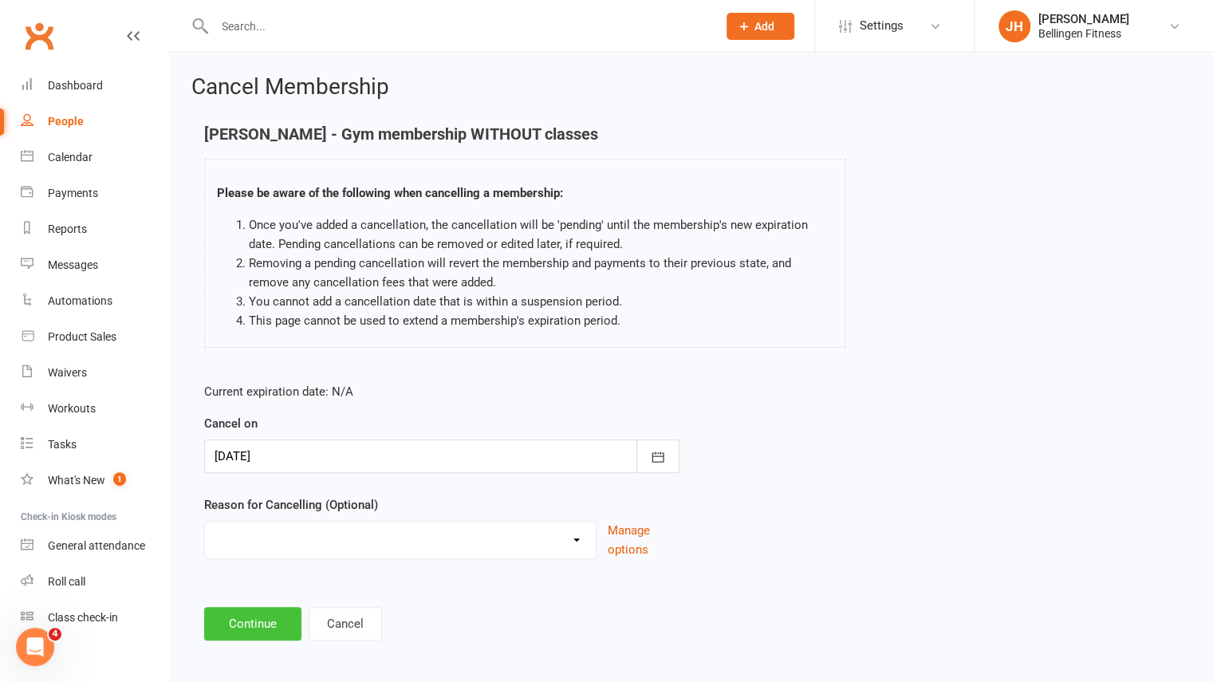
click at [278, 617] on button "Continue" at bounding box center [252, 624] width 97 height 34
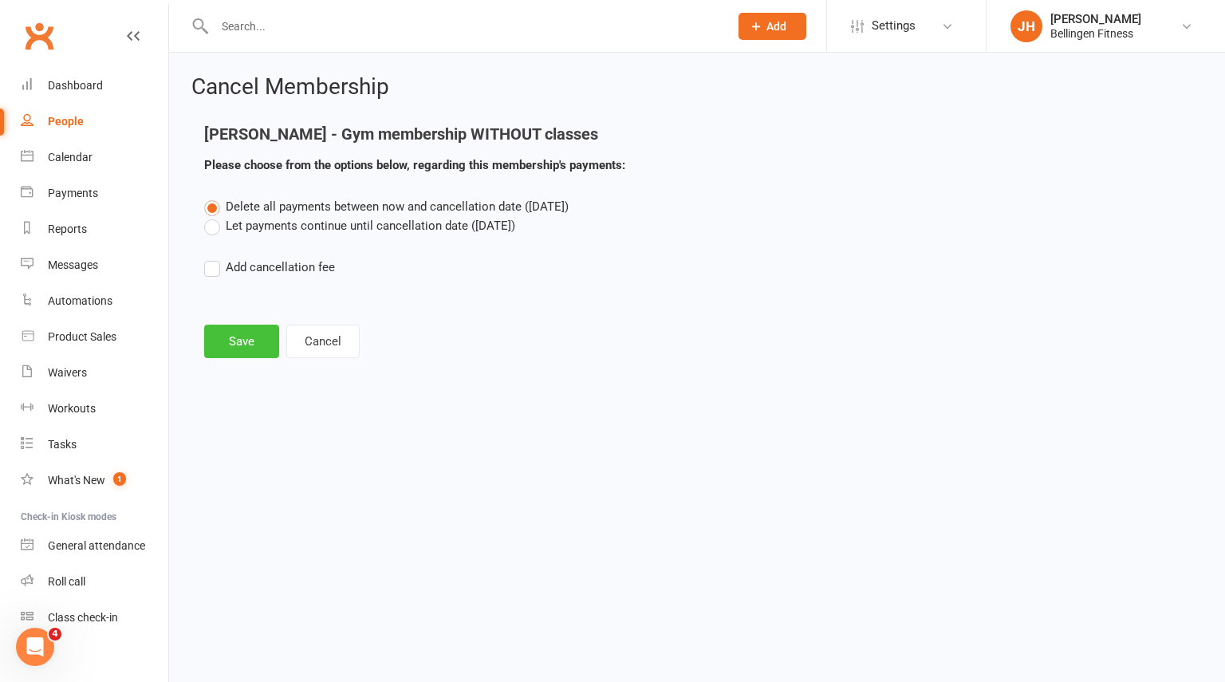
click at [238, 349] on button "Save" at bounding box center [241, 342] width 75 height 34
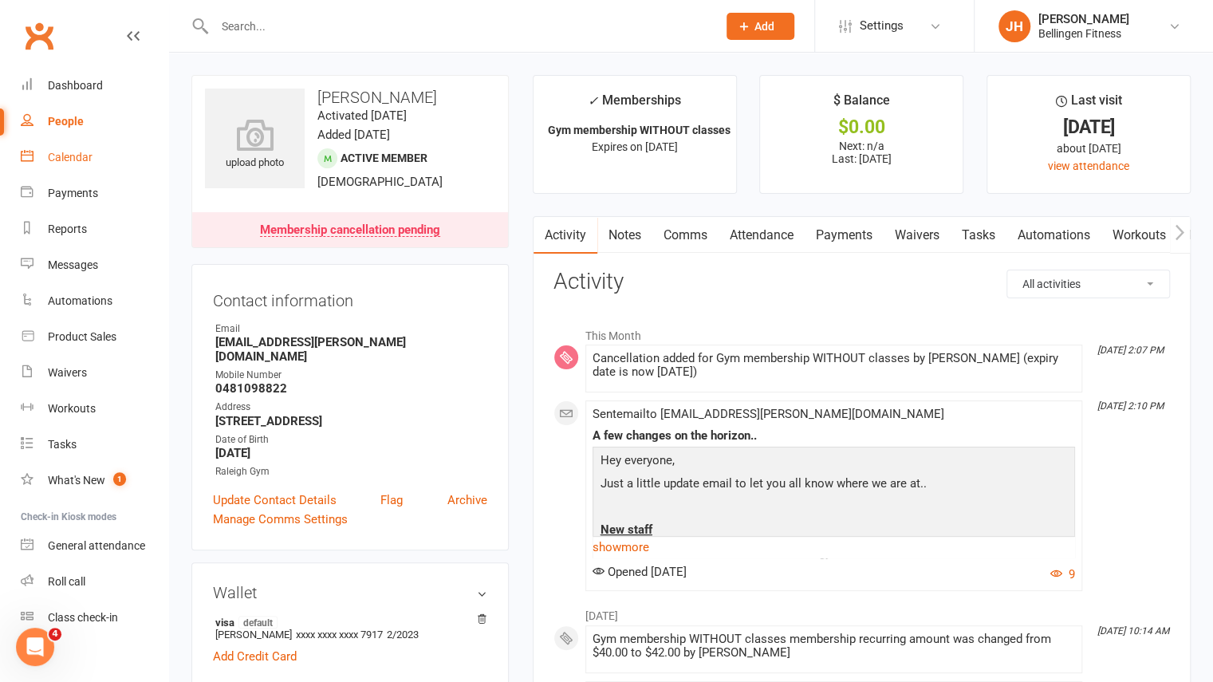
click at [63, 160] on div "Calendar" at bounding box center [70, 157] width 45 height 13
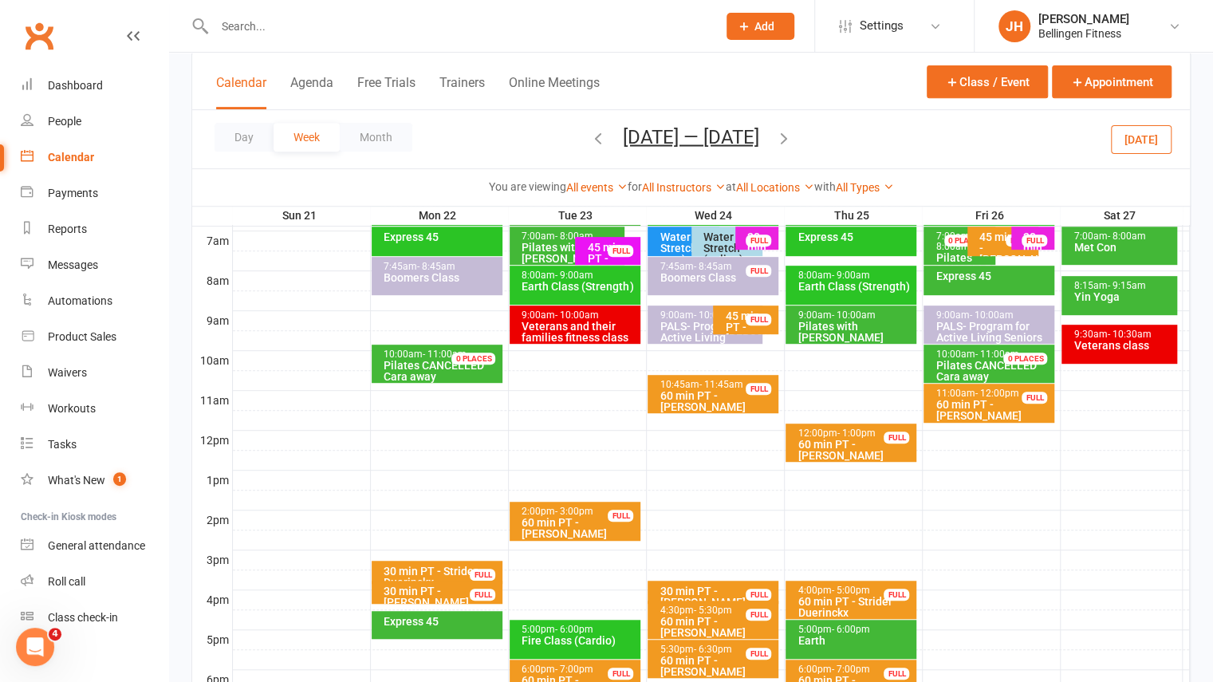
scroll to position [372, 0]
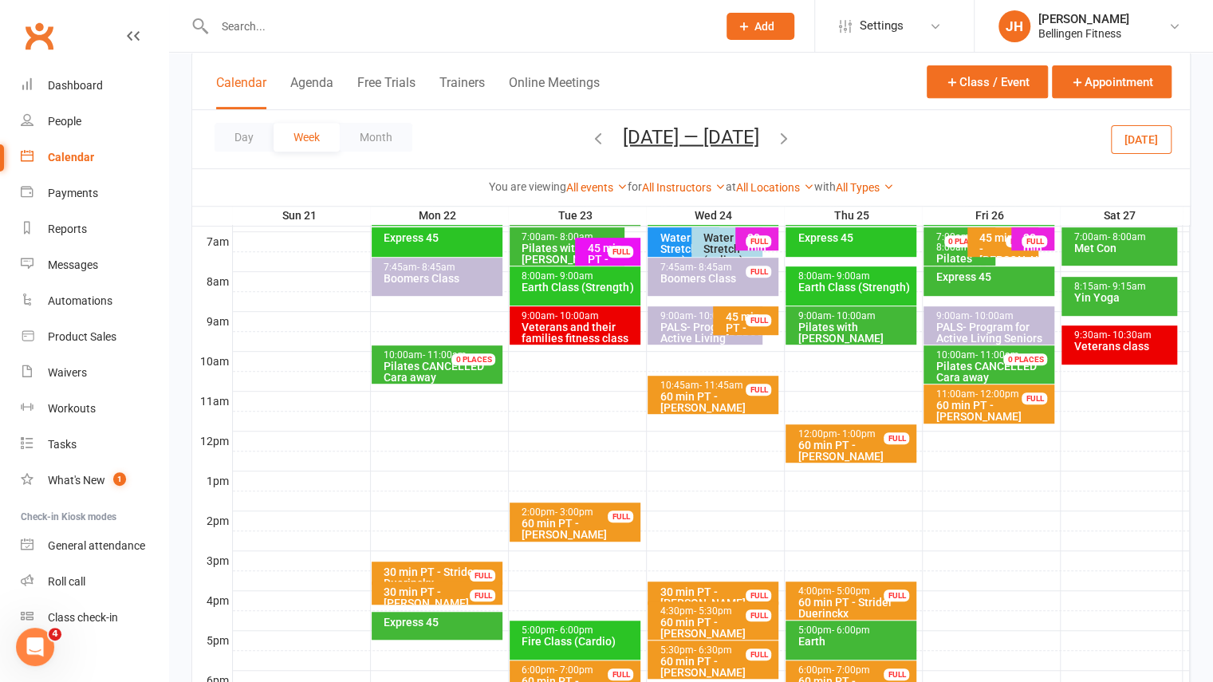
click at [786, 143] on icon "button" at bounding box center [784, 137] width 18 height 18
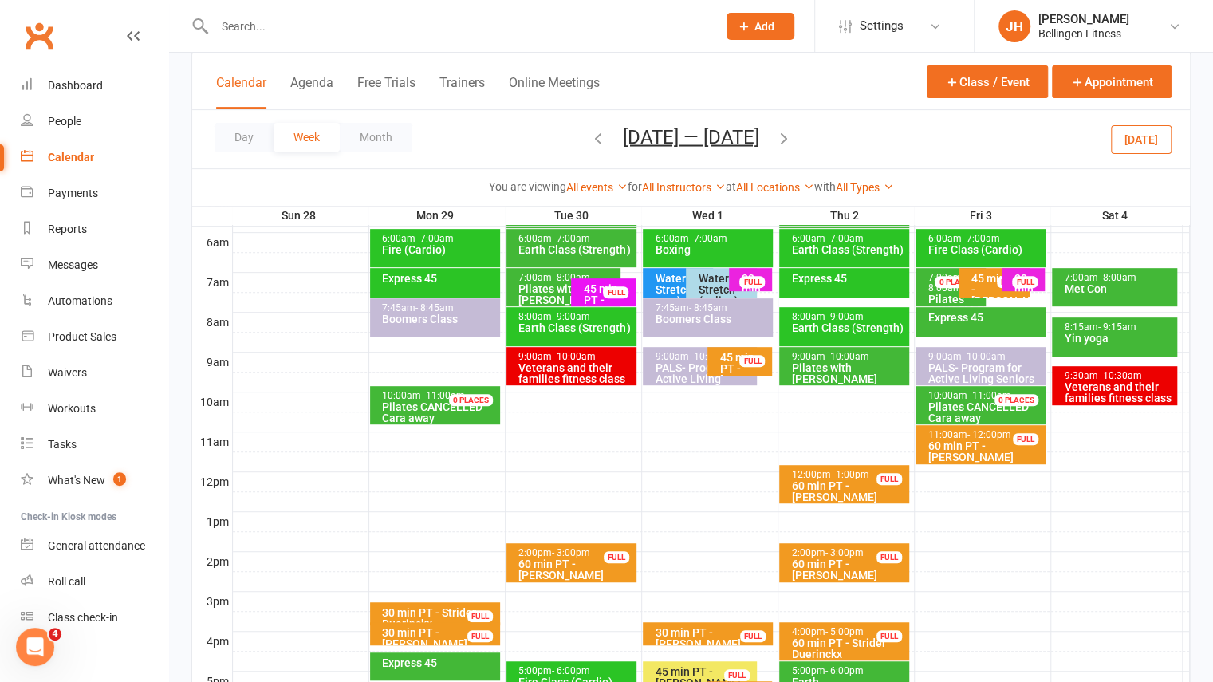
scroll to position [330, 0]
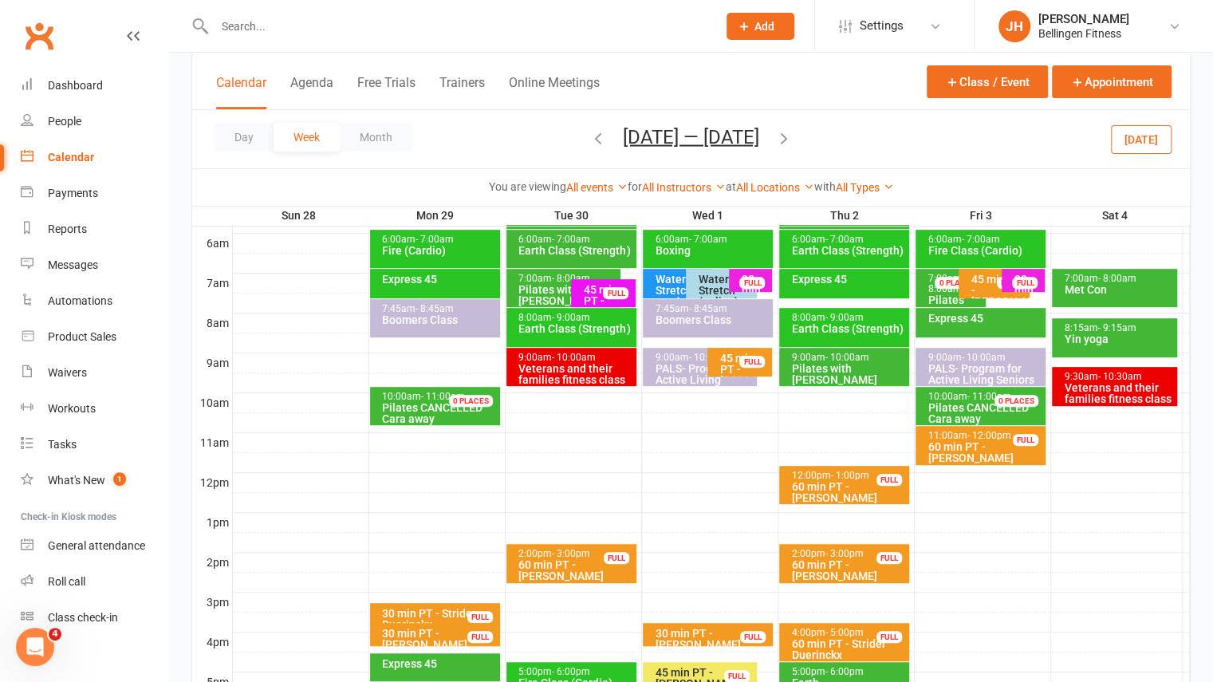
click at [885, 633] on div "FULL" at bounding box center [890, 637] width 26 height 12
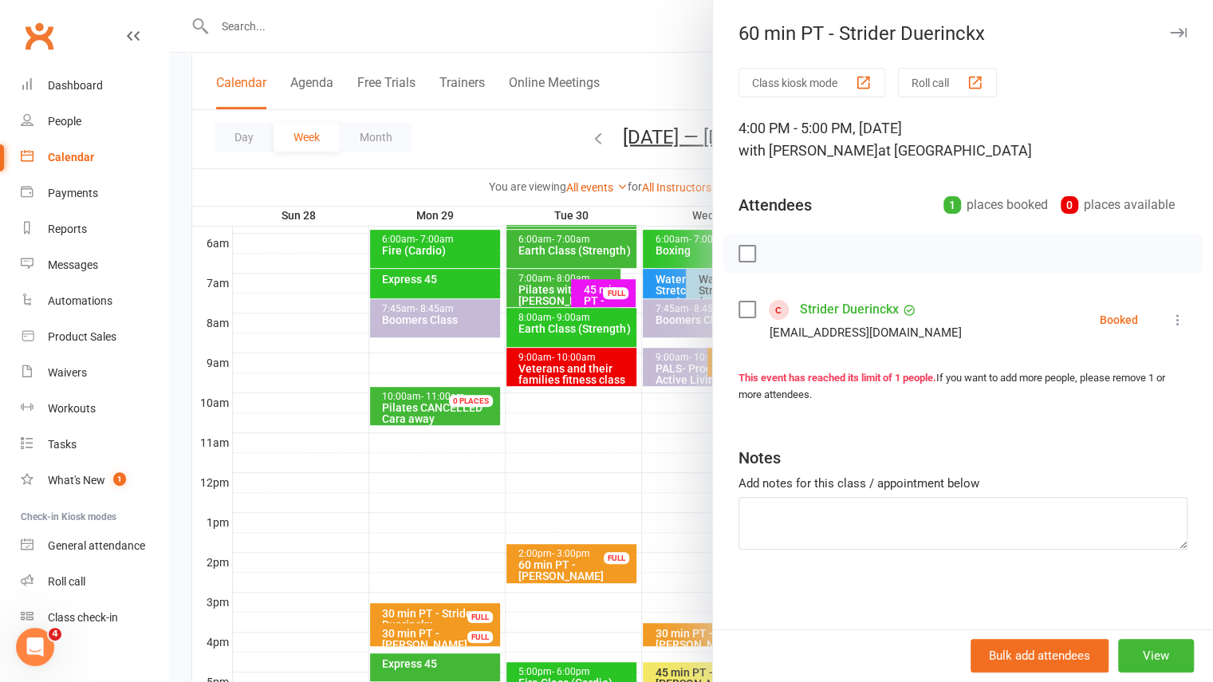
click at [1170, 35] on icon "button" at bounding box center [1178, 33] width 17 height 10
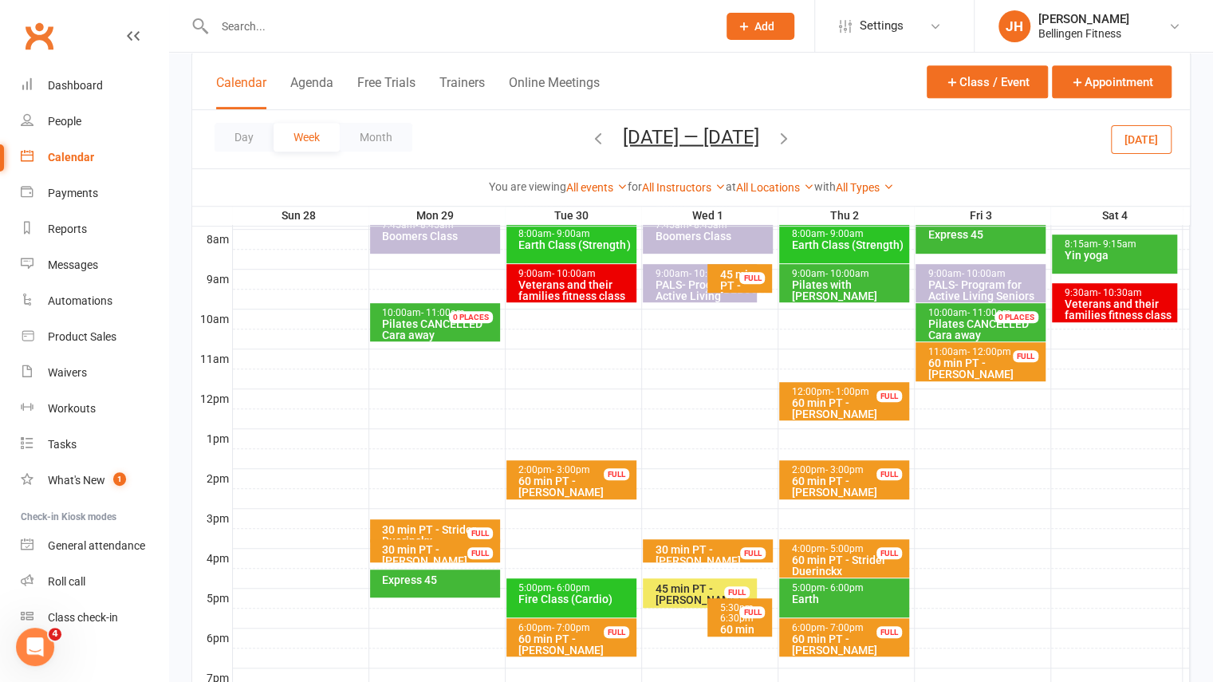
scroll to position [416, 0]
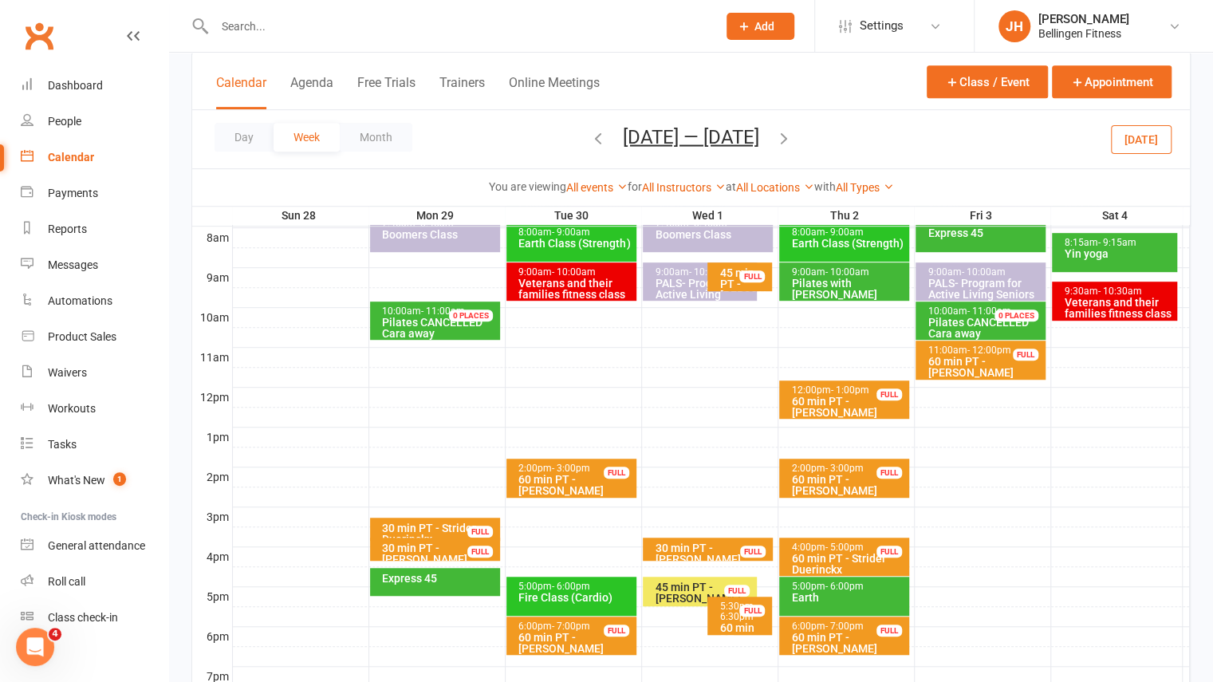
click at [589, 135] on icon "button" at bounding box center [598, 137] width 18 height 18
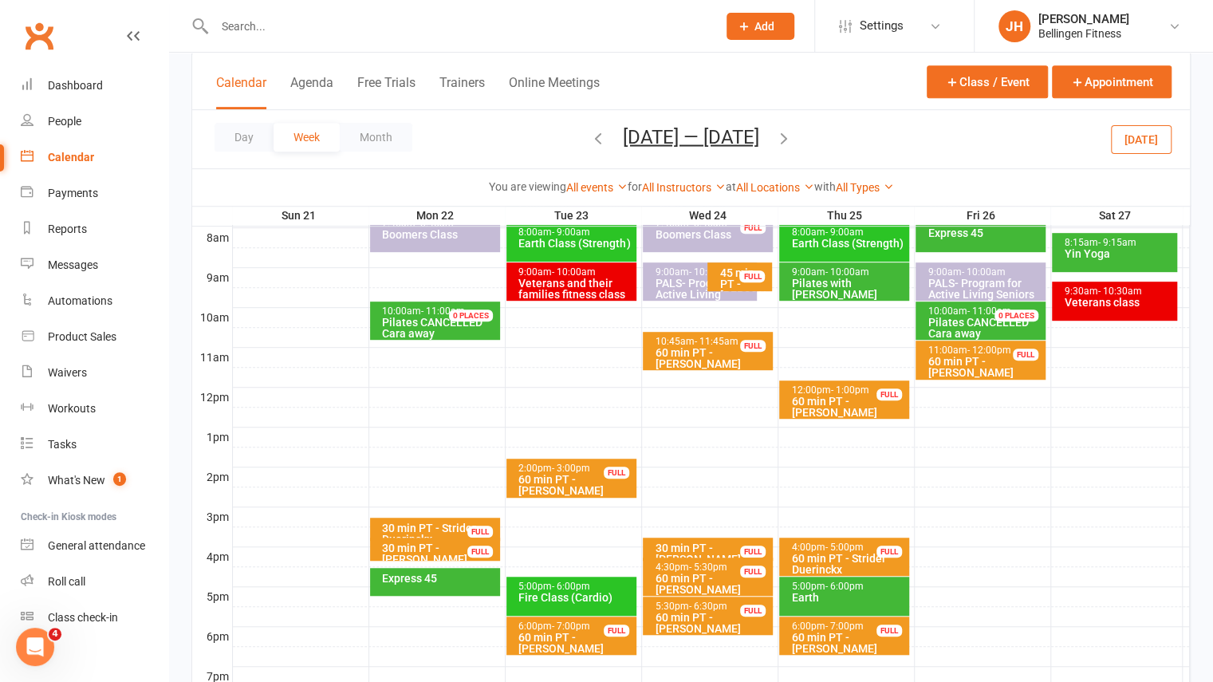
click at [786, 135] on icon "button" at bounding box center [784, 137] width 18 height 18
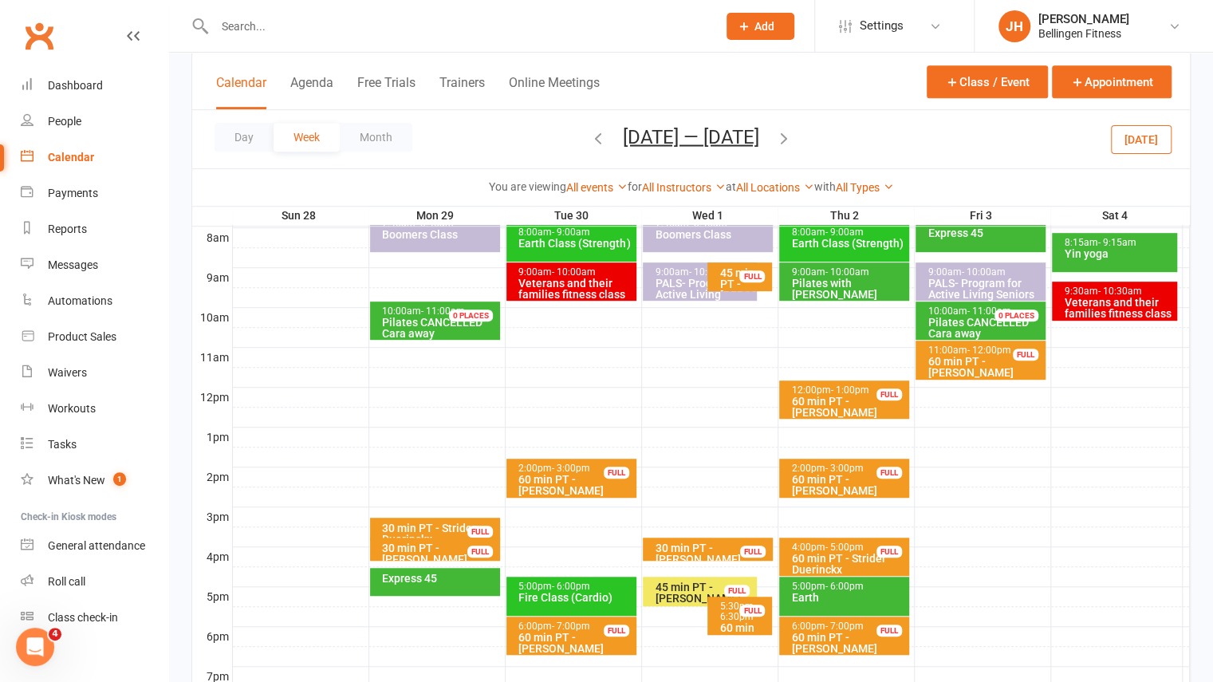
click at [844, 477] on div "60 min PT - Kristy Bourke" at bounding box center [847, 485] width 115 height 22
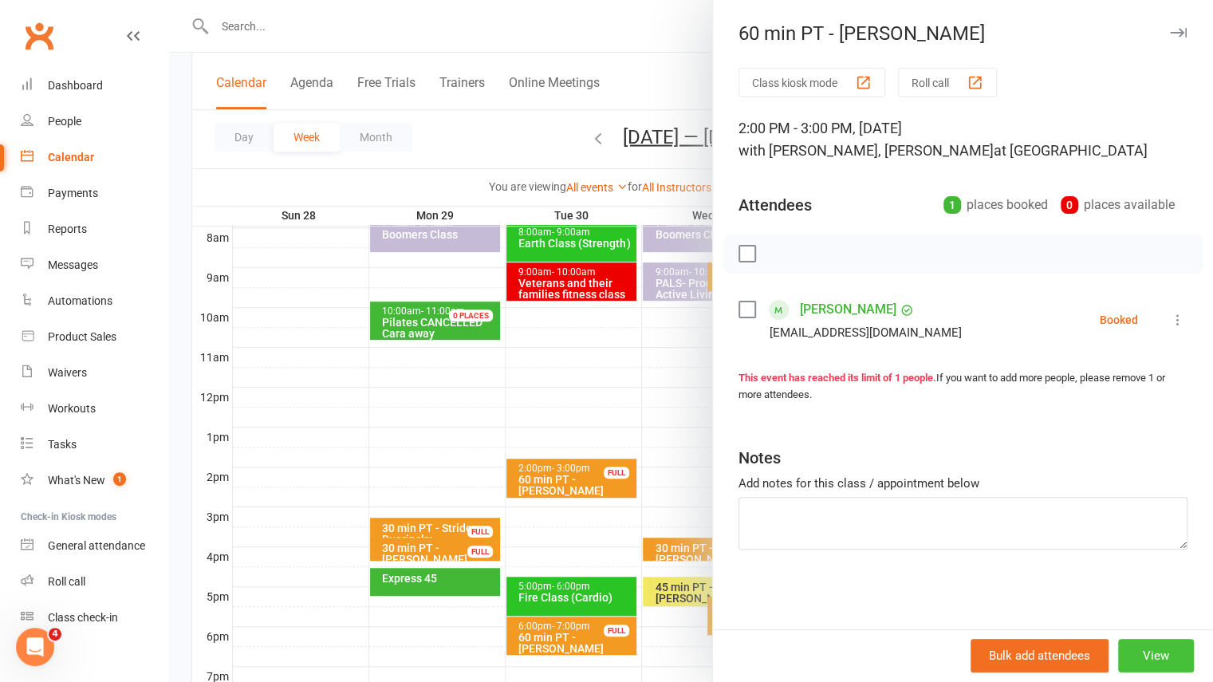
click at [1134, 660] on button "View" at bounding box center [1156, 656] width 76 height 34
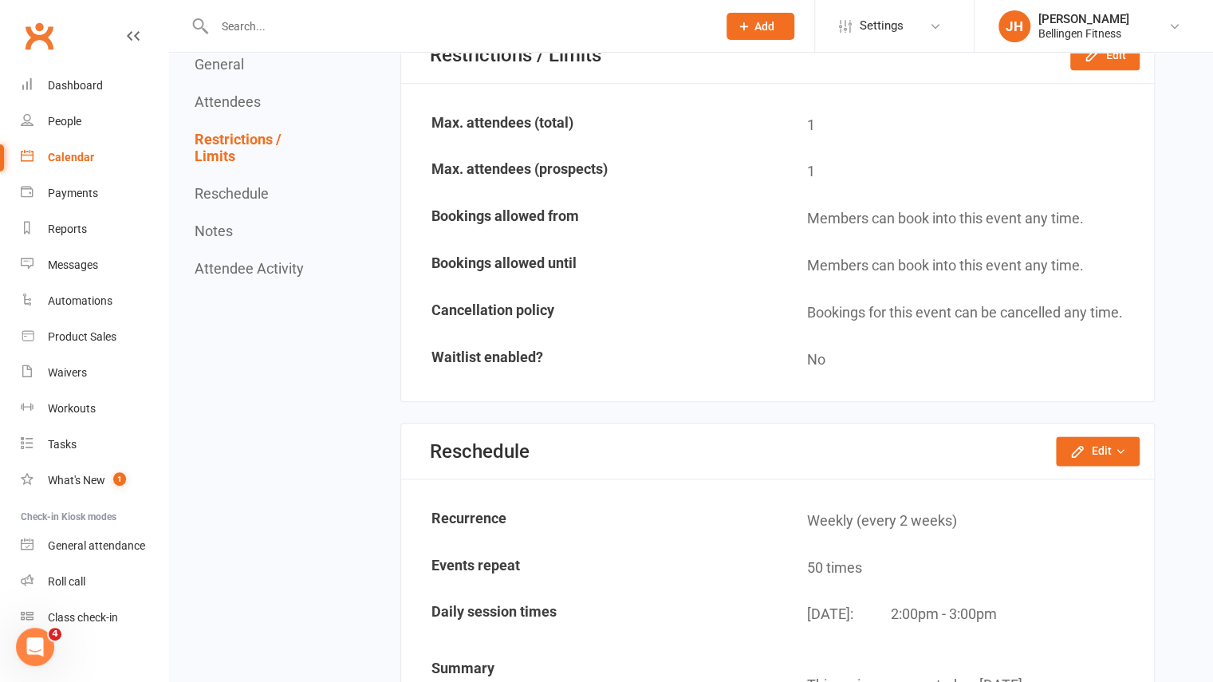
scroll to position [935, 0]
click at [1102, 443] on button "Edit" at bounding box center [1098, 450] width 84 height 29
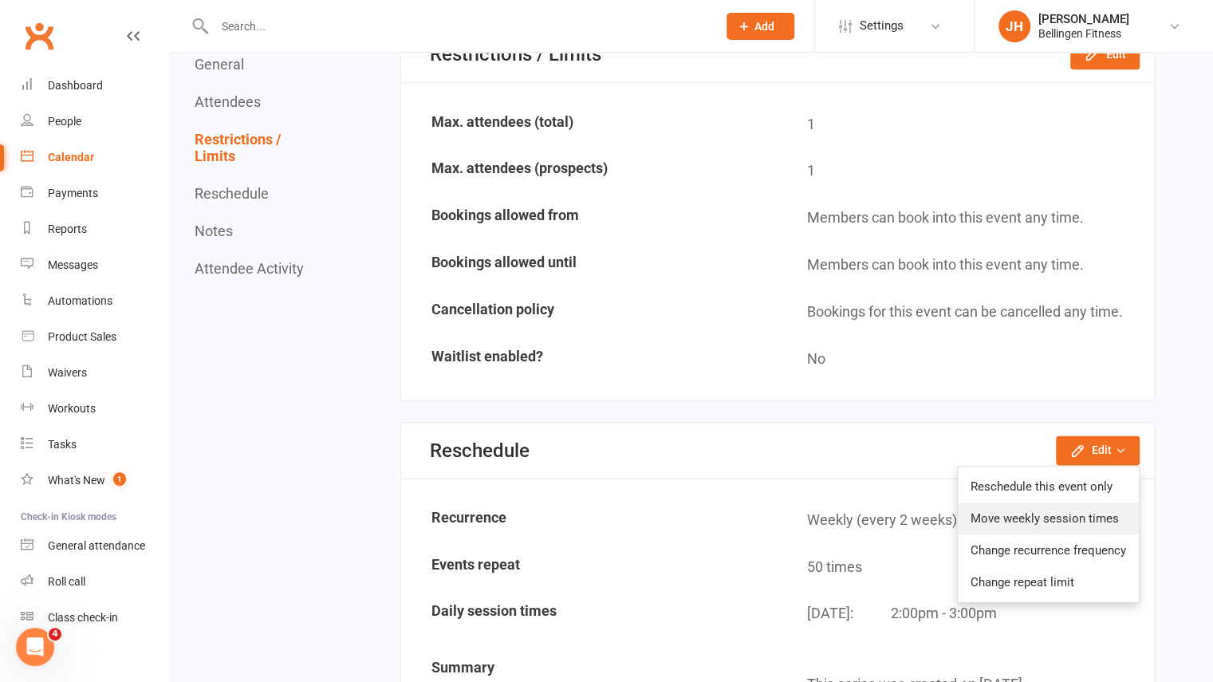
click at [1067, 516] on link "Move weekly session times" at bounding box center [1048, 519] width 181 height 32
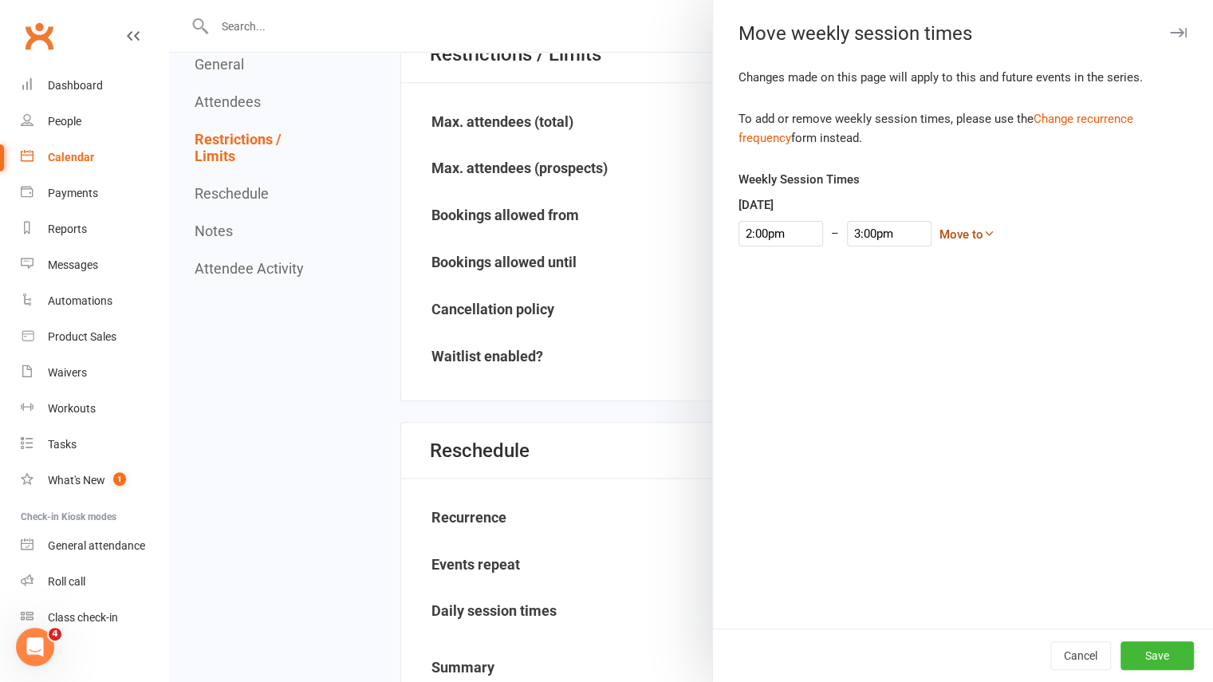
click at [940, 238] on link "Move to" at bounding box center [968, 234] width 56 height 14
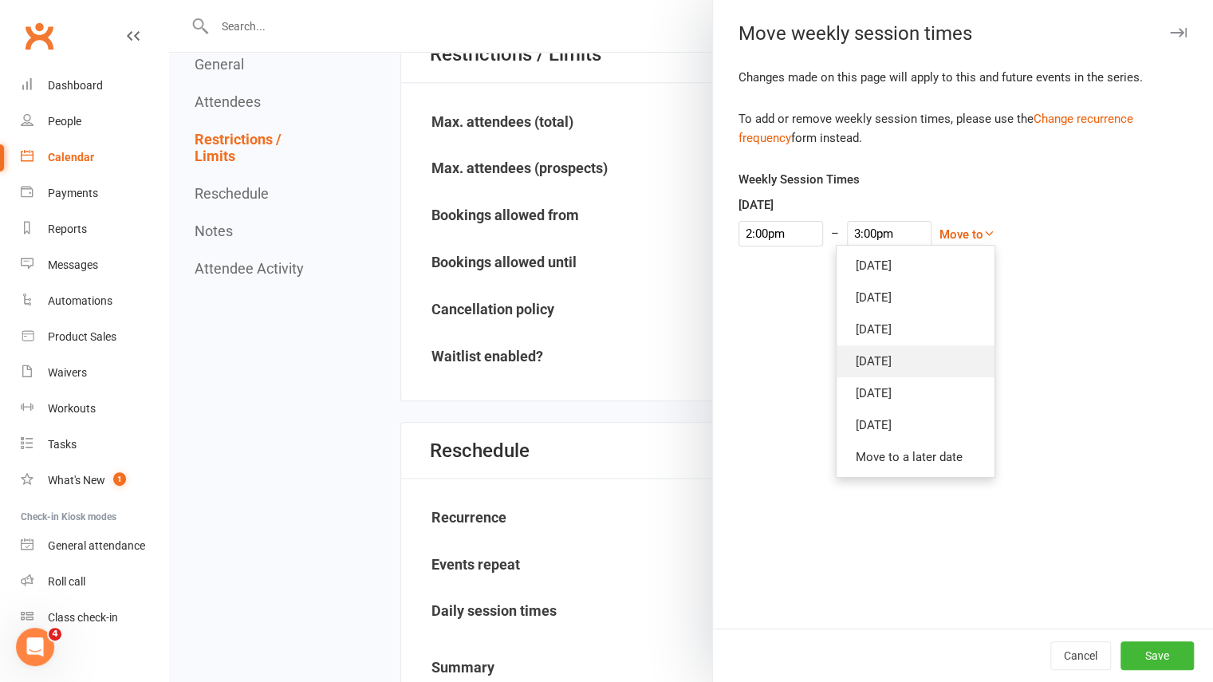
click at [838, 361] on link "Wednesday" at bounding box center [916, 361] width 158 height 32
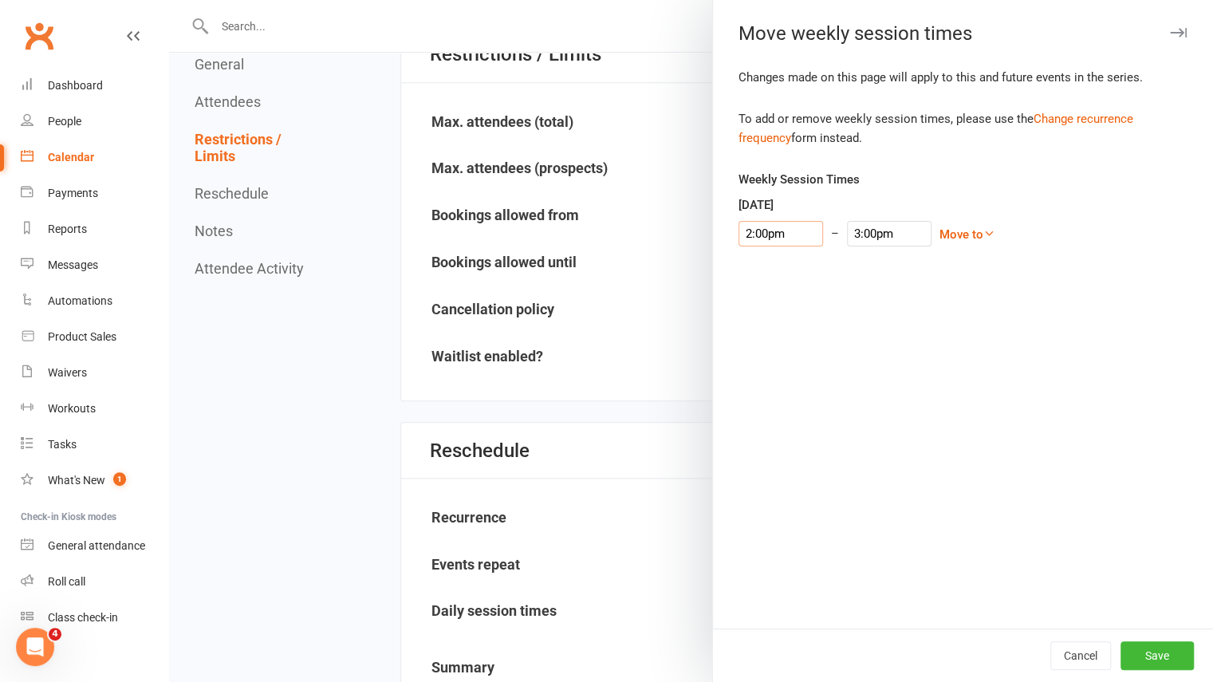
click at [772, 228] on input "2:00pm" at bounding box center [781, 234] width 85 height 26
type input "4:30pm"
type input "5:30pm"
click at [766, 337] on li "4:30pm" at bounding box center [777, 331] width 77 height 24
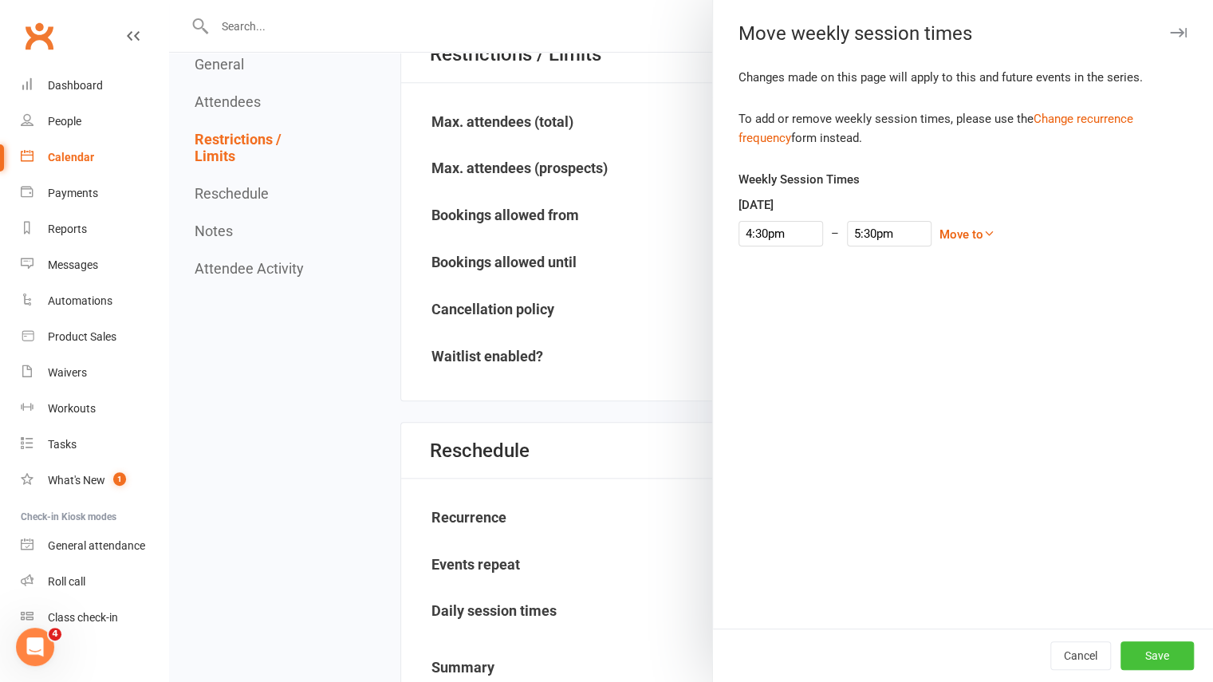
click at [1147, 659] on button "Save" at bounding box center [1157, 655] width 73 height 29
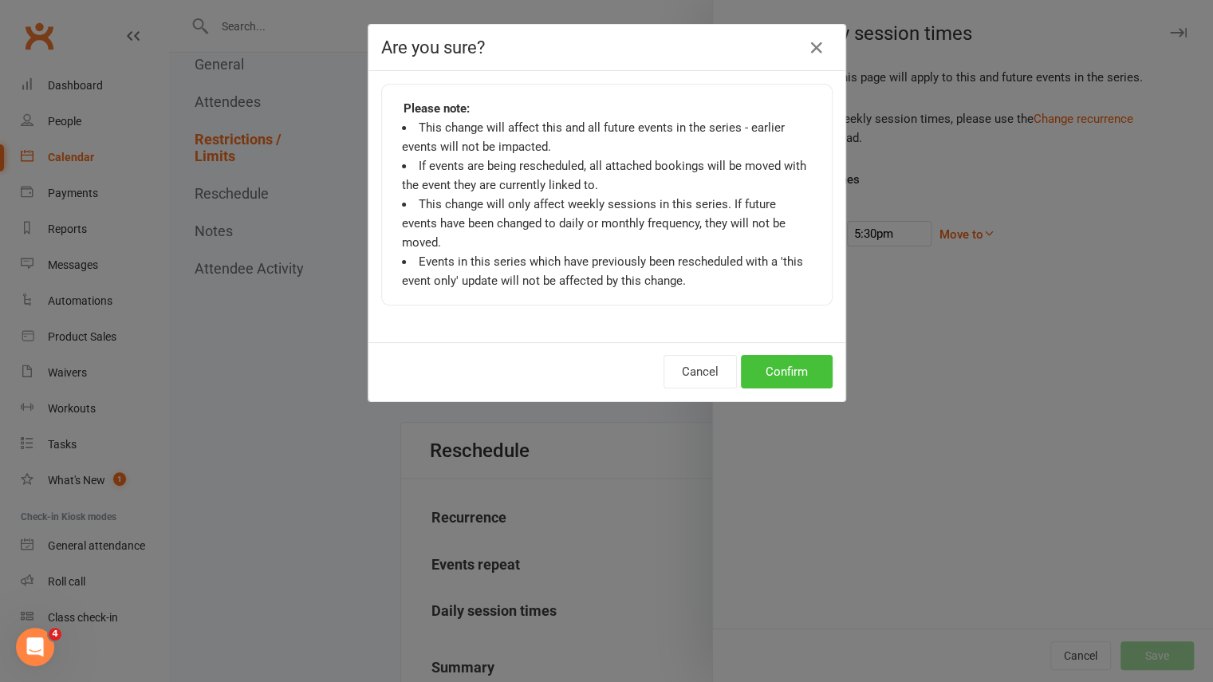
click at [798, 356] on button "Confirm" at bounding box center [787, 372] width 92 height 34
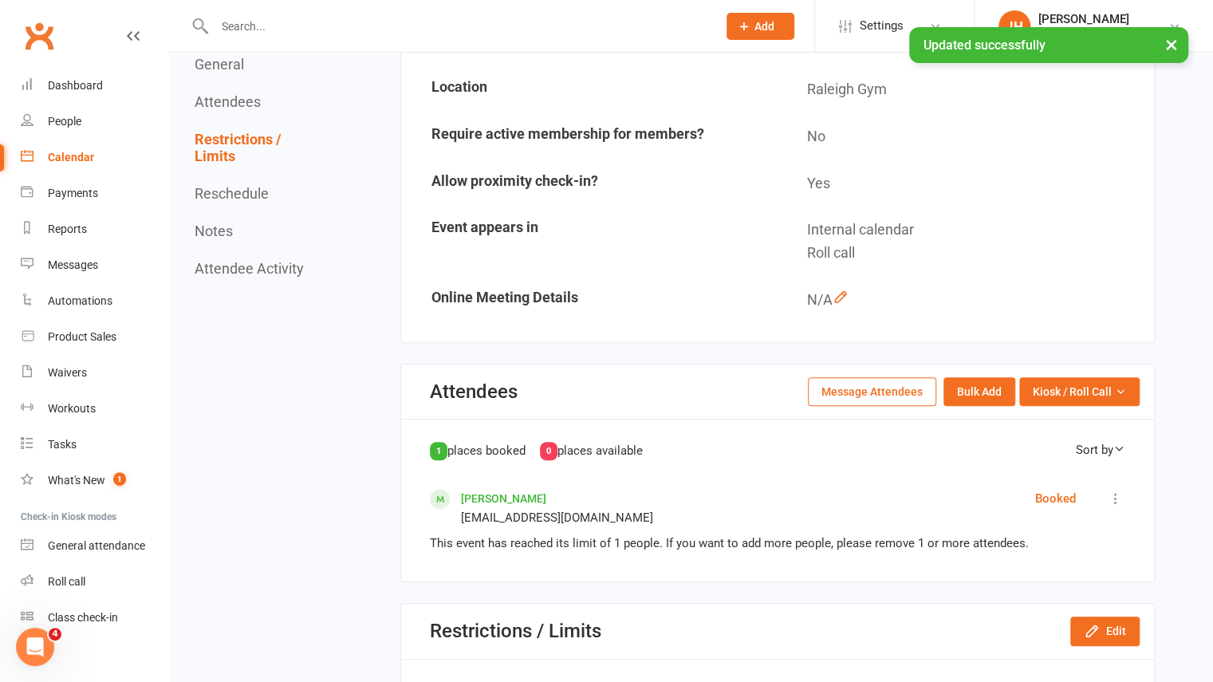
scroll to position [0, 0]
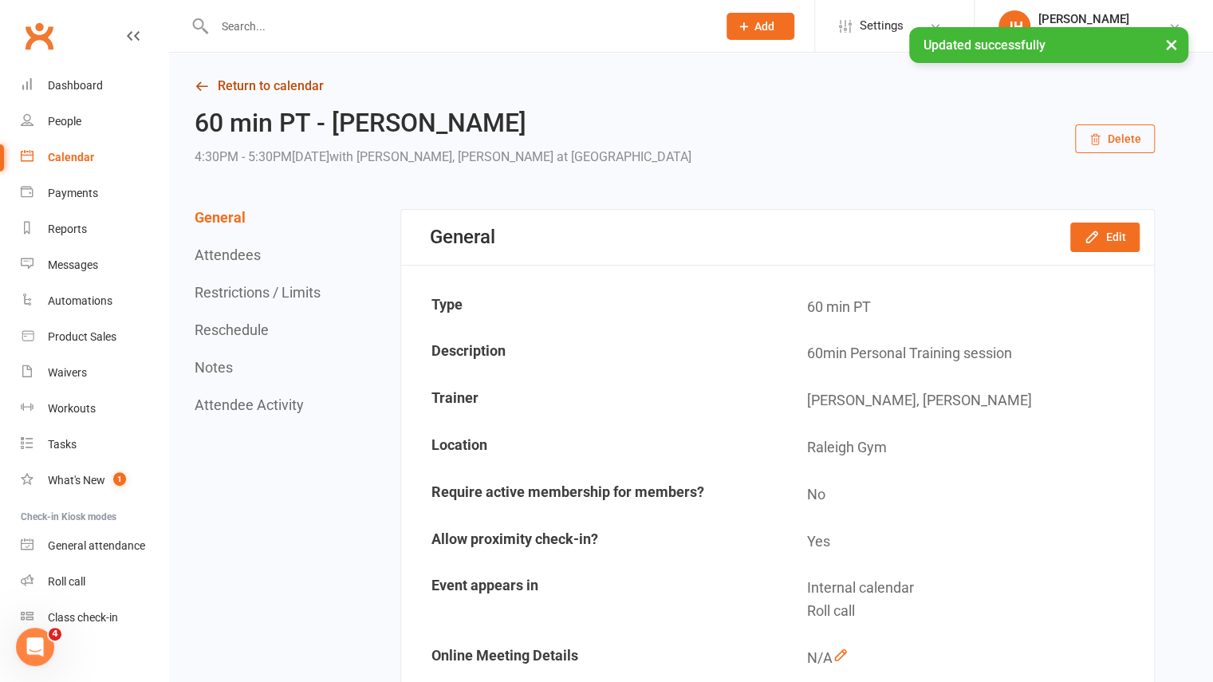
click at [263, 92] on link "Return to calendar" at bounding box center [675, 86] width 960 height 22
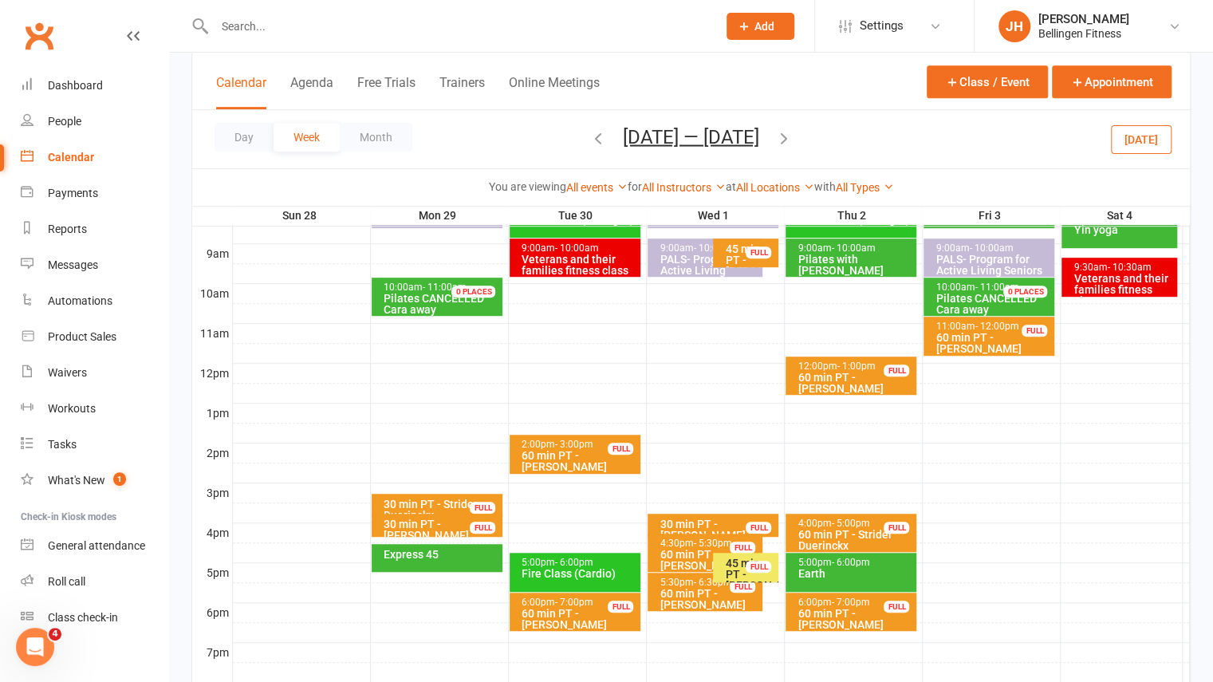
scroll to position [439, 0]
click at [793, 137] on icon "button" at bounding box center [784, 137] width 18 height 18
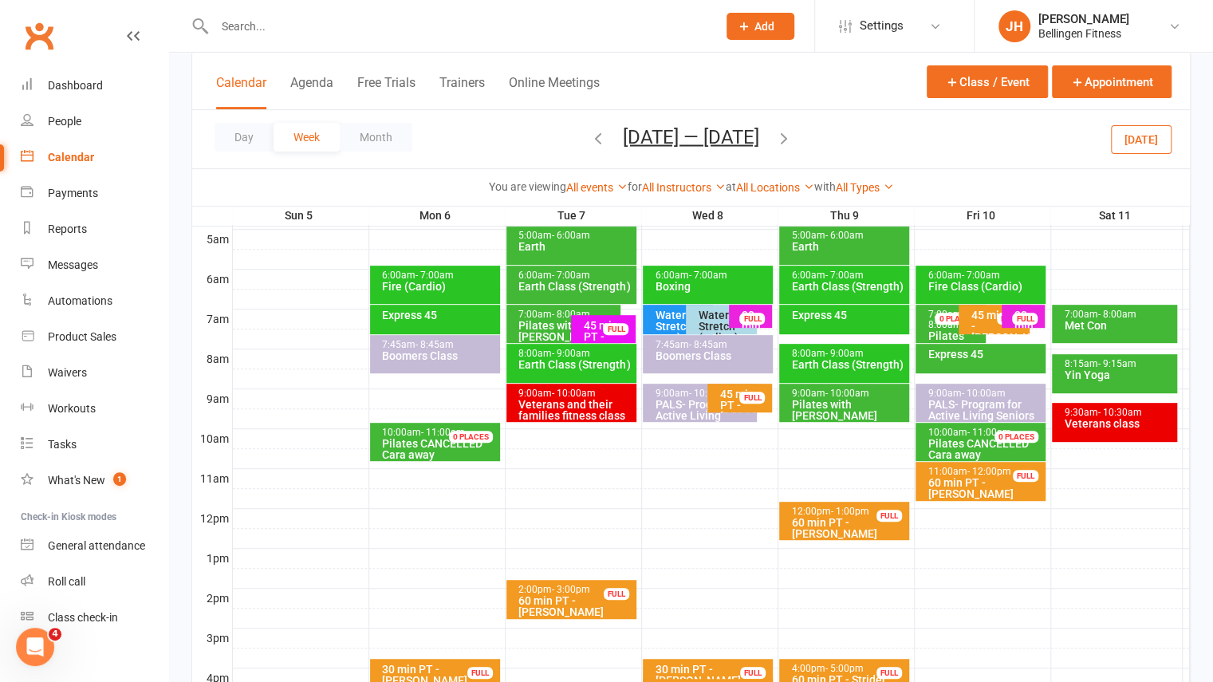
scroll to position [270, 0]
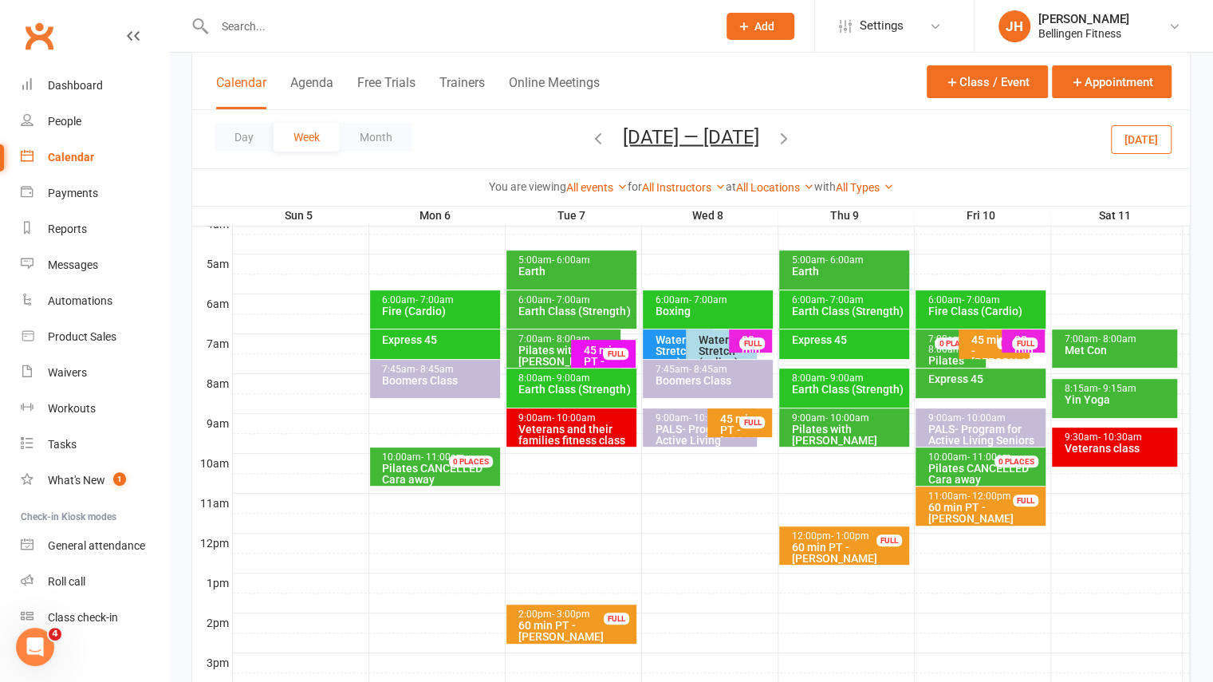
click at [601, 132] on icon "button" at bounding box center [598, 137] width 18 height 18
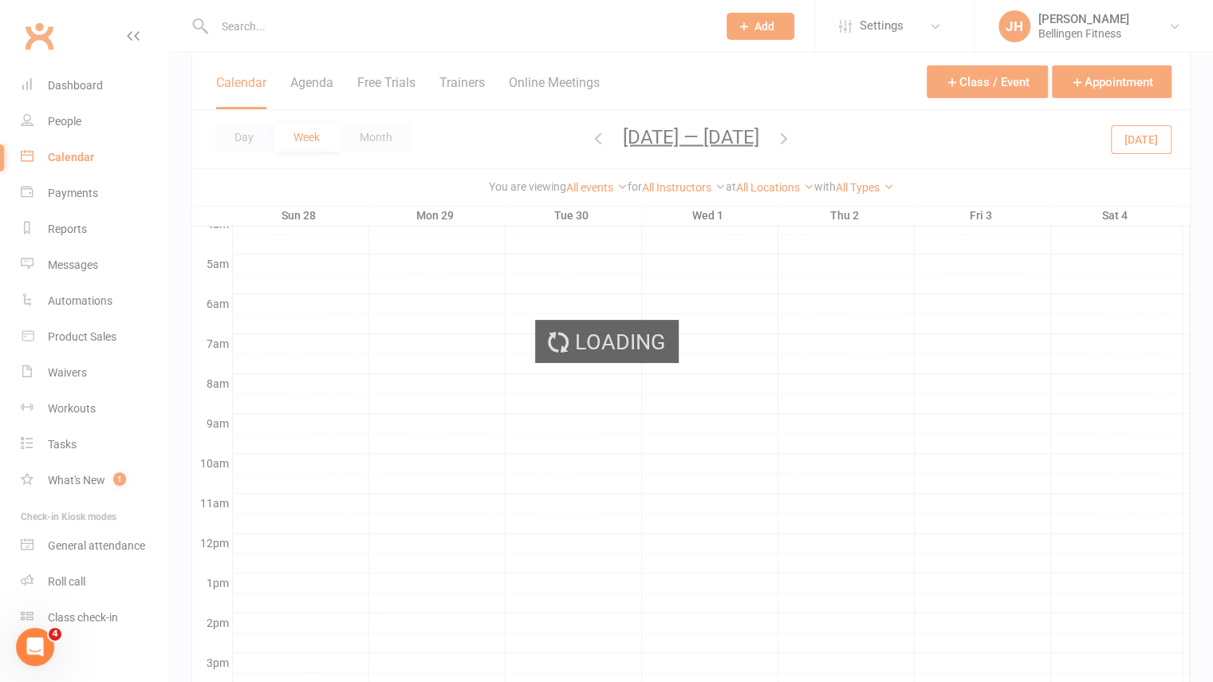
click at [601, 132] on div "Loading" at bounding box center [606, 341] width 1213 height 682
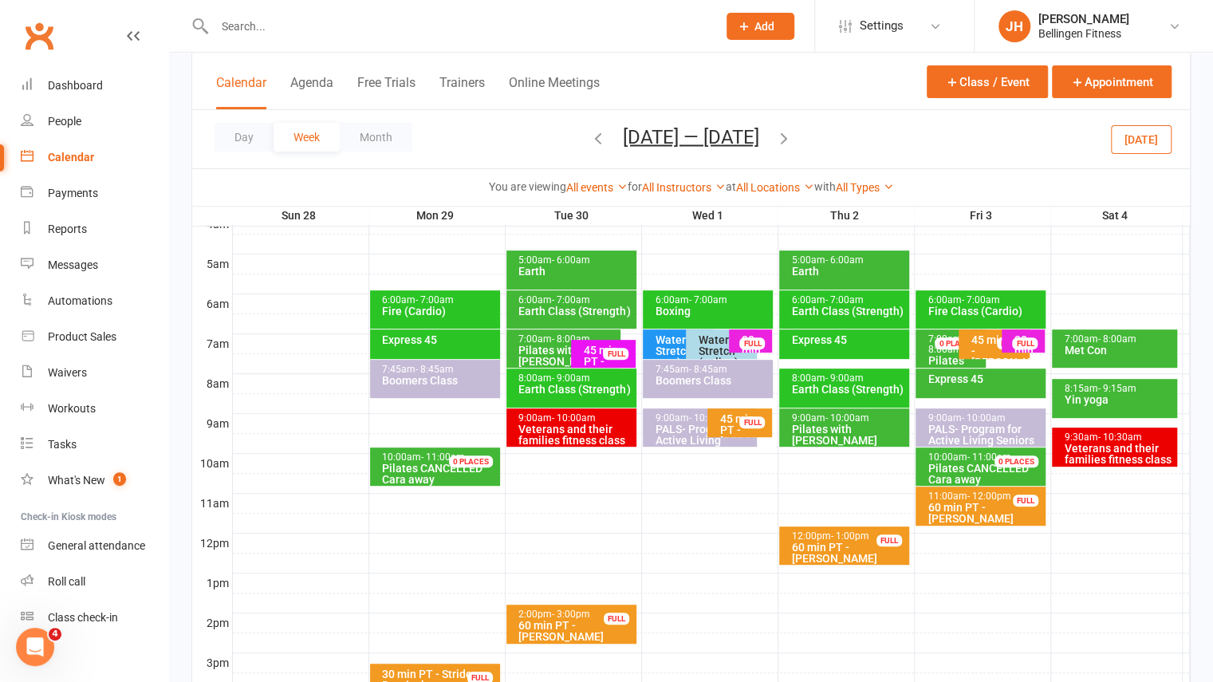
click at [601, 132] on ui-view "Prospect Member Non-attending contact Class / event Appointment Task Membership…" at bounding box center [606, 378] width 1213 height 1288
click at [589, 140] on icon "button" at bounding box center [598, 137] width 18 height 18
click at [577, 140] on ui-view "Prospect Member Non-attending contact Class / event Appointment Task Membership…" at bounding box center [606, 378] width 1213 height 1288
click at [590, 140] on icon "button" at bounding box center [598, 137] width 18 height 18
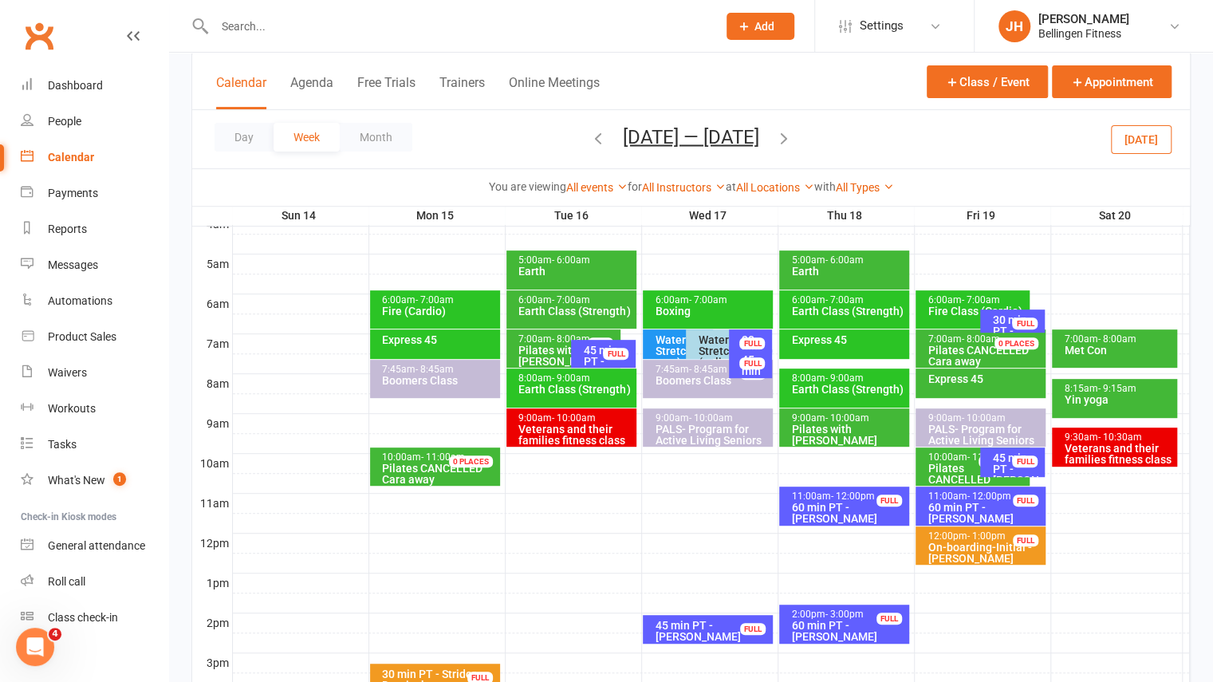
click at [590, 140] on icon "button" at bounding box center [598, 137] width 18 height 18
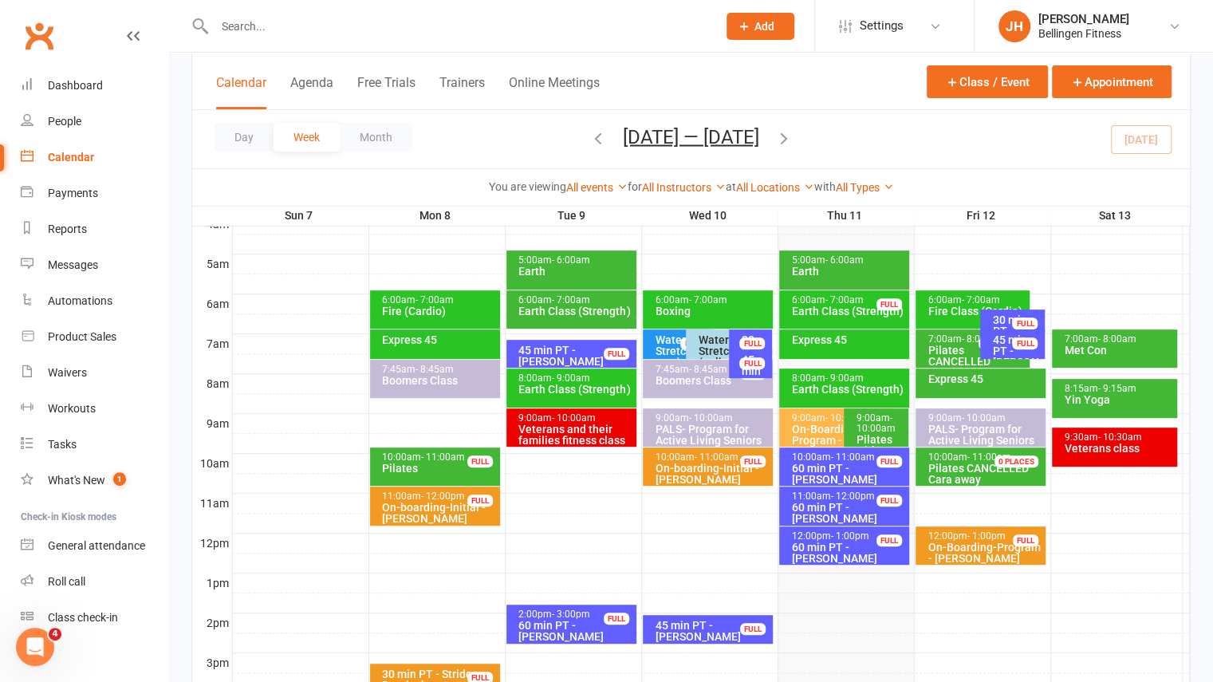
click at [332, 30] on input "text" at bounding box center [458, 26] width 496 height 22
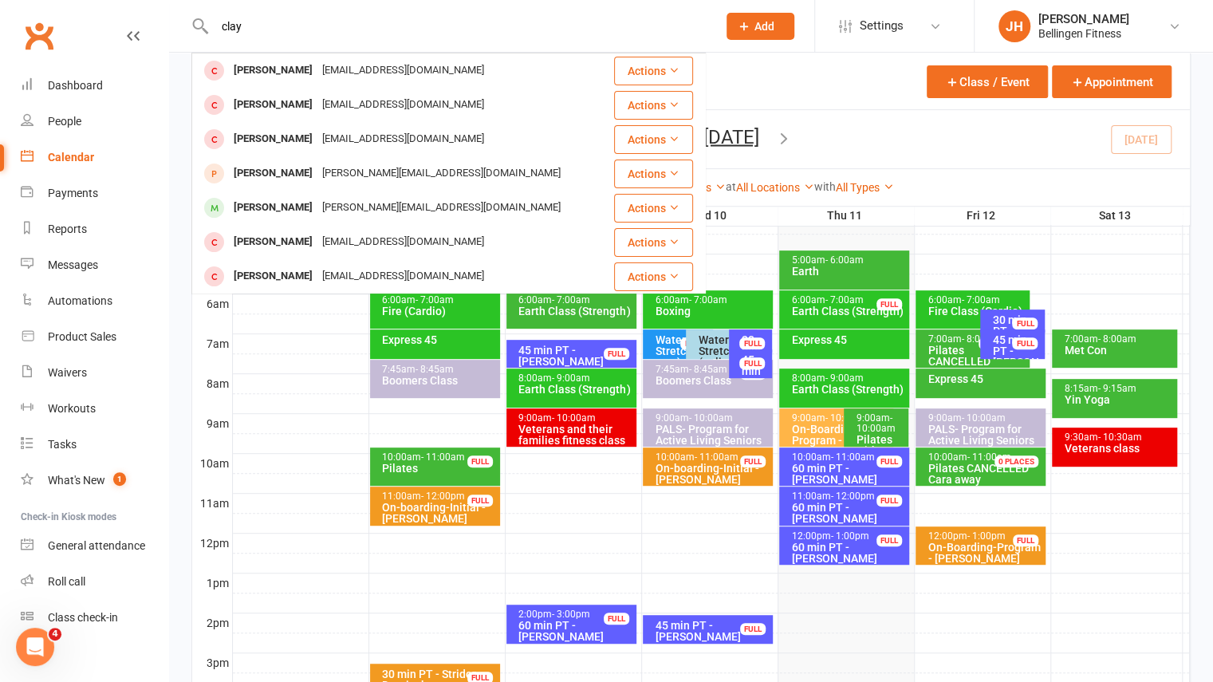
drag, startPoint x: 332, startPoint y: 30, endPoint x: 163, endPoint y: 36, distance: 169.2
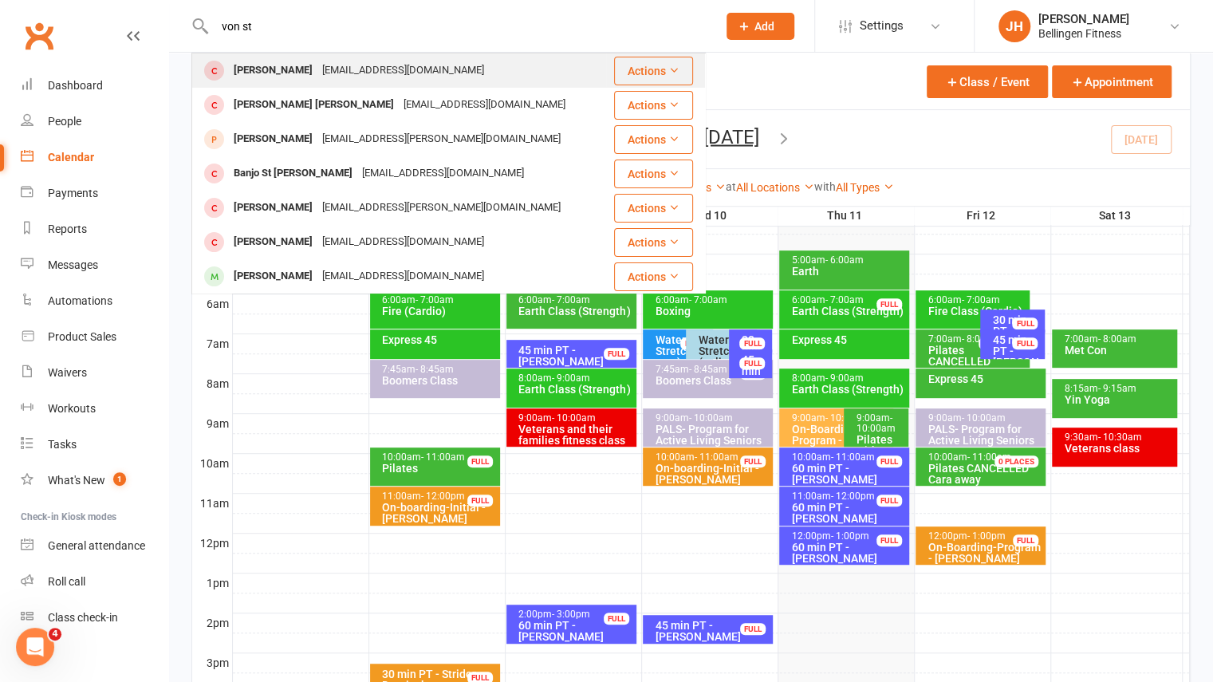
type input "von st"
click at [236, 84] on div "Clay Von Sturmer clayvonsturmer@gmail.com" at bounding box center [399, 70] width 412 height 33
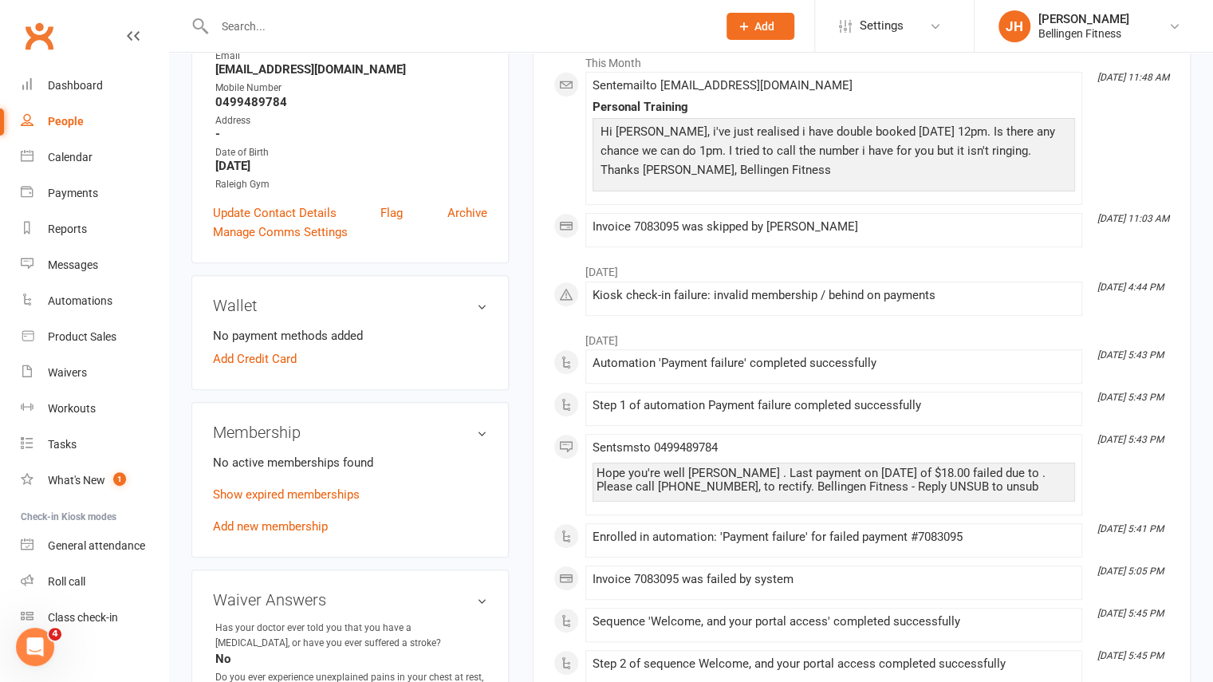
scroll to position [256, 0]
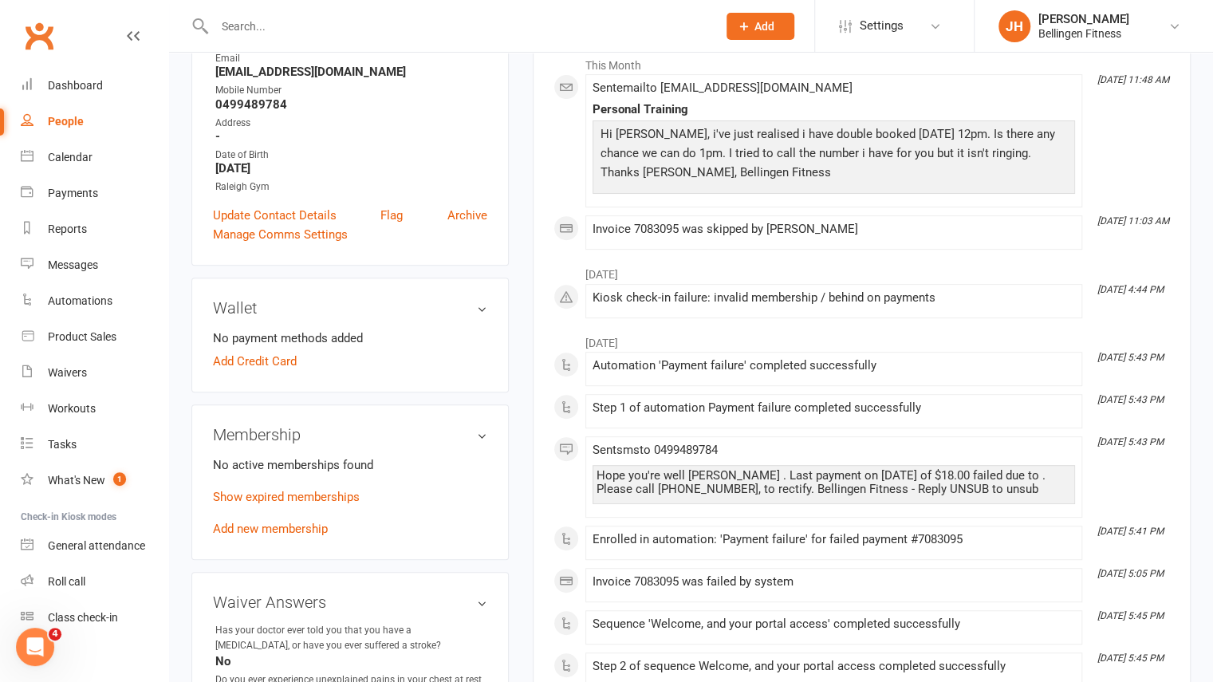
click at [635, 29] on input "text" at bounding box center [458, 26] width 496 height 22
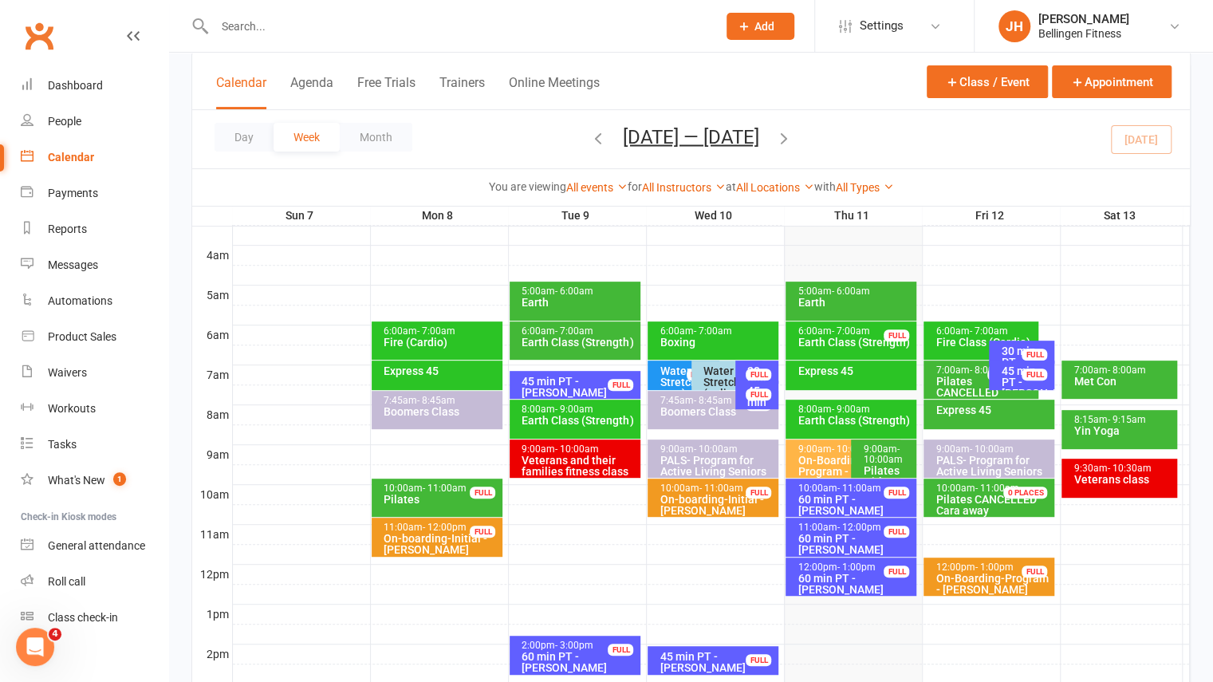
scroll to position [239, 0]
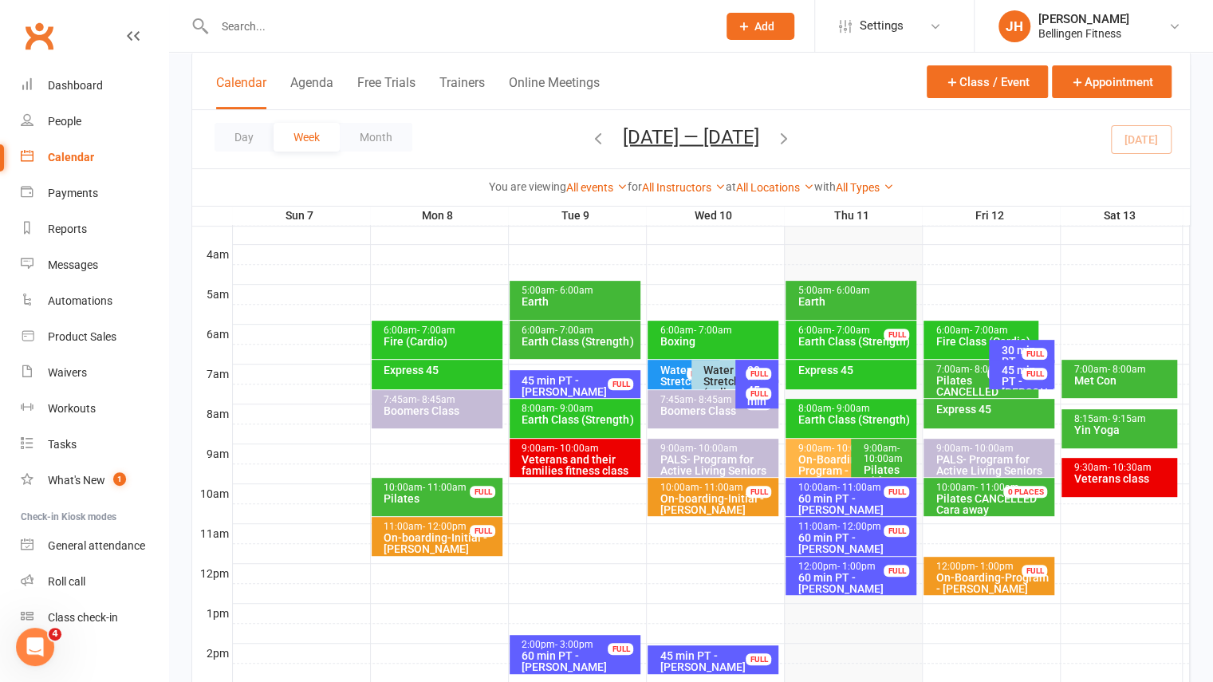
click at [999, 577] on div "On-Boarding-Program - Bob Riley" at bounding box center [993, 583] width 116 height 22
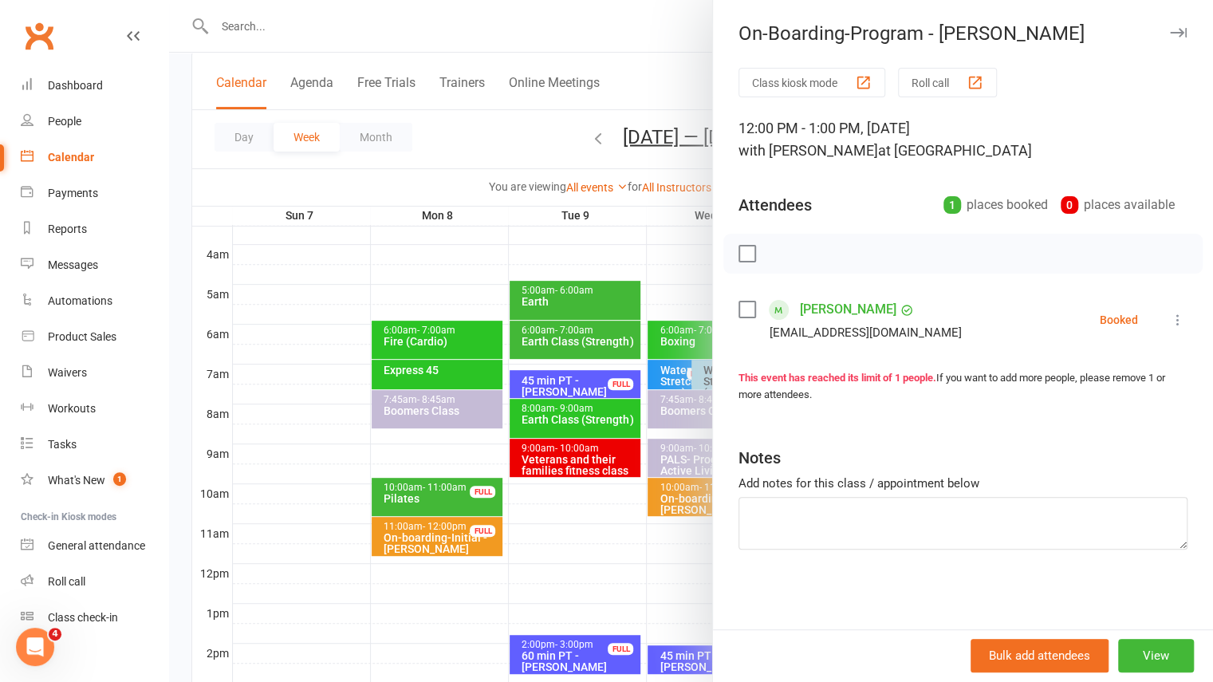
click at [812, 313] on link "[PERSON_NAME]" at bounding box center [848, 310] width 97 height 26
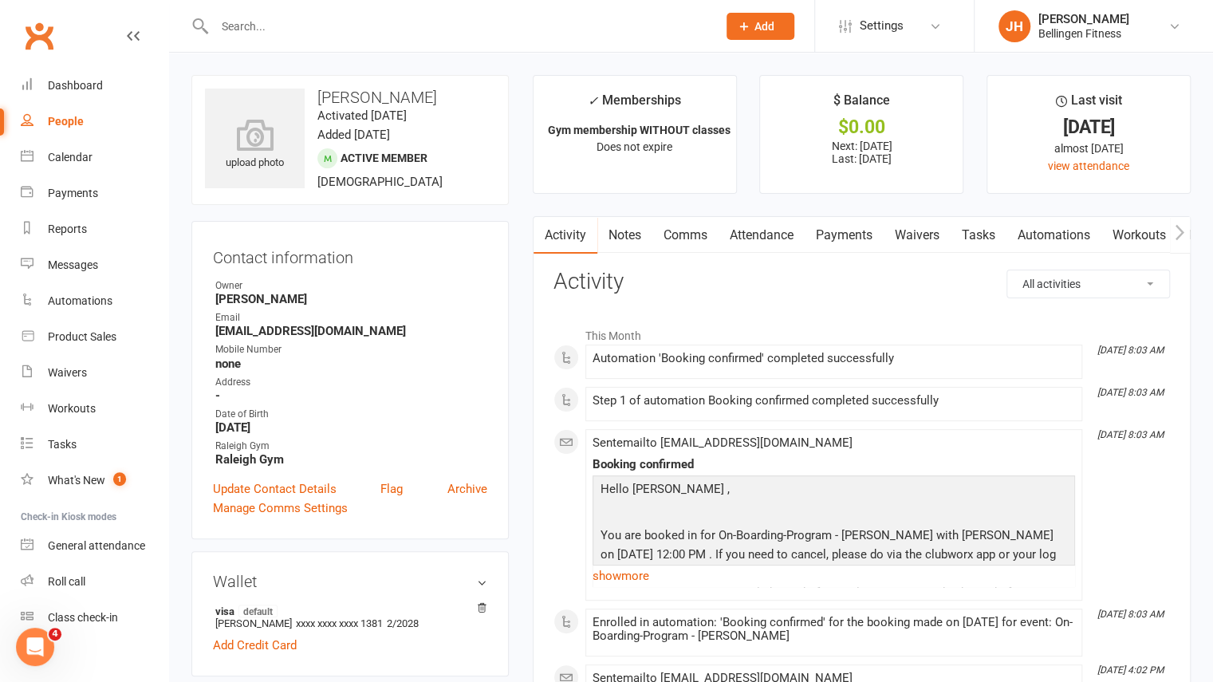
click at [936, 235] on link "Waivers" at bounding box center [917, 235] width 67 height 37
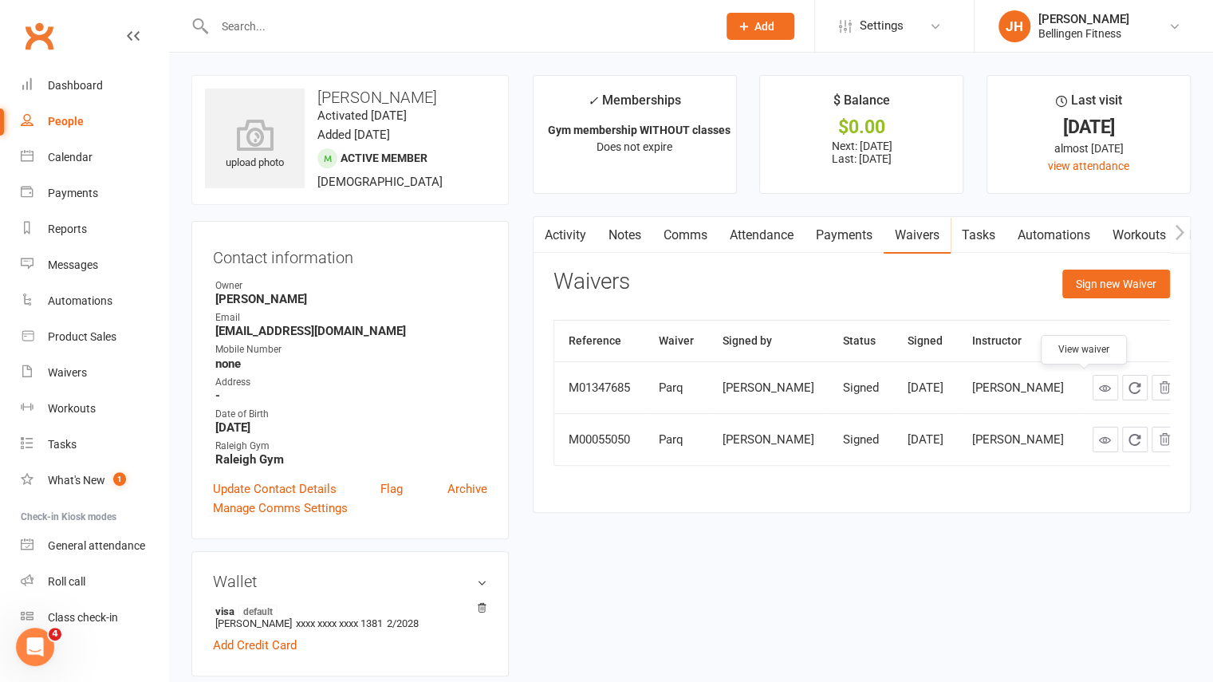
click at [1099, 392] on icon at bounding box center [1105, 388] width 12 height 12
click at [291, 36] on input "text" at bounding box center [458, 26] width 496 height 22
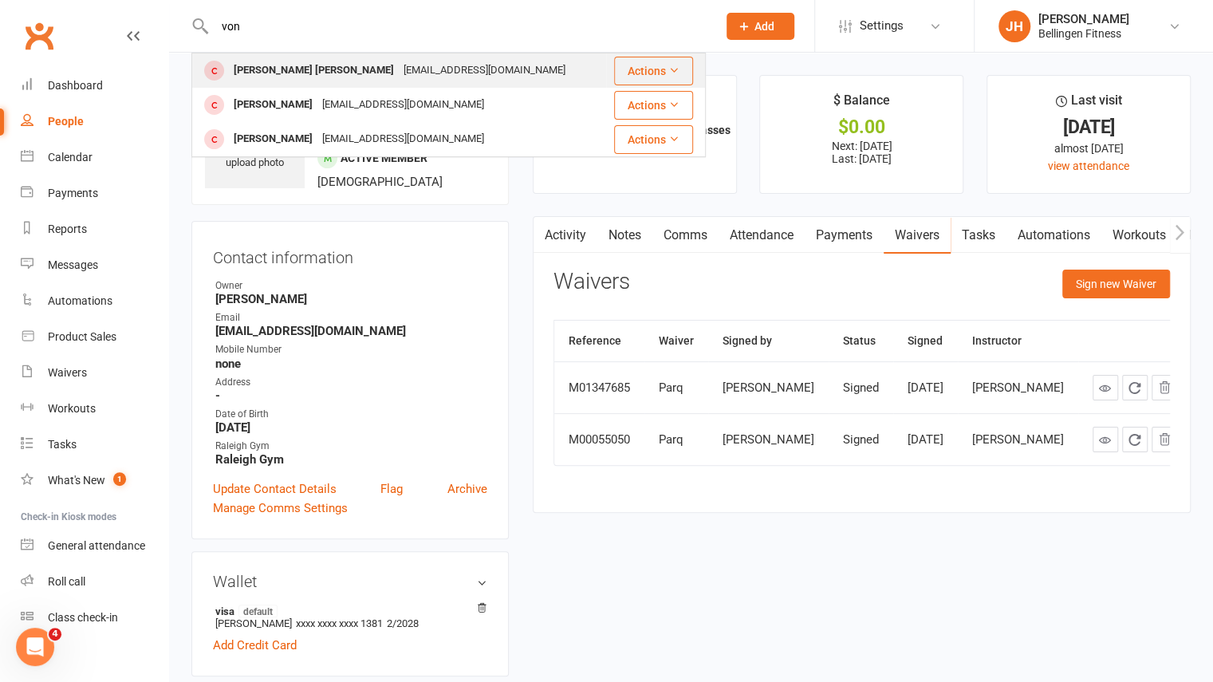
type input "von"
click at [305, 81] on div "peret von sturmer" at bounding box center [314, 70] width 170 height 23
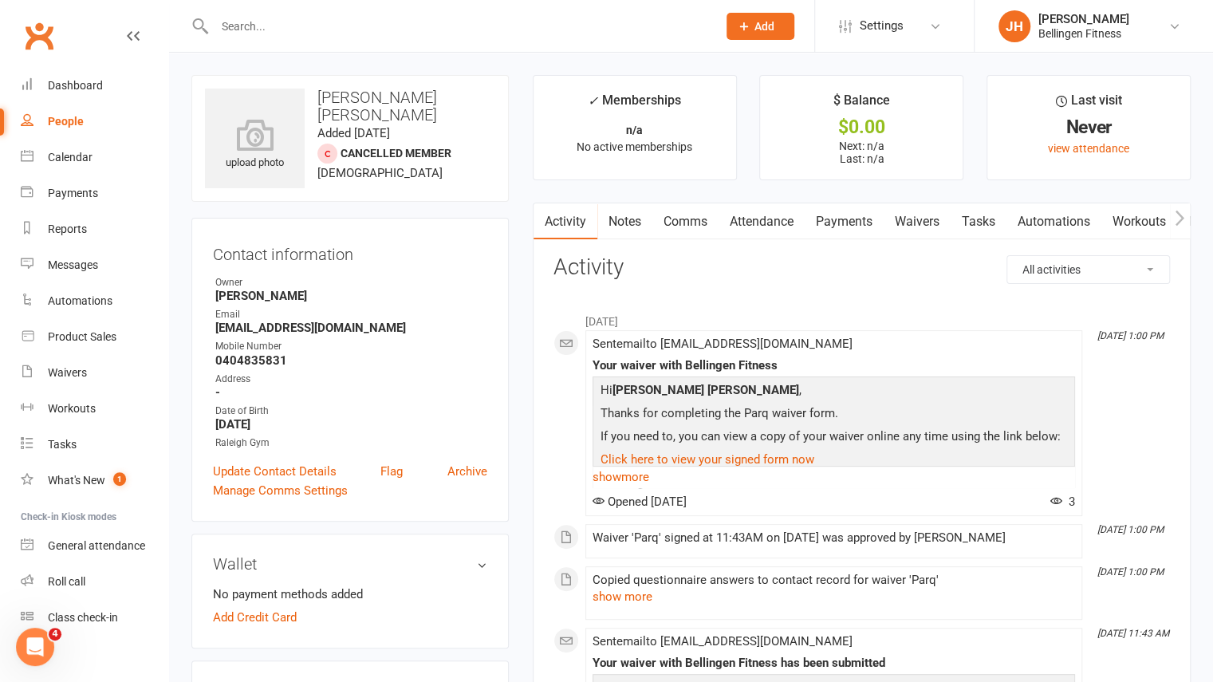
click at [296, 41] on div at bounding box center [448, 26] width 514 height 52
click at [293, 31] on input "text" at bounding box center [458, 26] width 496 height 22
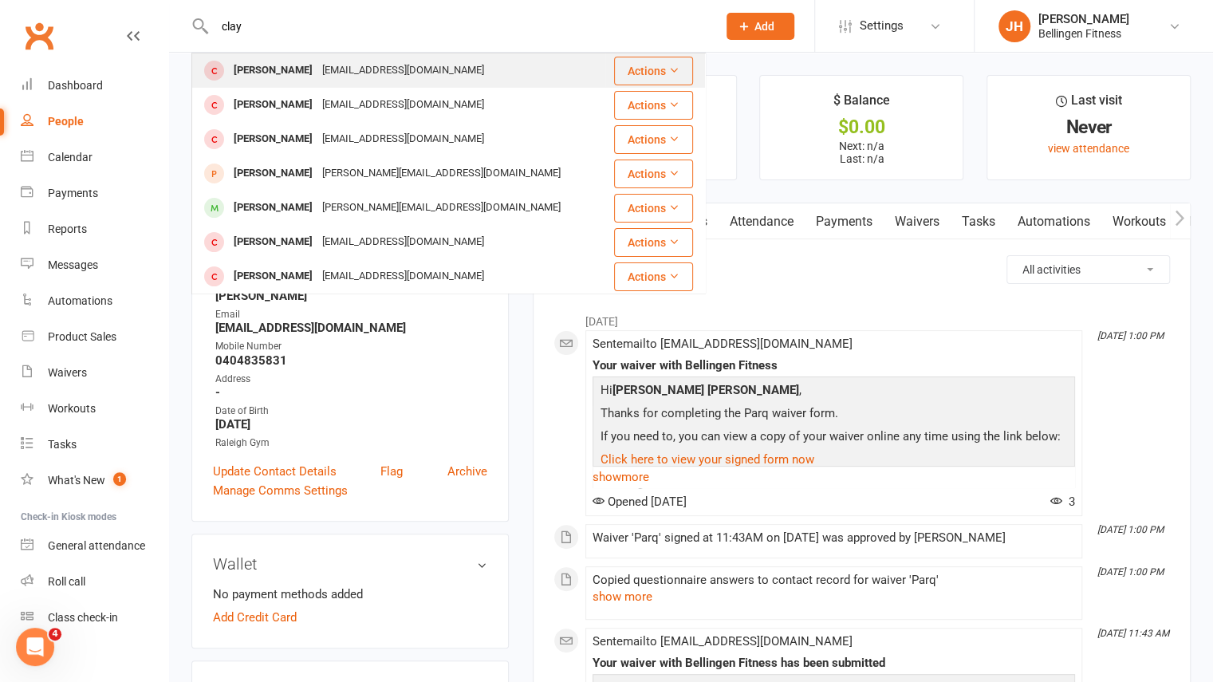
type input "clay"
click at [292, 72] on div "Clay Von Sturmer" at bounding box center [273, 70] width 89 height 23
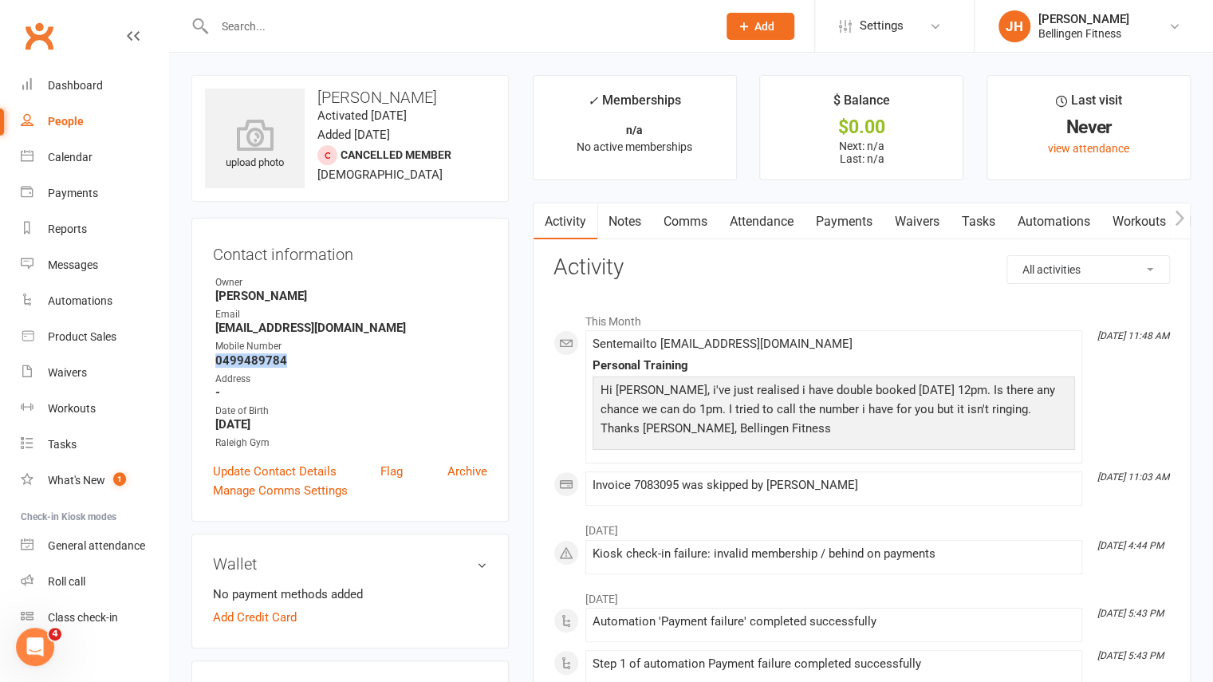
drag, startPoint x: 307, startPoint y: 360, endPoint x: 211, endPoint y: 357, distance: 96.6
click at [211, 357] on div "Contact information Owner Tom Howarth Email clayvonsturmer@gmail.com Mobile Num…" at bounding box center [349, 370] width 317 height 304
click at [483, 397] on strong "-" at bounding box center [351, 392] width 272 height 14
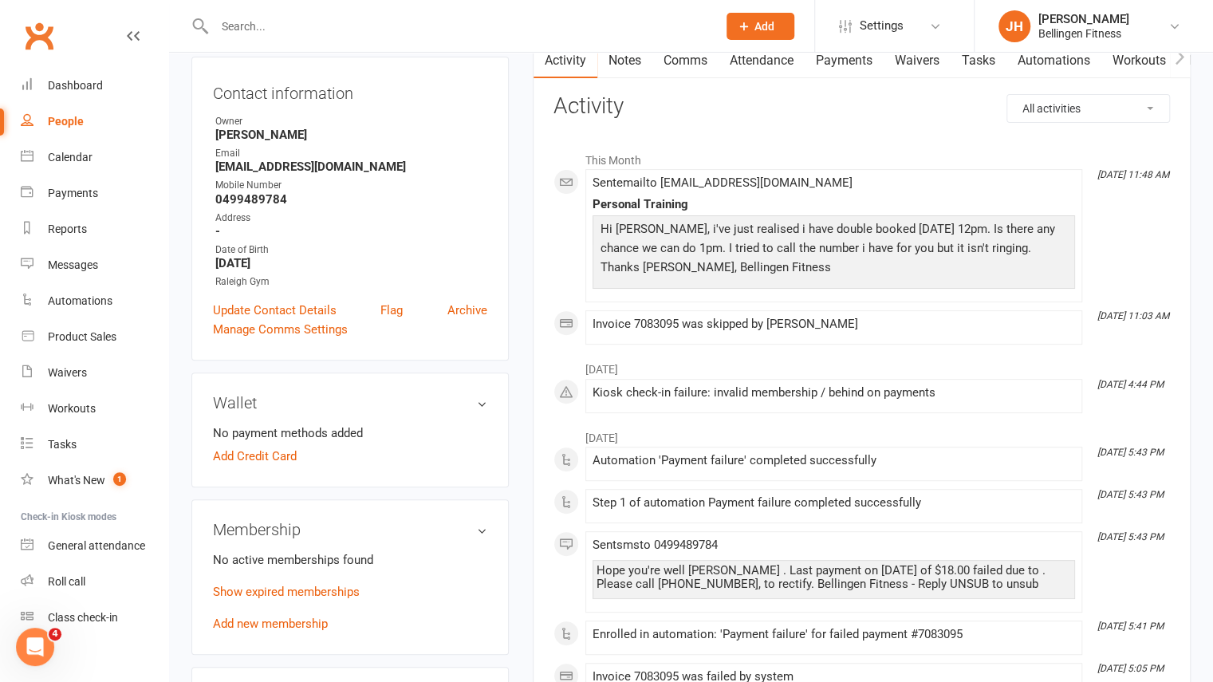
scroll to position [163, 0]
click at [81, 159] on div "Calendar" at bounding box center [70, 157] width 45 height 13
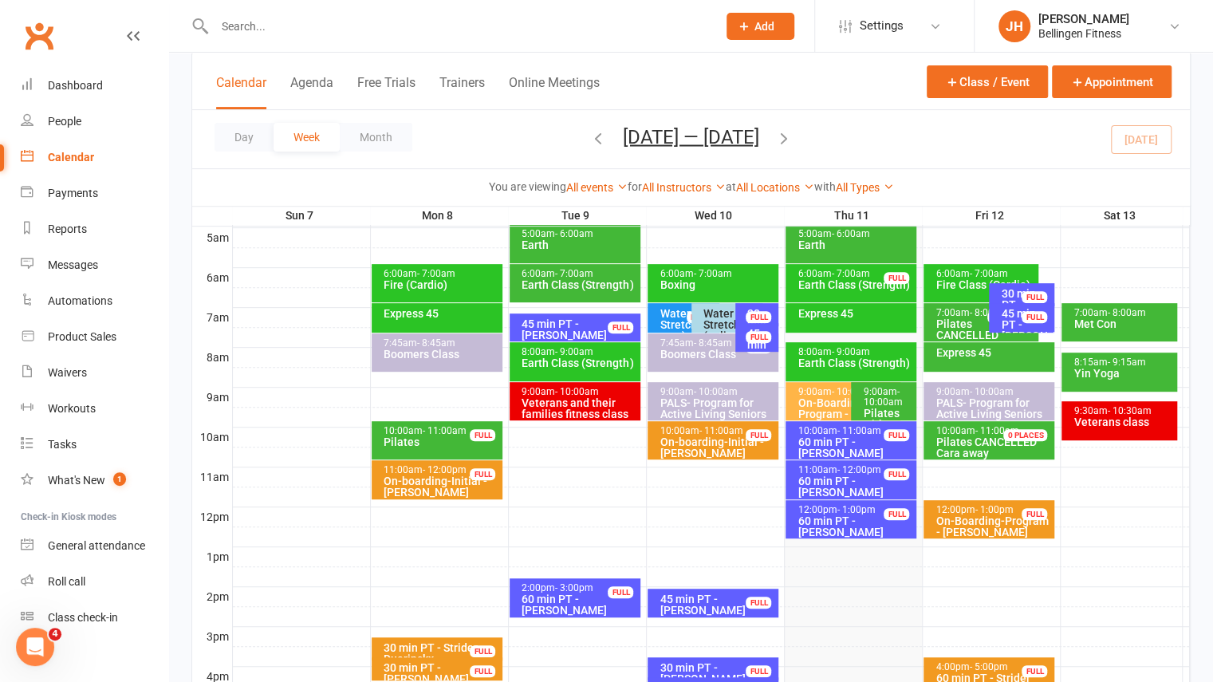
scroll to position [302, 0]
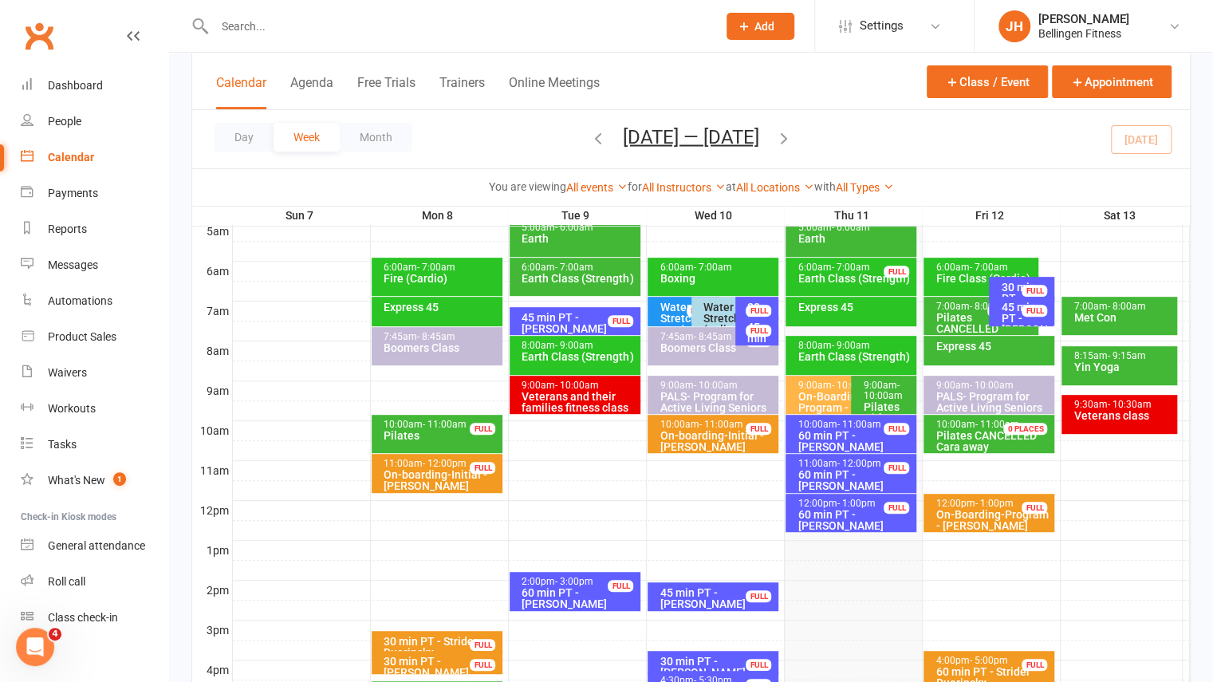
click at [986, 541] on div at bounding box center [711, 550] width 957 height 19
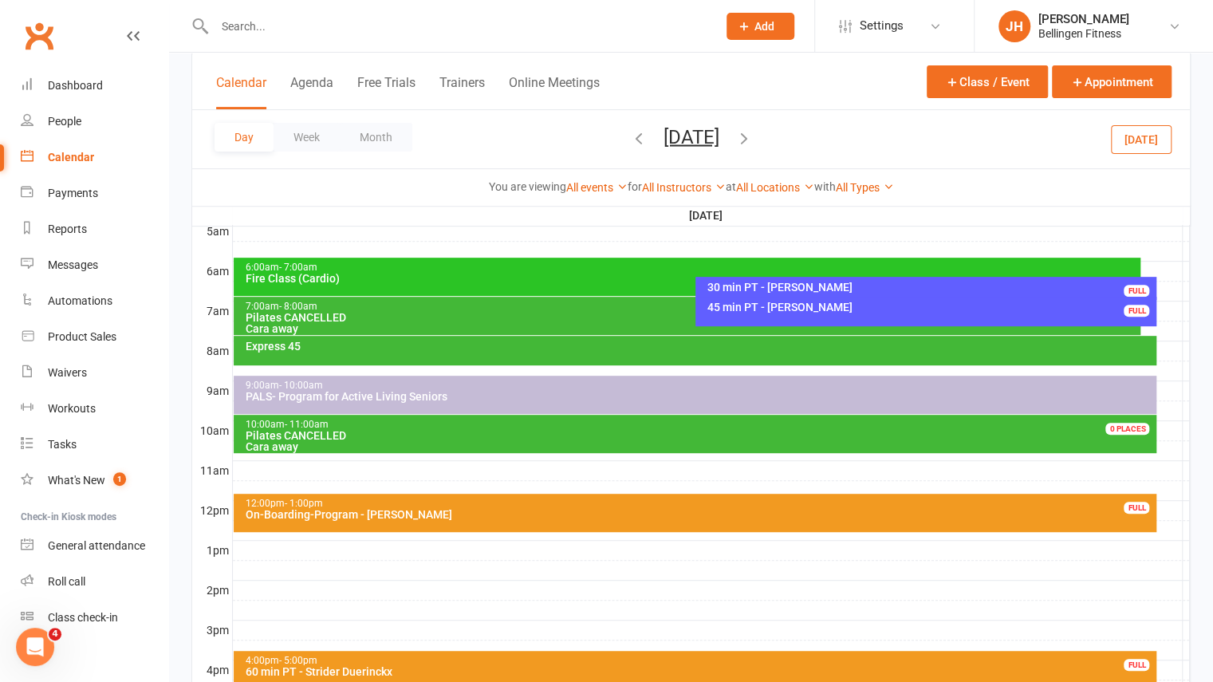
click at [422, 542] on div at bounding box center [711, 550] width 957 height 19
click at [430, 511] on button "Add Appointment" at bounding box center [430, 506] width 93 height 19
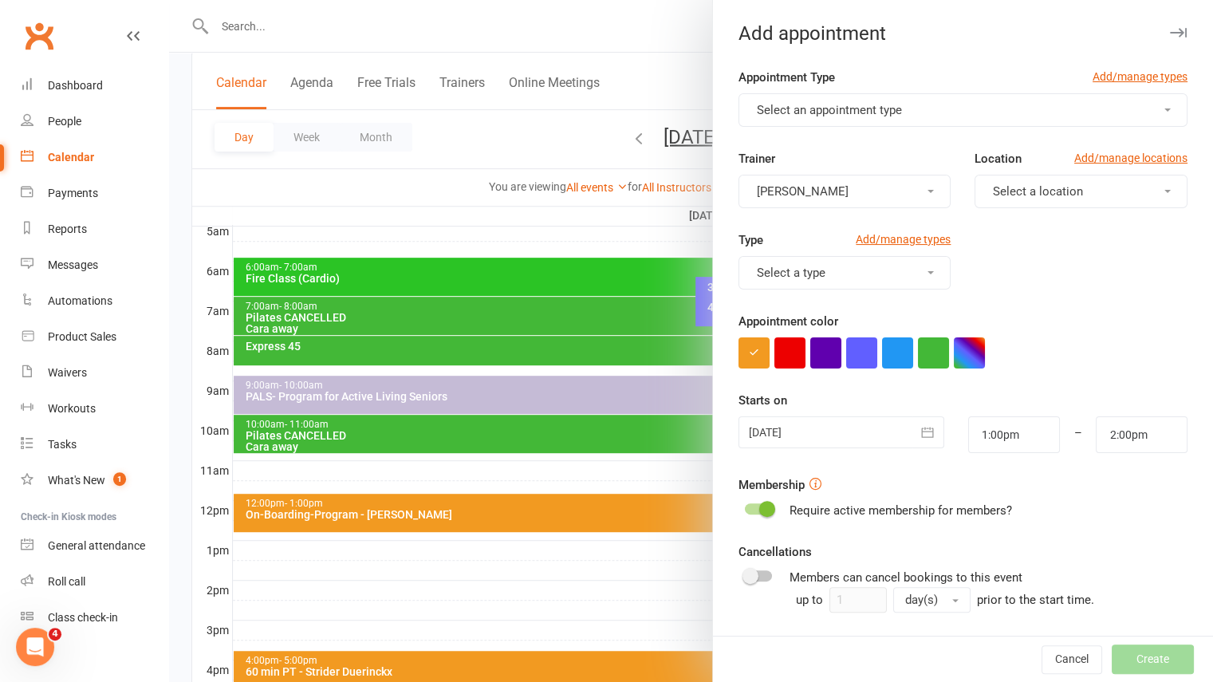
click at [866, 111] on span "Select an appointment type" at bounding box center [829, 110] width 145 height 14
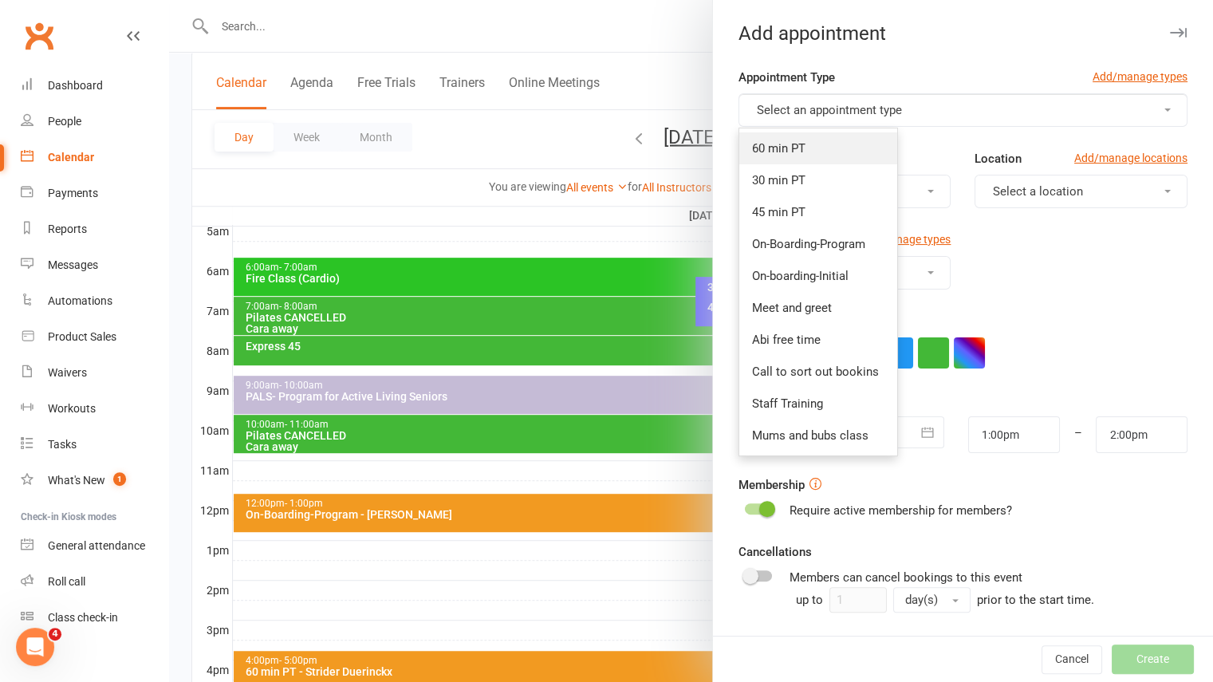
click at [797, 157] on link "60 min PT" at bounding box center [818, 148] width 158 height 32
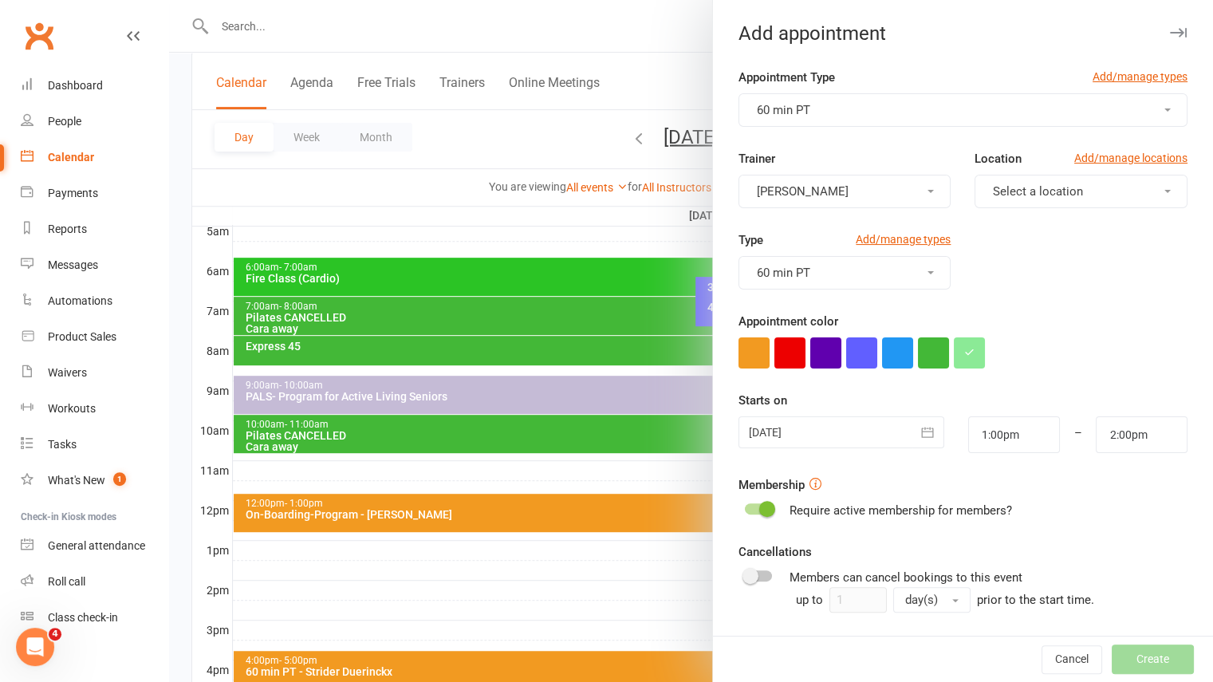
click at [869, 195] on button "Jess Howarth" at bounding box center [845, 192] width 213 height 34
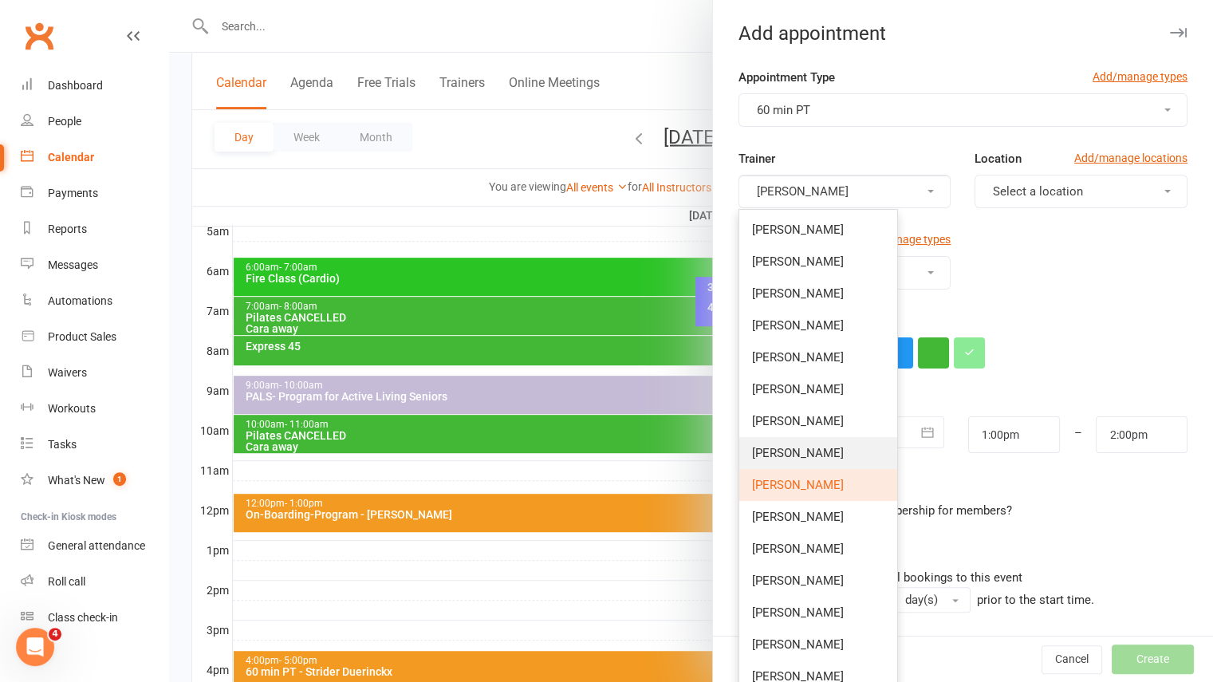
click at [799, 451] on span "[PERSON_NAME]" at bounding box center [798, 453] width 92 height 14
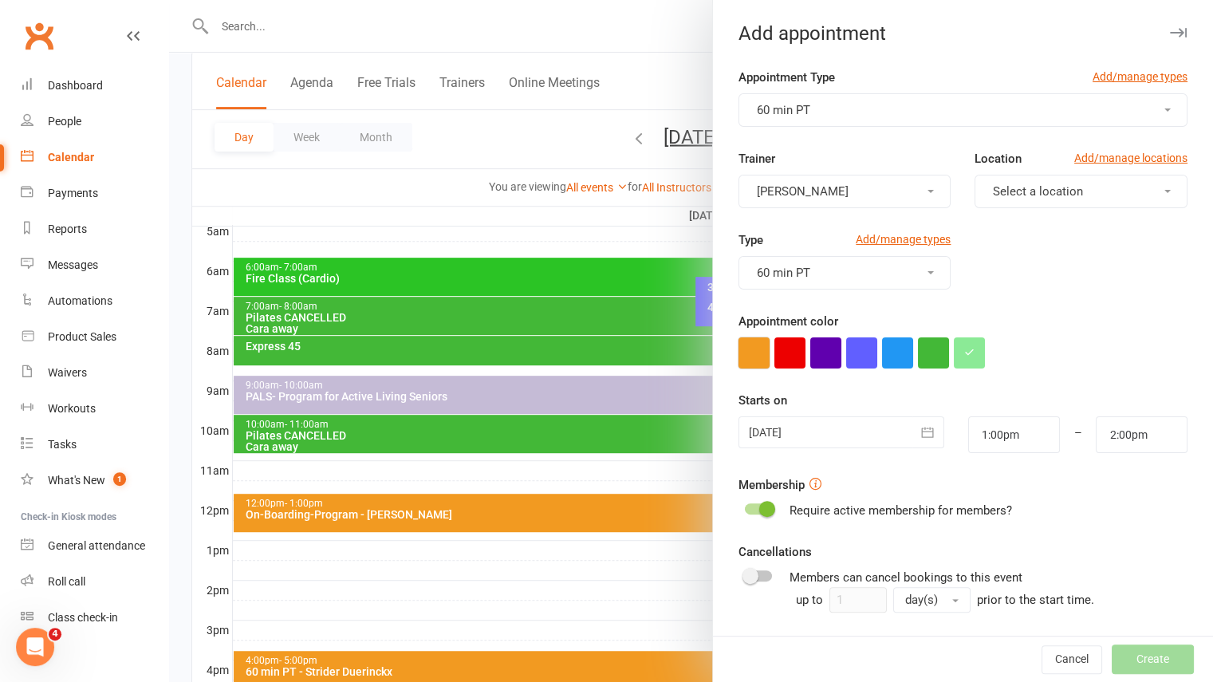
click at [760, 353] on button "button" at bounding box center [754, 352] width 31 height 31
click at [1015, 179] on button "Select a location" at bounding box center [1081, 192] width 213 height 34
click at [992, 260] on span "Raleigh Gym" at bounding box center [1021, 261] width 66 height 14
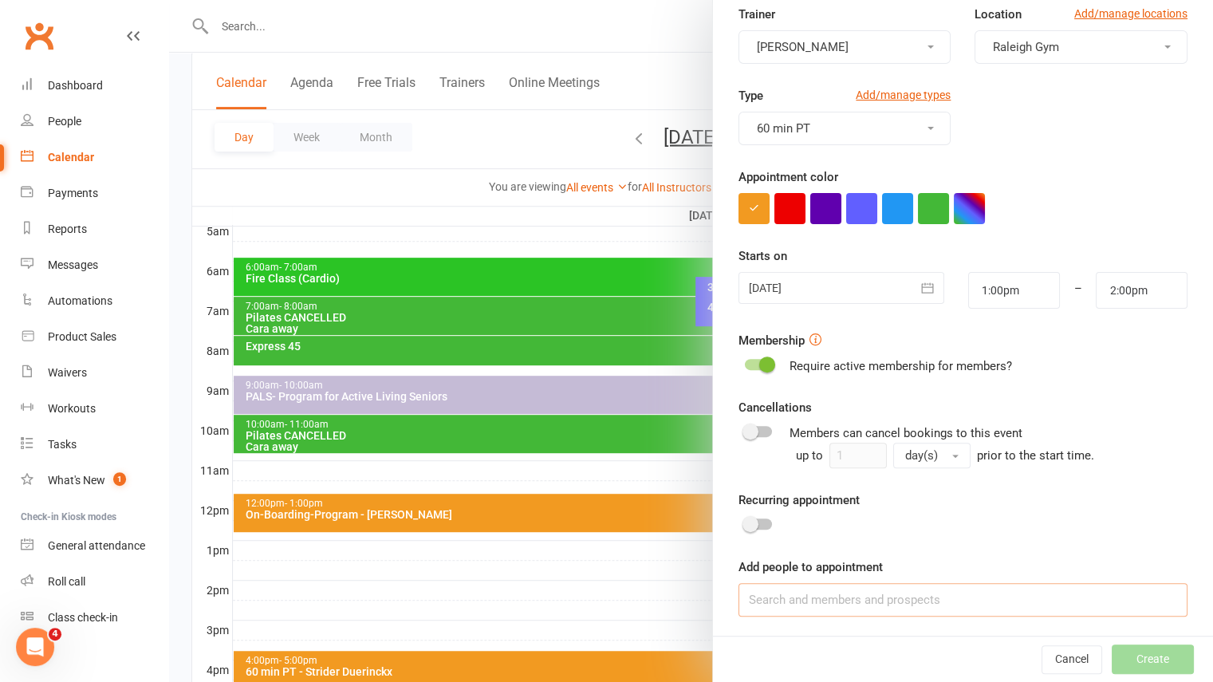
click at [829, 601] on input at bounding box center [963, 600] width 449 height 34
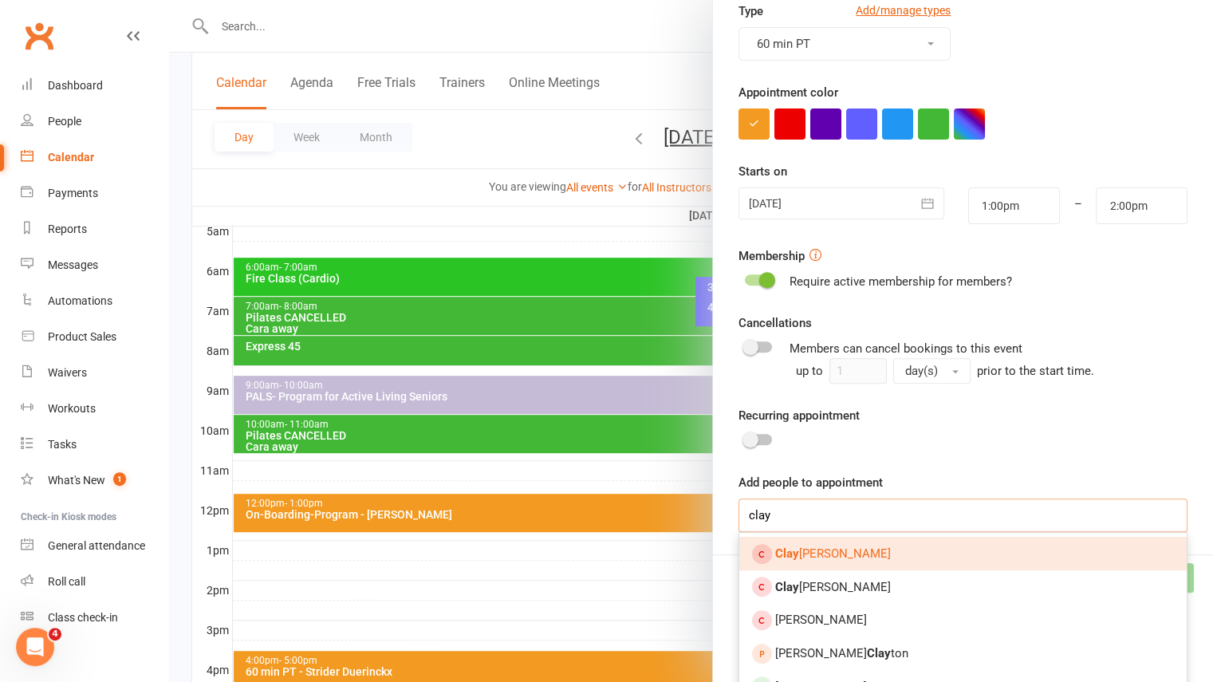
scroll to position [238, 0]
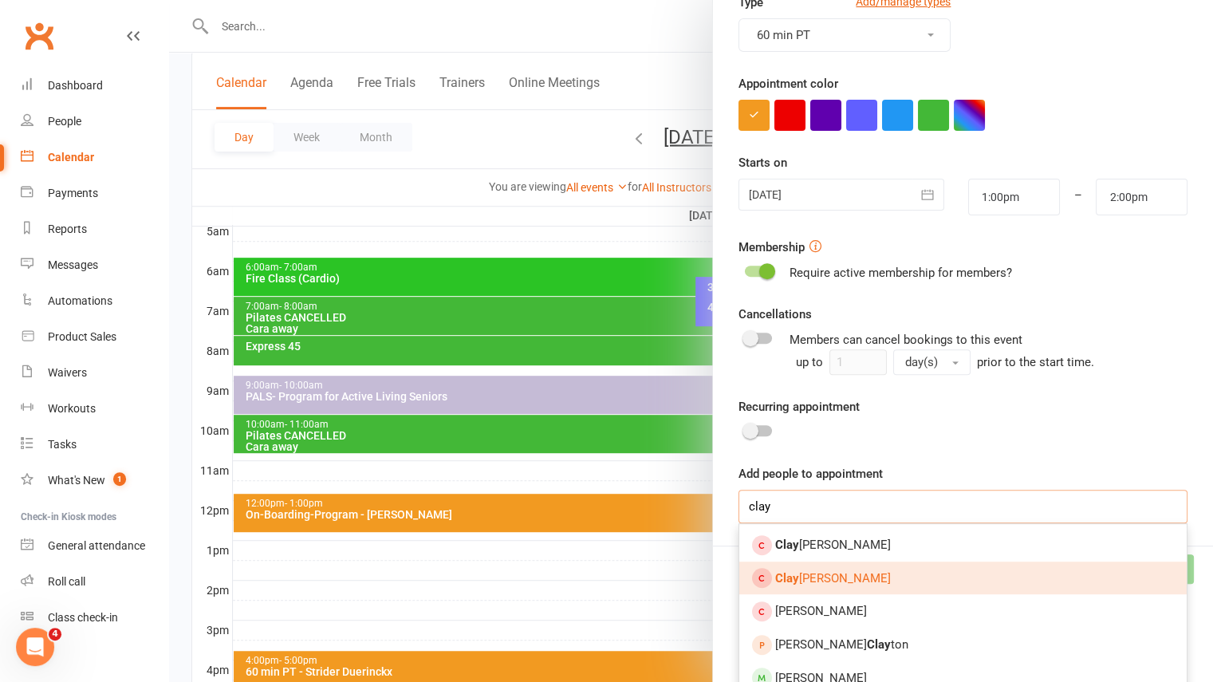
type input "clay"
click at [838, 572] on span "Clay Von Sturmer" at bounding box center [833, 578] width 116 height 14
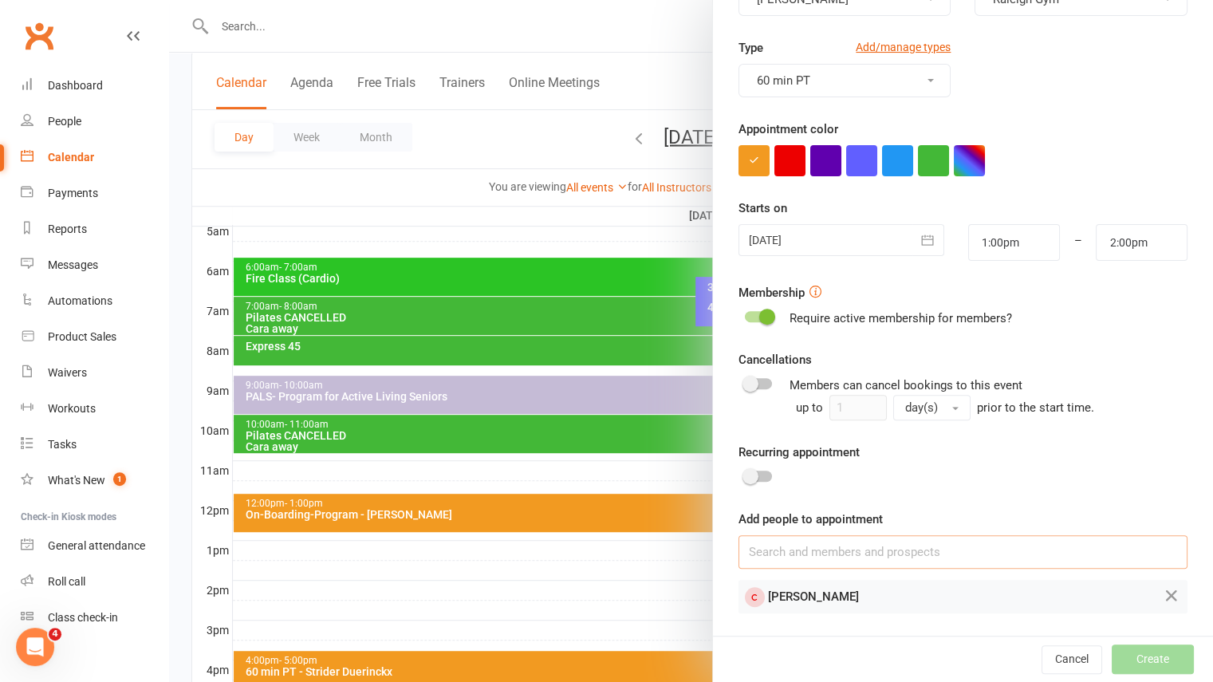
scroll to position [190, 0]
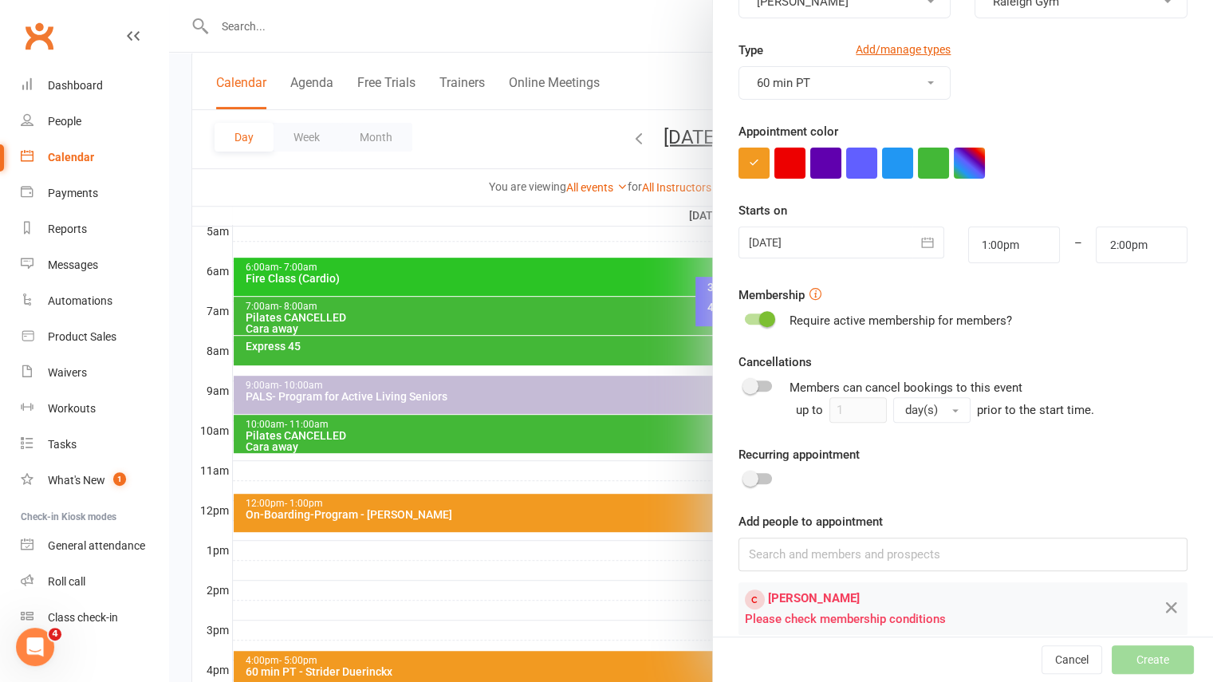
click at [765, 313] on span at bounding box center [767, 319] width 16 height 16
click at [745, 317] on input "checkbox" at bounding box center [745, 317] width 0 height 0
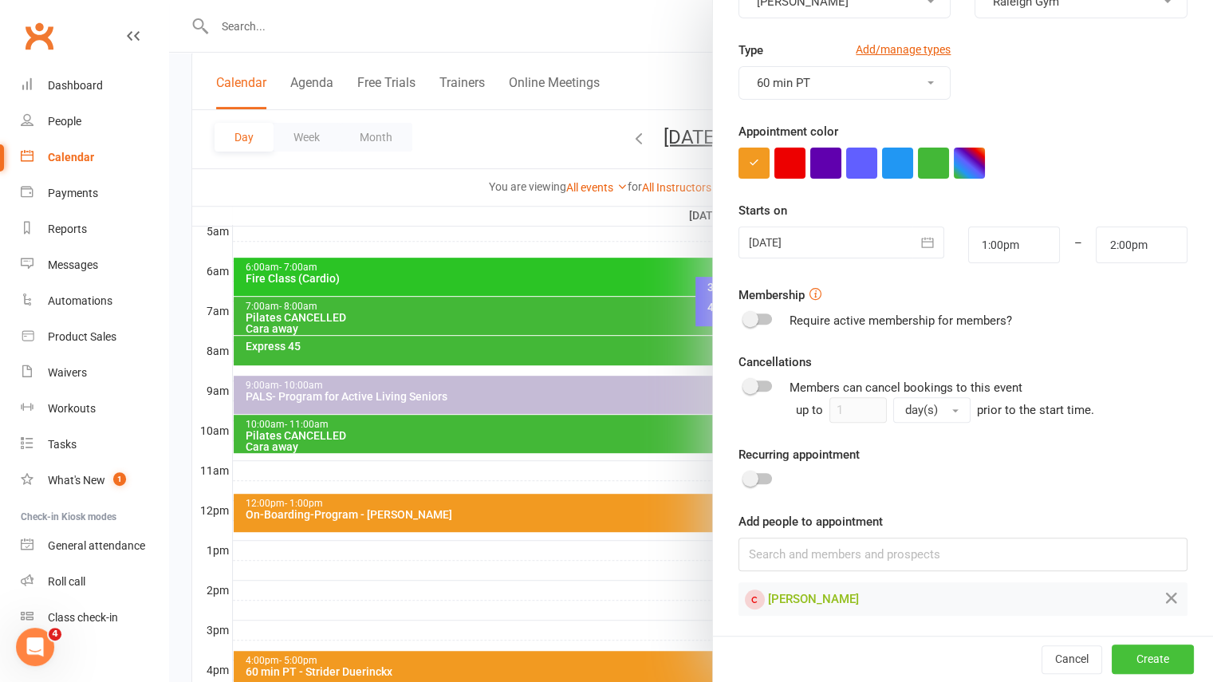
click at [1123, 666] on button "Create" at bounding box center [1153, 659] width 82 height 29
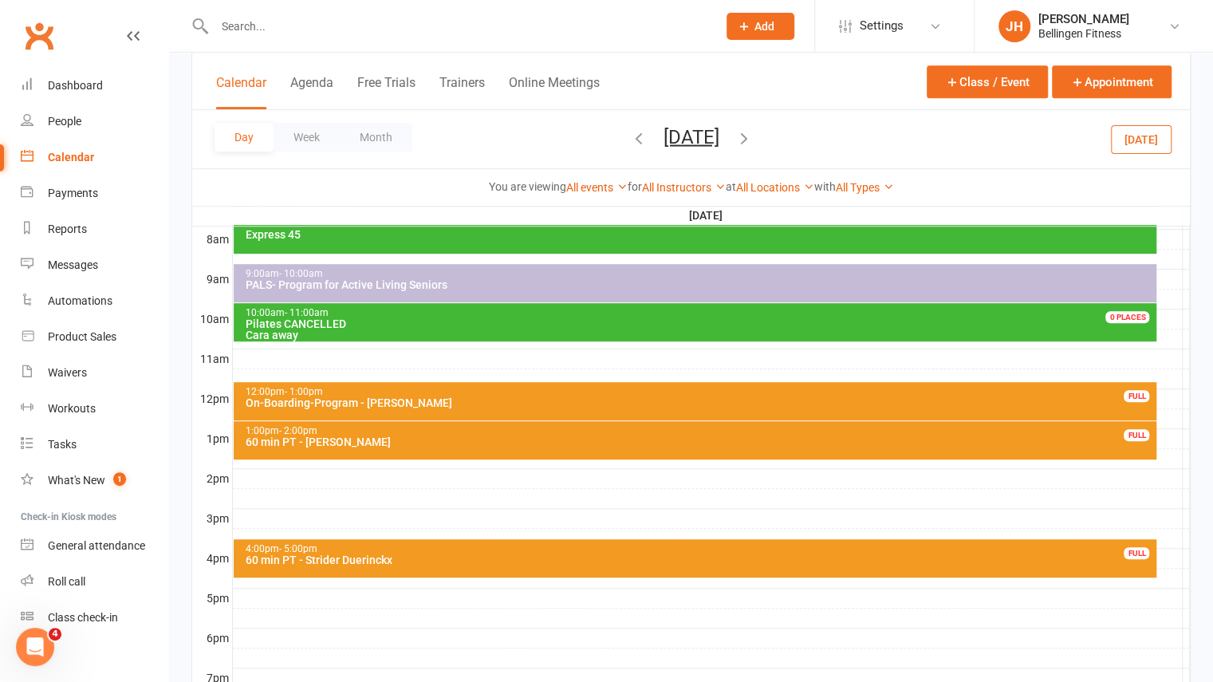
scroll to position [415, 0]
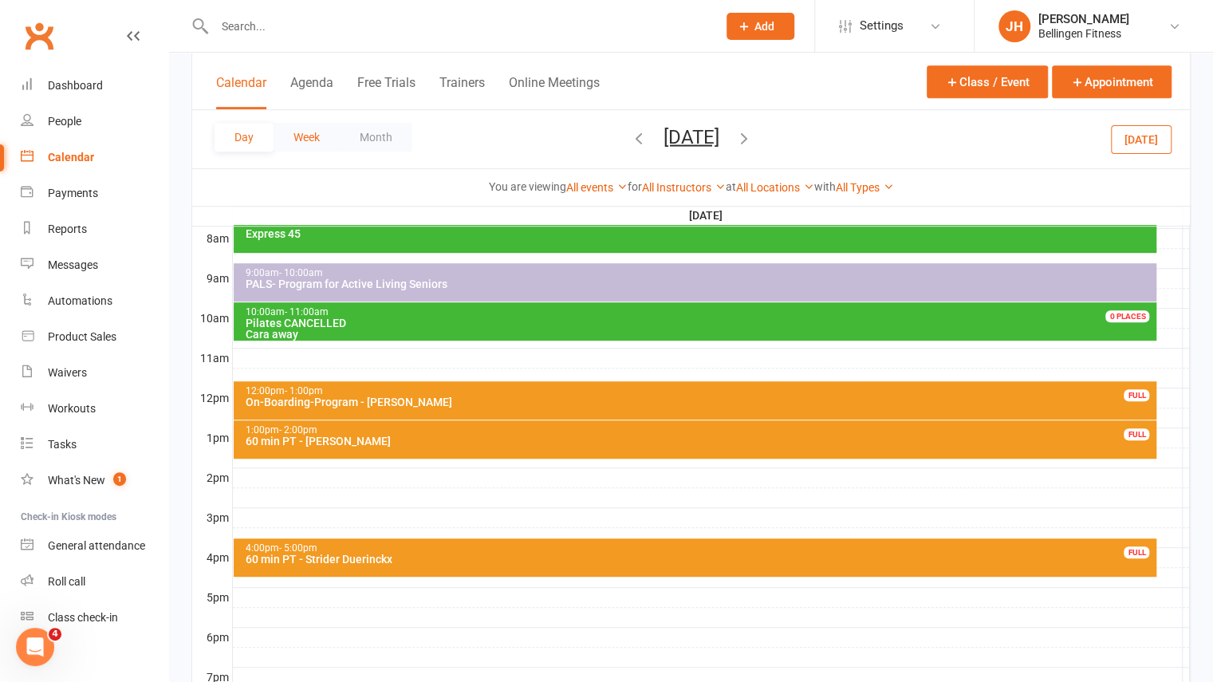
click at [307, 128] on button "Week" at bounding box center [307, 137] width 66 height 29
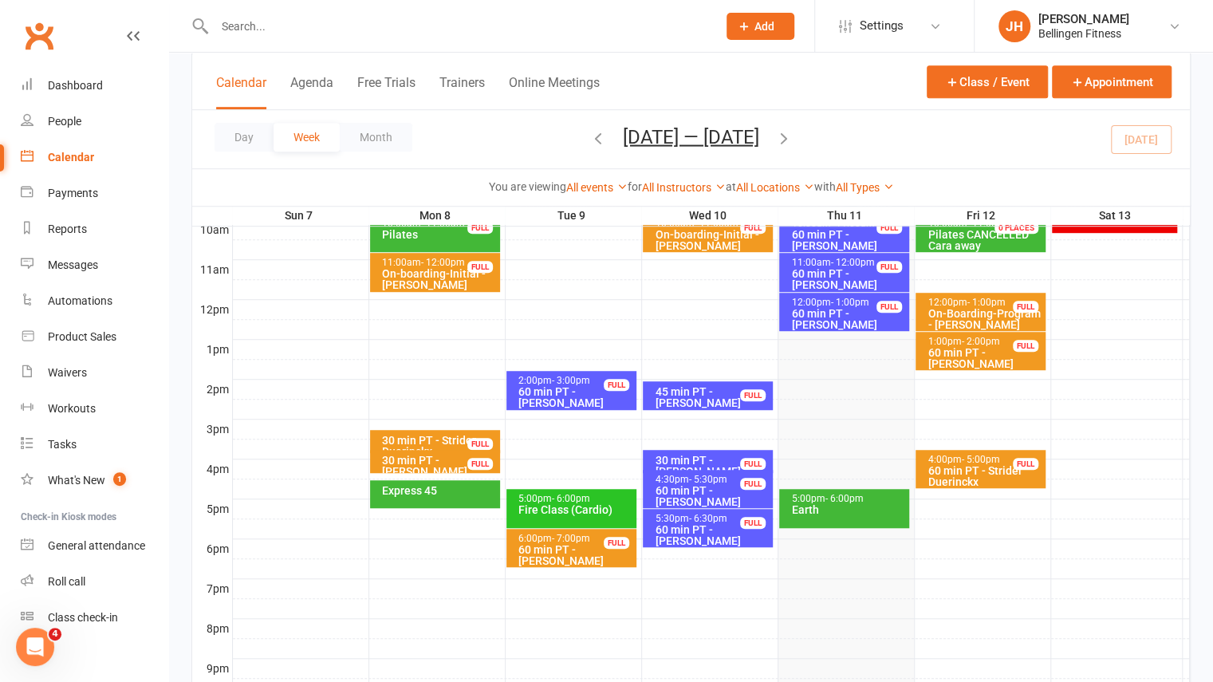
scroll to position [504, 0]
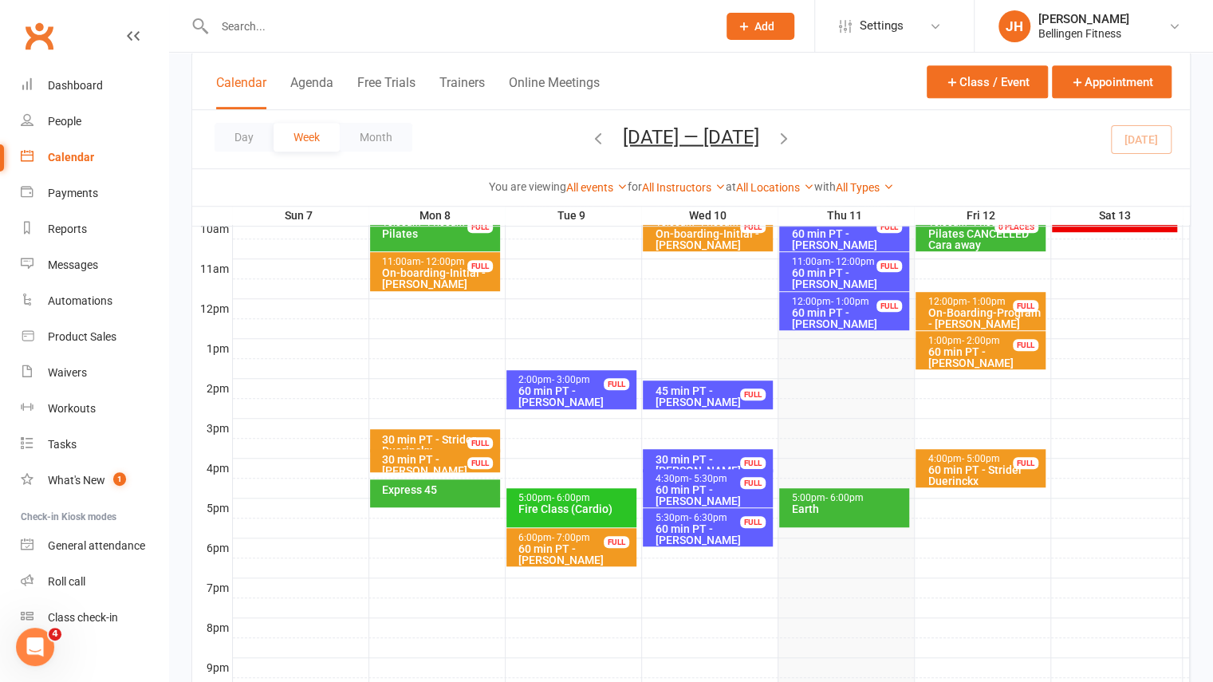
click at [247, 29] on input "text" at bounding box center [458, 26] width 496 height 22
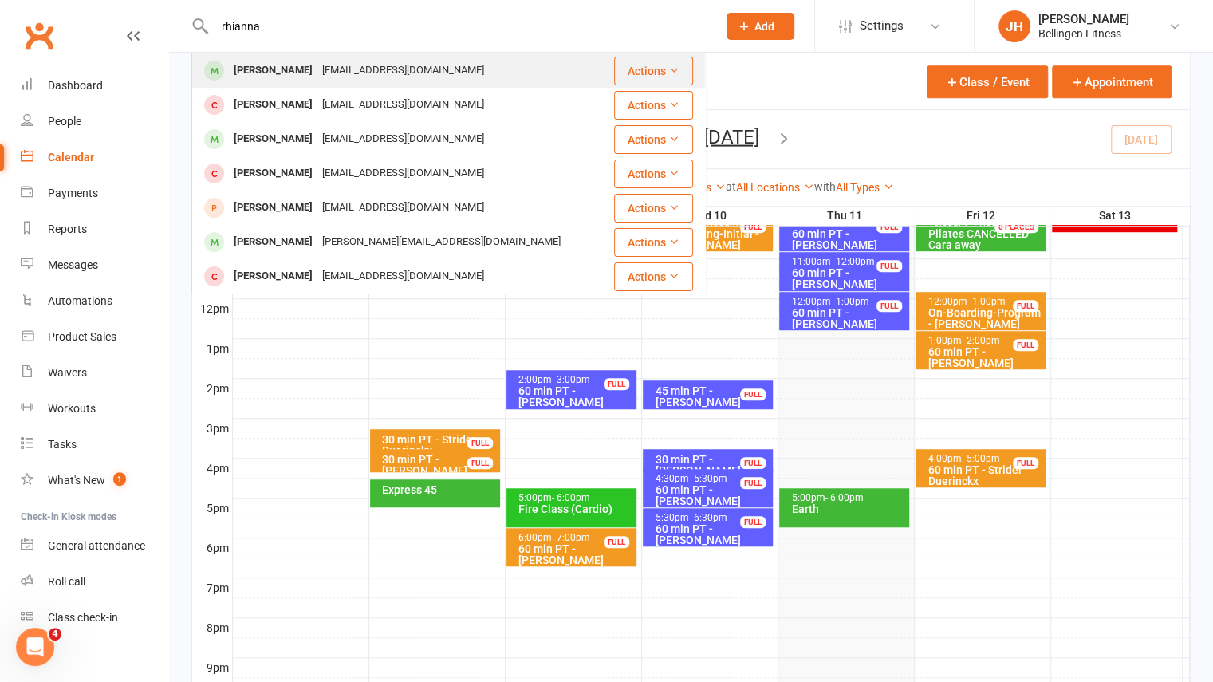
type input "rhianna"
click at [269, 74] on div "Rhianna Grimley" at bounding box center [273, 70] width 89 height 23
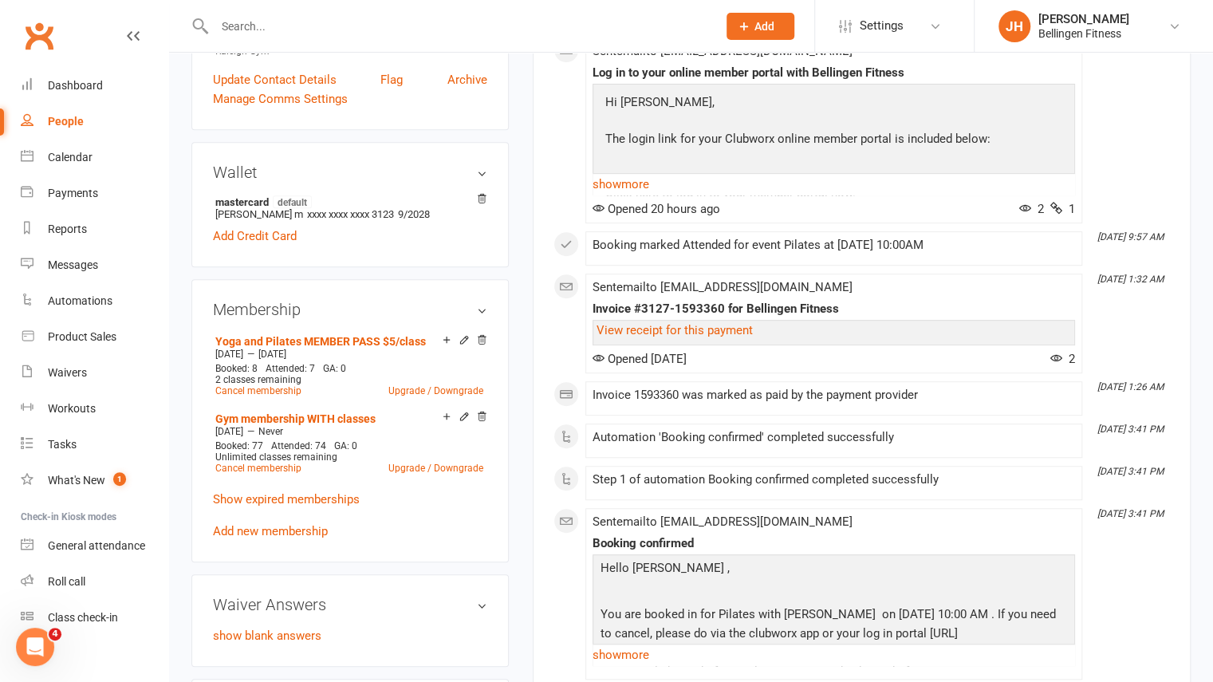
scroll to position [365, 0]
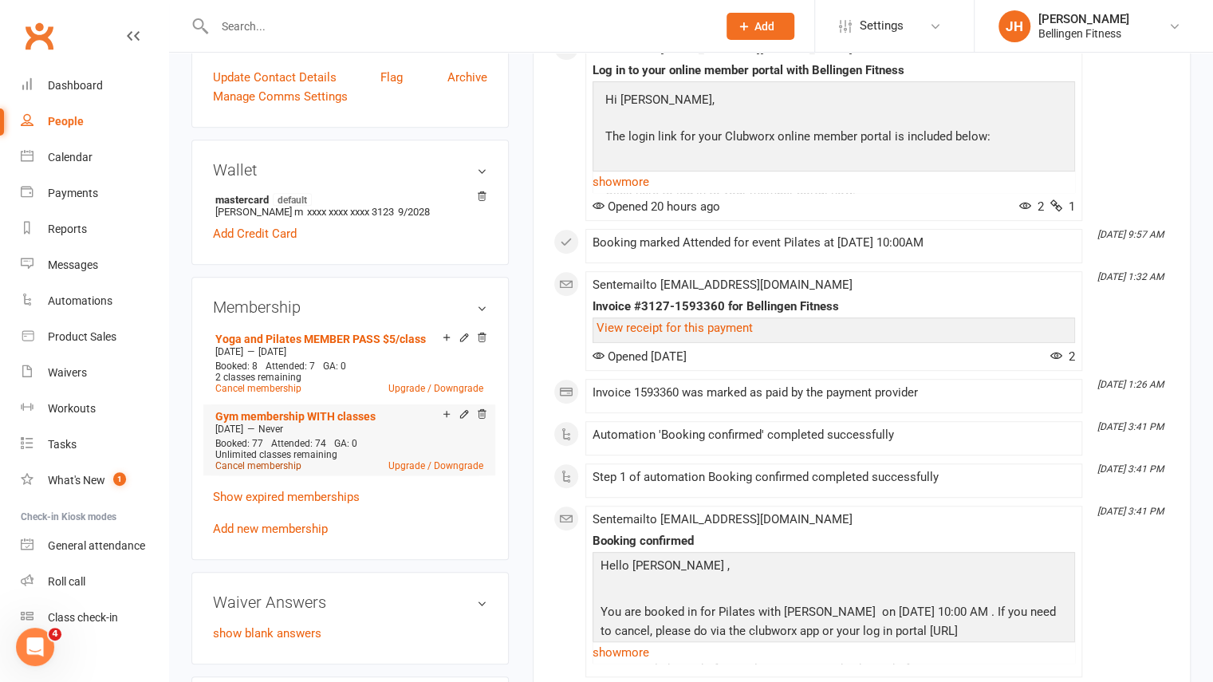
click at [286, 462] on link "Cancel membership" at bounding box center [258, 465] width 86 height 11
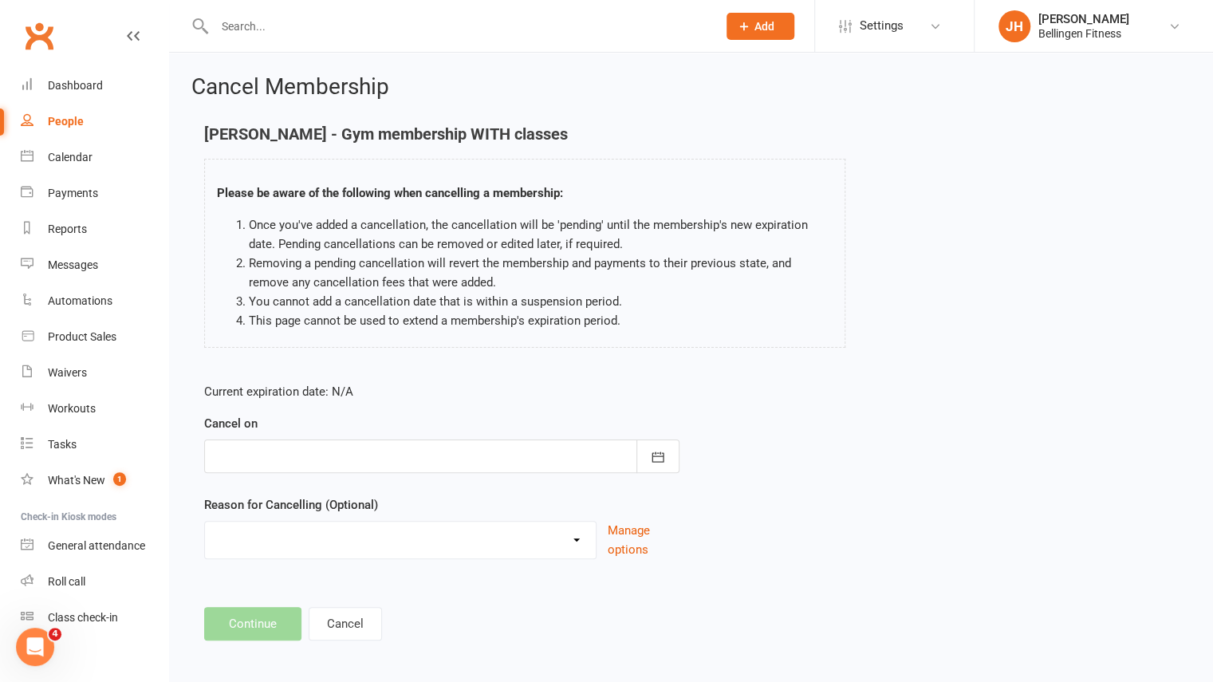
scroll to position [5, 0]
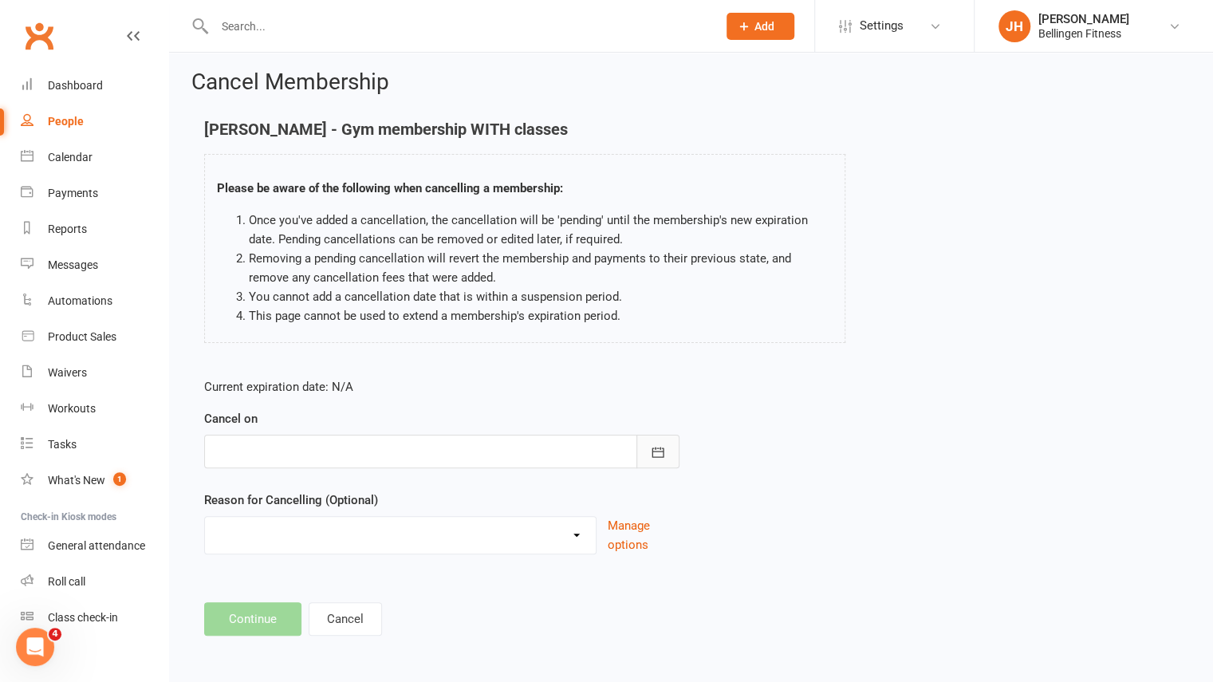
click at [648, 444] on button "button" at bounding box center [658, 452] width 43 height 34
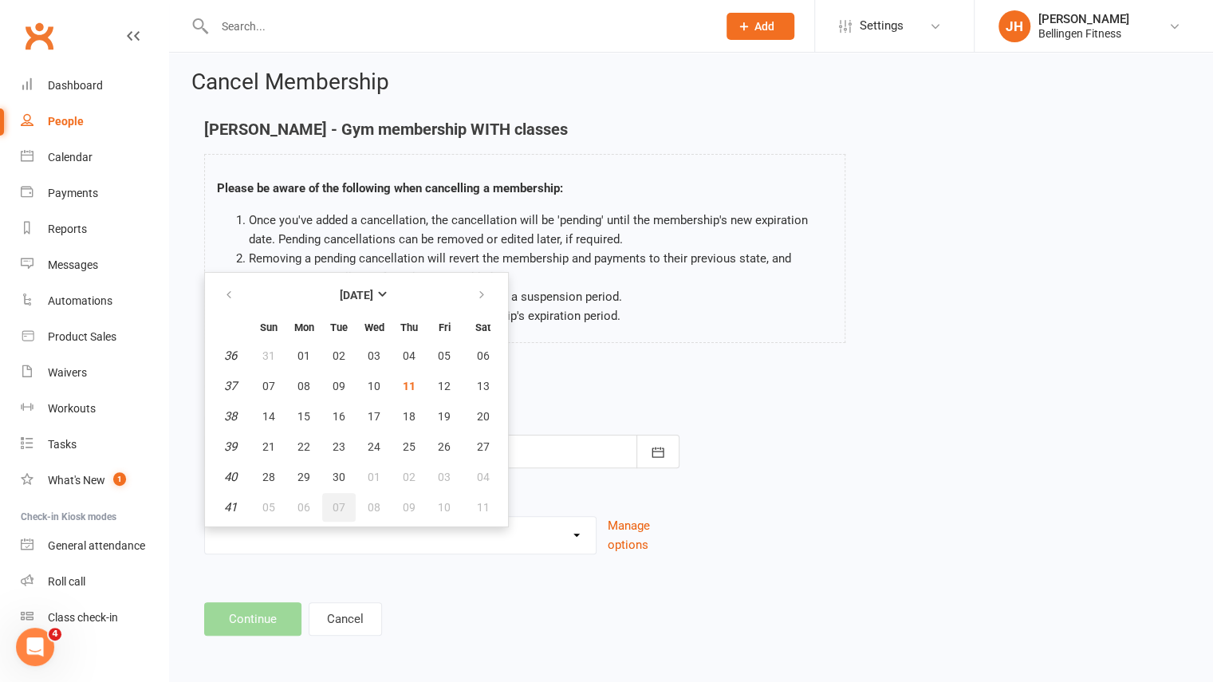
click at [340, 503] on span "07" at bounding box center [339, 507] width 13 height 13
type input "07 Oct 2025"
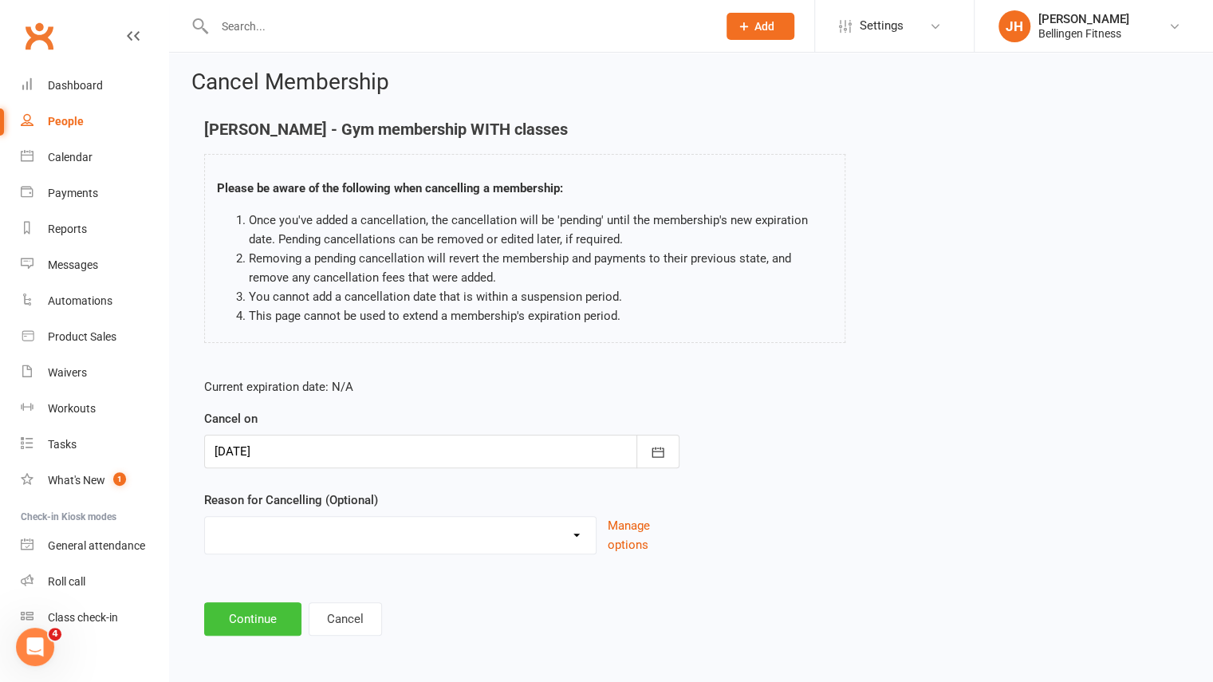
click at [277, 602] on button "Continue" at bounding box center [252, 619] width 97 height 34
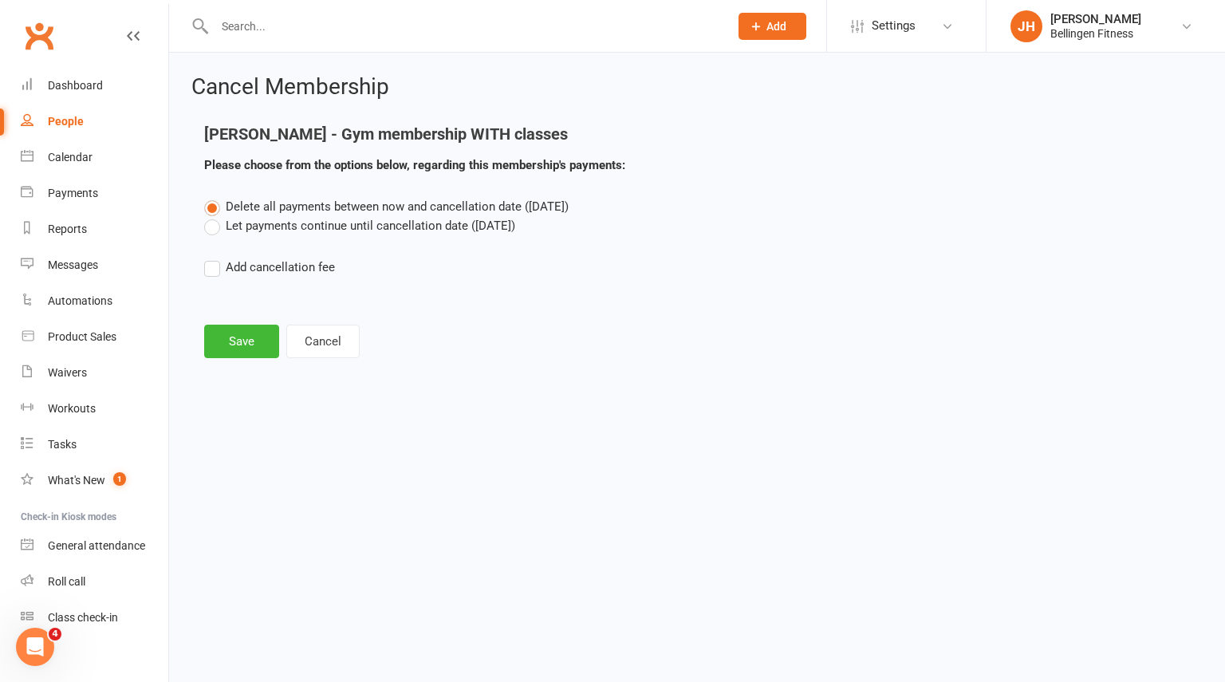
drag, startPoint x: 355, startPoint y: 232, endPoint x: 330, endPoint y: 231, distance: 24.8
click at [330, 231] on label "Let payments continue until cancellation date (Oct 7, 2025)" at bounding box center [359, 225] width 311 height 19
click at [215, 216] on input "Let payments continue until cancellation date (Oct 7, 2025)" at bounding box center [209, 216] width 10 height 0
click at [330, 231] on label "Let payments continue until cancellation date (Oct 7, 2025)" at bounding box center [359, 225] width 311 height 19
click at [215, 216] on input "Let payments continue until cancellation date (Oct 7, 2025)" at bounding box center [209, 216] width 10 height 0
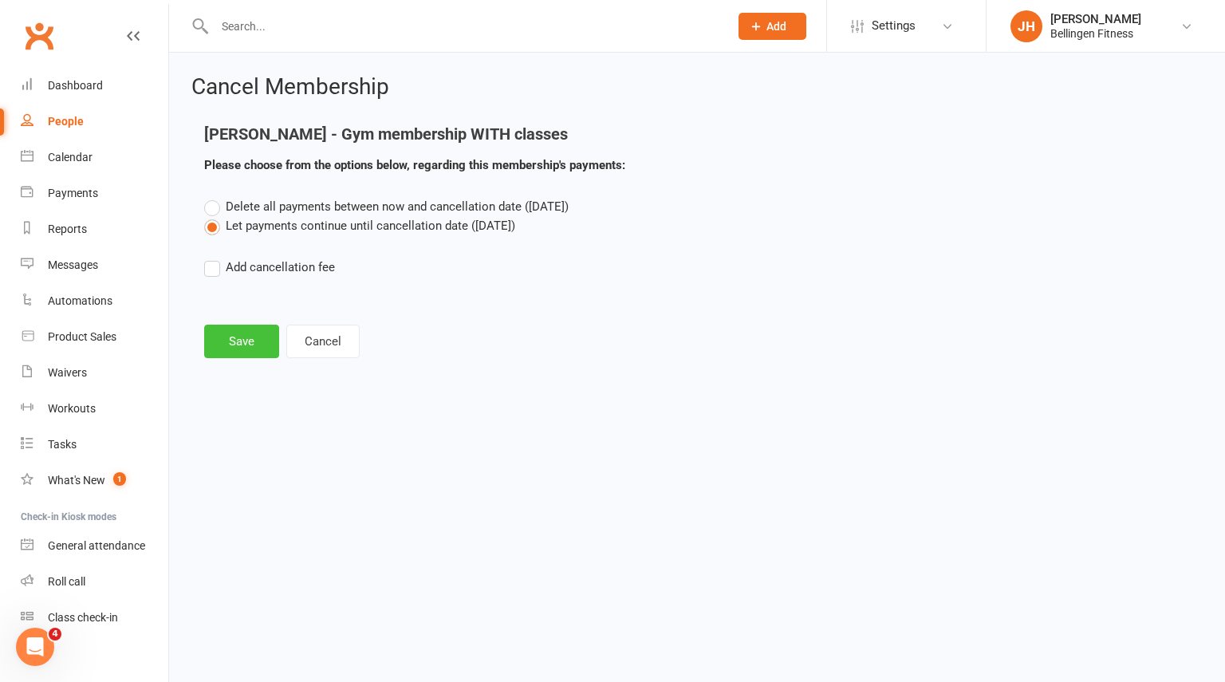
click at [276, 335] on button "Save" at bounding box center [241, 342] width 75 height 34
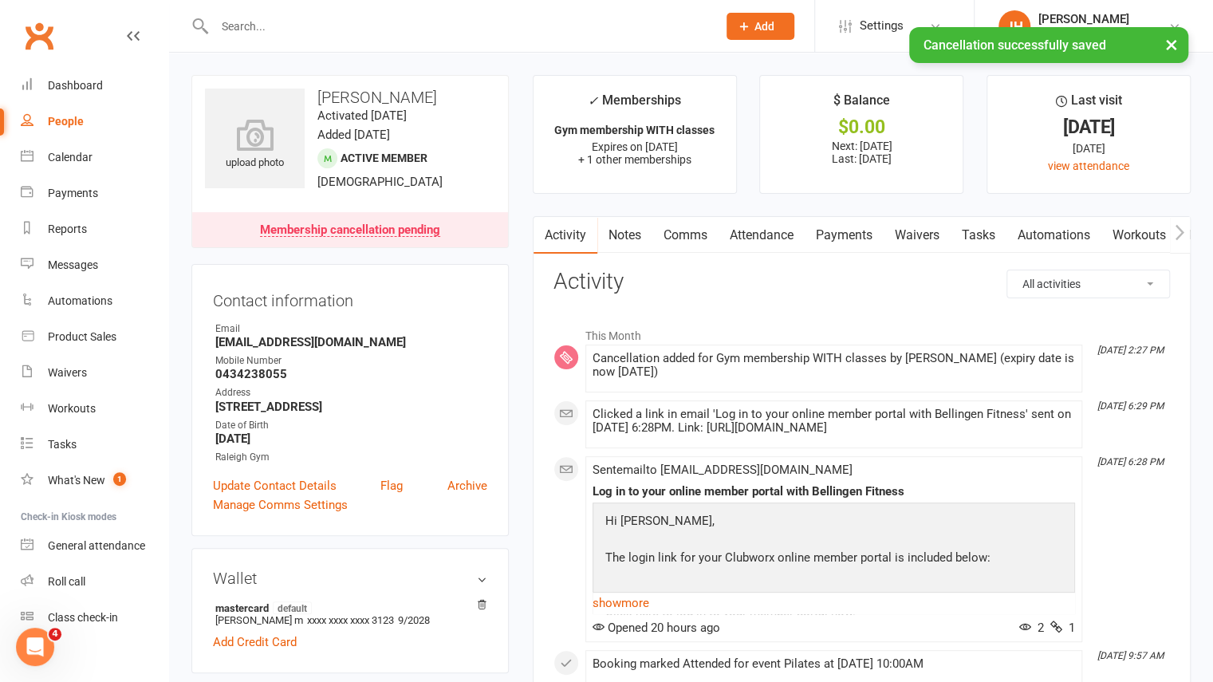
click at [870, 238] on link "Payments" at bounding box center [844, 235] width 79 height 37
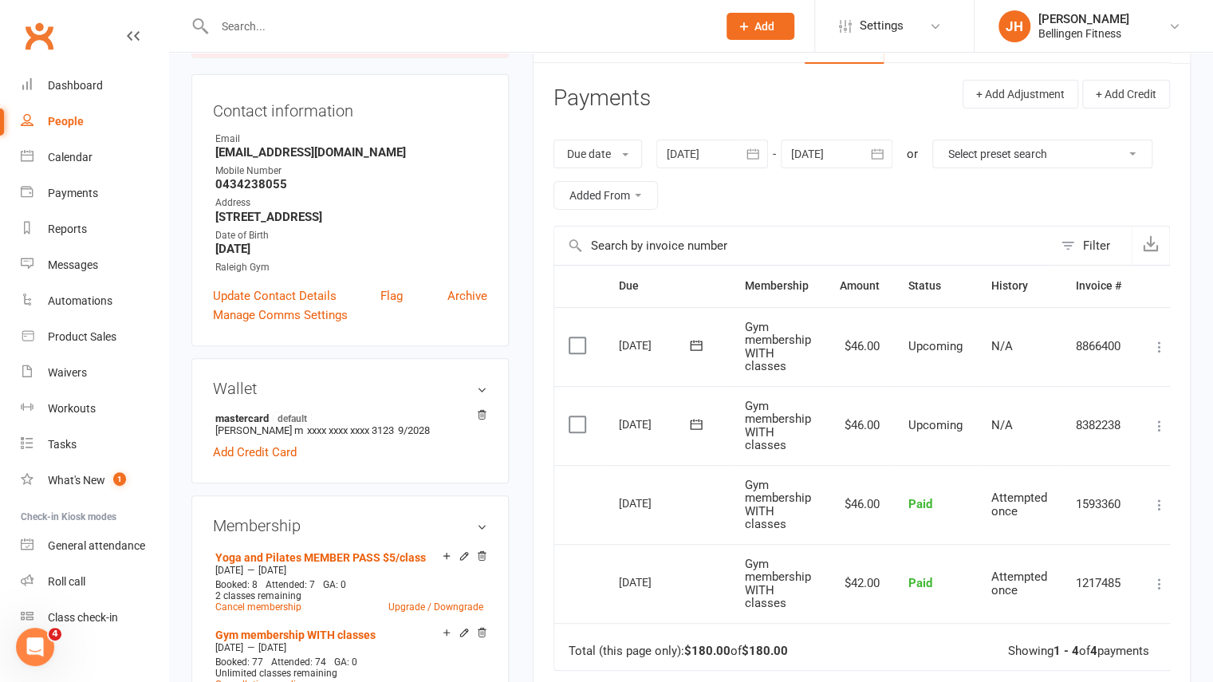
scroll to position [191, 0]
click at [1161, 344] on icon at bounding box center [1160, 345] width 16 height 16
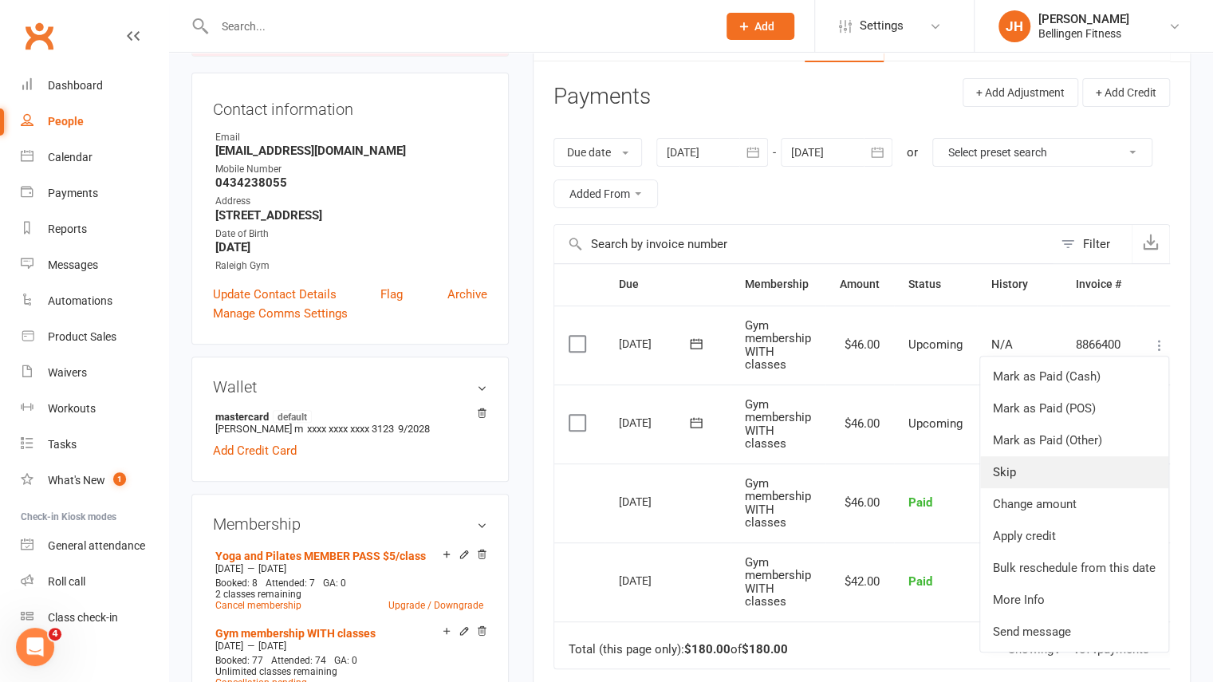
click at [1027, 468] on link "Skip" at bounding box center [1074, 472] width 188 height 32
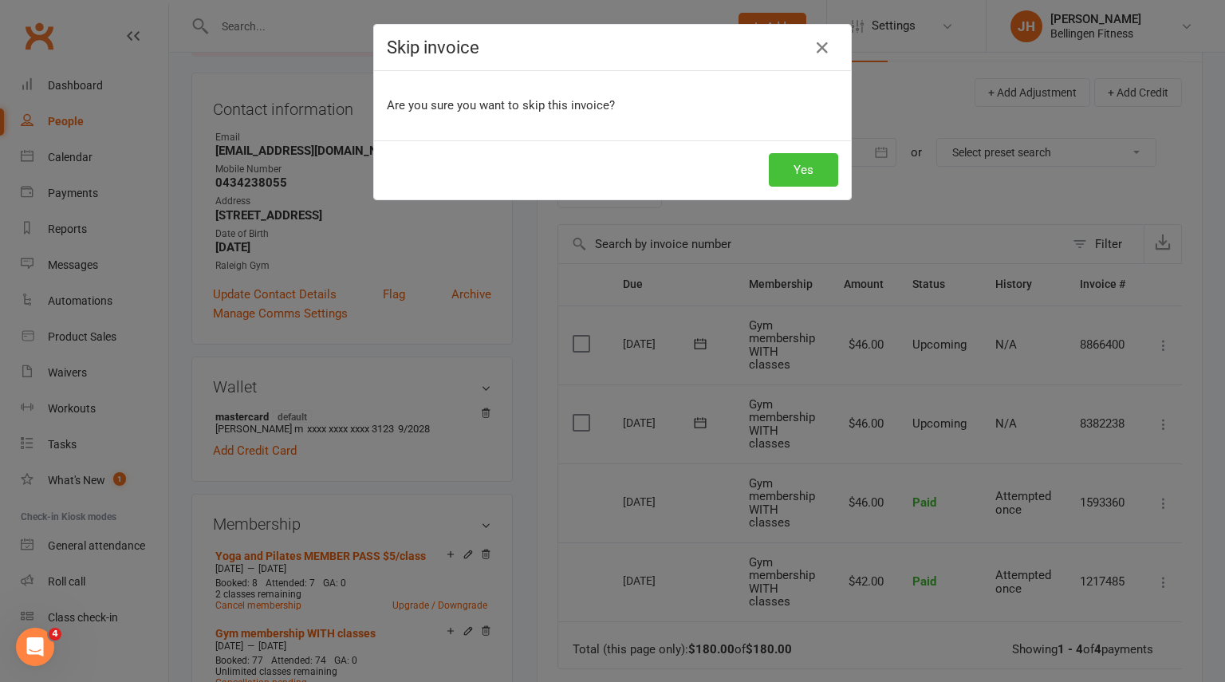
click at [799, 173] on button "Yes" at bounding box center [803, 170] width 69 height 34
